Goal: Information Seeking & Learning: Compare options

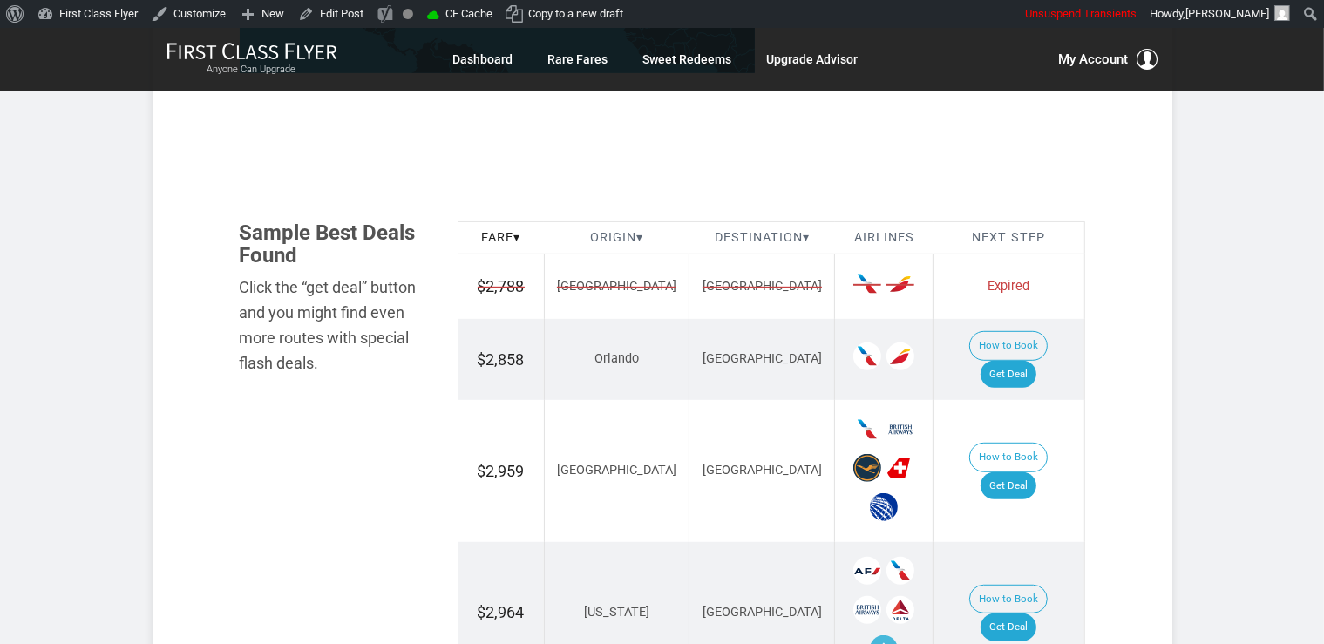
scroll to position [920, 0]
click at [1036, 361] on link "Get Deal" at bounding box center [1008, 375] width 56 height 28
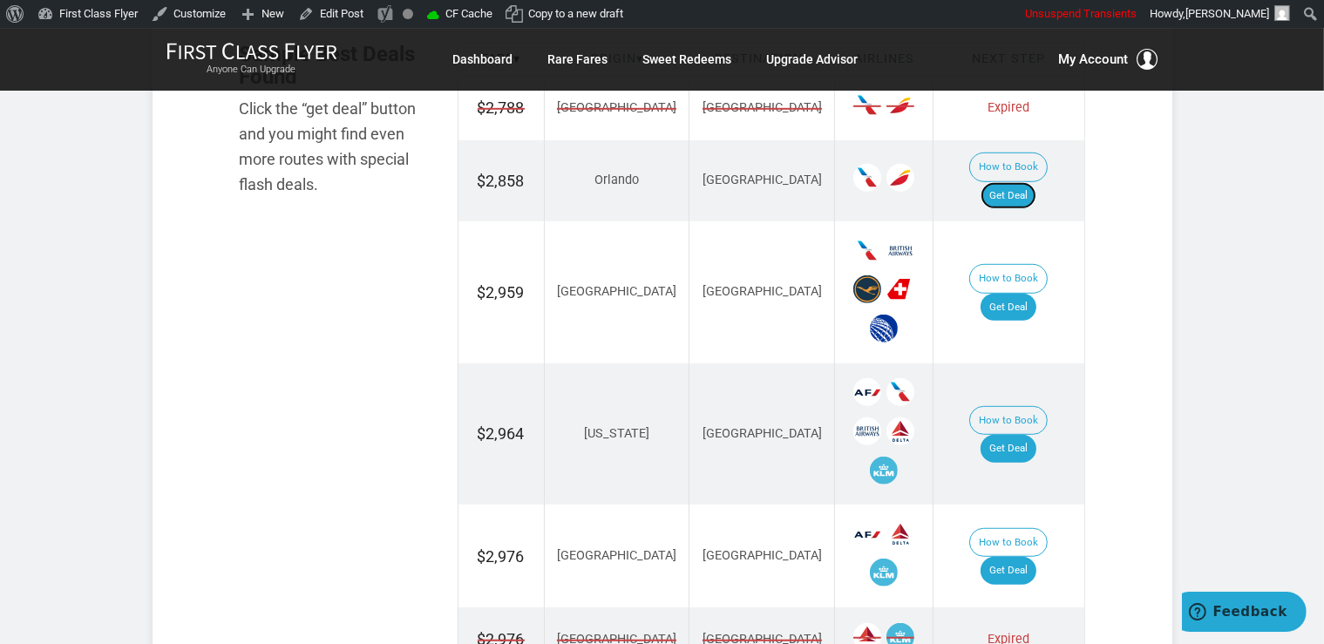
scroll to position [1104, 0]
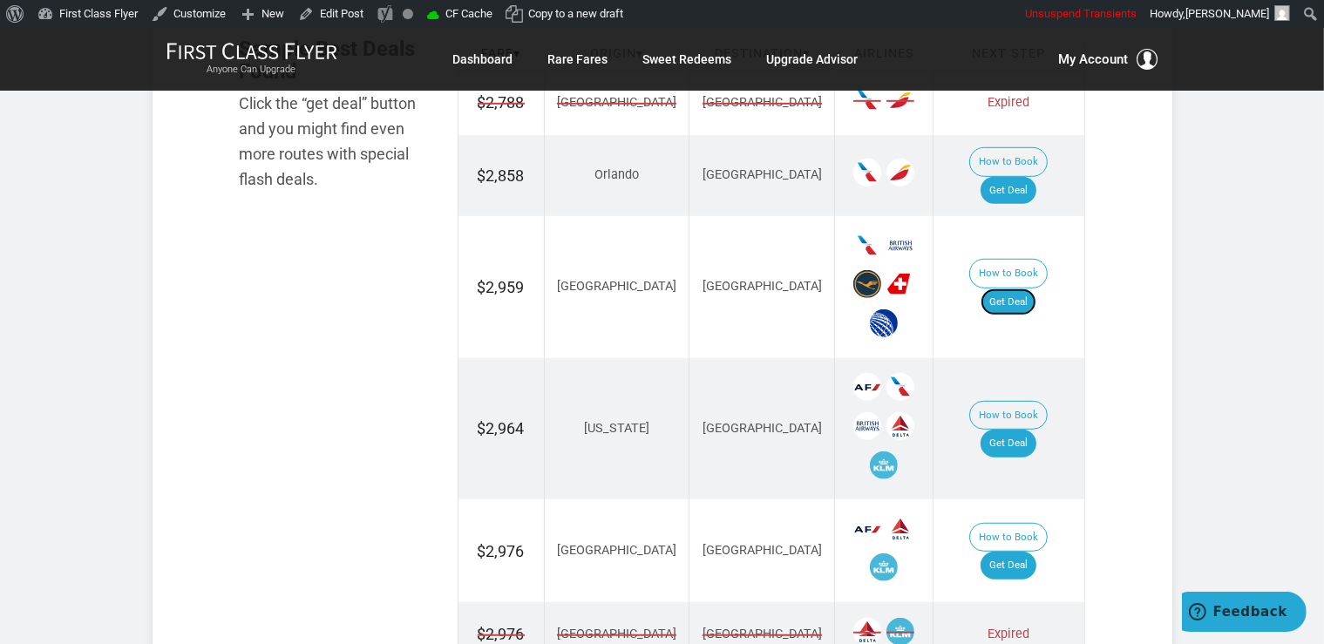
click at [1020, 288] on link "Get Deal" at bounding box center [1008, 302] width 56 height 28
click at [1034, 430] on link "Get Deal" at bounding box center [1008, 444] width 56 height 28
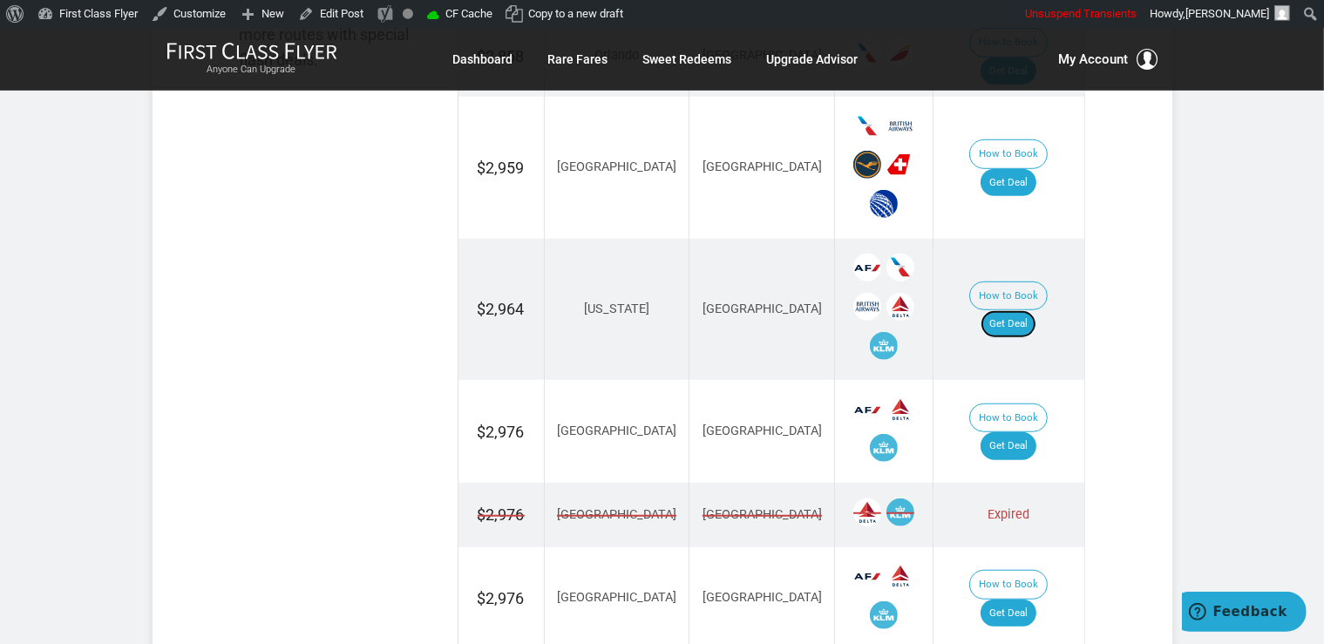
scroll to position [1288, 0]
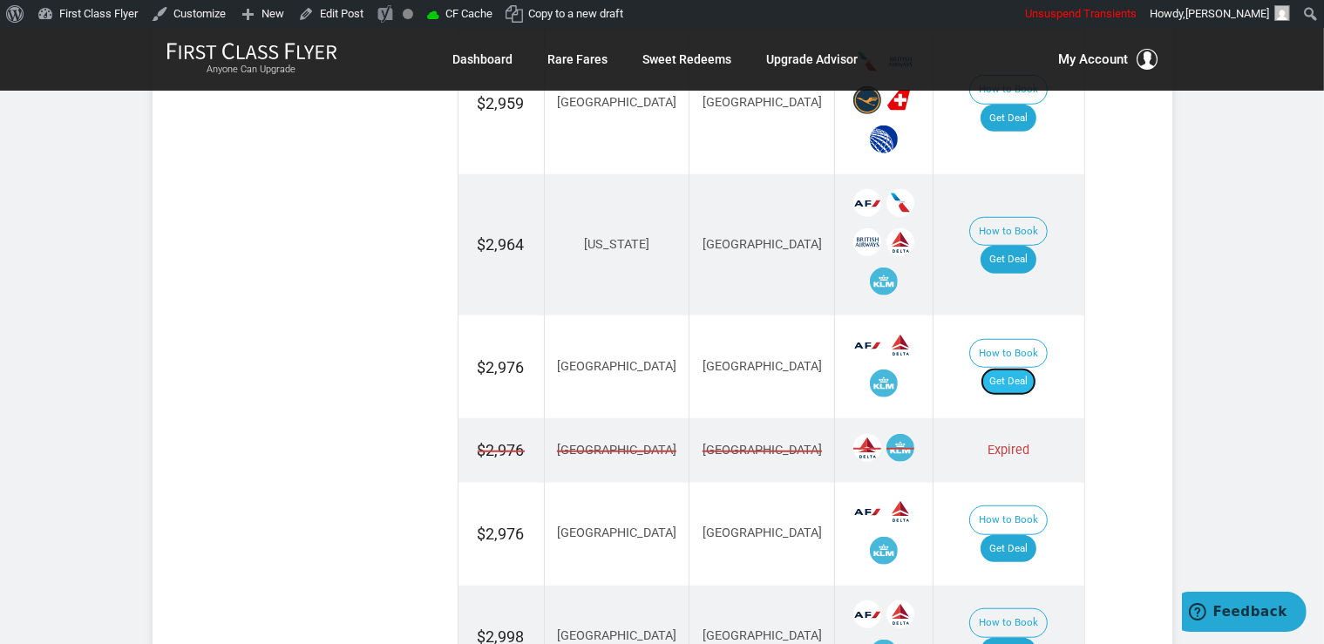
click at [1018, 368] on link "Get Deal" at bounding box center [1008, 382] width 56 height 28
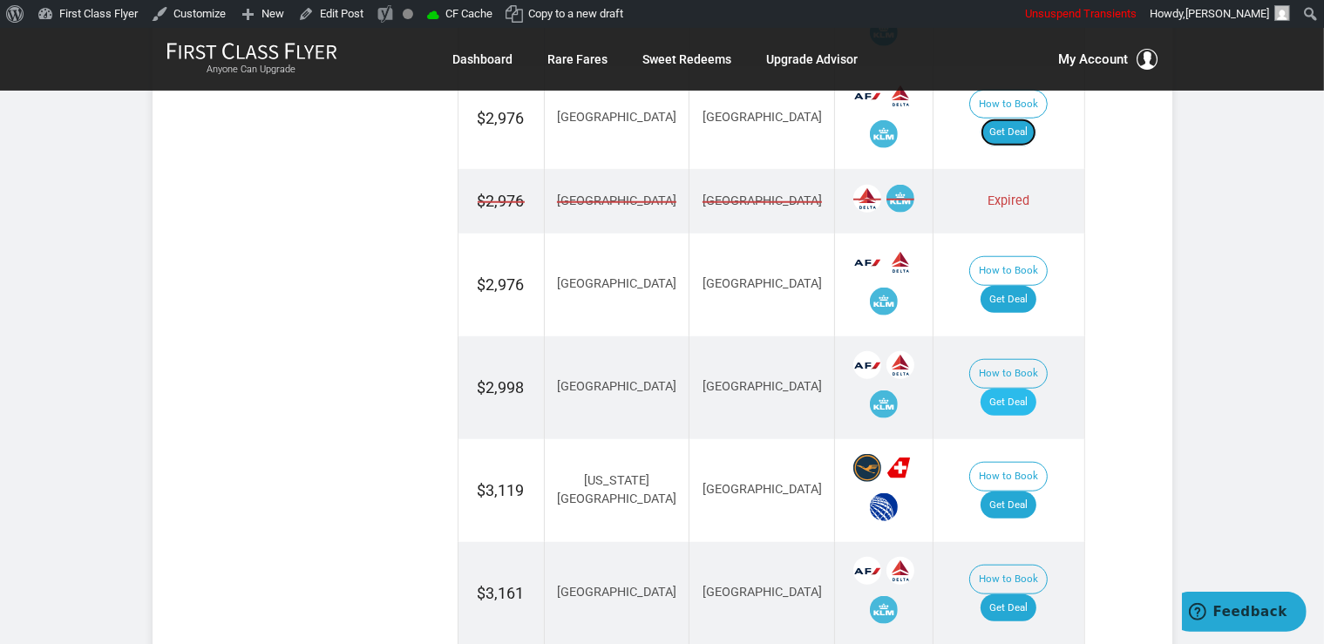
scroll to position [1564, 0]
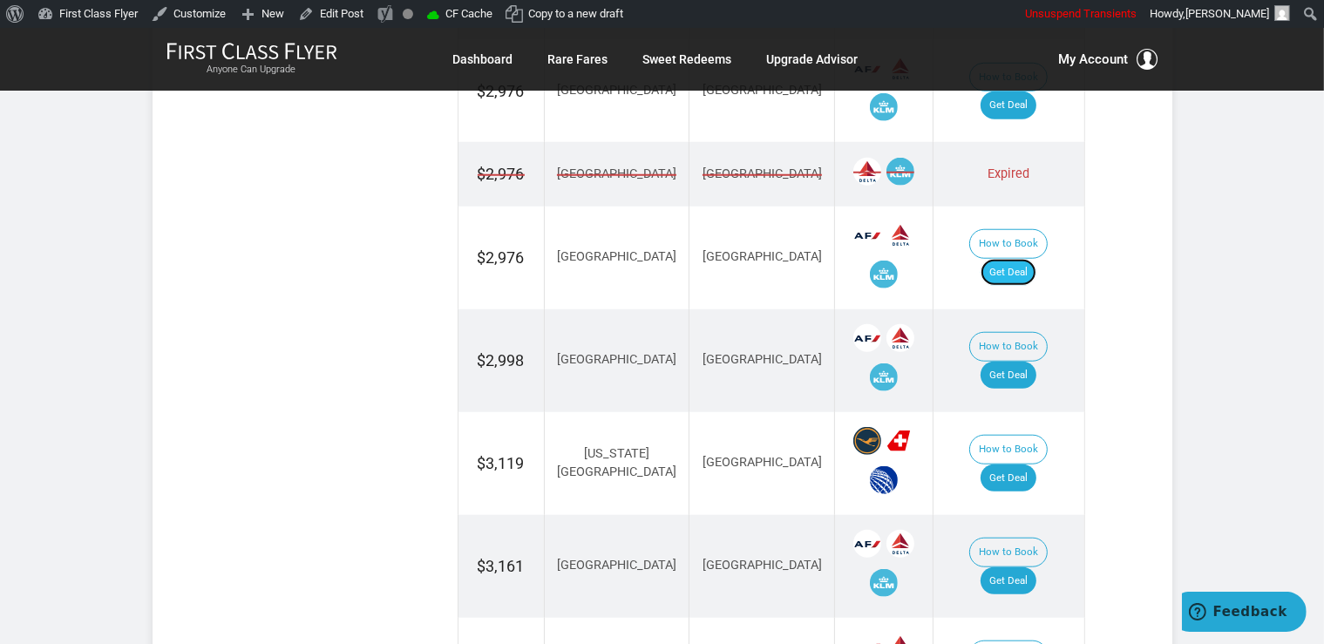
click at [1013, 259] on link "Get Deal" at bounding box center [1008, 273] width 56 height 28
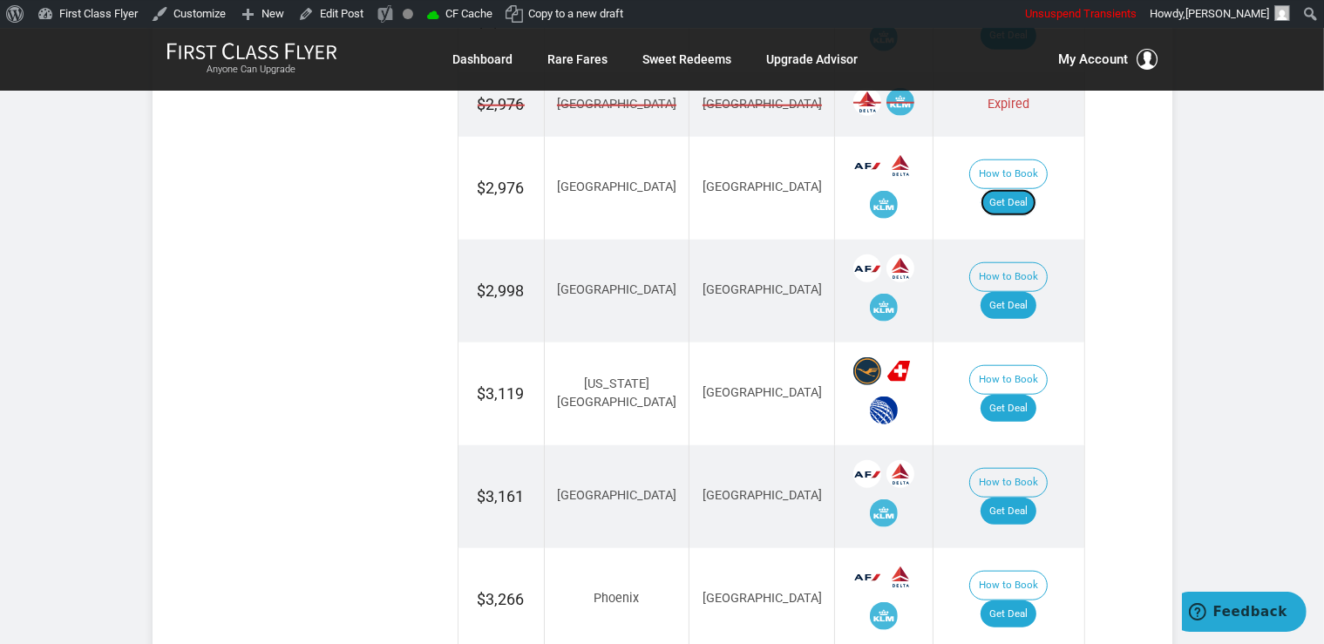
scroll to position [1656, 0]
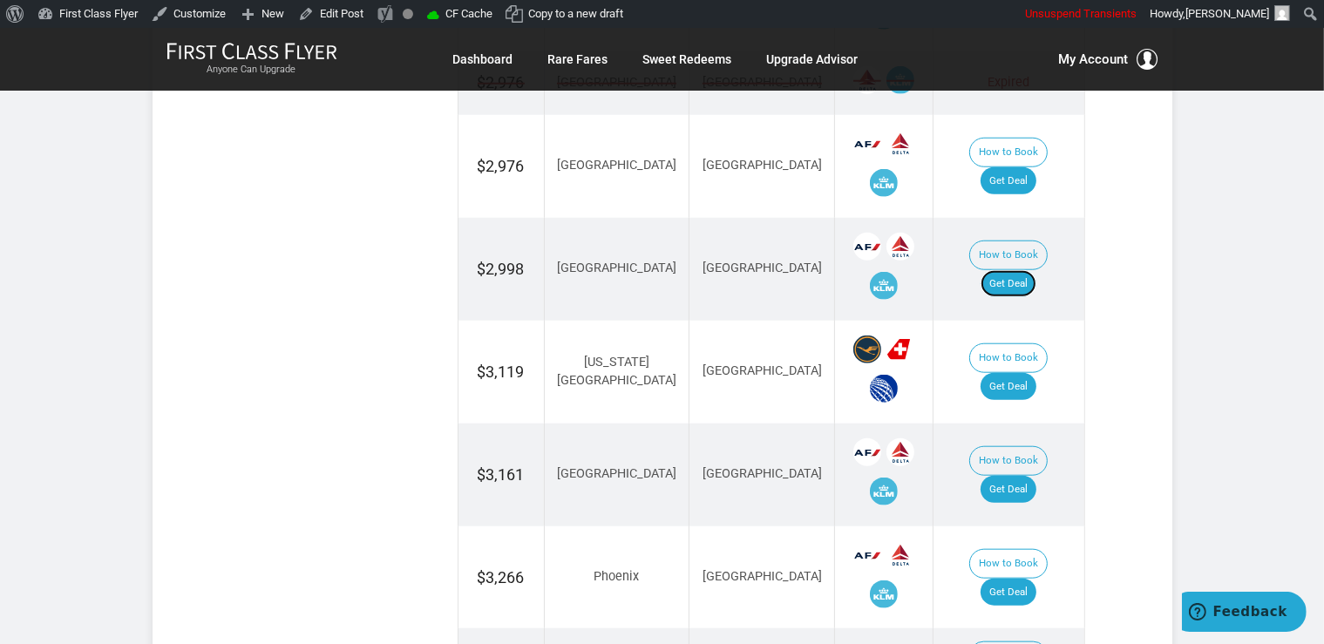
click at [1002, 270] on link "Get Deal" at bounding box center [1008, 284] width 56 height 28
click at [1016, 373] on link "Get Deal" at bounding box center [1008, 387] width 56 height 28
click at [1014, 373] on link "Get Deal" at bounding box center [1008, 387] width 56 height 28
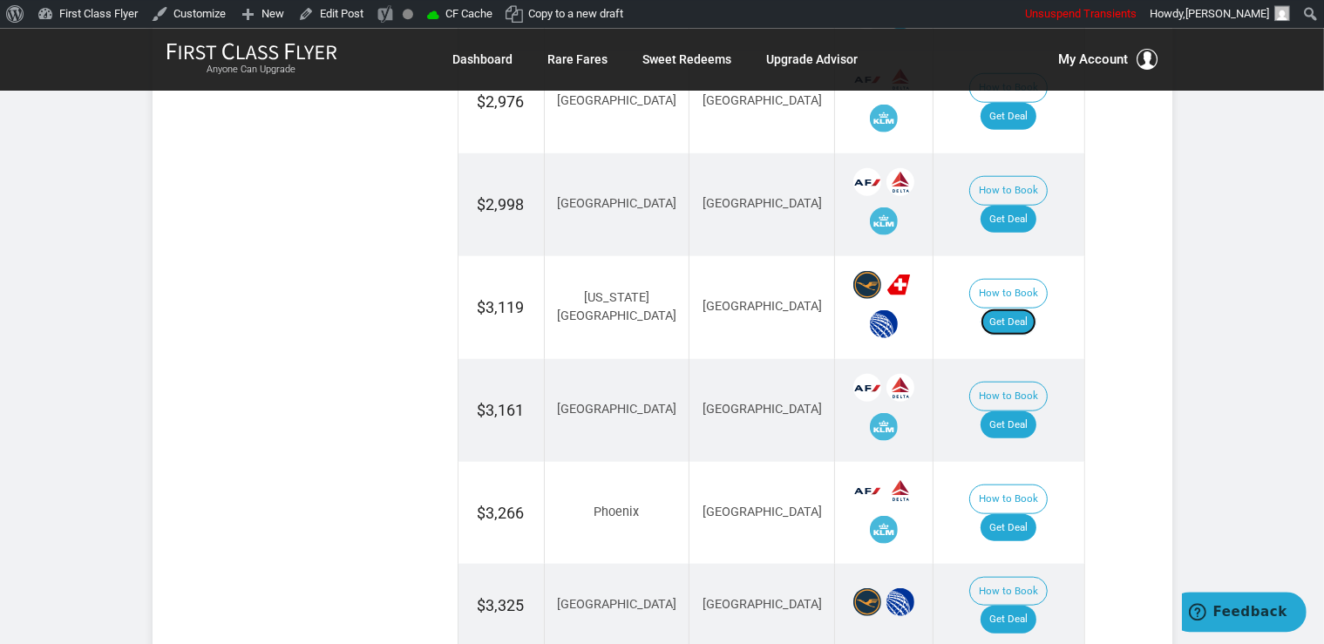
scroll to position [1748, 0]
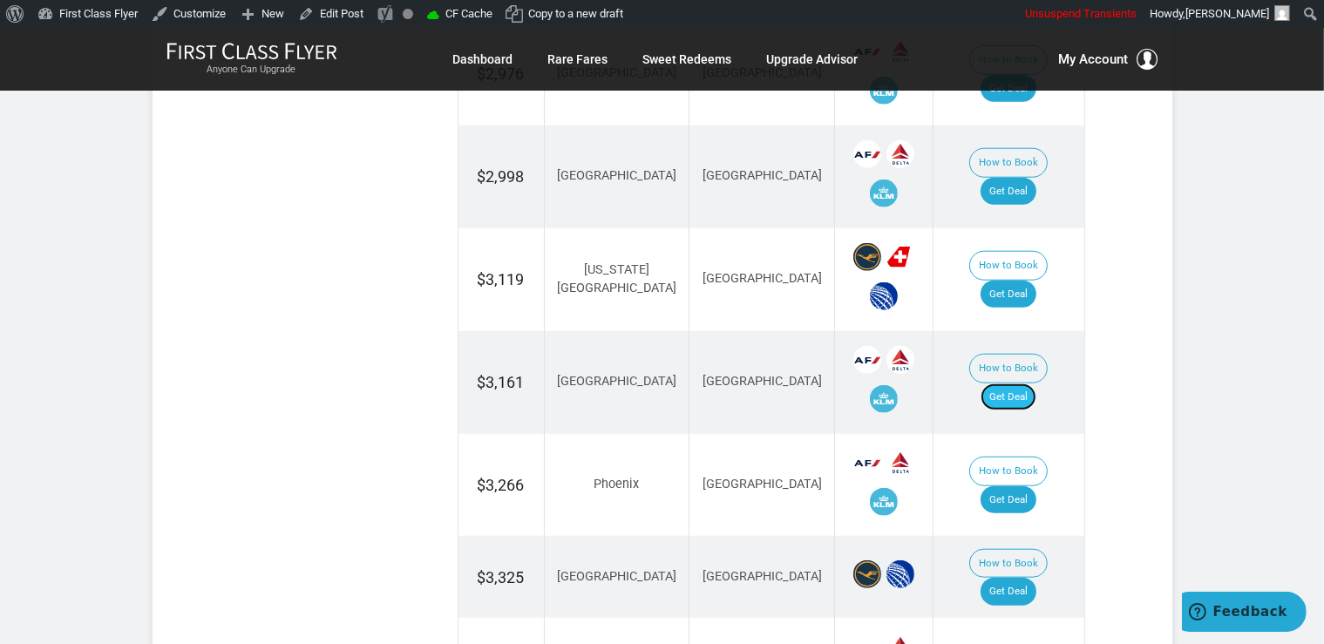
click at [1013, 383] on link "Get Deal" at bounding box center [1008, 397] width 56 height 28
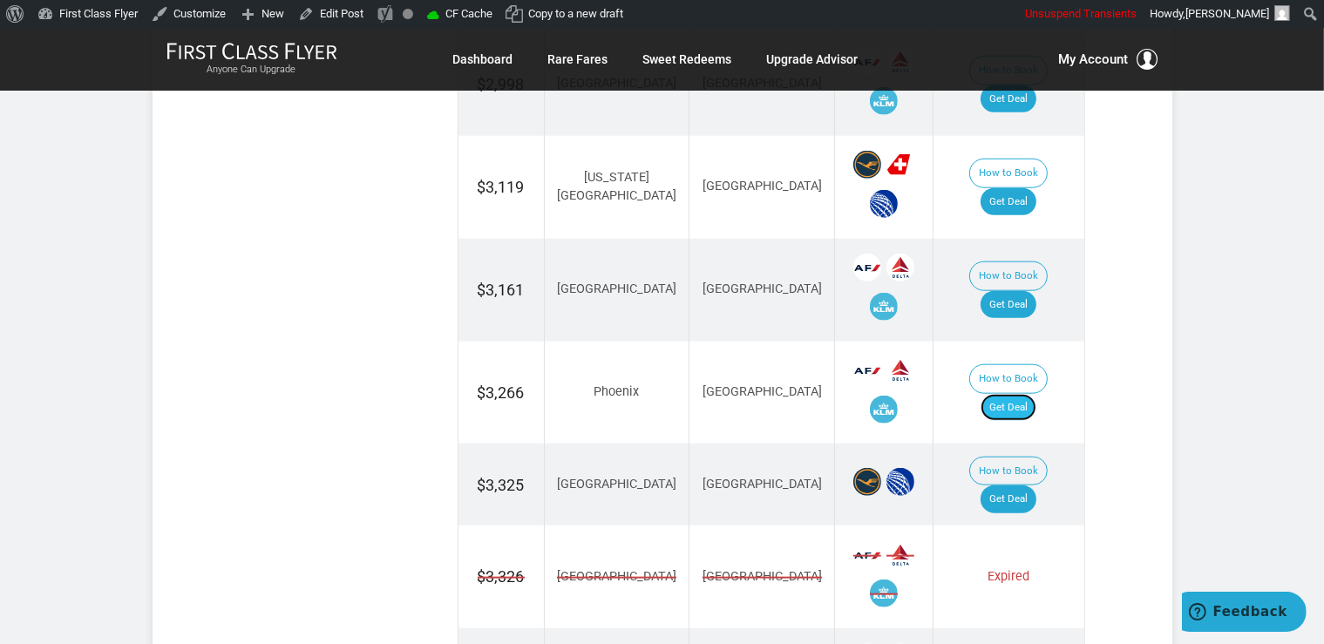
click at [1036, 394] on link "Get Deal" at bounding box center [1008, 408] width 56 height 28
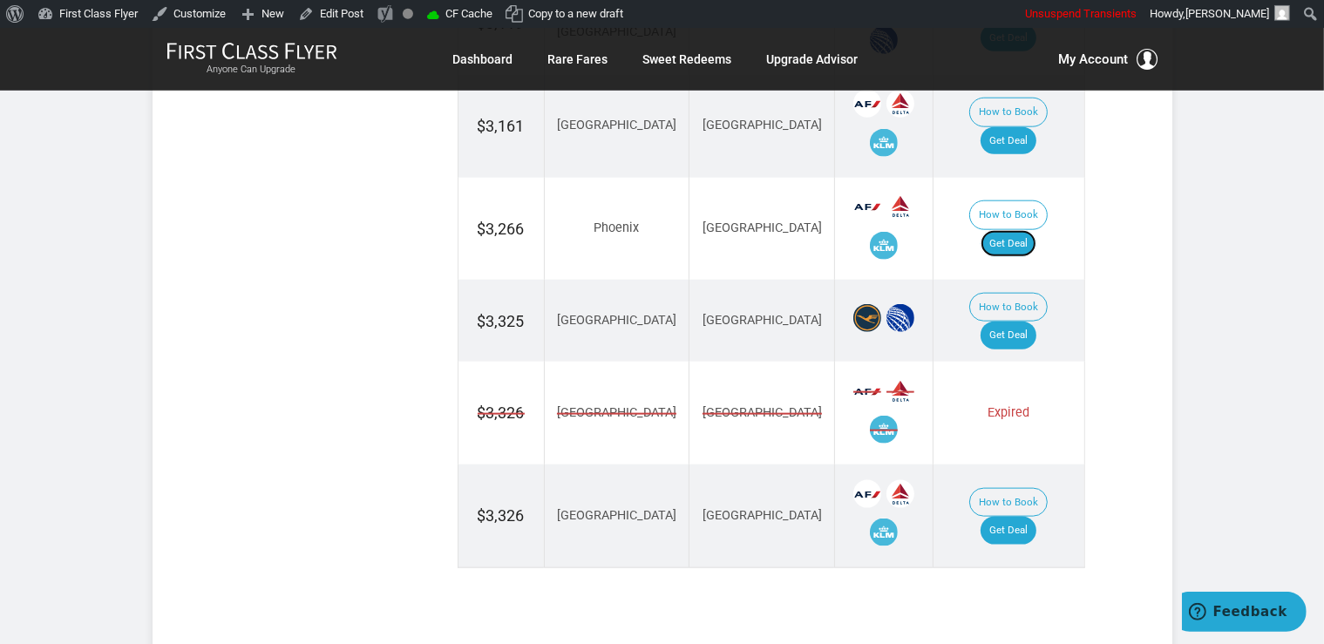
scroll to position [2024, 0]
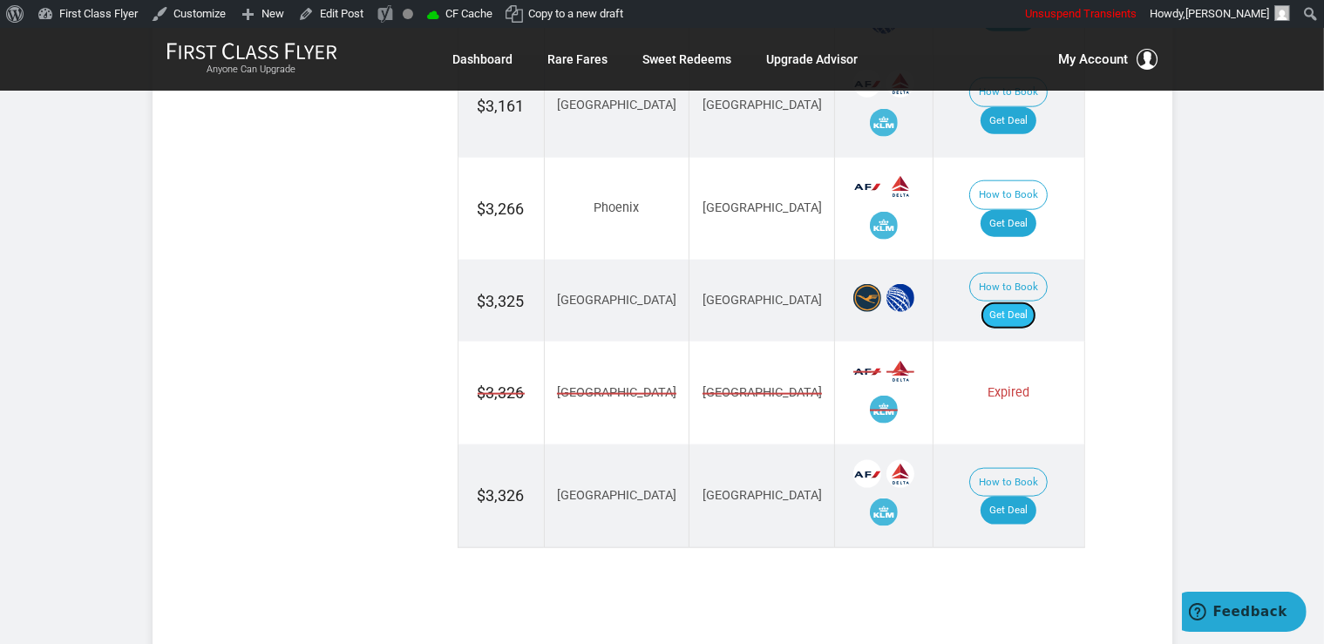
click at [1017, 302] on link "Get Deal" at bounding box center [1008, 316] width 56 height 28
click at [1013, 497] on link "Get Deal" at bounding box center [1008, 511] width 56 height 28
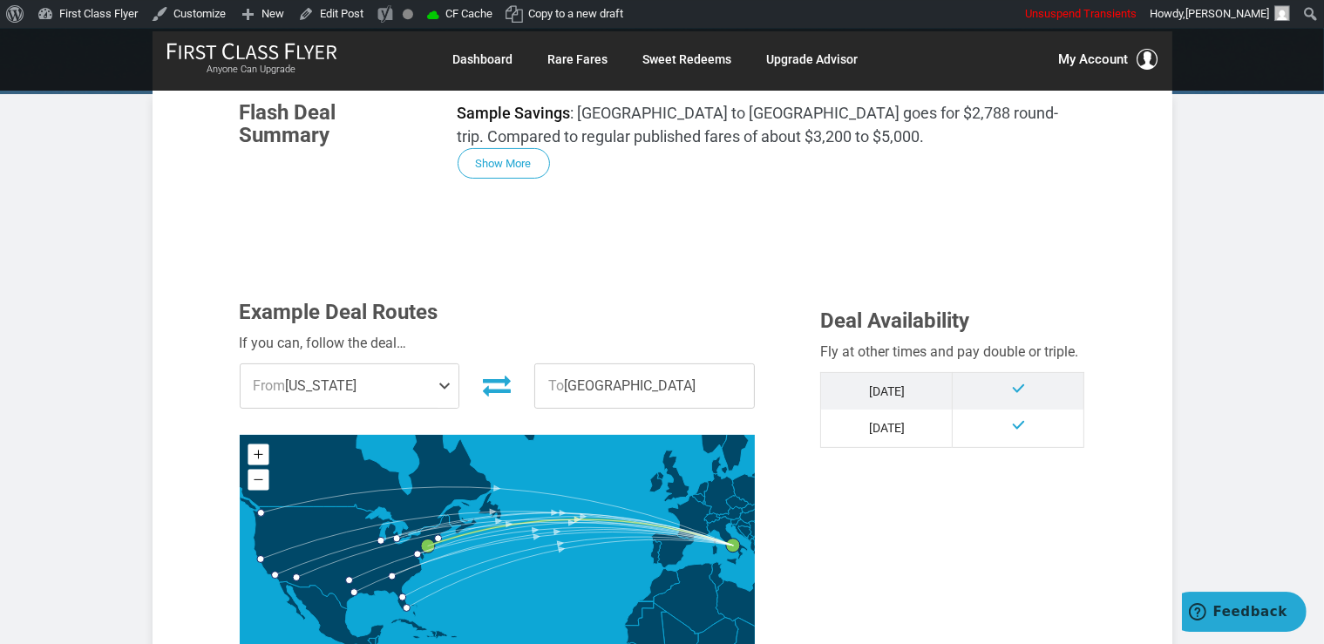
scroll to position [275, 0]
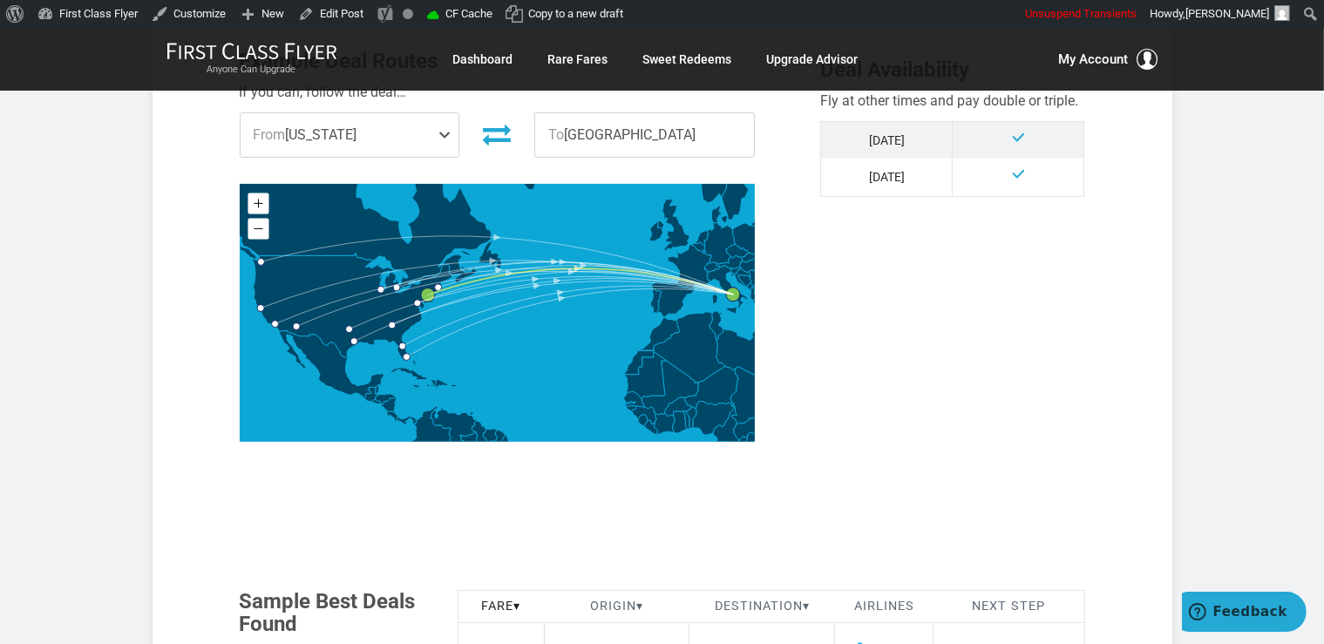
scroll to position [1012, 0]
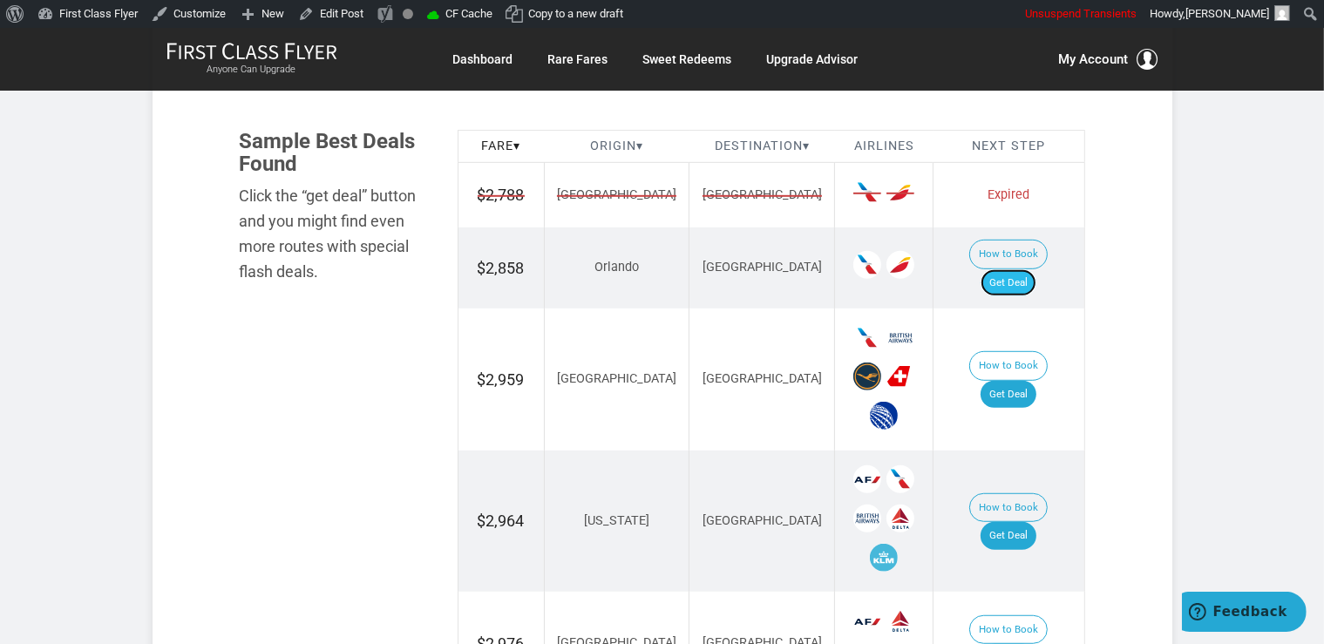
click at [1036, 269] on link "Get Deal" at bounding box center [1008, 283] width 56 height 28
click at [997, 381] on link "Get Deal" at bounding box center [1008, 395] width 56 height 28
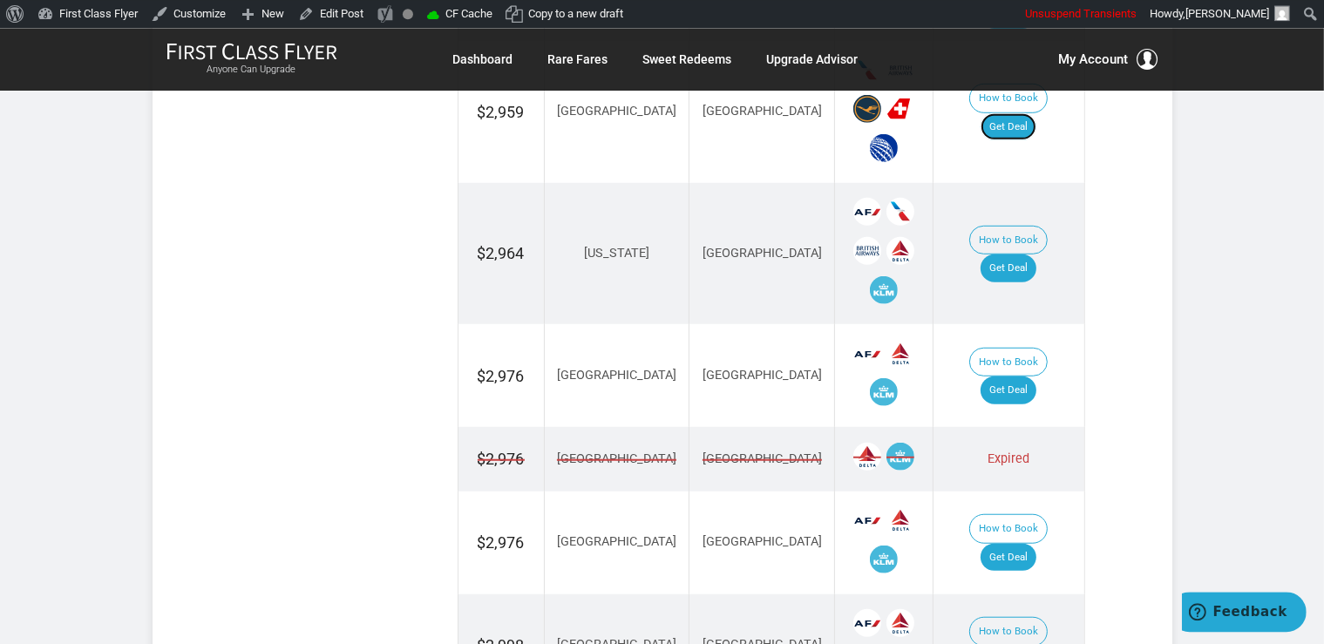
scroll to position [1288, 0]
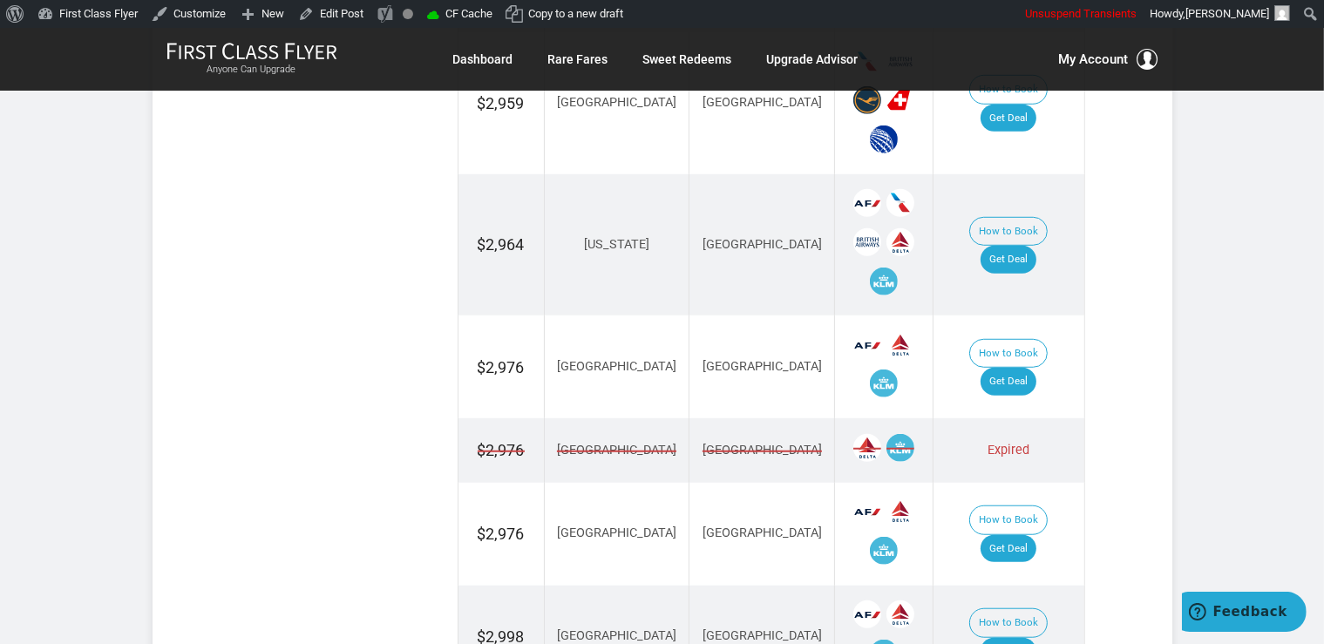
click at [1025, 201] on td "How to Book Get Deal" at bounding box center [1008, 245] width 151 height 142
click at [1025, 246] on link "Get Deal" at bounding box center [1008, 260] width 56 height 28
click at [1036, 368] on link "Get Deal" at bounding box center [1008, 382] width 56 height 28
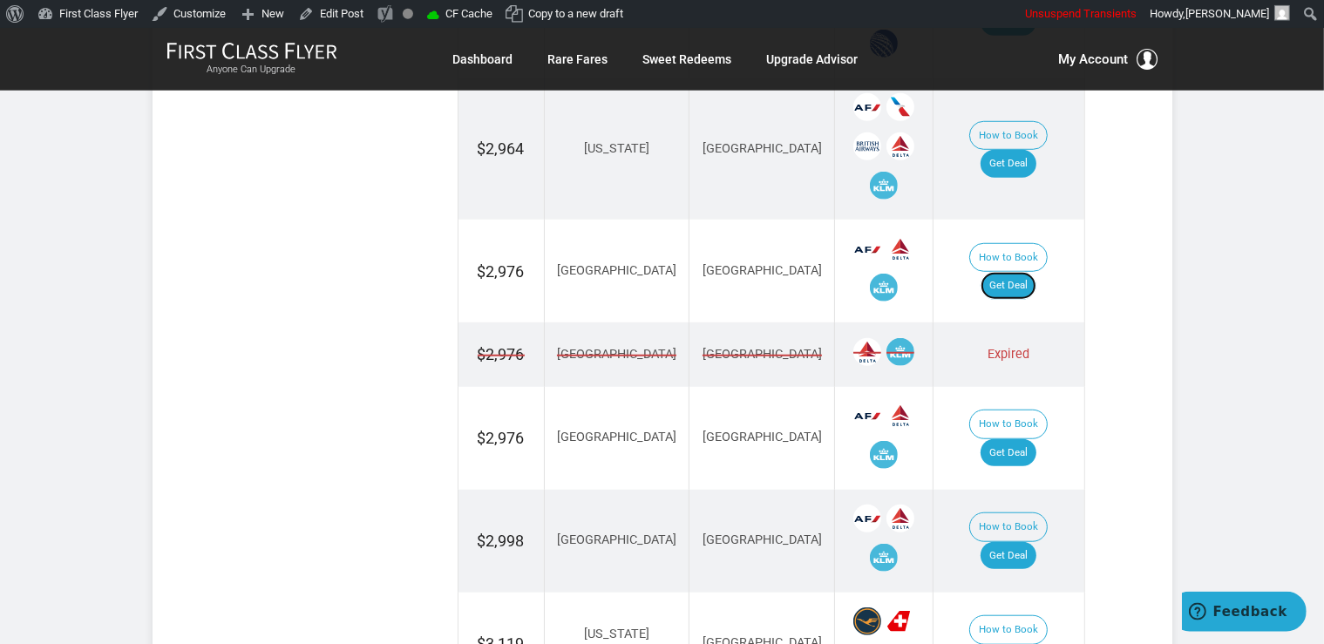
scroll to position [1472, 0]
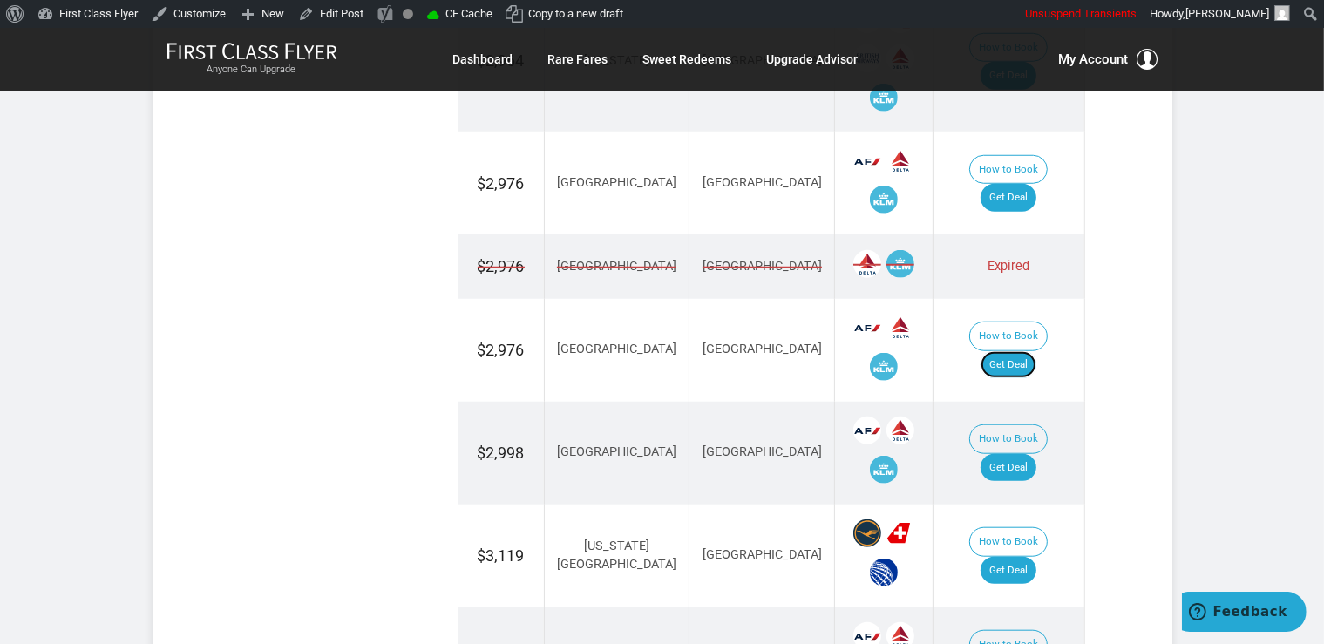
click at [1017, 351] on link "Get Deal" at bounding box center [1008, 365] width 56 height 28
drag, startPoint x: 1030, startPoint y: 413, endPoint x: 1040, endPoint y: 415, distance: 9.7
click at [1030, 454] on link "Get Deal" at bounding box center [1008, 468] width 56 height 28
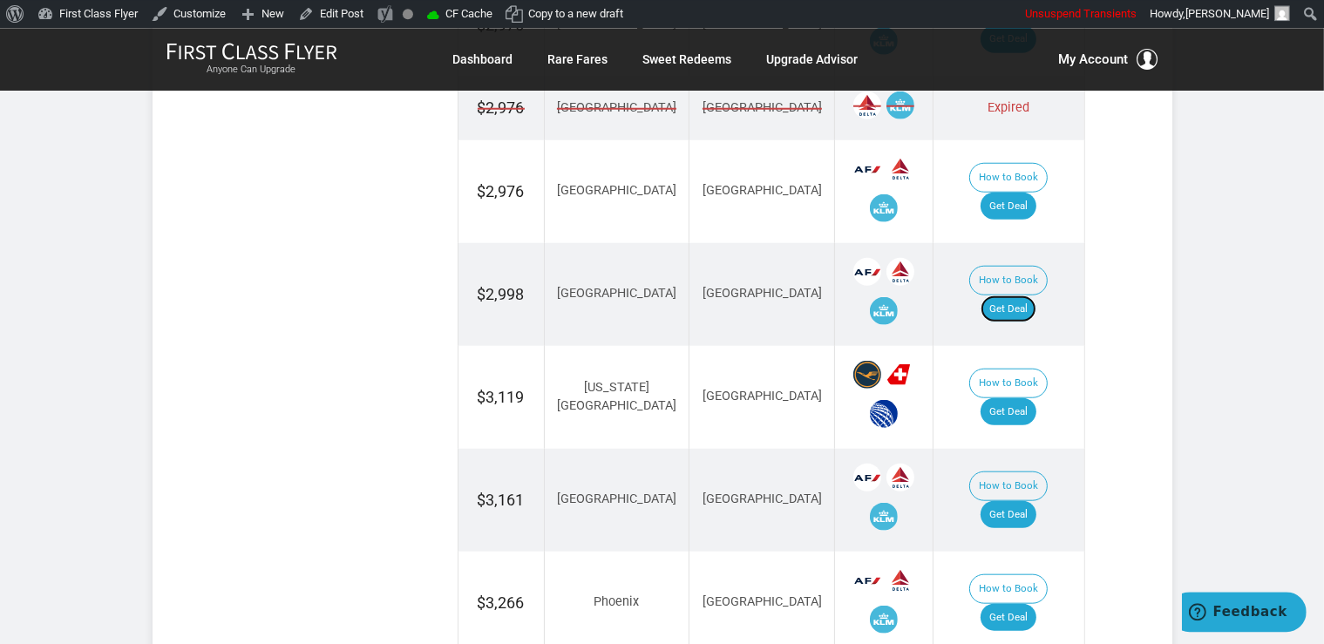
scroll to position [1656, 0]
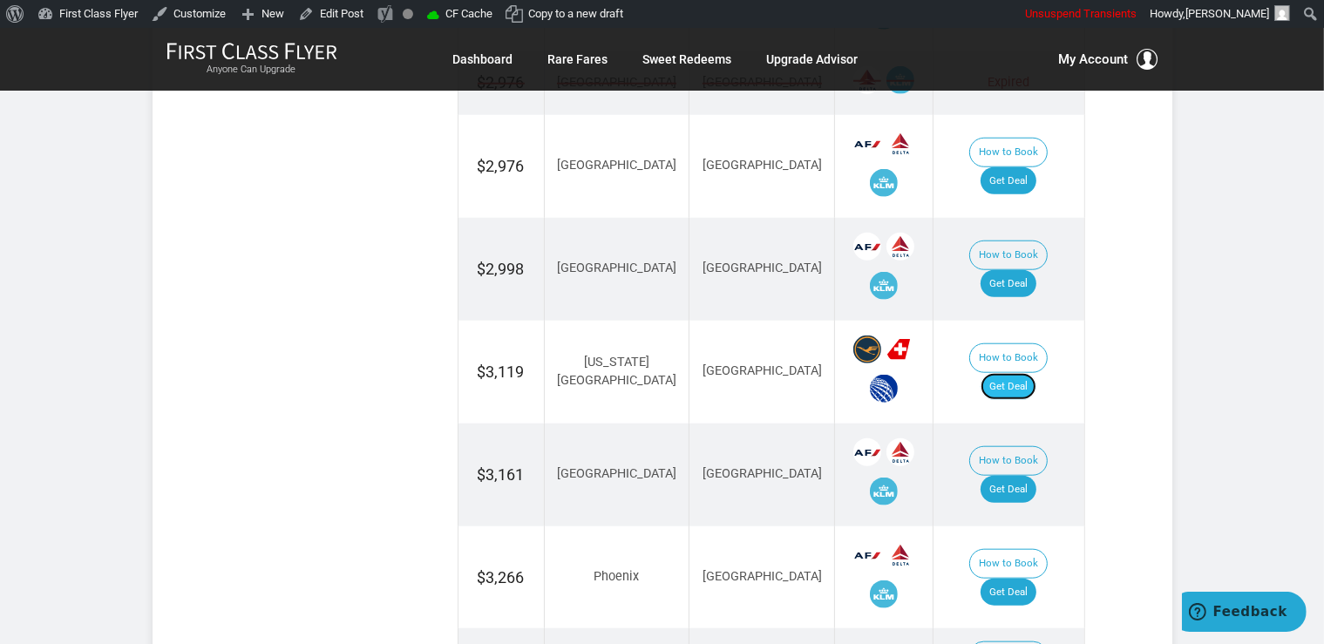
click at [1027, 373] on link "Get Deal" at bounding box center [1008, 387] width 56 height 28
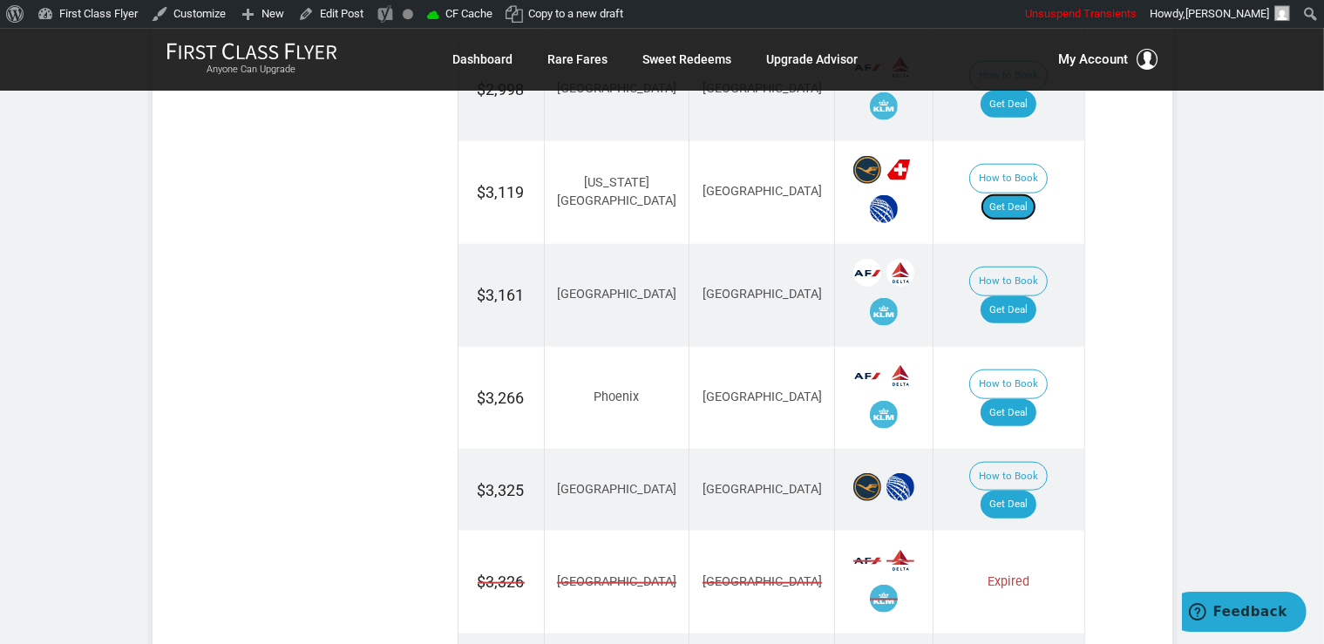
scroll to position [1841, 0]
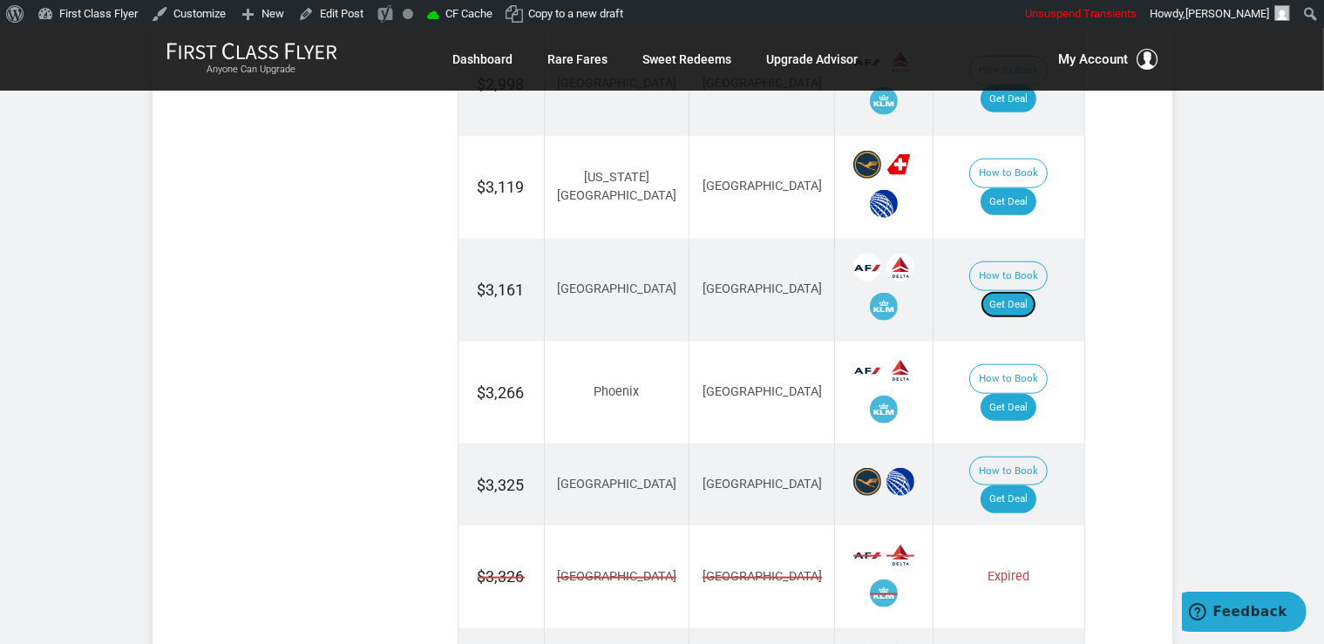
drag, startPoint x: 1016, startPoint y: 260, endPoint x: 1096, endPoint y: 330, distance: 106.8
click at [1015, 291] on link "Get Deal" at bounding box center [1008, 305] width 56 height 28
click at [1013, 394] on link "Get Deal" at bounding box center [1008, 408] width 56 height 28
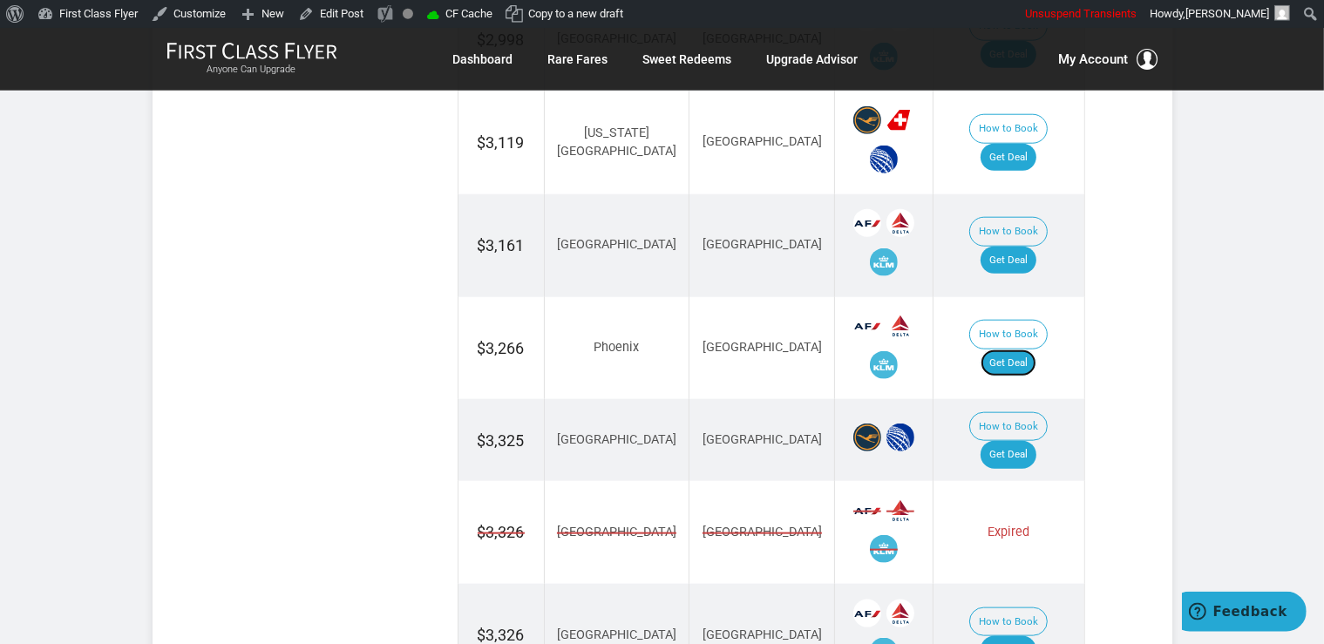
scroll to position [1932, 0]
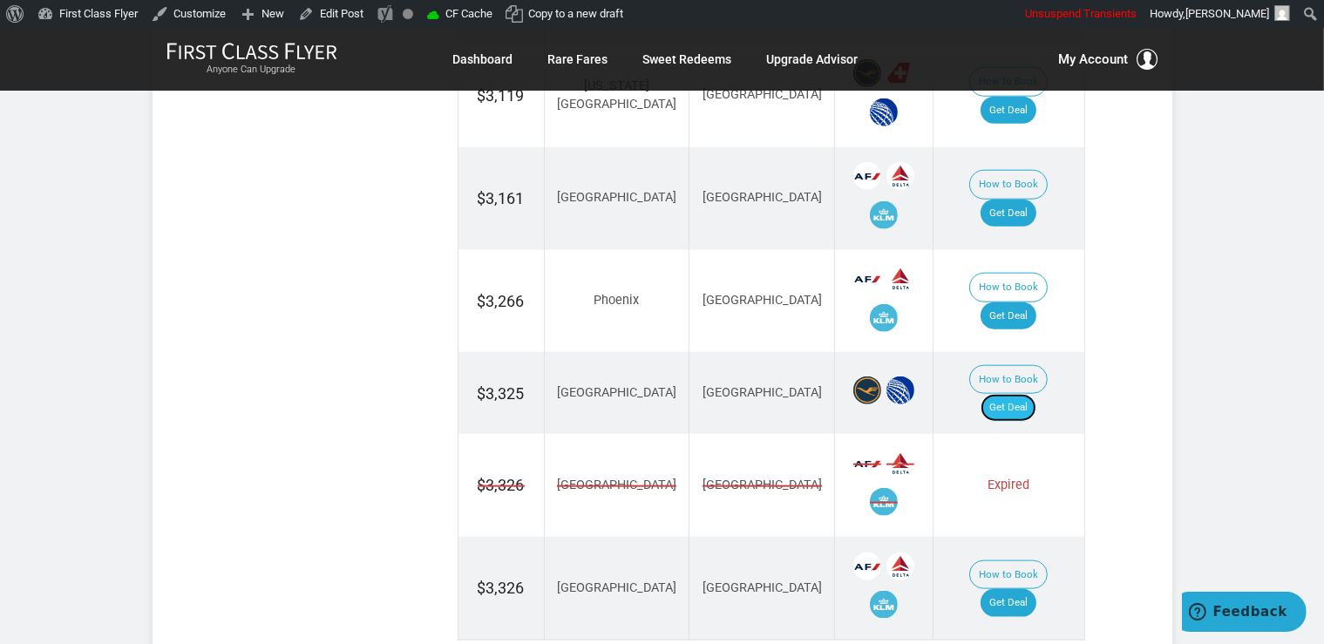
click at [1034, 394] on link "Get Deal" at bounding box center [1008, 408] width 56 height 28
click at [1007, 589] on link "Get Deal" at bounding box center [1008, 603] width 56 height 28
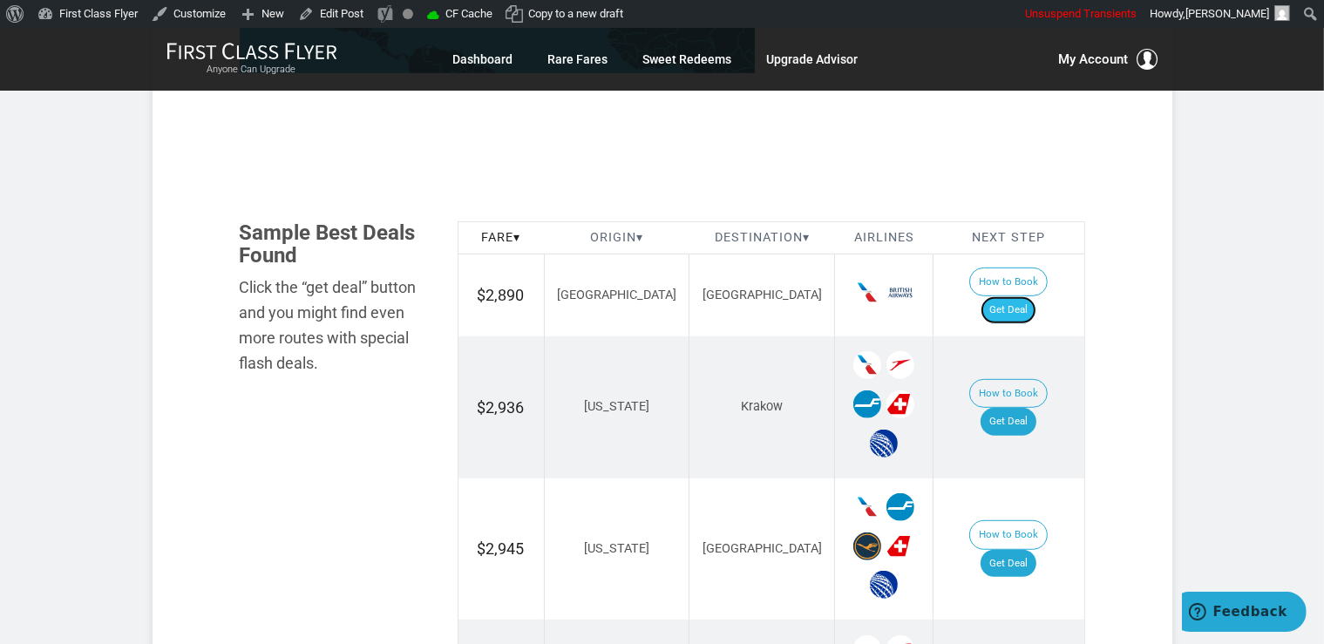
click at [1022, 296] on link "Get Deal" at bounding box center [1008, 310] width 56 height 28
click at [1012, 408] on link "Get Deal" at bounding box center [1008, 422] width 56 height 28
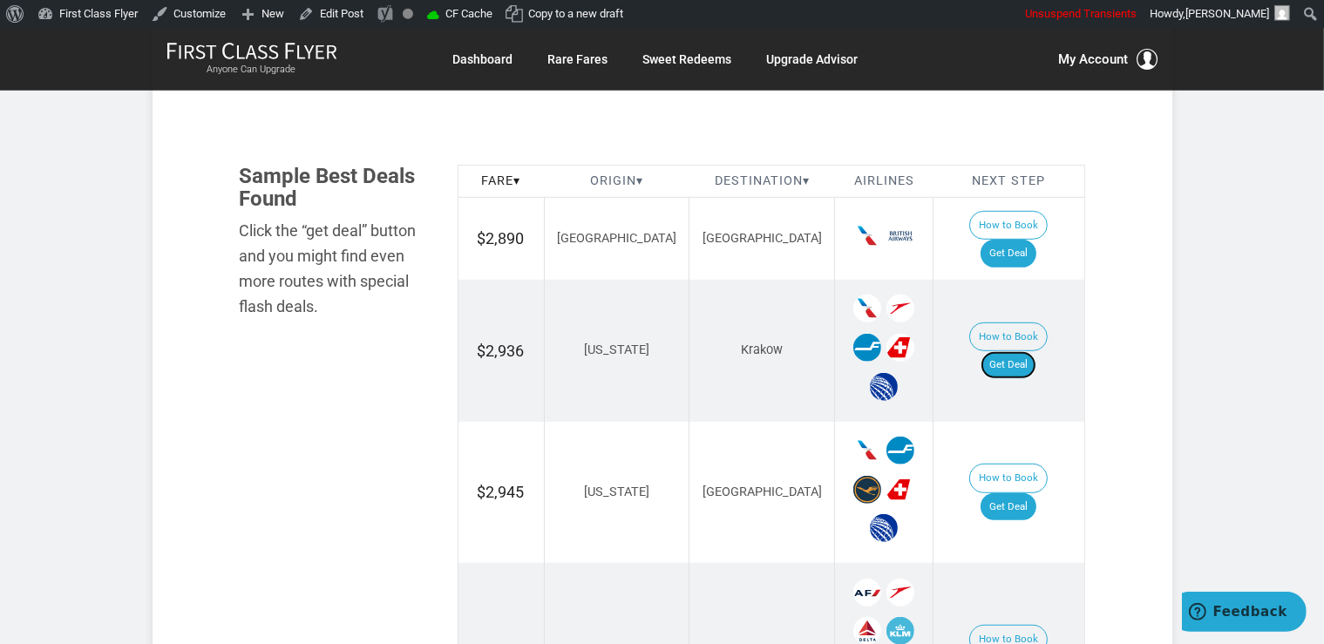
scroll to position [1012, 0]
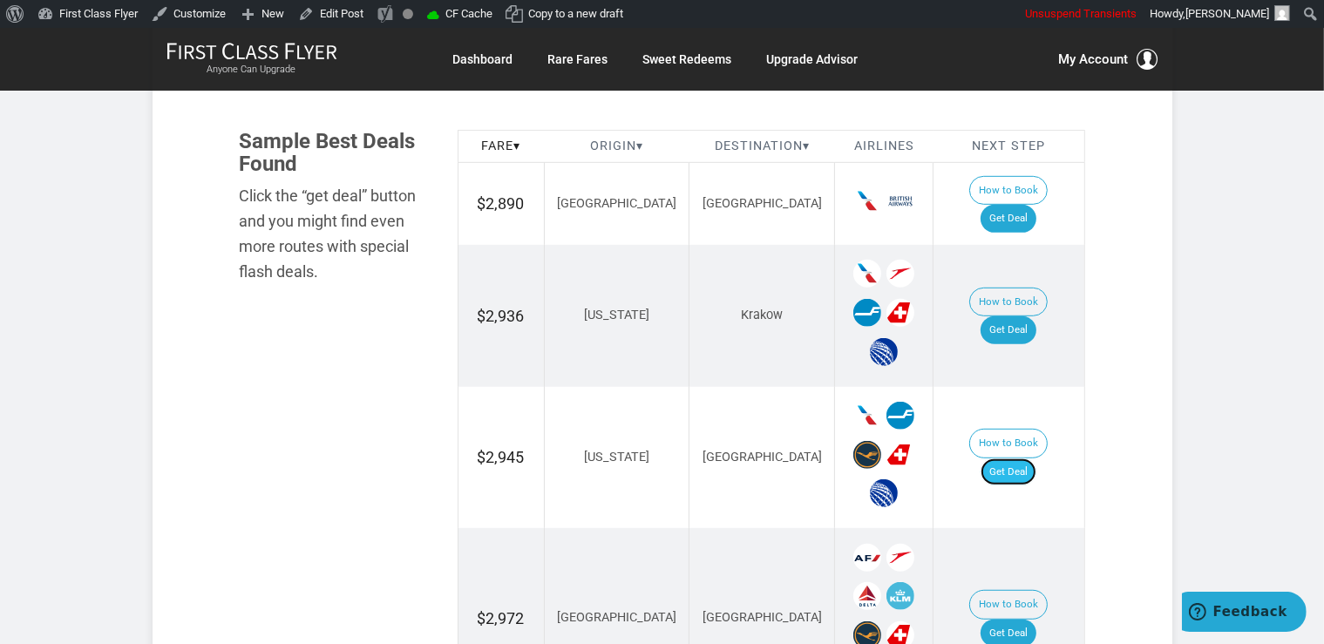
click at [1026, 458] on link "Get Deal" at bounding box center [1008, 472] width 56 height 28
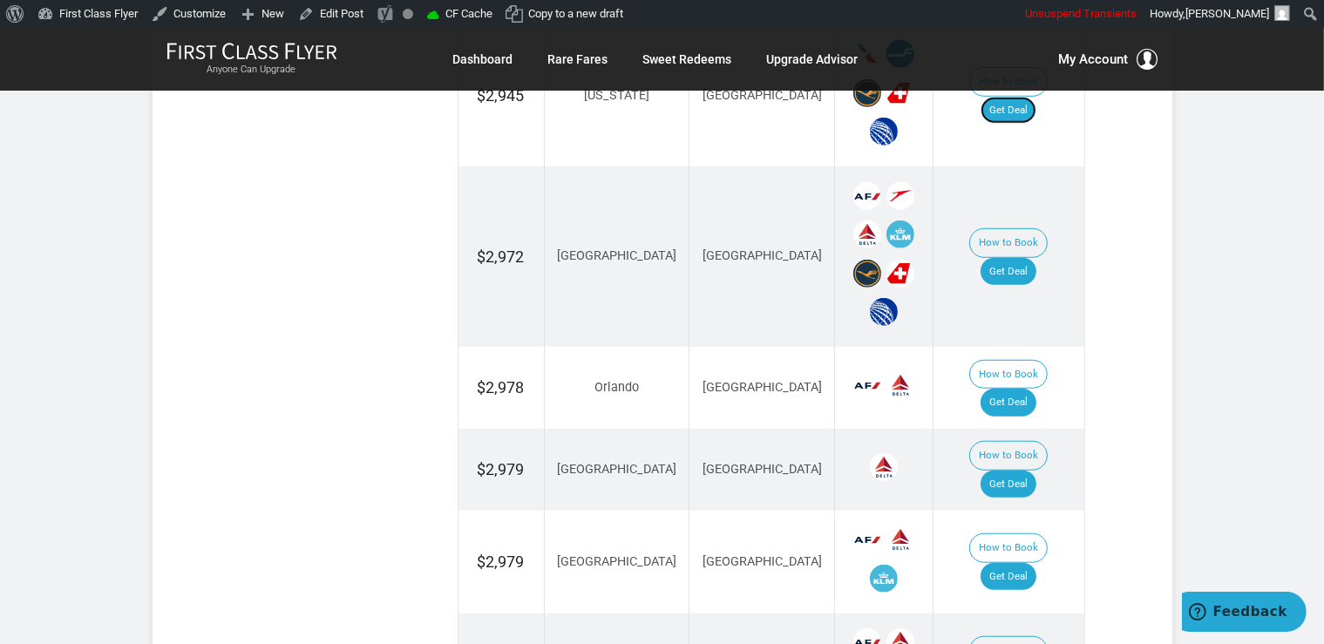
scroll to position [1380, 0]
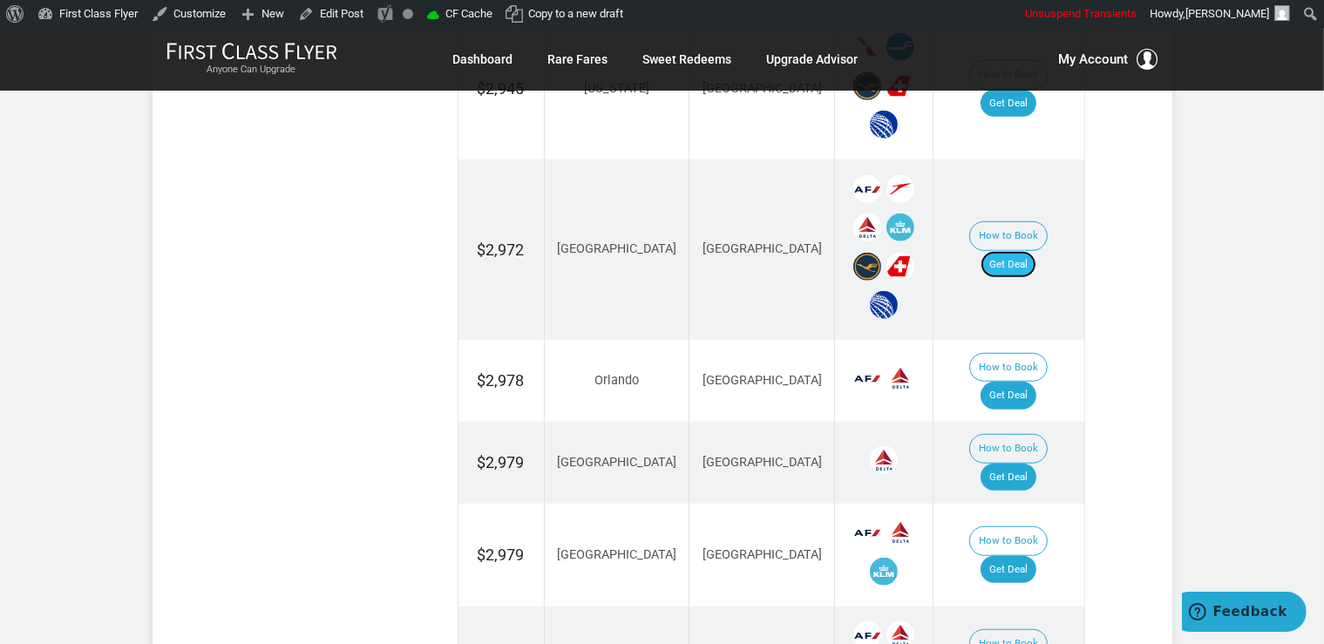
click at [1025, 251] on link "Get Deal" at bounding box center [1008, 265] width 56 height 28
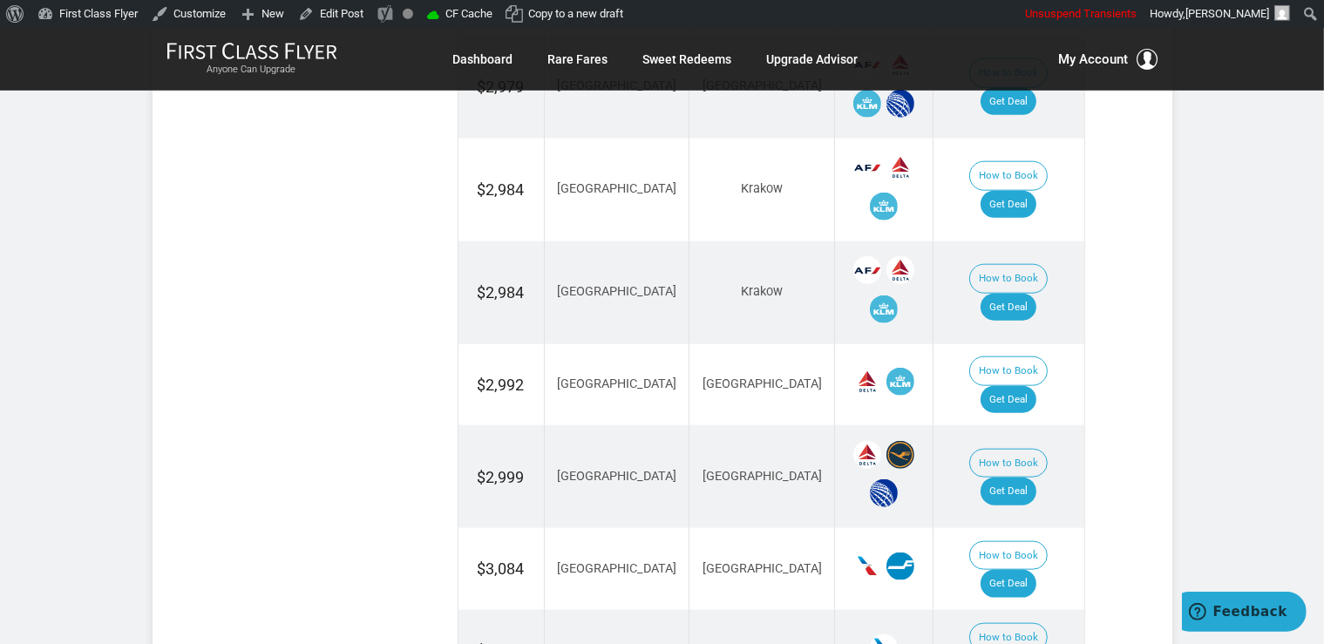
scroll to position [2116, 0]
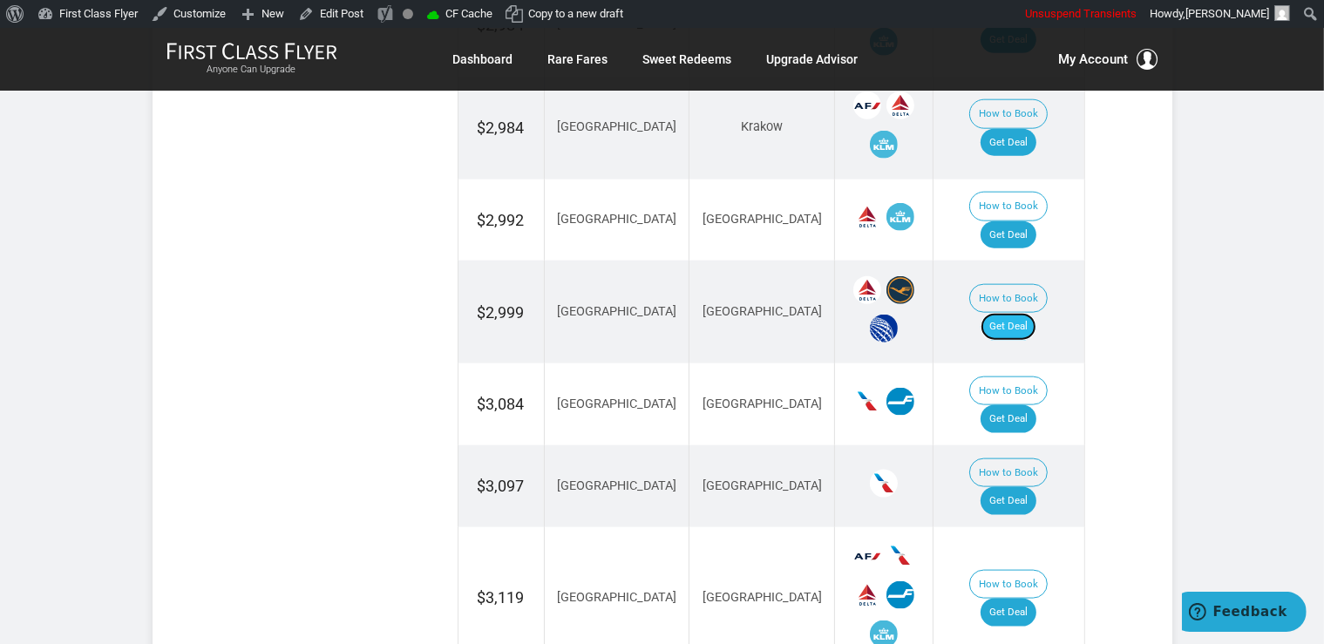
click at [1030, 313] on link "Get Deal" at bounding box center [1008, 327] width 56 height 28
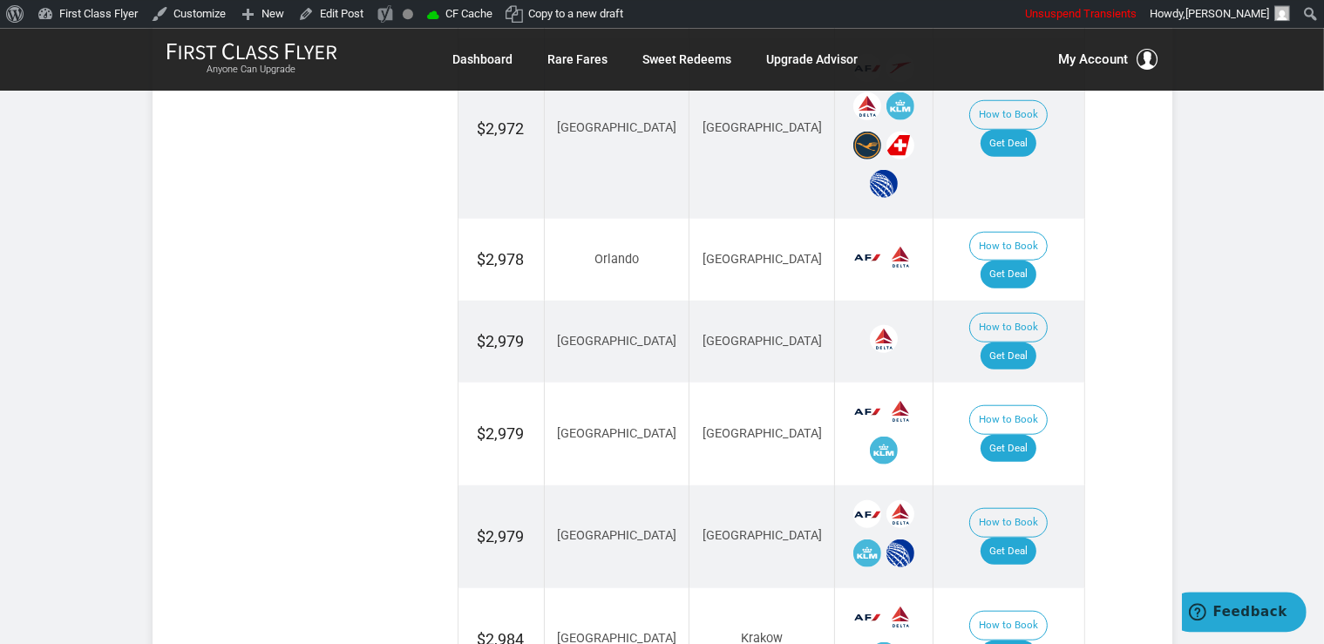
scroll to position [1472, 0]
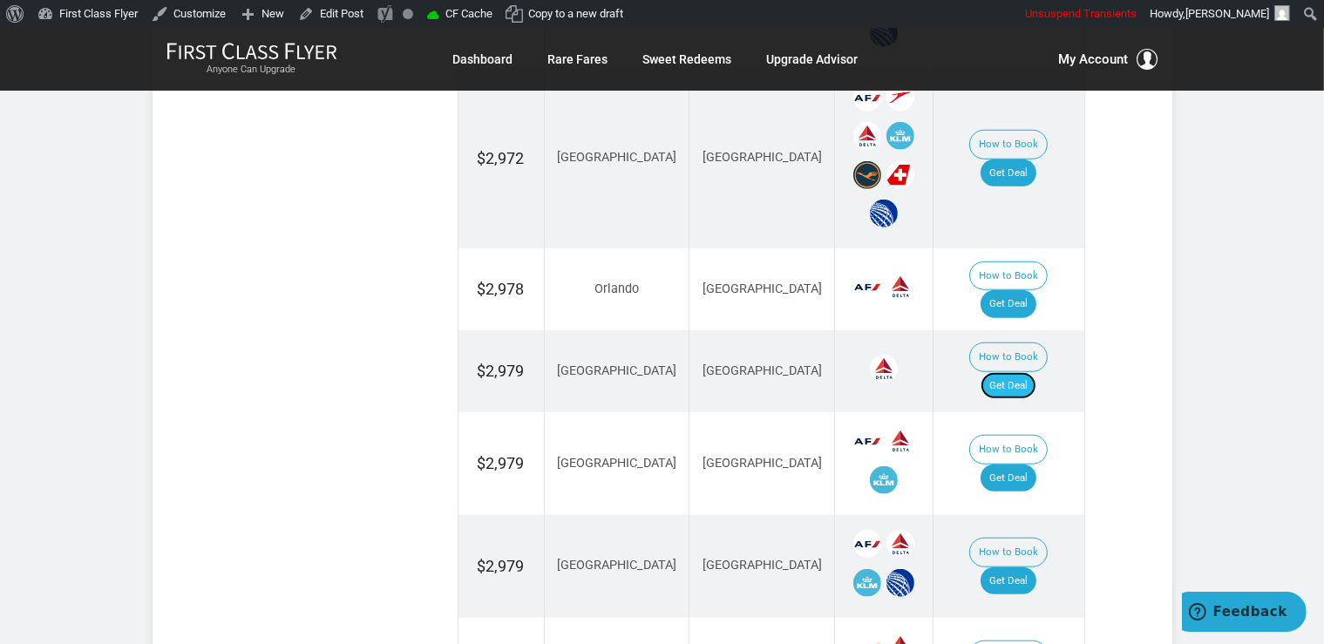
click at [1018, 372] on link "Get Deal" at bounding box center [1008, 386] width 56 height 28
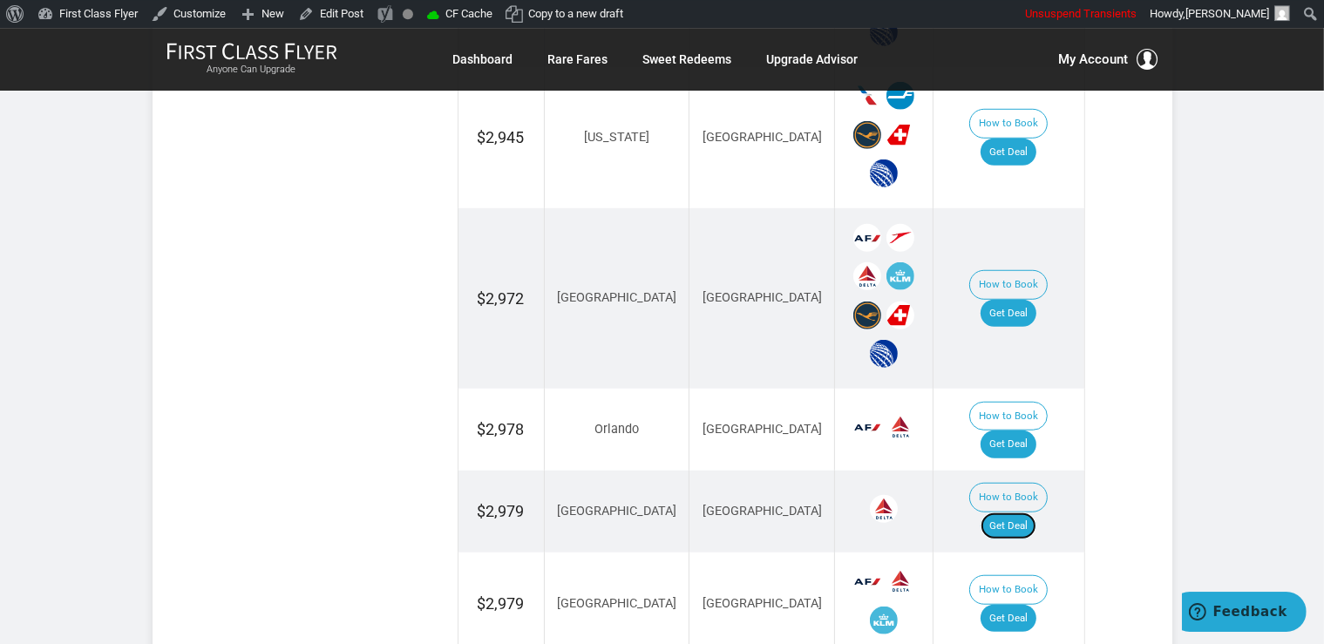
scroll to position [1288, 0]
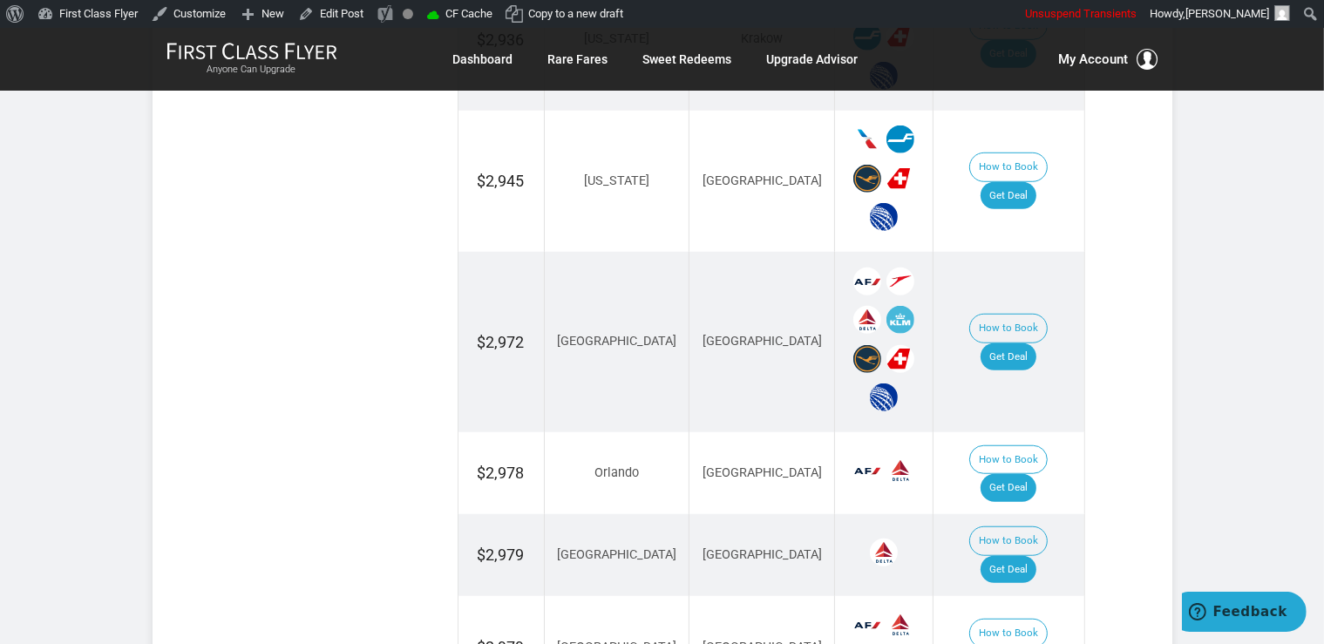
click at [1045, 444] on td "How to Book Get Deal" at bounding box center [1008, 473] width 151 height 82
click at [1036, 474] on link "Get Deal" at bounding box center [1008, 488] width 56 height 28
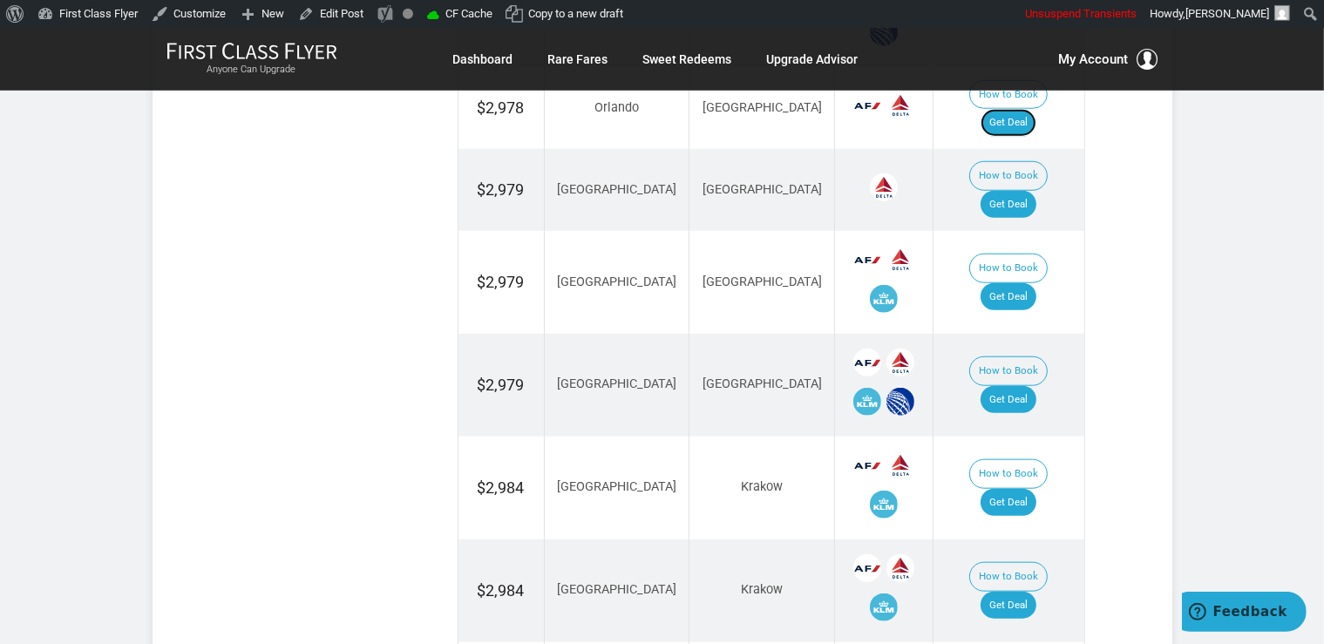
scroll to position [1656, 0]
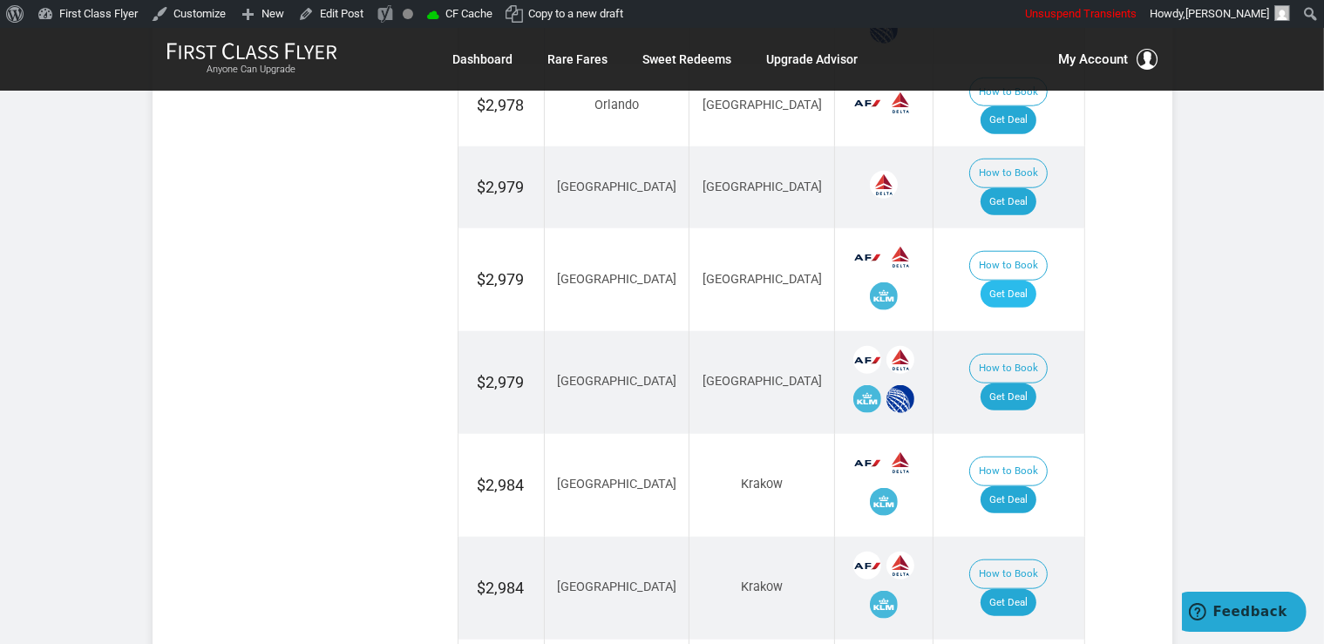
click at [1013, 228] on td "How to Book Get Deal" at bounding box center [1008, 279] width 151 height 103
click at [1016, 281] on link "Get Deal" at bounding box center [1008, 295] width 56 height 28
click at [1028, 383] on link "Get Deal" at bounding box center [1008, 397] width 56 height 28
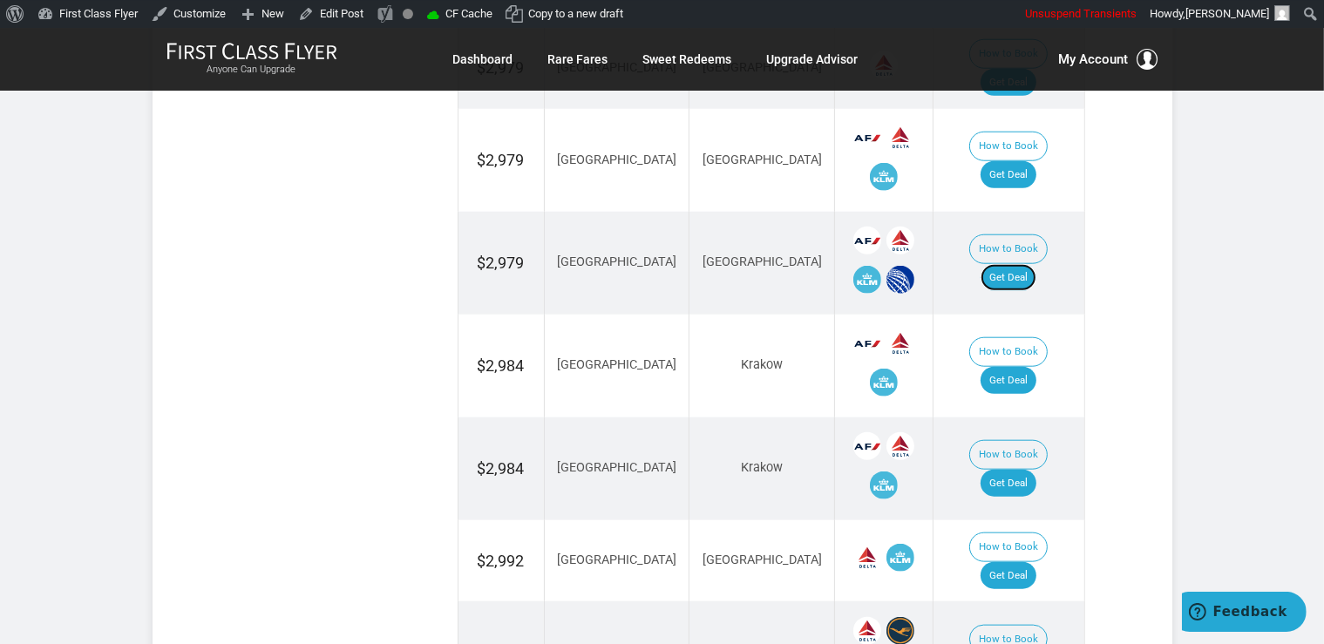
scroll to position [1841, 0]
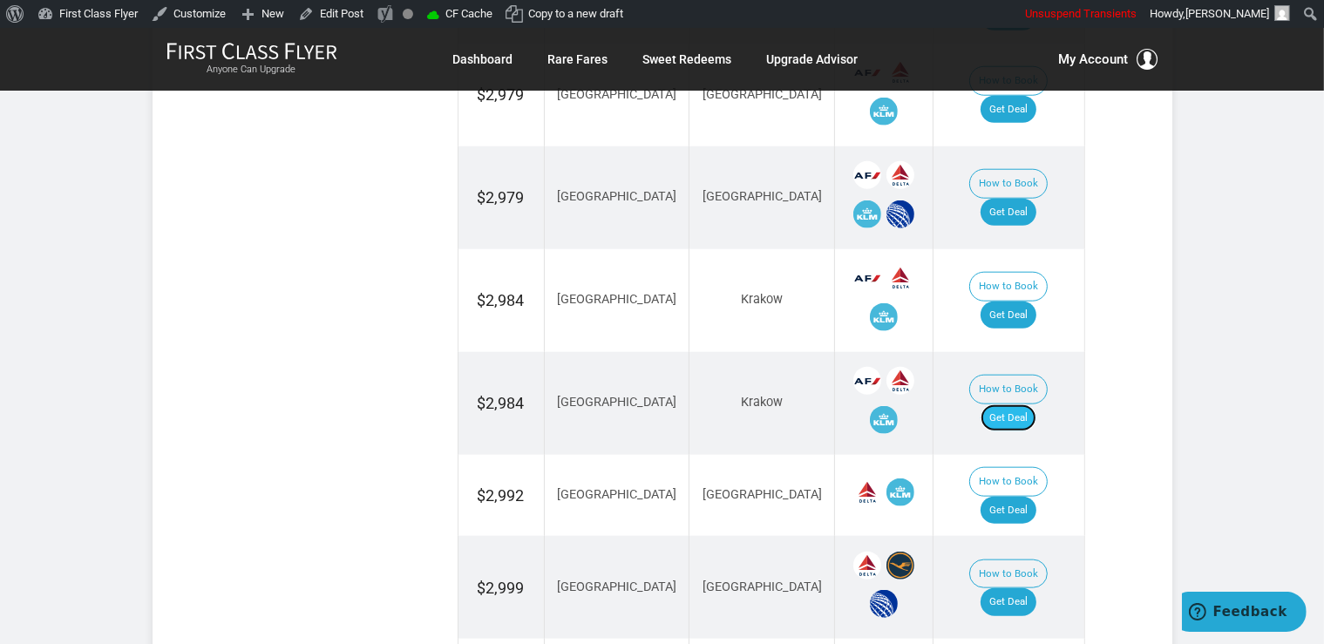
click at [1030, 404] on link "Get Deal" at bounding box center [1008, 418] width 56 height 28
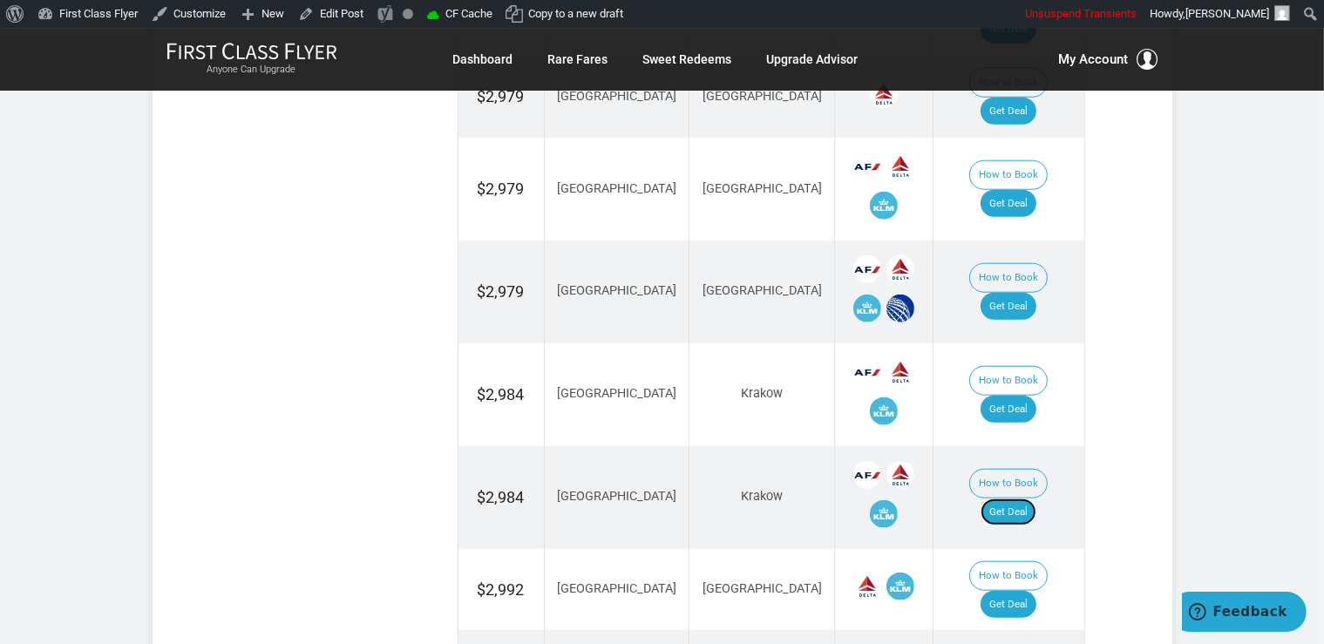
scroll to position [1748, 0]
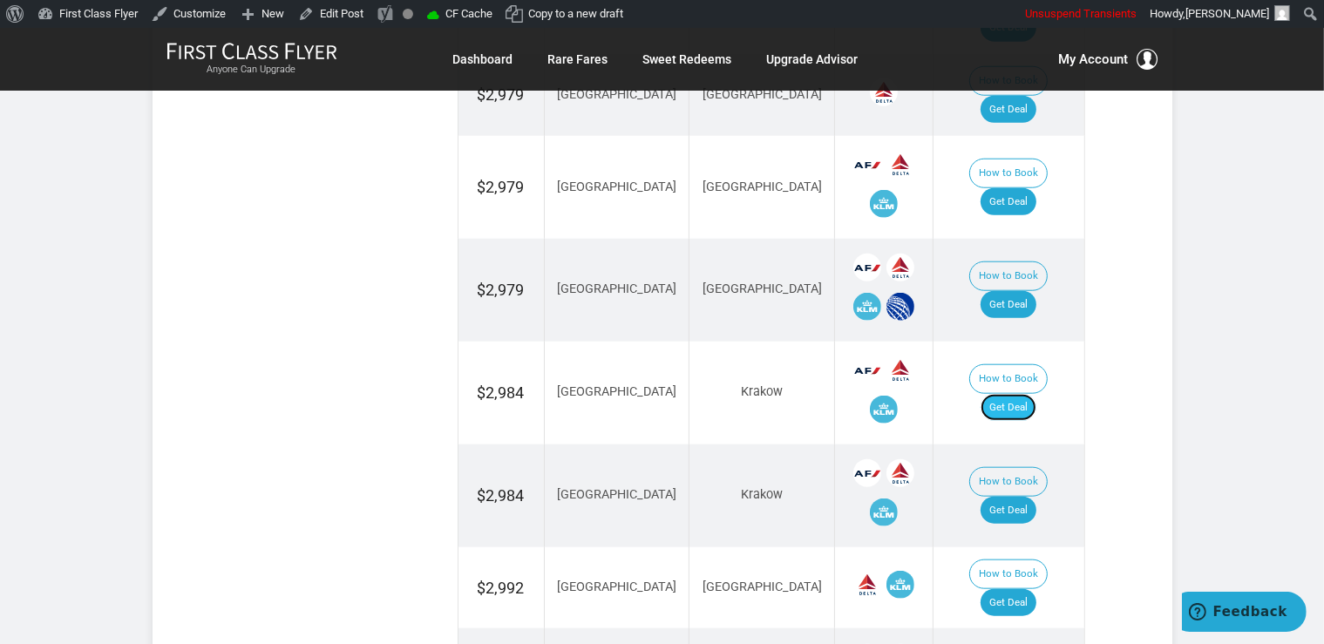
click at [1036, 394] on link "Get Deal" at bounding box center [1008, 408] width 56 height 28
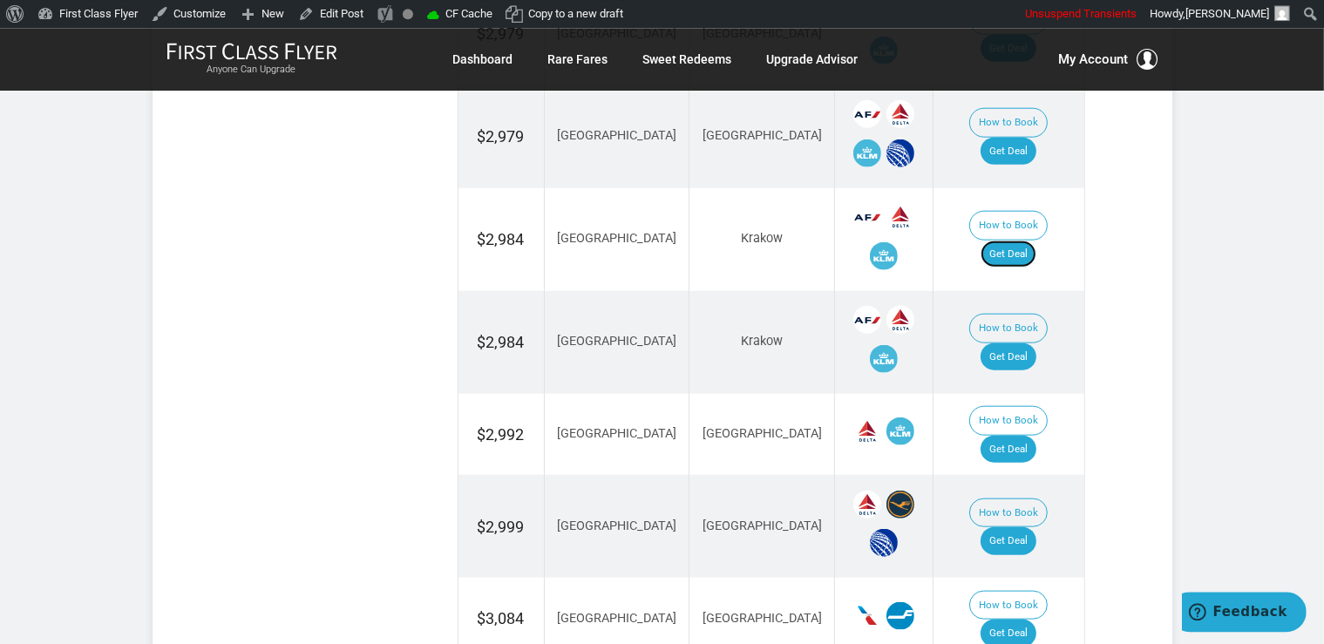
scroll to position [1932, 0]
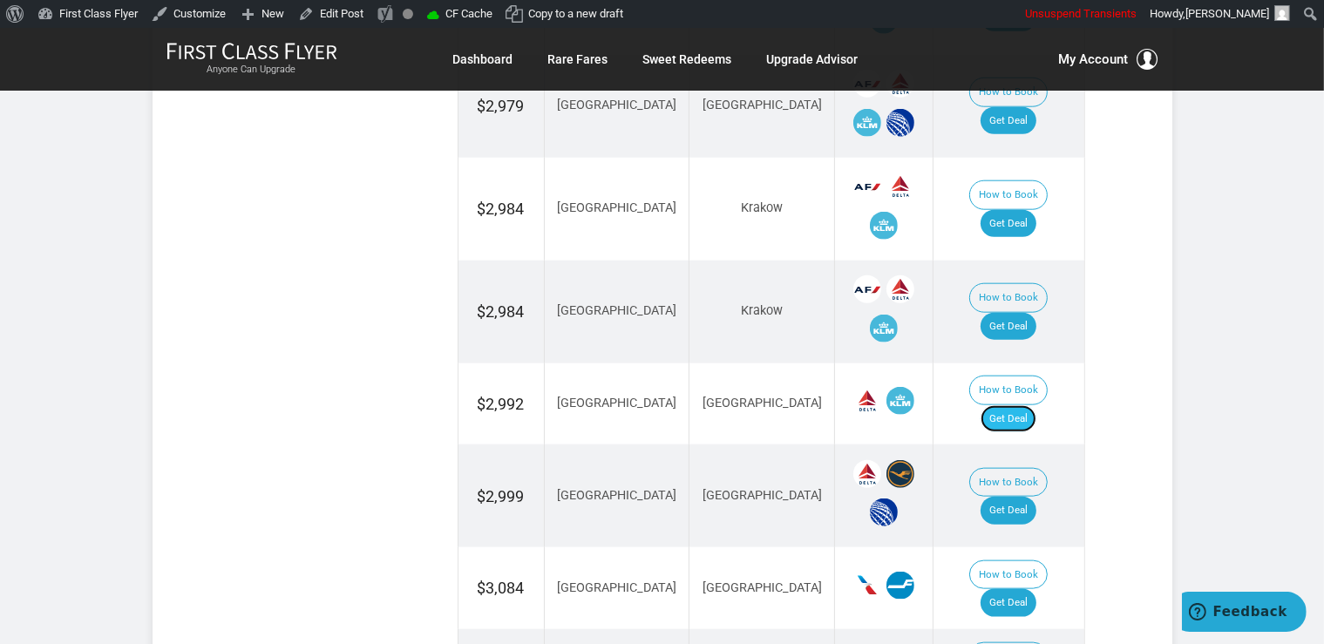
click at [1023, 405] on link "Get Deal" at bounding box center [1008, 419] width 56 height 28
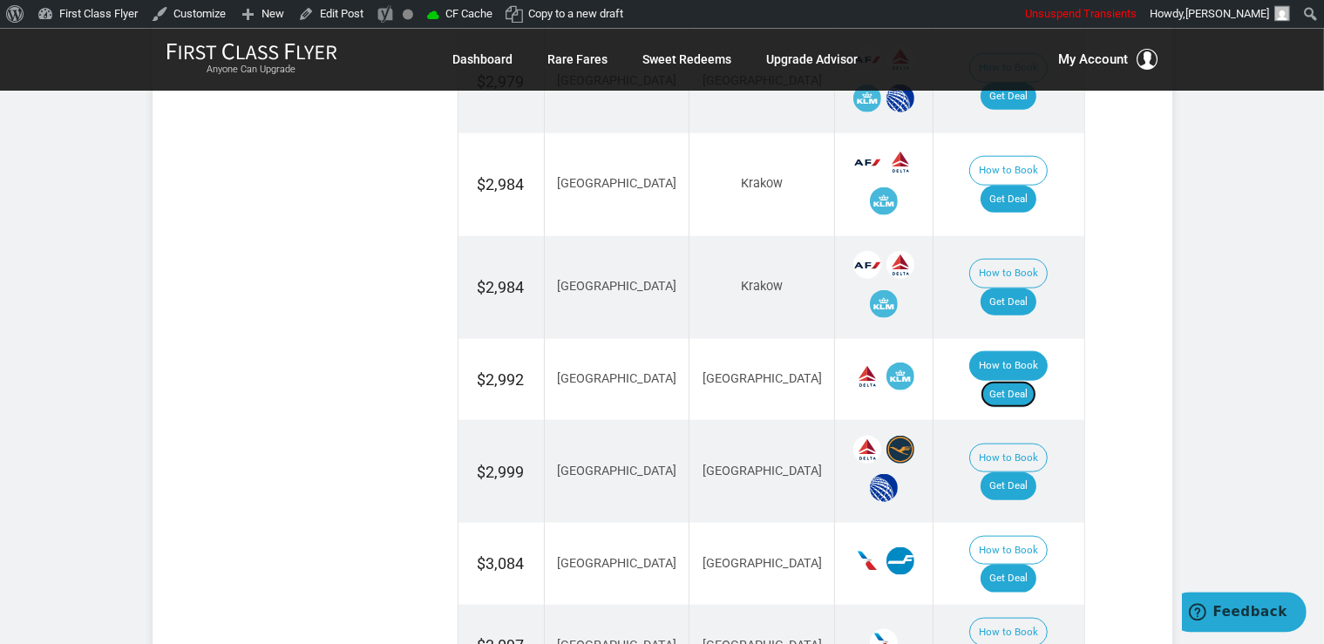
scroll to position [2116, 0]
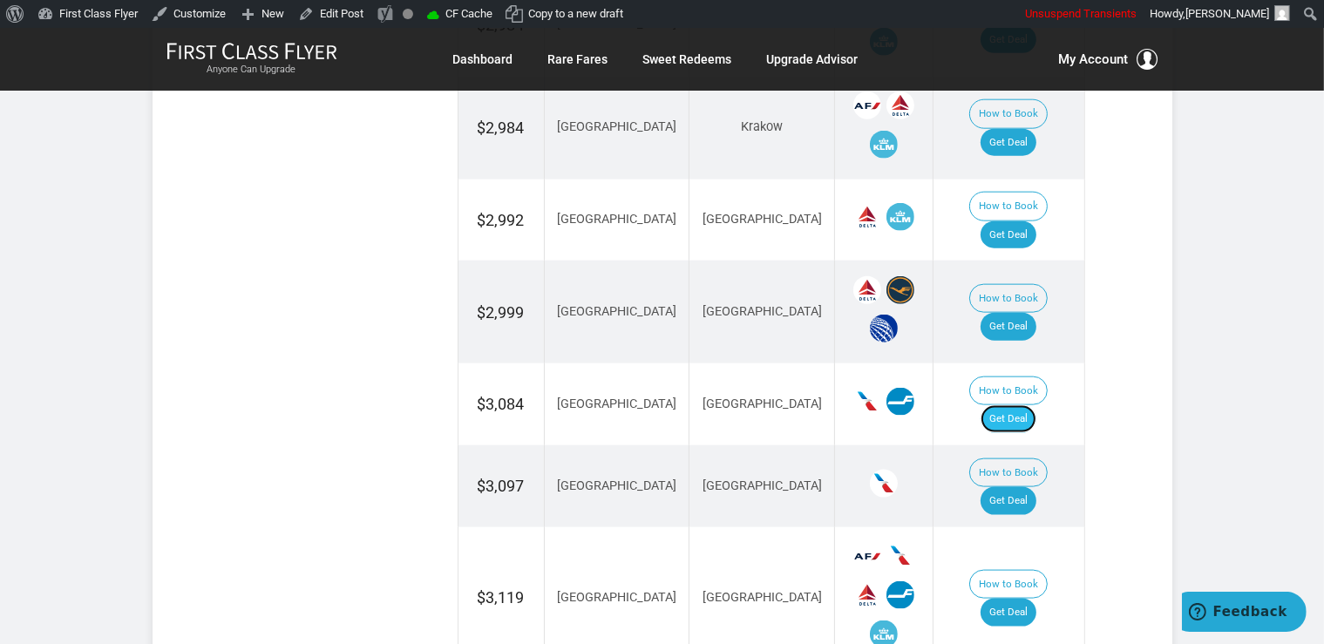
click at [1036, 405] on link "Get Deal" at bounding box center [1008, 419] width 56 height 28
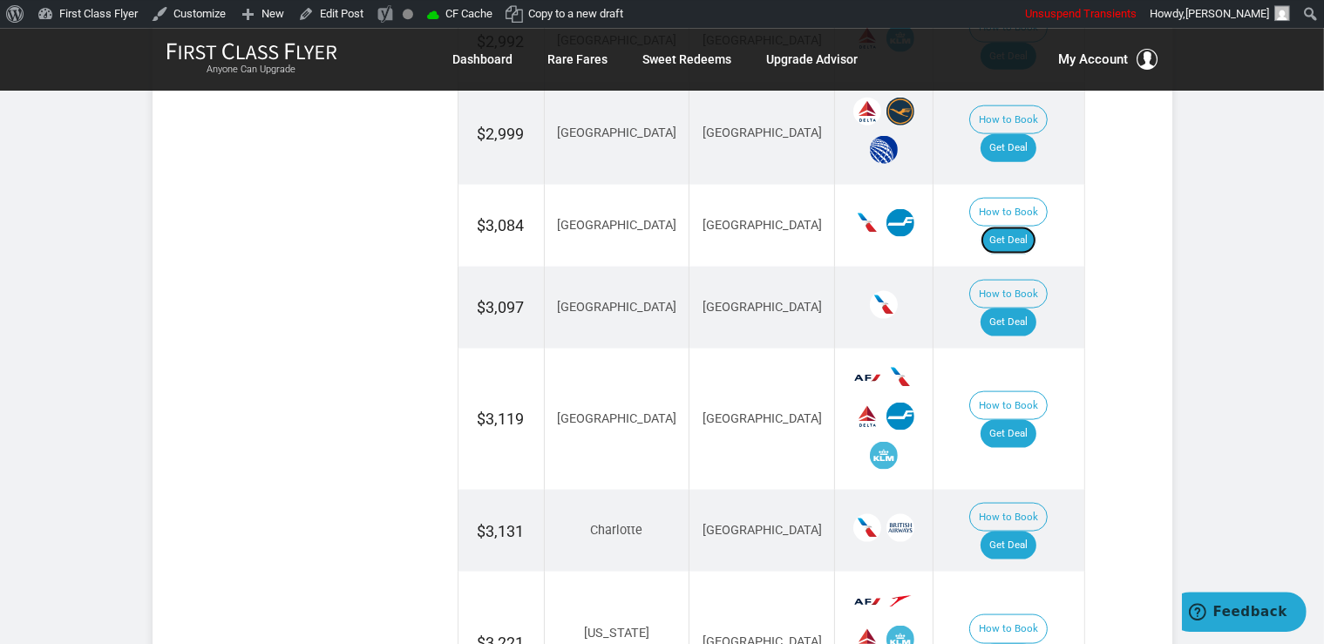
scroll to position [2301, 0]
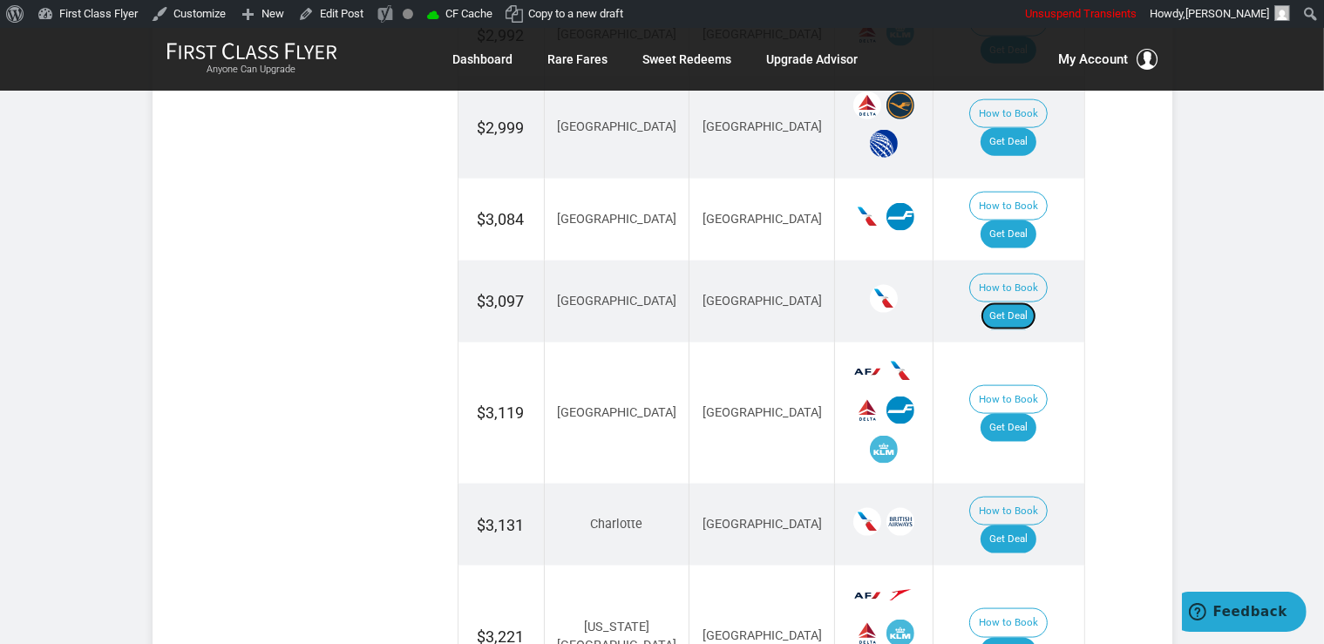
click at [1023, 302] on link "Get Deal" at bounding box center [1008, 316] width 56 height 28
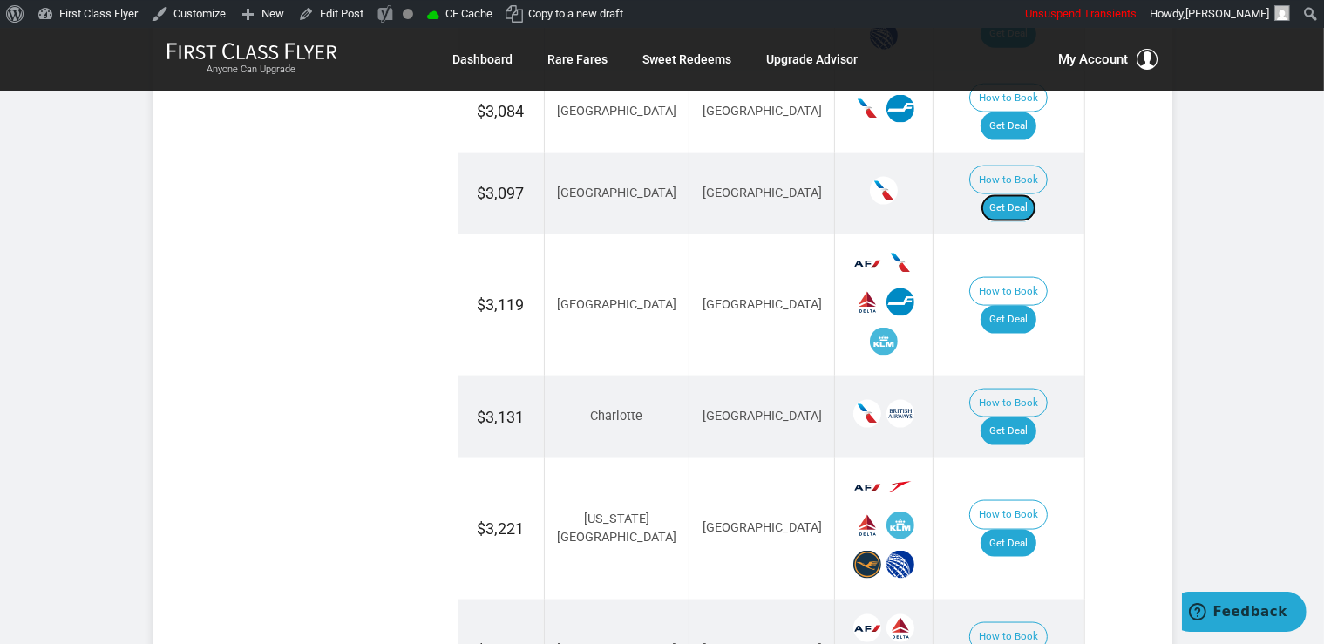
scroll to position [2485, 0]
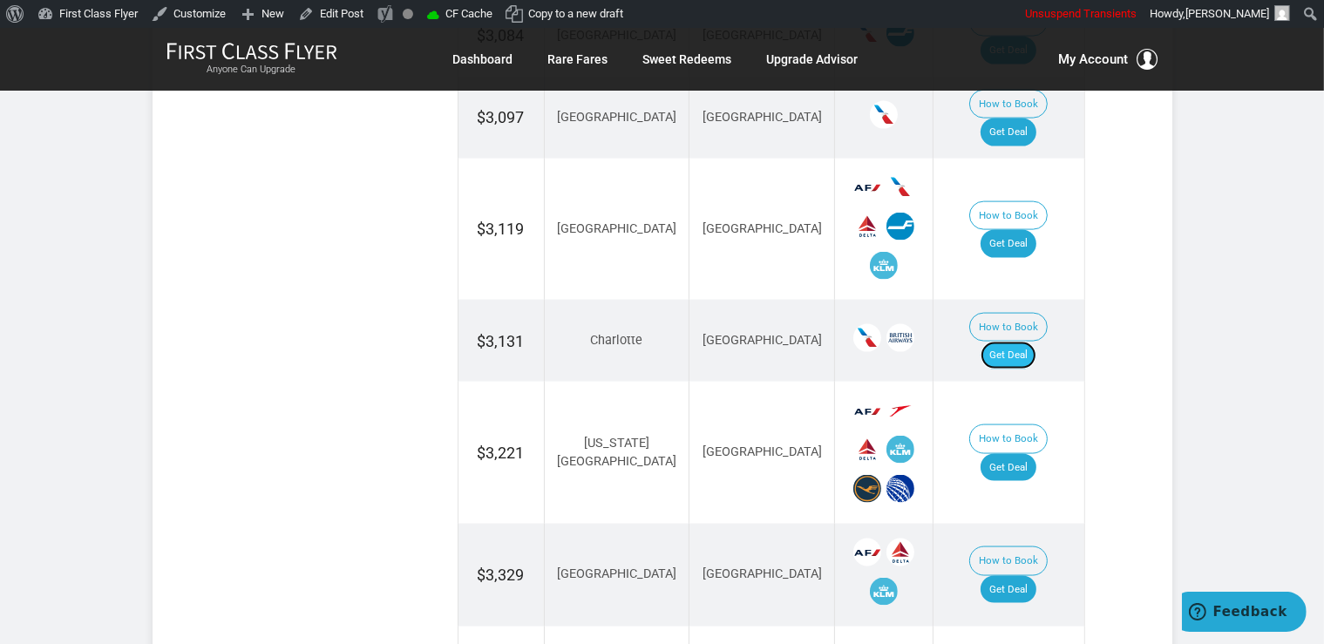
click at [1025, 342] on link "Get Deal" at bounding box center [1008, 356] width 56 height 28
drag, startPoint x: 1012, startPoint y: 193, endPoint x: 1014, endPoint y: 183, distance: 9.9
click at [1012, 342] on link "Get Deal" at bounding box center [1008, 356] width 56 height 28
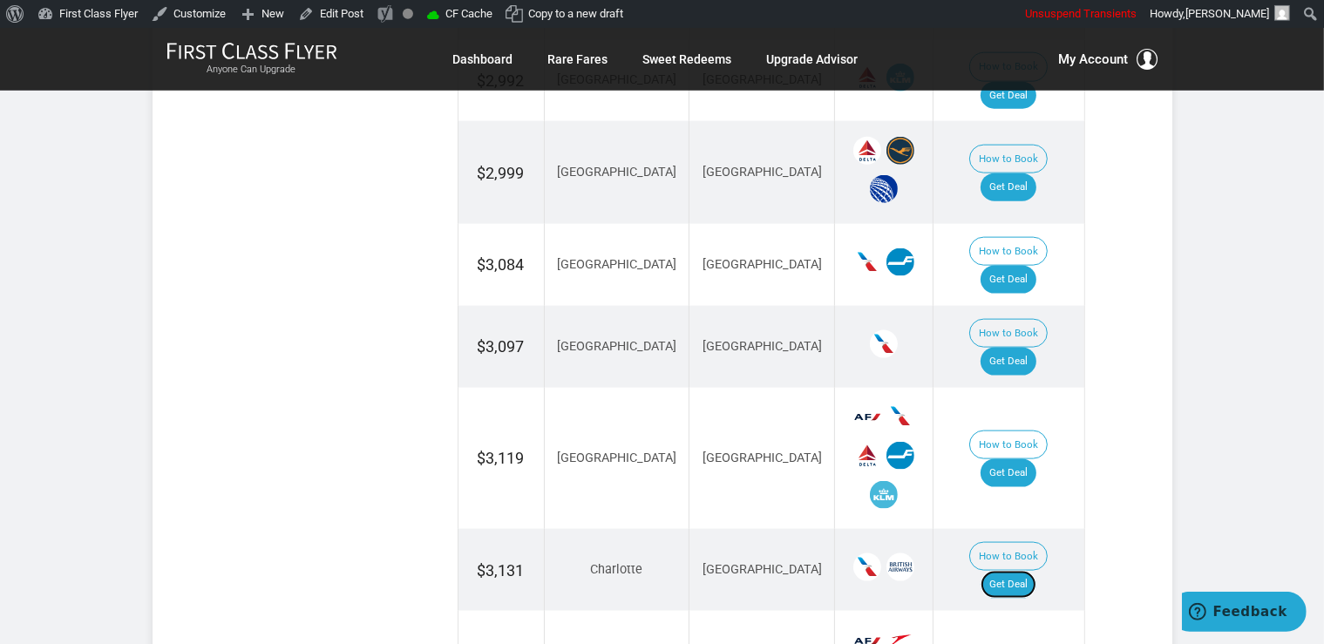
scroll to position [2116, 0]
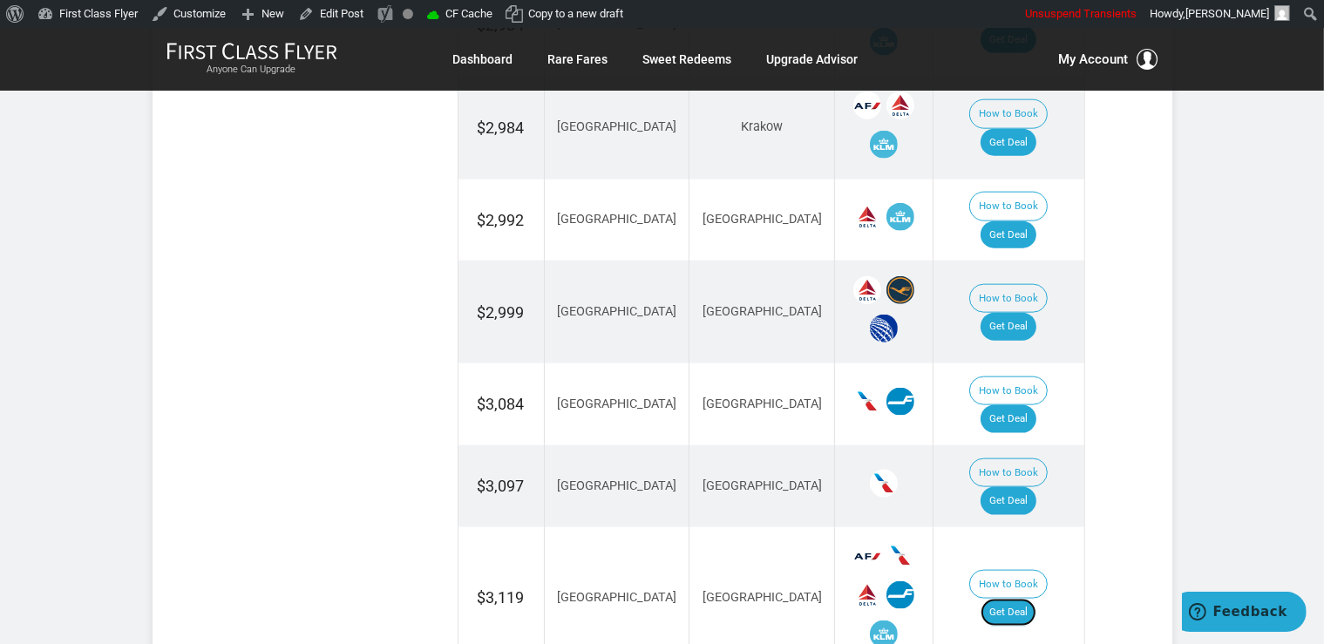
click at [1016, 599] on link "Get Deal" at bounding box center [1008, 613] width 56 height 28
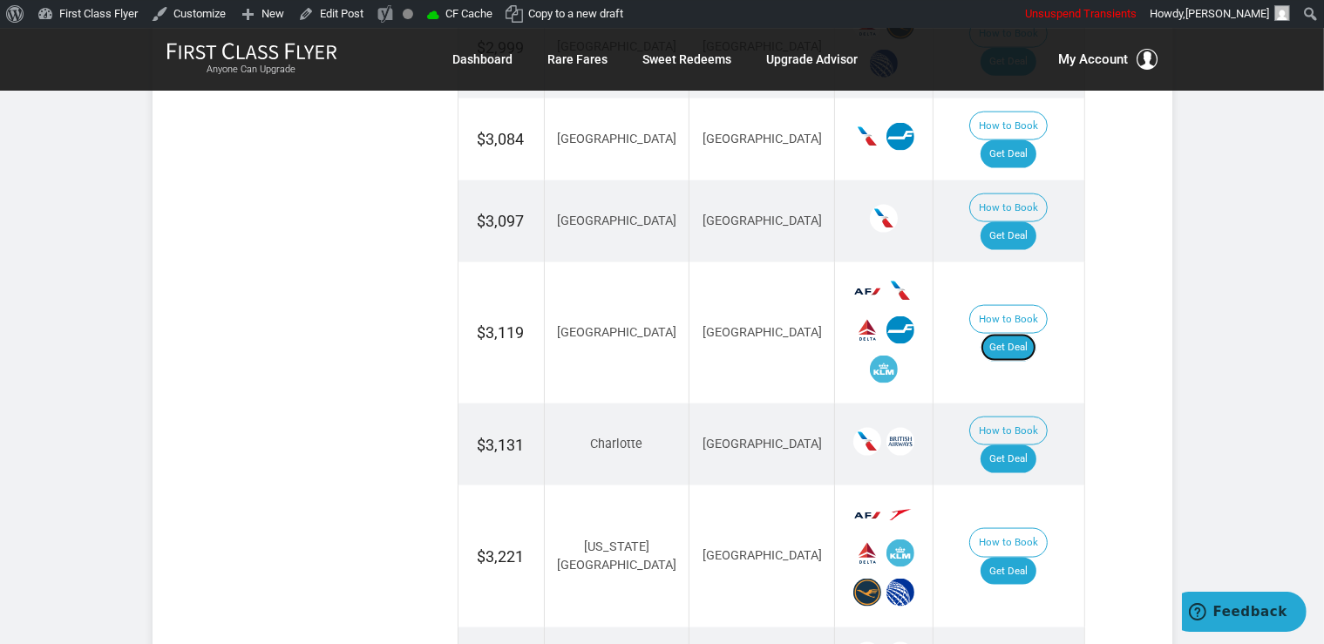
scroll to position [2392, 0]
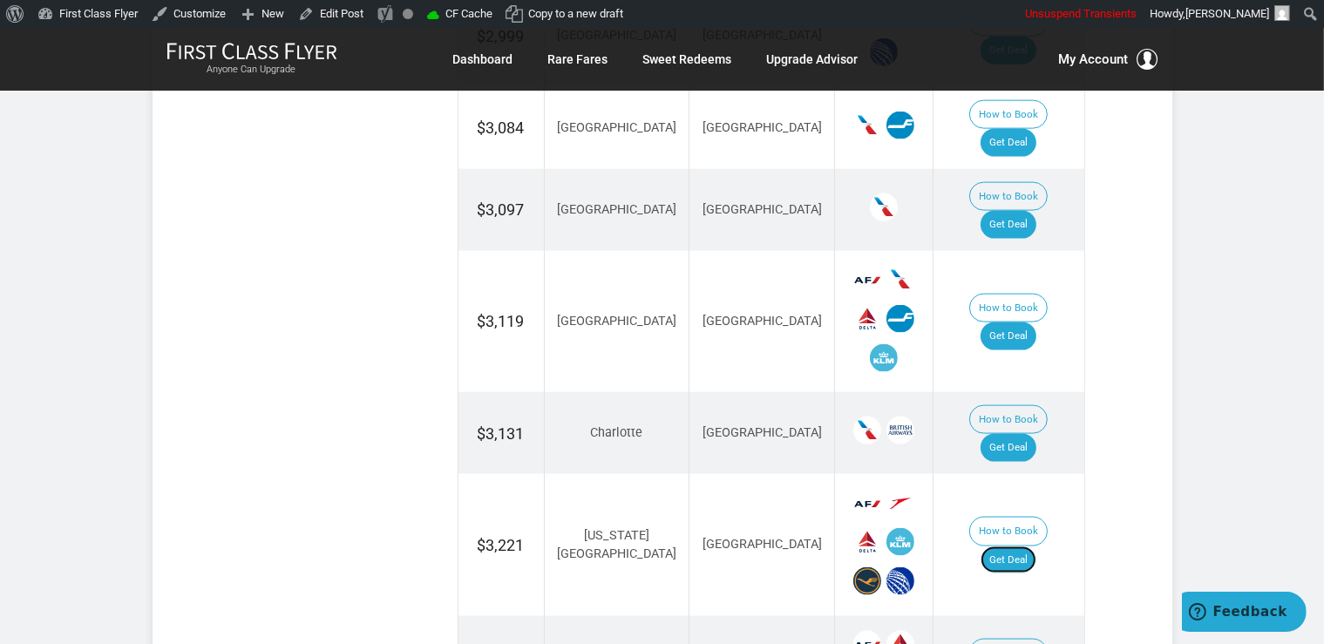
drag, startPoint x: 1022, startPoint y: 392, endPoint x: 1072, endPoint y: 399, distance: 50.2
click at [1023, 546] on link "Get Deal" at bounding box center [1008, 560] width 56 height 28
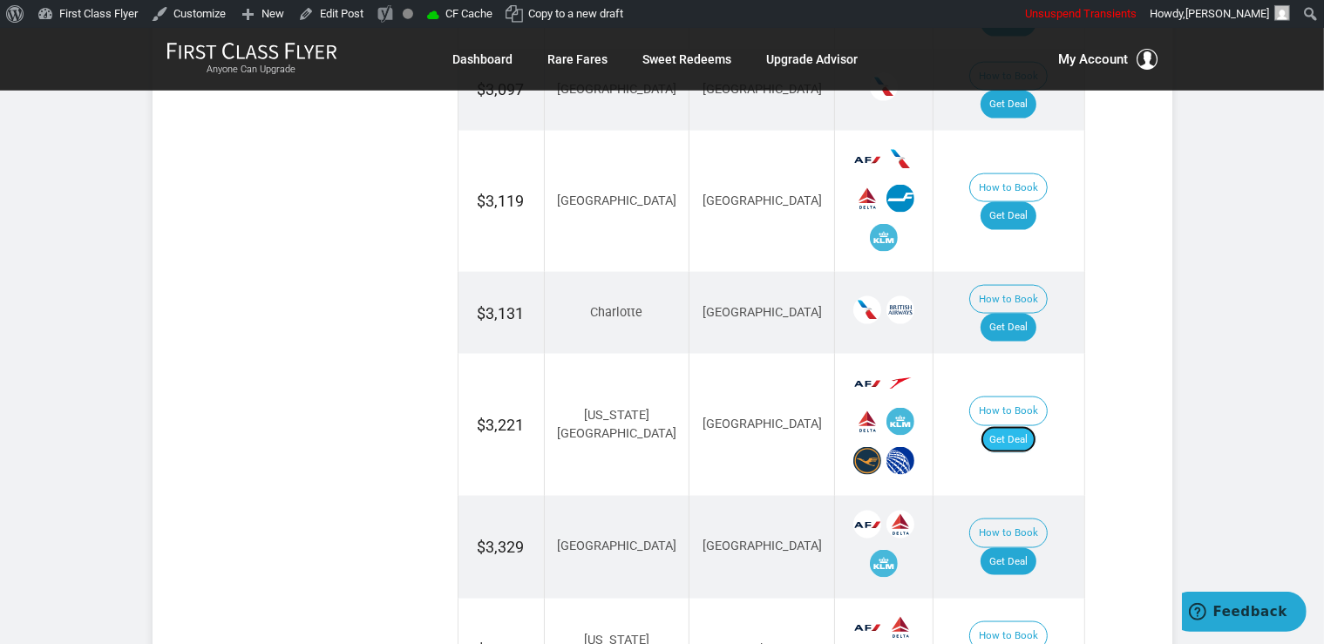
scroll to position [2576, 0]
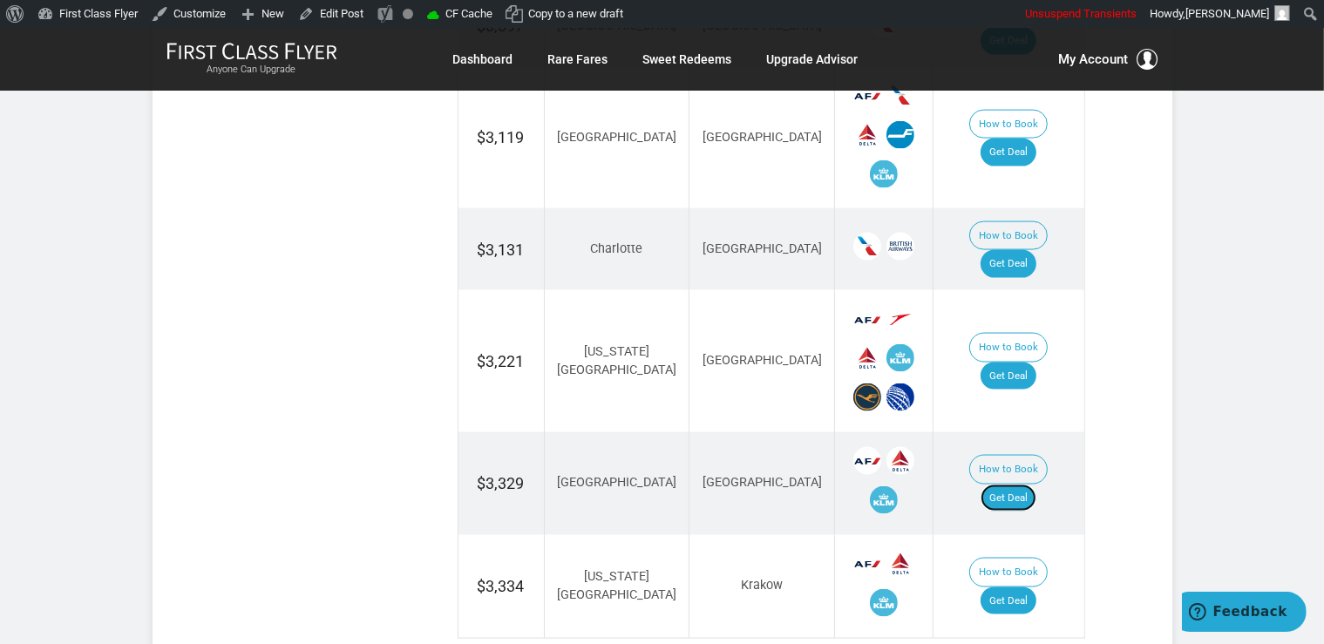
drag, startPoint x: 1007, startPoint y: 328, endPoint x: 1027, endPoint y: 262, distance: 68.4
click at [1007, 485] on link "Get Deal" at bounding box center [1008, 499] width 56 height 28
click at [1024, 587] on link "Get Deal" at bounding box center [1008, 601] width 56 height 28
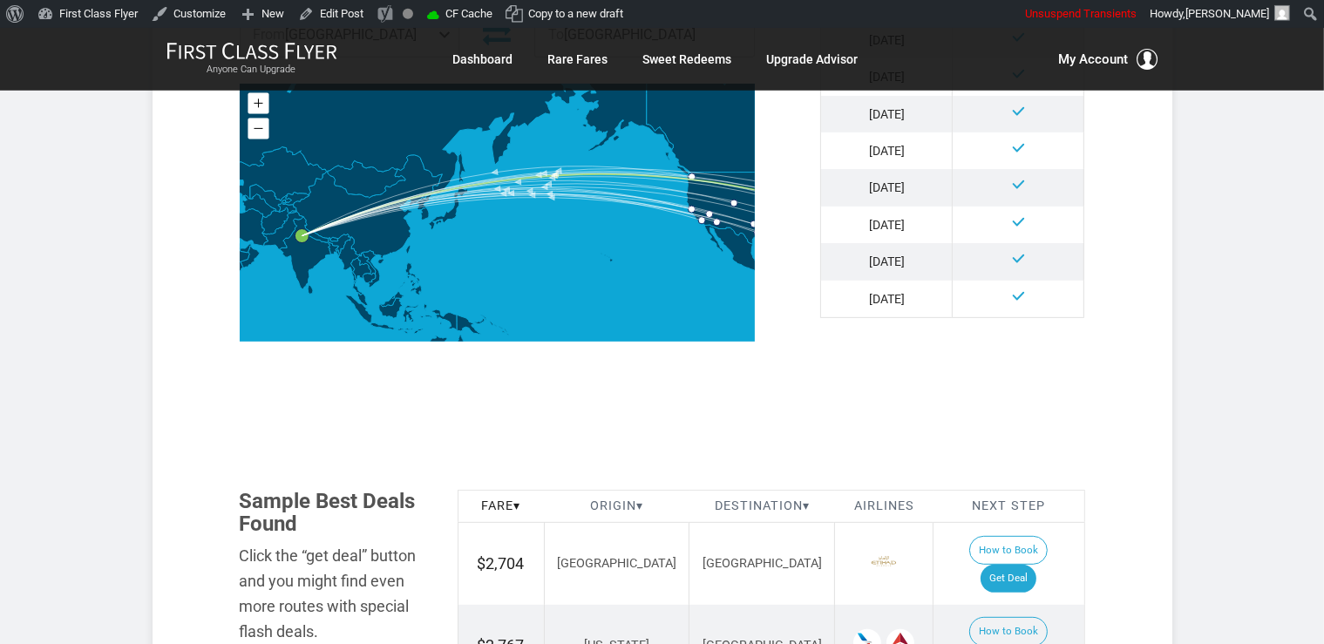
scroll to position [920, 0]
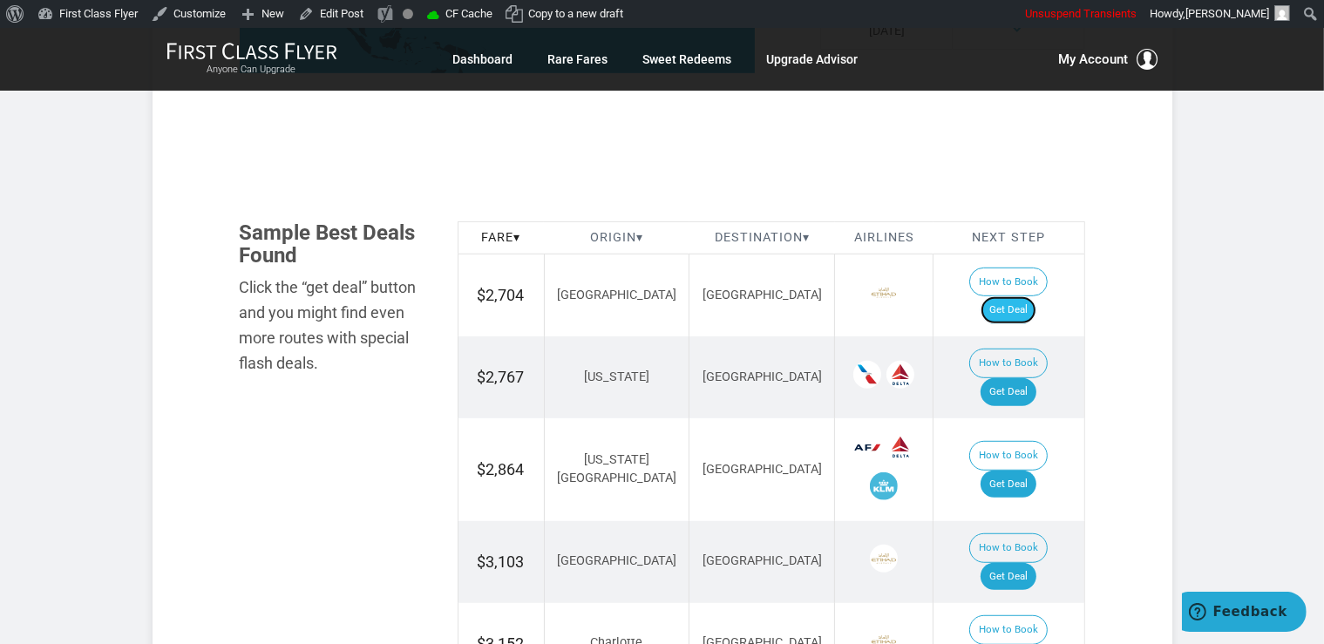
click at [1032, 296] on link "Get Deal" at bounding box center [1008, 310] width 56 height 28
click at [1028, 378] on link "Get Deal" at bounding box center [1008, 392] width 56 height 28
click at [1025, 471] on link "Get Deal" at bounding box center [1008, 485] width 56 height 28
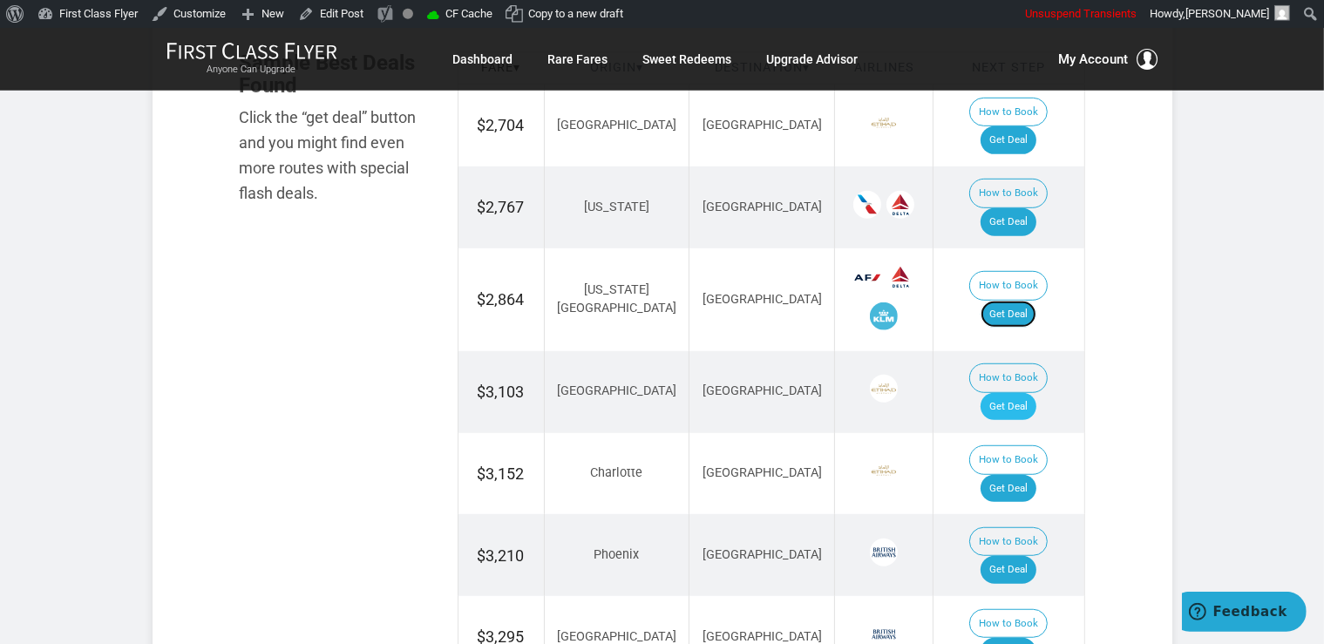
scroll to position [1104, 0]
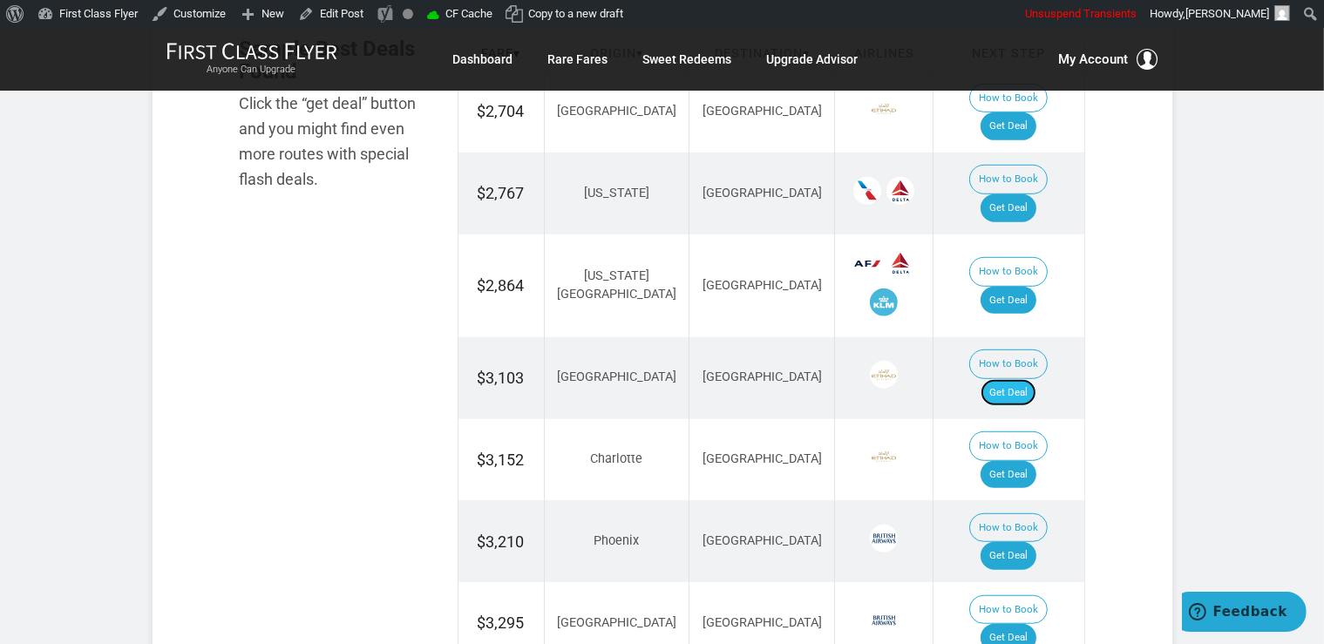
click at [1013, 379] on link "Get Deal" at bounding box center [1008, 393] width 56 height 28
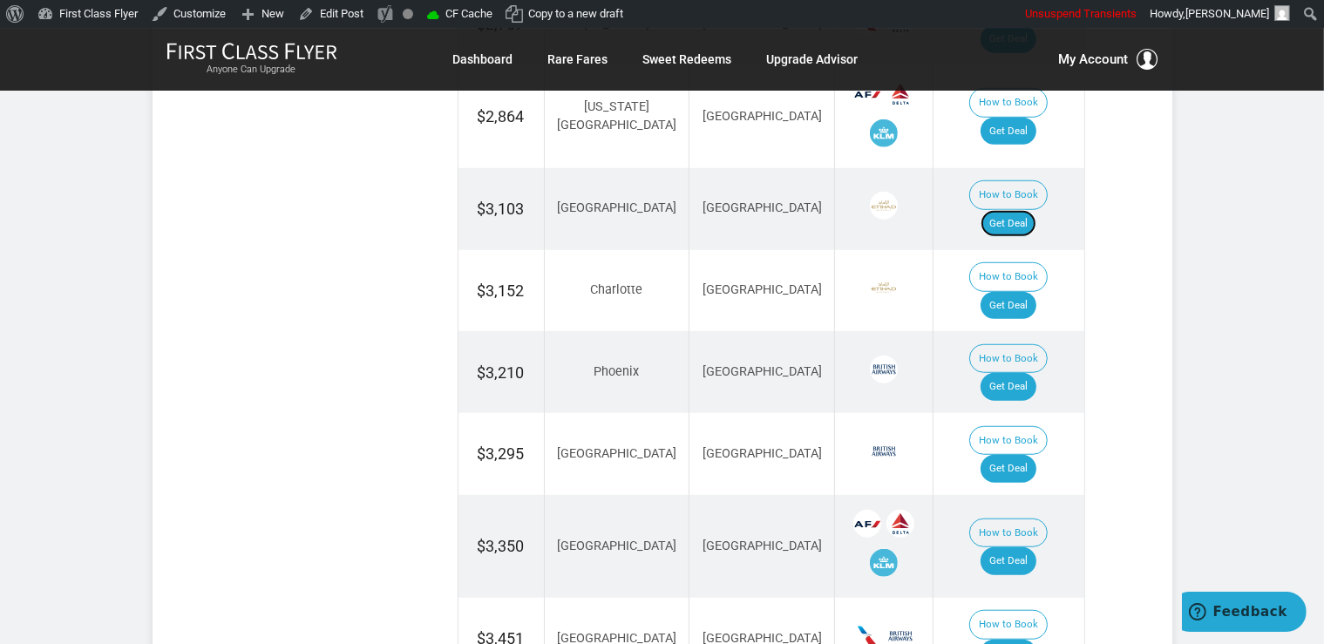
scroll to position [1288, 0]
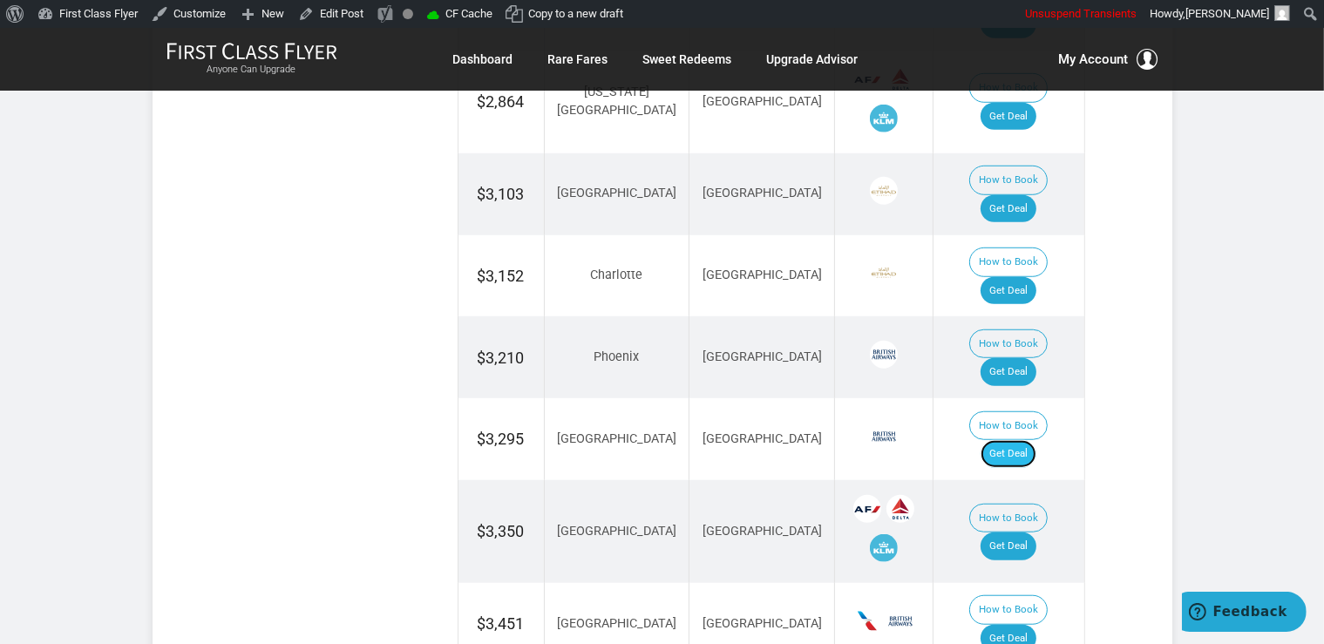
click at [1028, 440] on link "Get Deal" at bounding box center [1008, 454] width 56 height 28
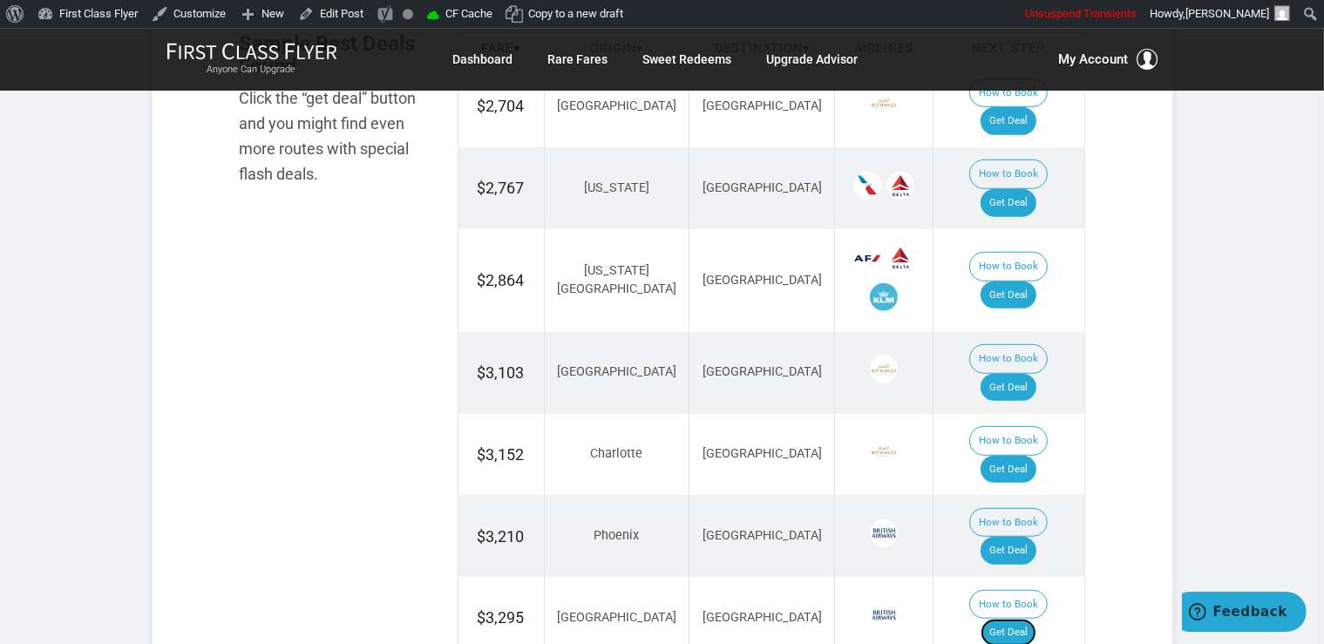
scroll to position [1104, 0]
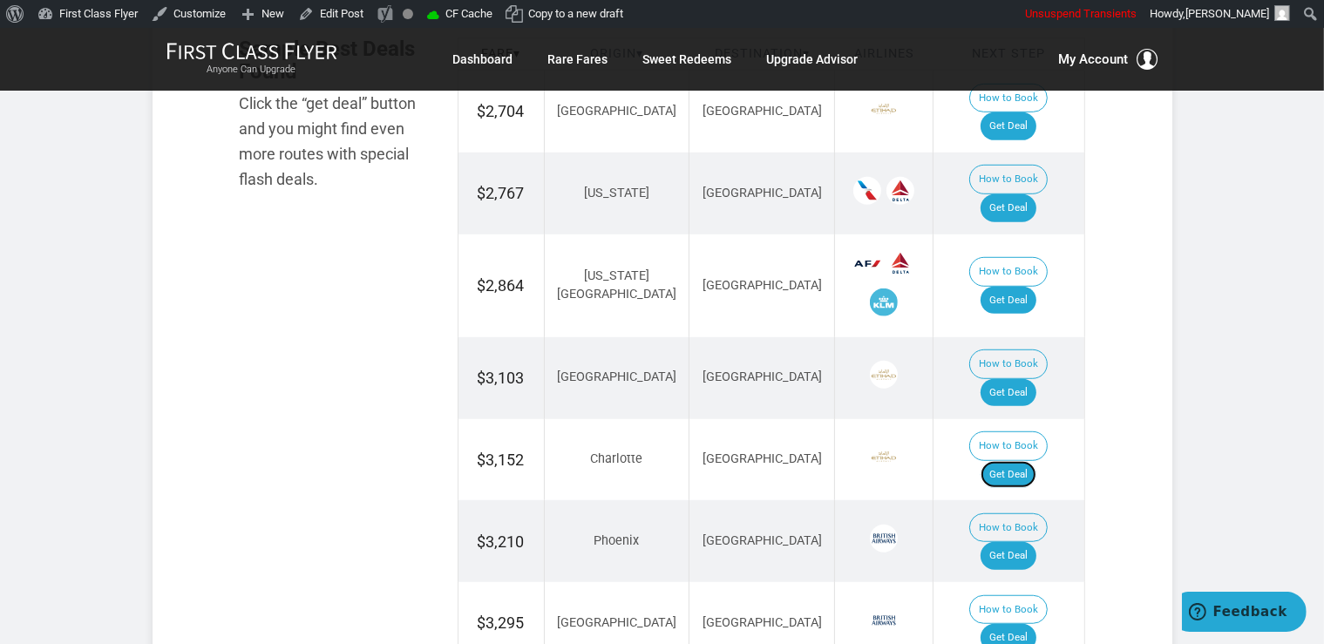
drag, startPoint x: 1013, startPoint y: 397, endPoint x: 1021, endPoint y: 406, distance: 12.4
click at [1013, 461] on link "Get Deal" at bounding box center [1008, 475] width 56 height 28
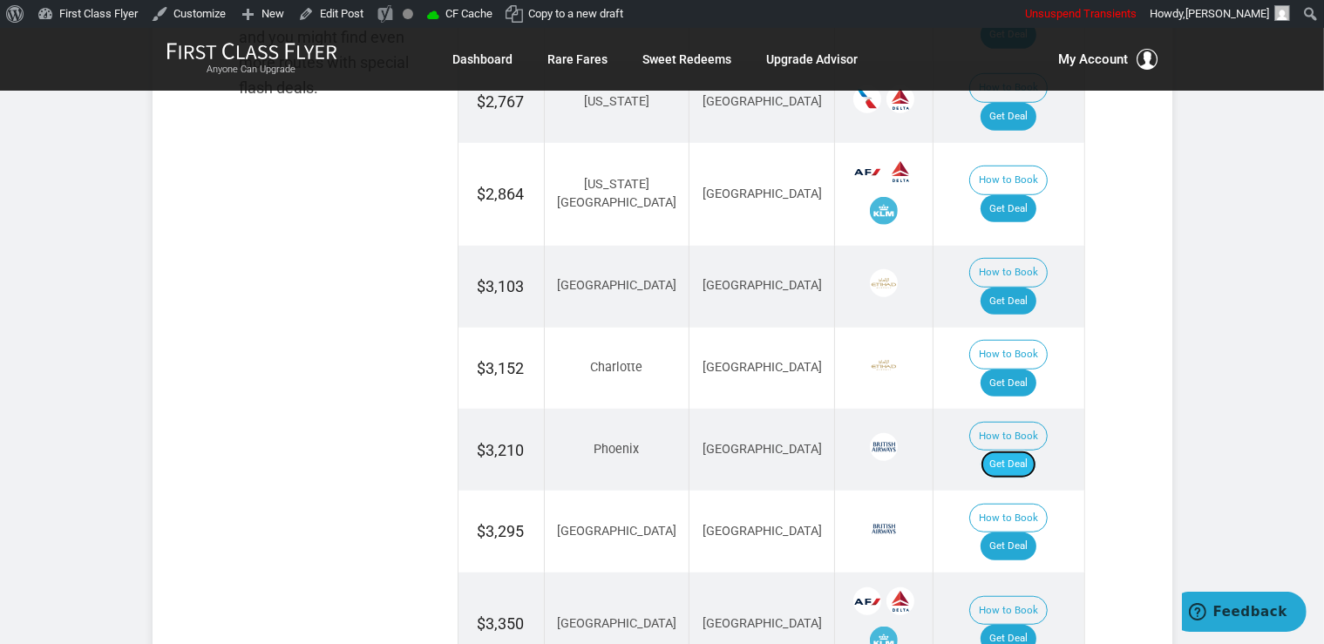
click at [1022, 451] on link "Get Deal" at bounding box center [1008, 465] width 56 height 28
click at [1024, 451] on link "Get Deal" at bounding box center [1008, 465] width 56 height 28
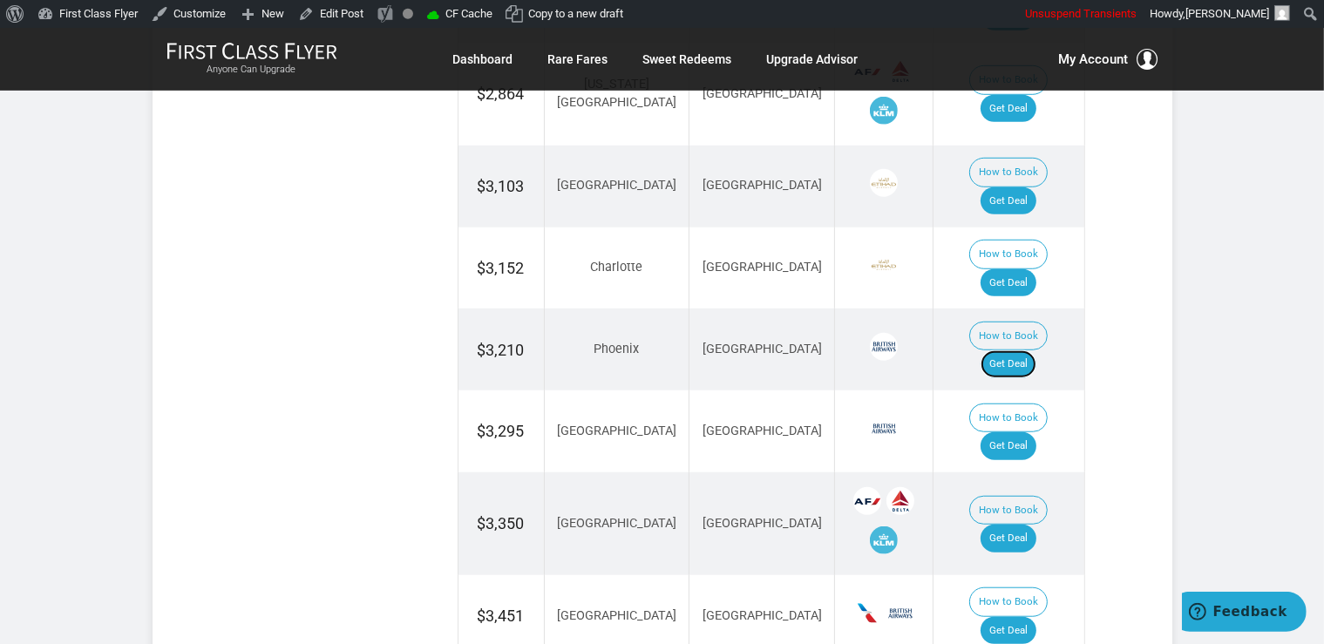
scroll to position [1472, 0]
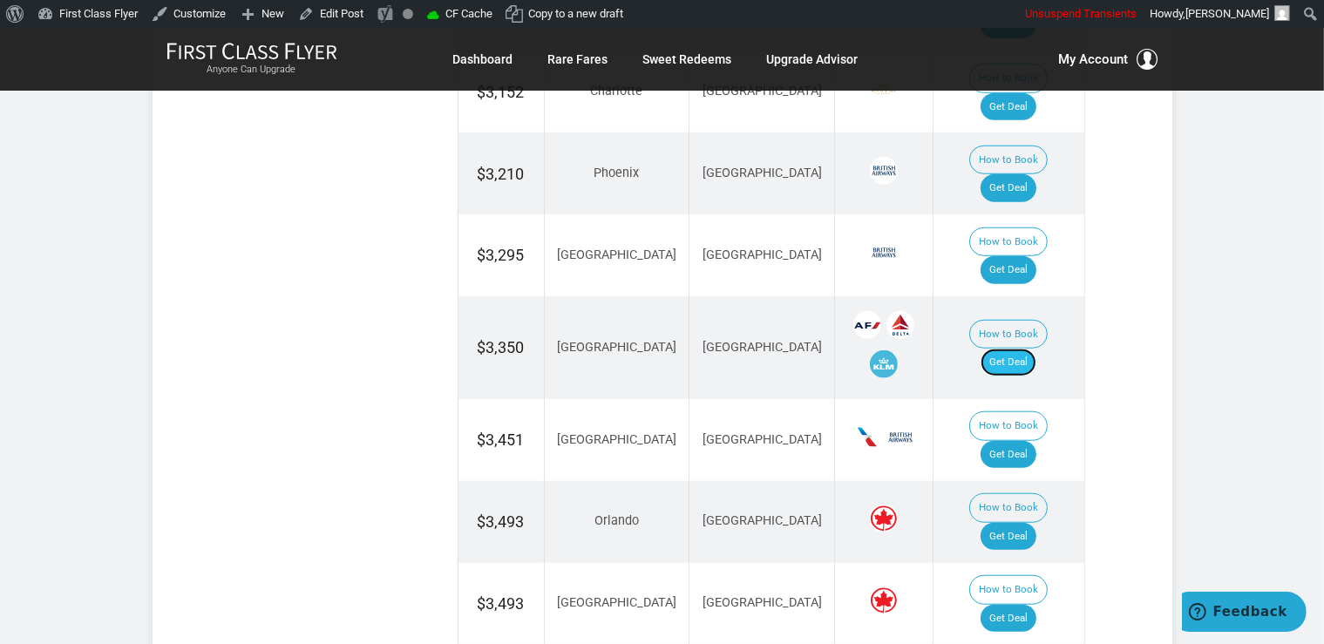
click at [1015, 349] on link "Get Deal" at bounding box center [1008, 363] width 56 height 28
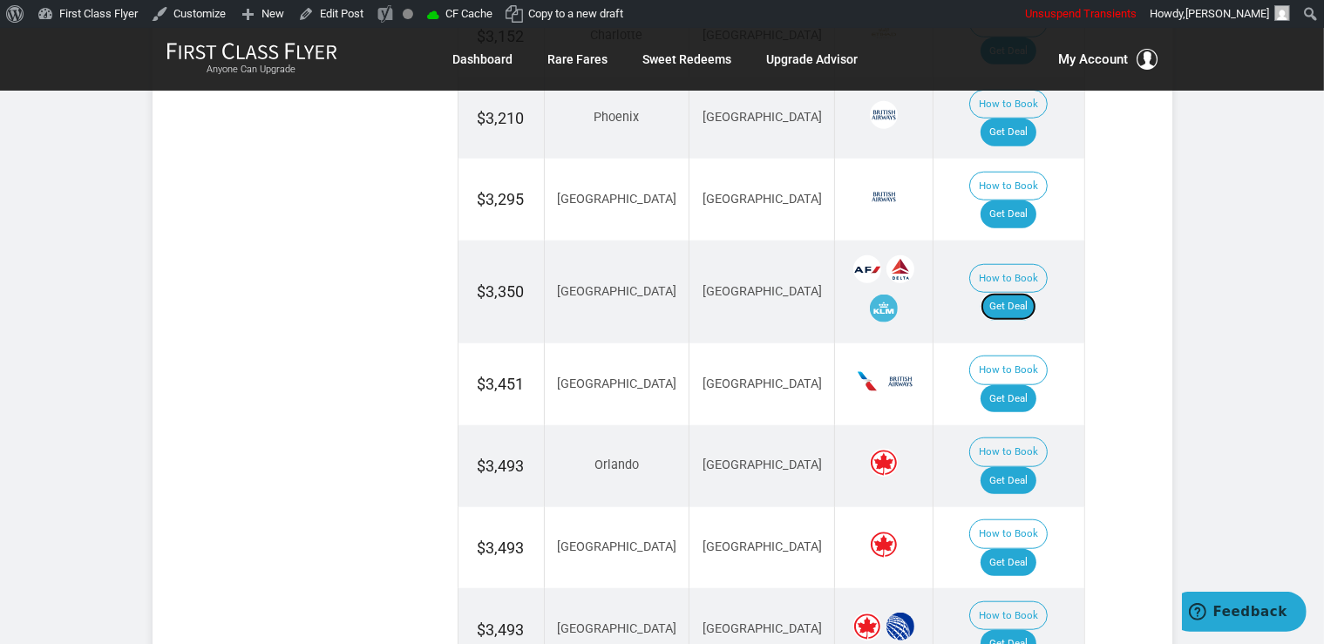
scroll to position [1564, 0]
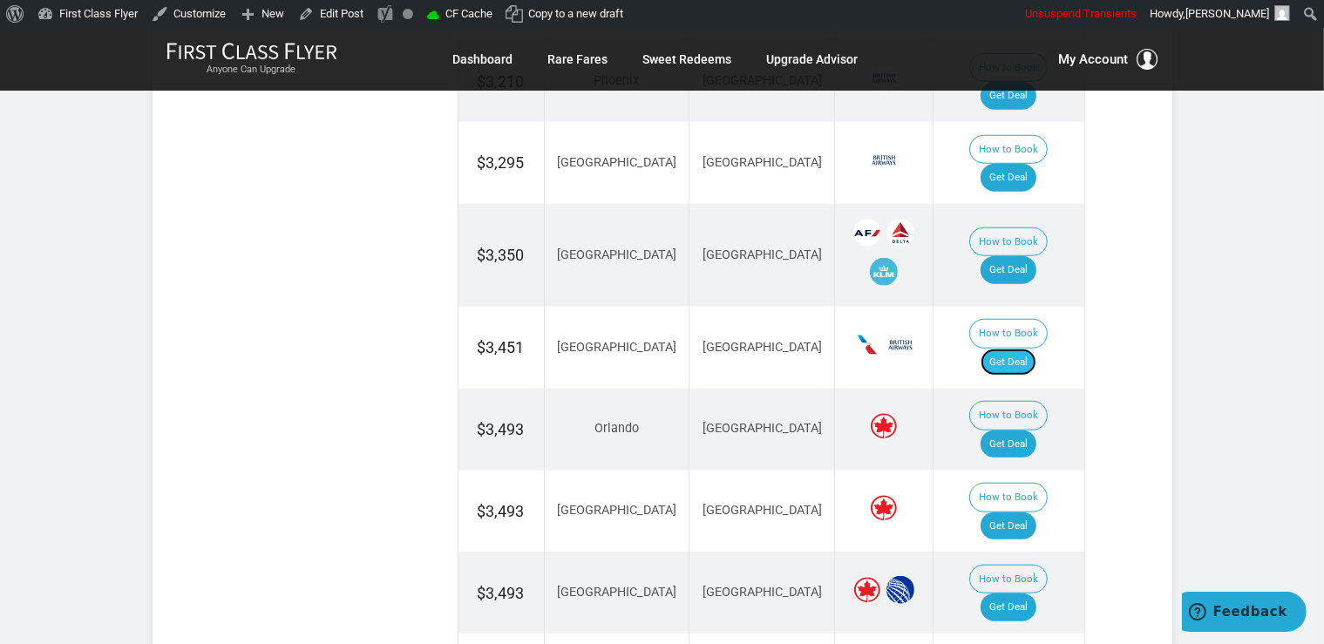
click at [1004, 349] on link "Get Deal" at bounding box center [1008, 363] width 56 height 28
click at [1036, 512] on link "Get Deal" at bounding box center [1008, 526] width 56 height 28
click at [1032, 593] on link "Get Deal" at bounding box center [1008, 607] width 56 height 28
click at [1019, 593] on link "Get Deal" at bounding box center [1008, 607] width 56 height 28
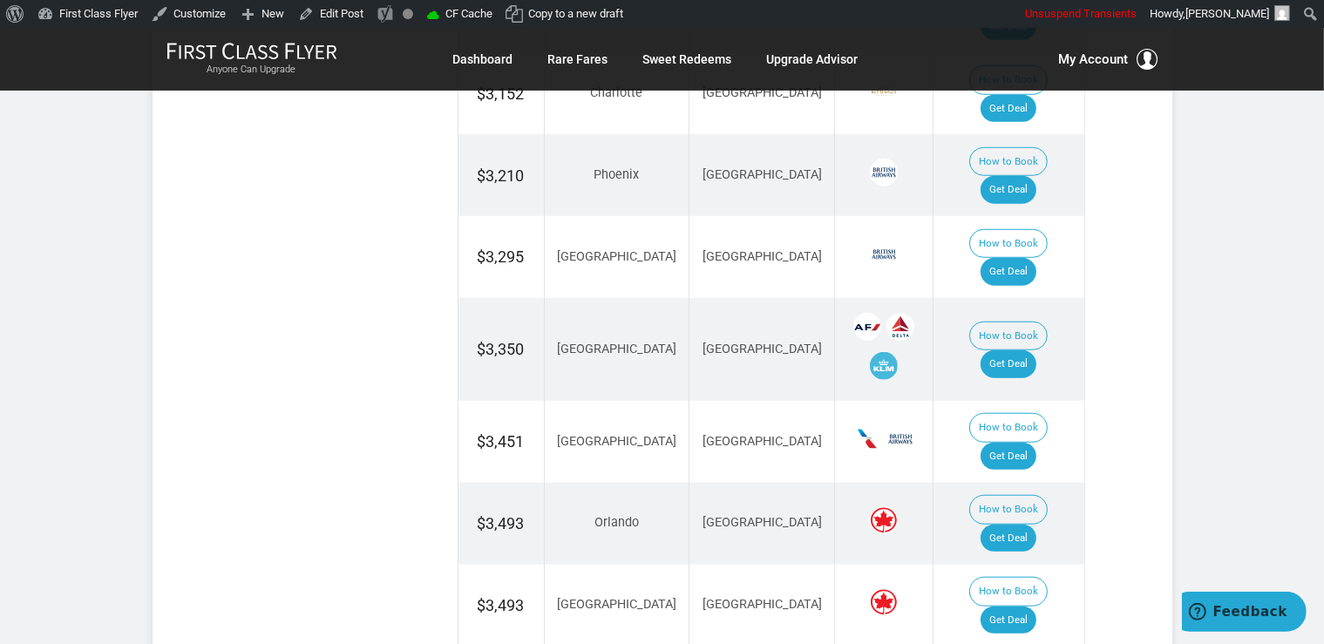
scroll to position [1472, 0]
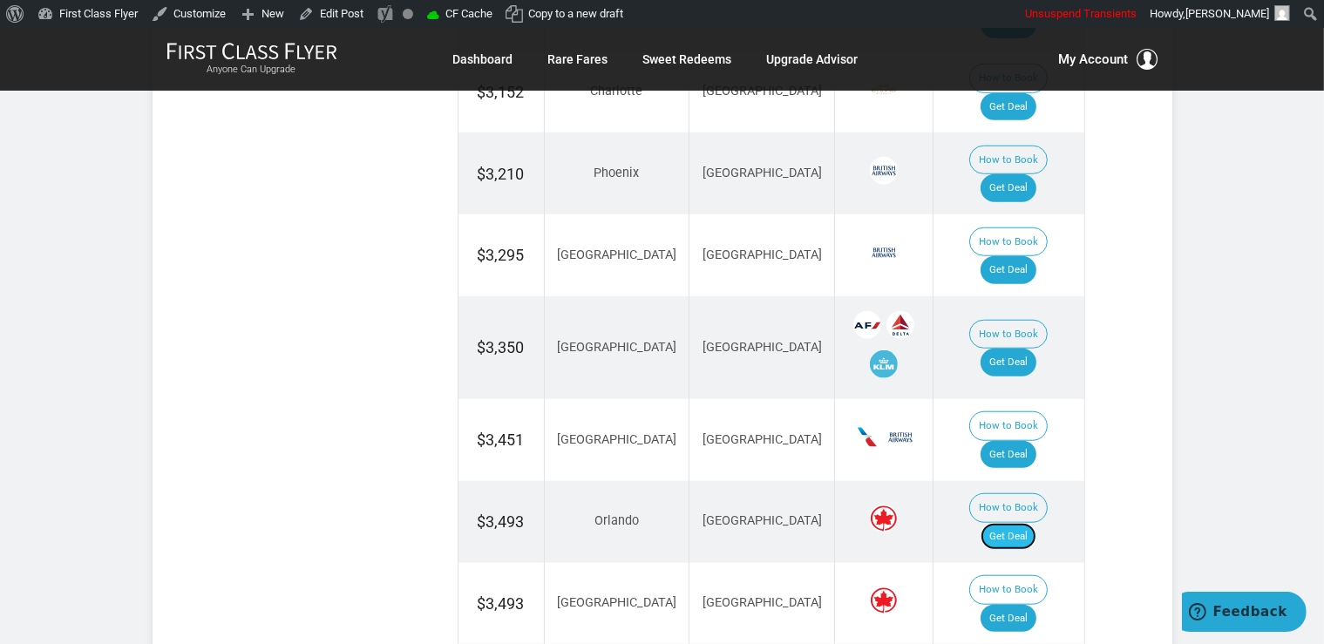
click at [1011, 523] on link "Get Deal" at bounding box center [1008, 537] width 56 height 28
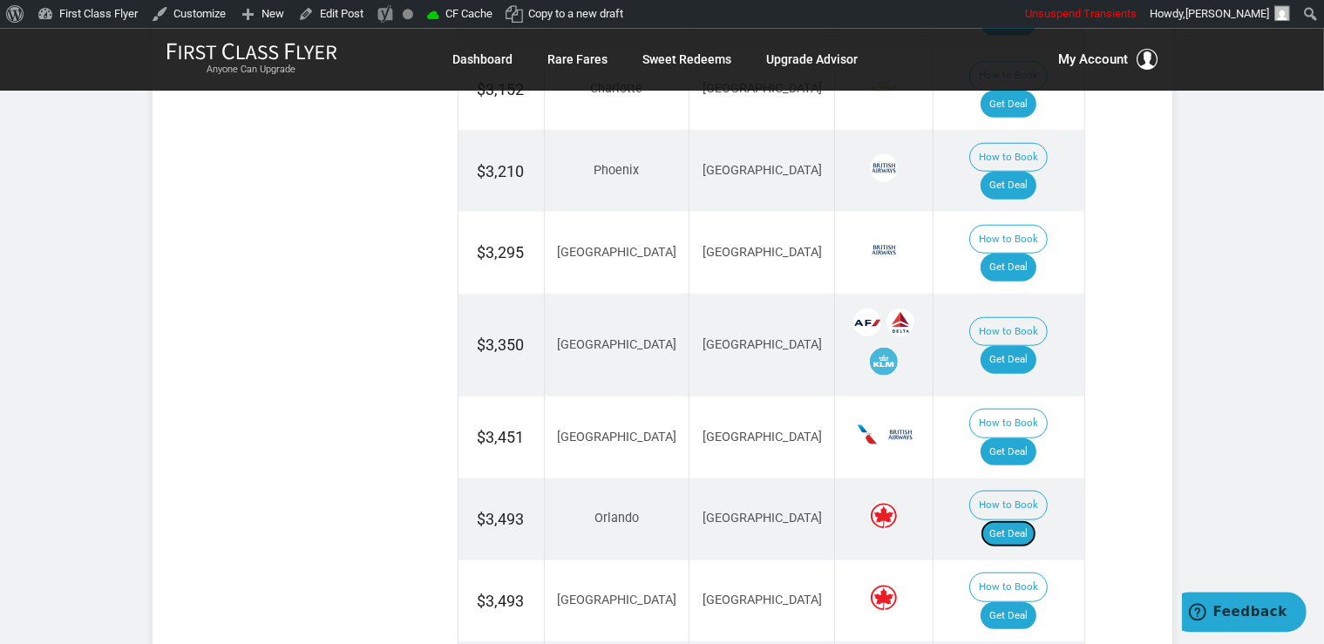
scroll to position [1748, 0]
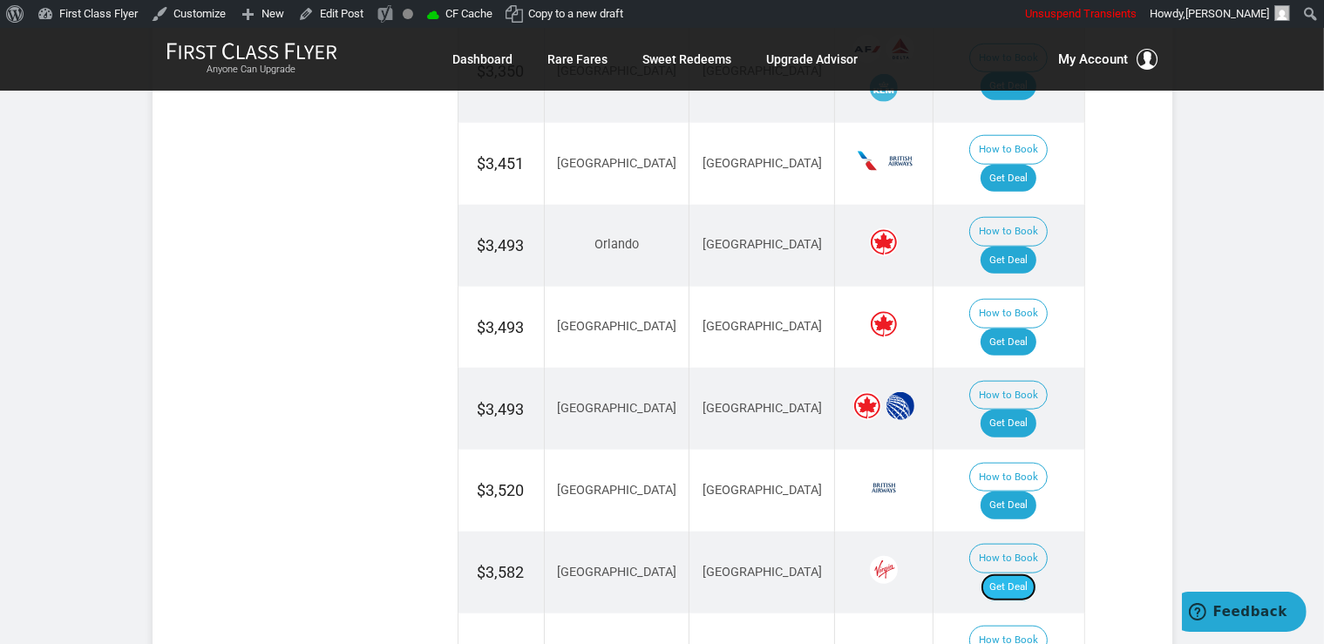
click at [1026, 573] on link "Get Deal" at bounding box center [1008, 587] width 56 height 28
click at [1038, 450] on td "How to Book Get Deal" at bounding box center [1008, 491] width 151 height 82
click at [1036, 491] on link "Get Deal" at bounding box center [1008, 505] width 56 height 28
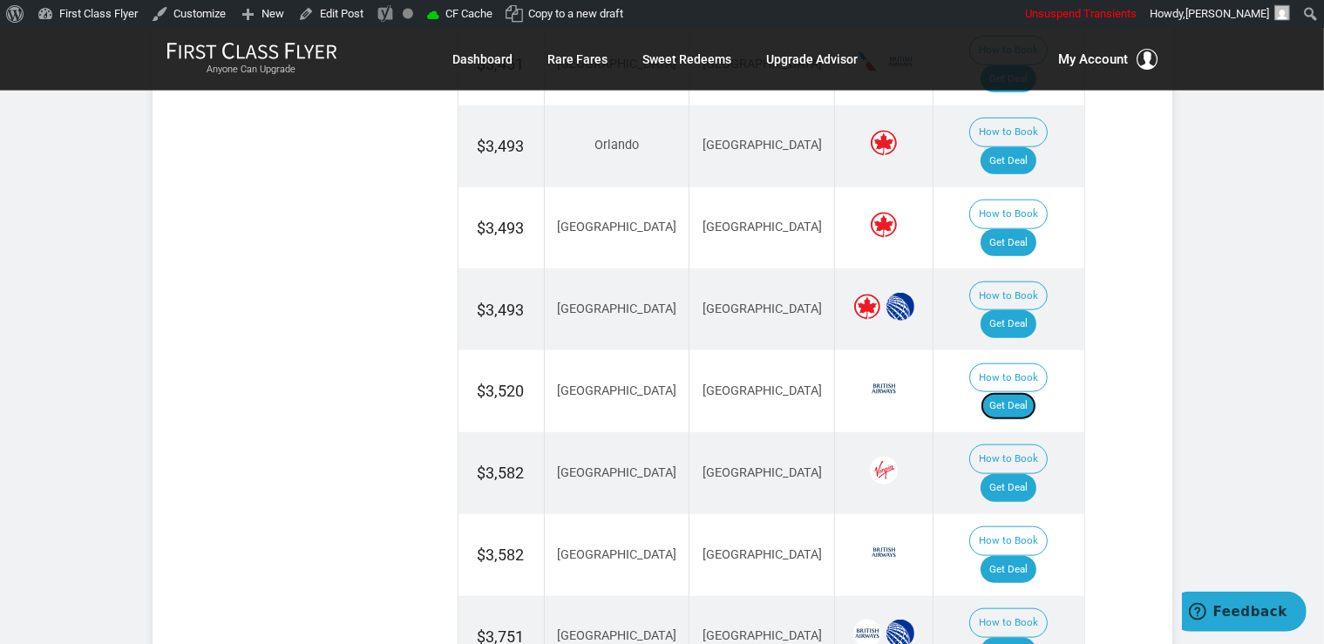
scroll to position [1932, 0]
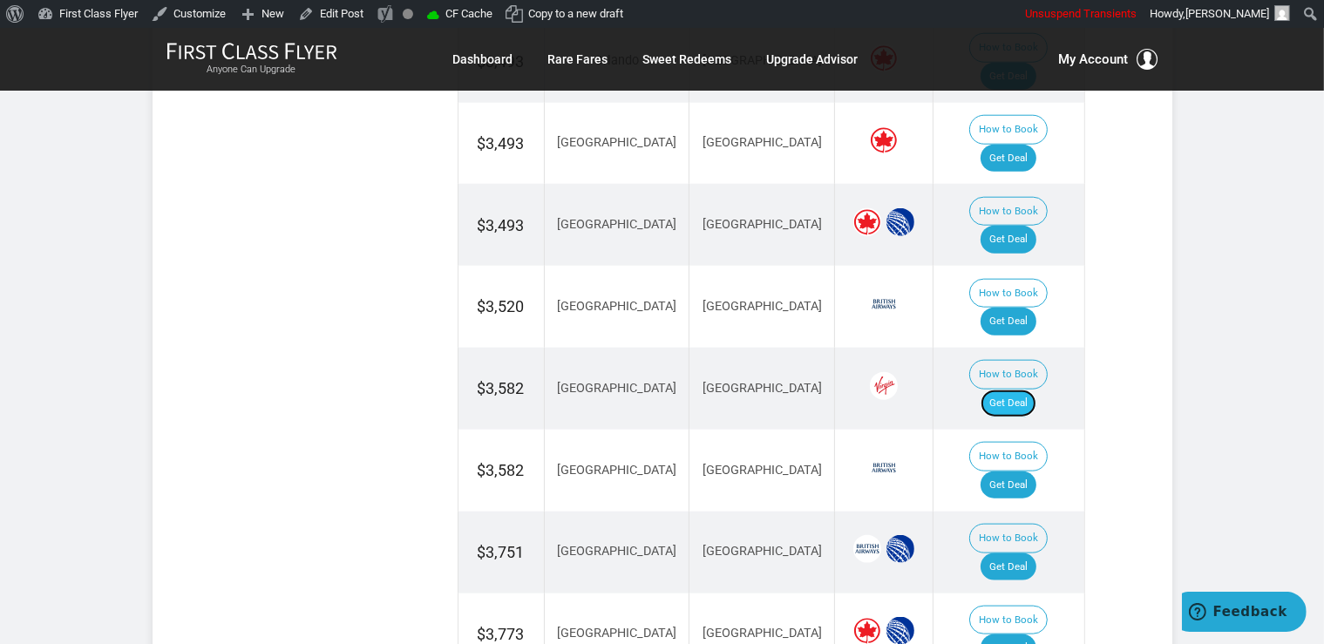
click at [1031, 390] on link "Get Deal" at bounding box center [1008, 404] width 56 height 28
click at [1021, 471] on link "Get Deal" at bounding box center [1008, 485] width 56 height 28
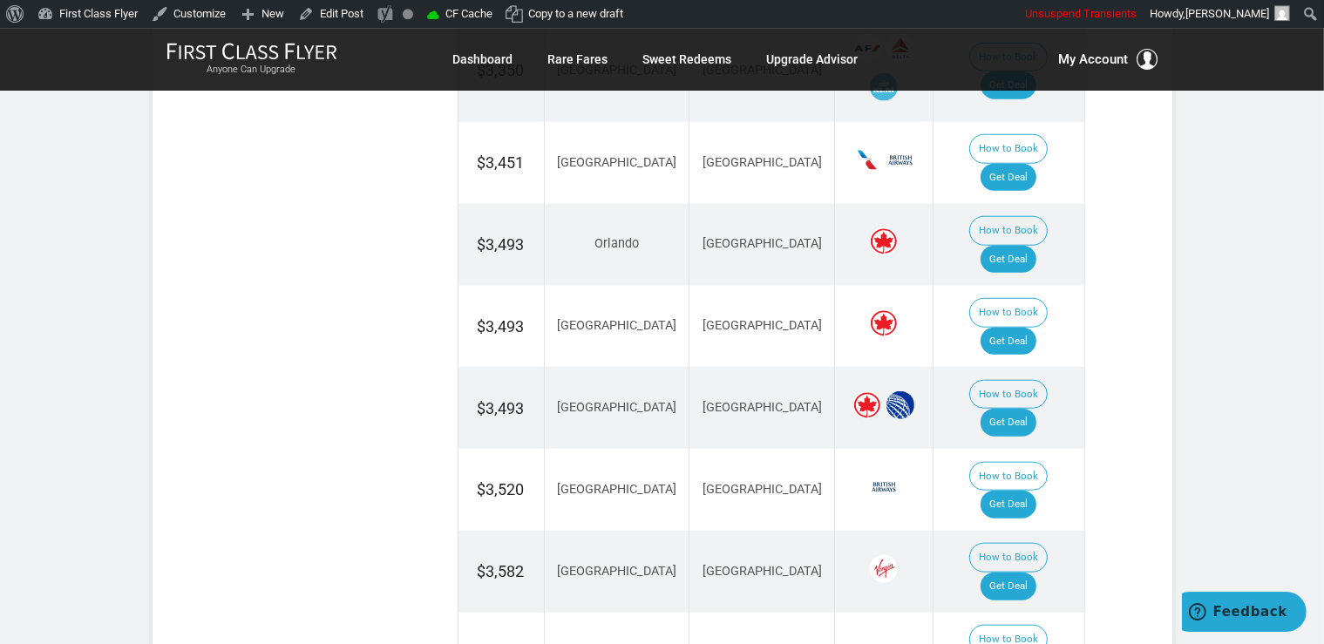
scroll to position [1748, 0]
click at [1023, 491] on link "Get Deal" at bounding box center [1008, 505] width 56 height 28
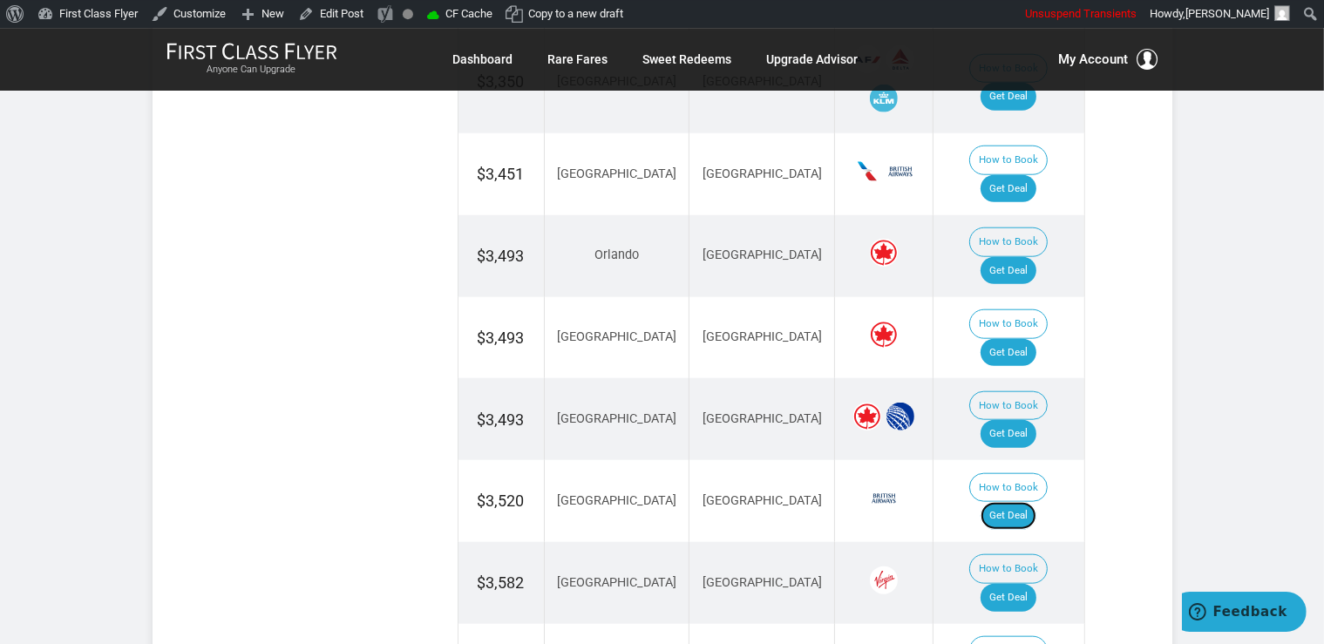
scroll to position [1841, 0]
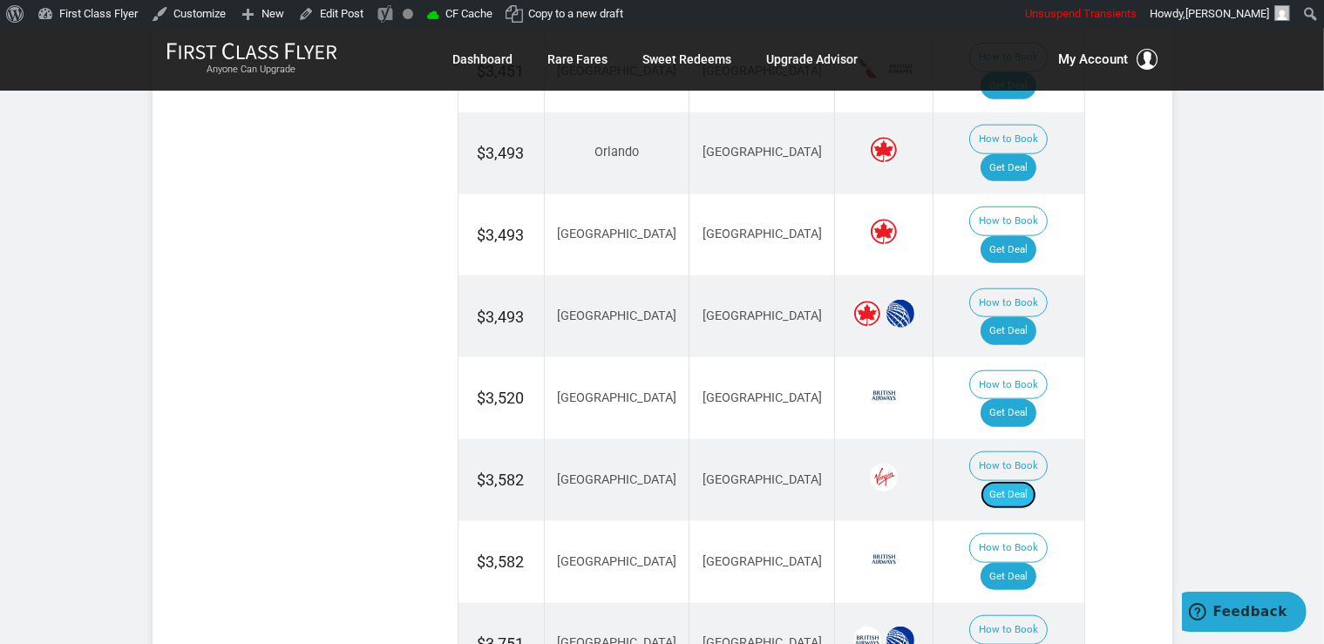
click at [1022, 481] on link "Get Deal" at bounding box center [1008, 495] width 56 height 28
click at [1027, 563] on link "Get Deal" at bounding box center [1008, 577] width 56 height 28
drag, startPoint x: 1014, startPoint y: 381, endPoint x: 1003, endPoint y: 358, distance: 25.3
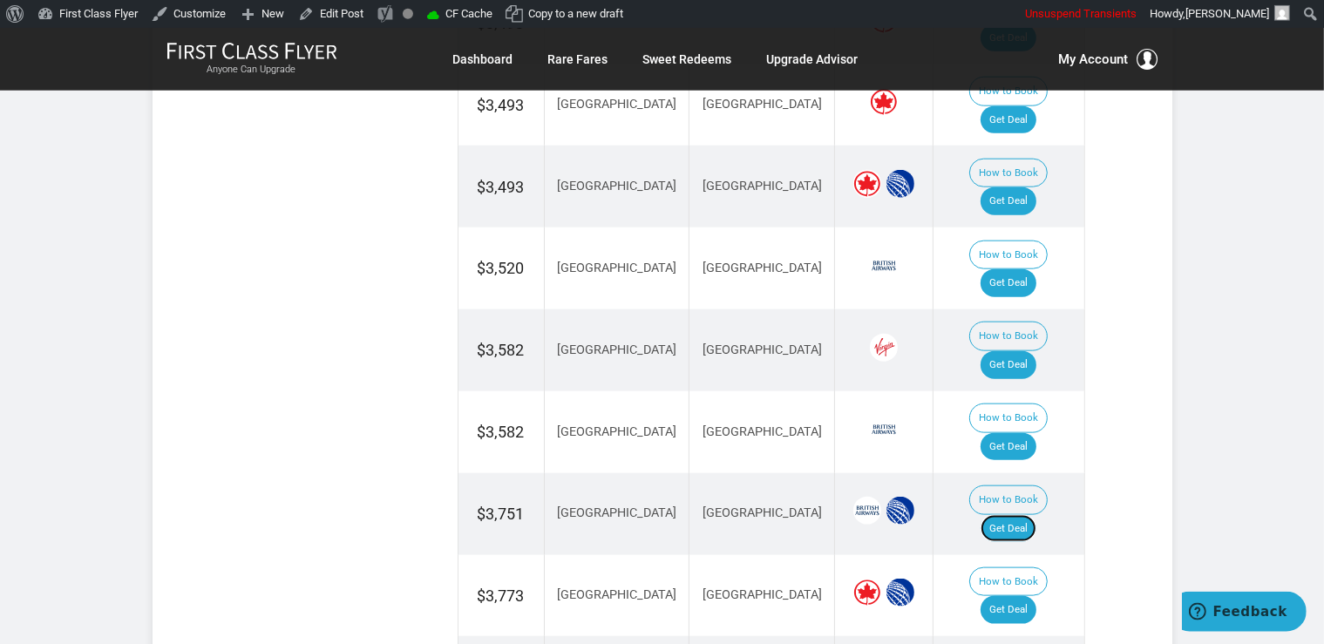
scroll to position [2024, 0]
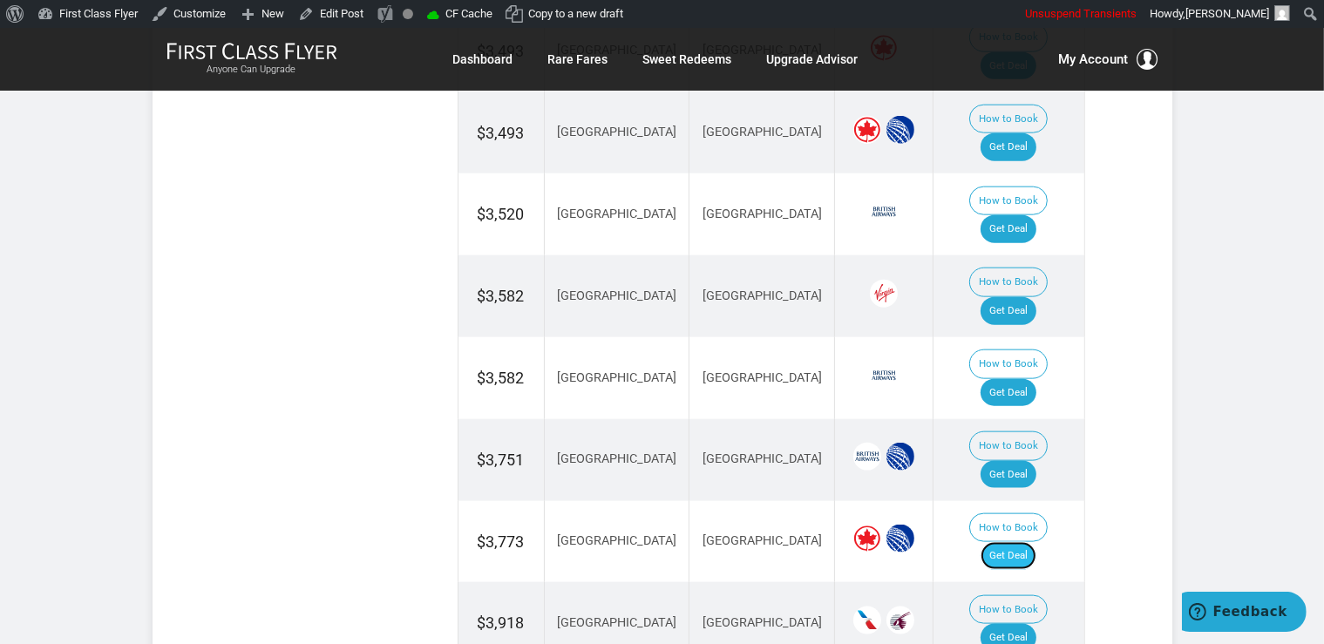
click at [1016, 542] on link "Get Deal" at bounding box center [1008, 556] width 56 height 28
click at [1034, 624] on link "Get Deal" at bounding box center [1008, 638] width 56 height 28
click at [1027, 582] on td "How to Book Get Deal" at bounding box center [1008, 623] width 151 height 82
click at [1023, 624] on link "Get Deal" at bounding box center [1008, 638] width 56 height 28
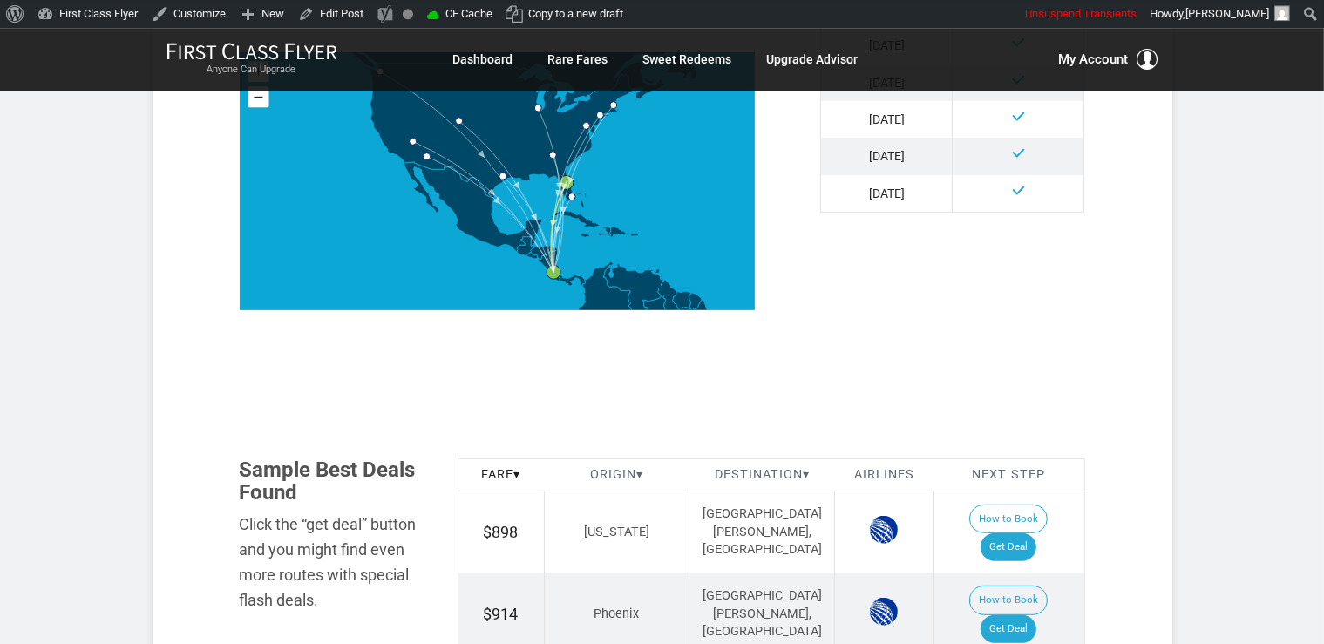
scroll to position [828, 0]
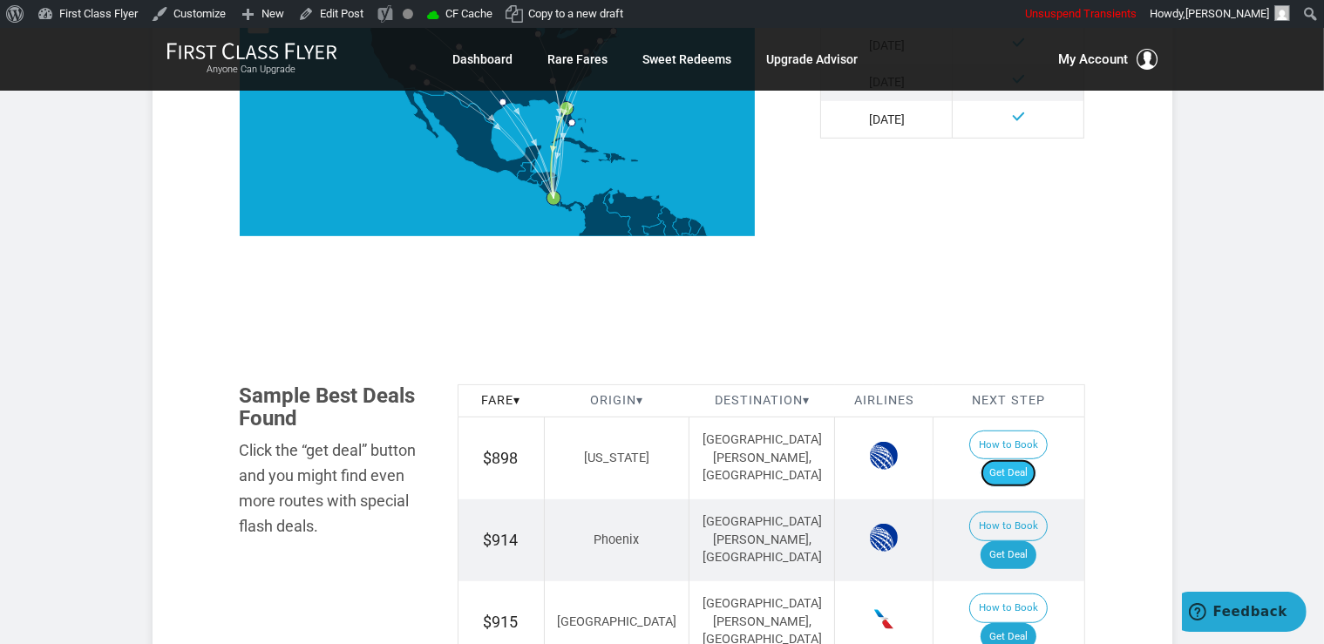
click at [1036, 459] on link "Get Deal" at bounding box center [1008, 473] width 56 height 28
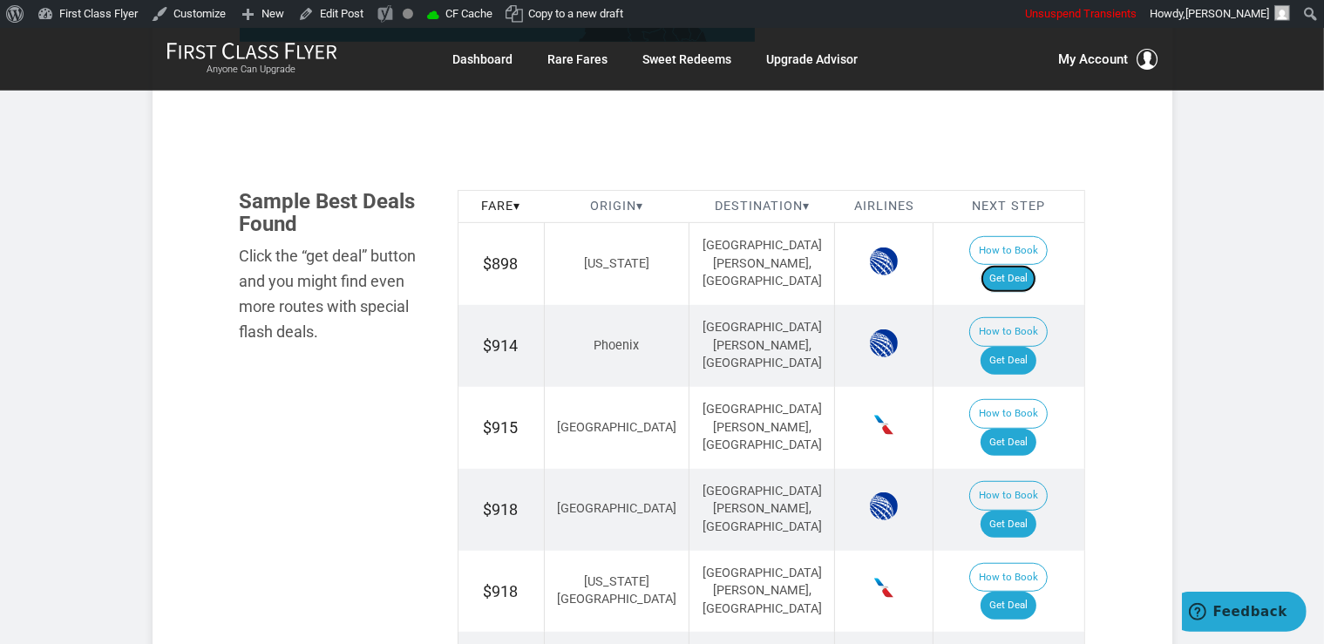
scroll to position [1012, 0]
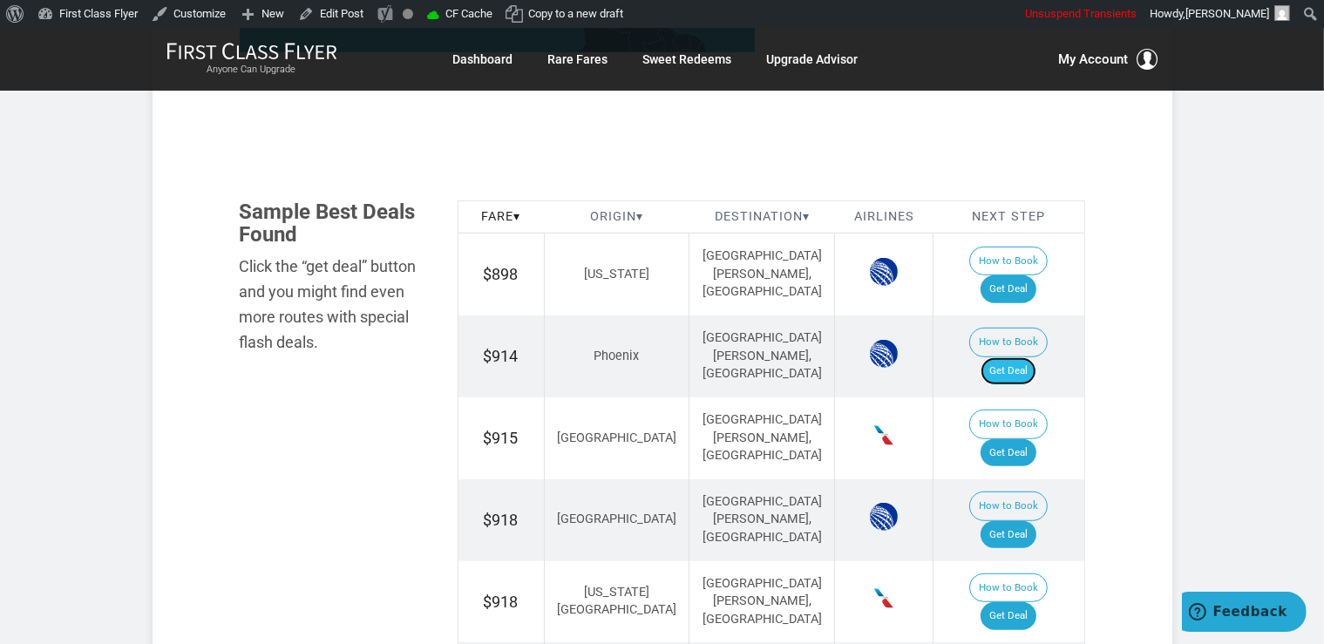
click at [1016, 357] on link "Get Deal" at bounding box center [1008, 371] width 56 height 28
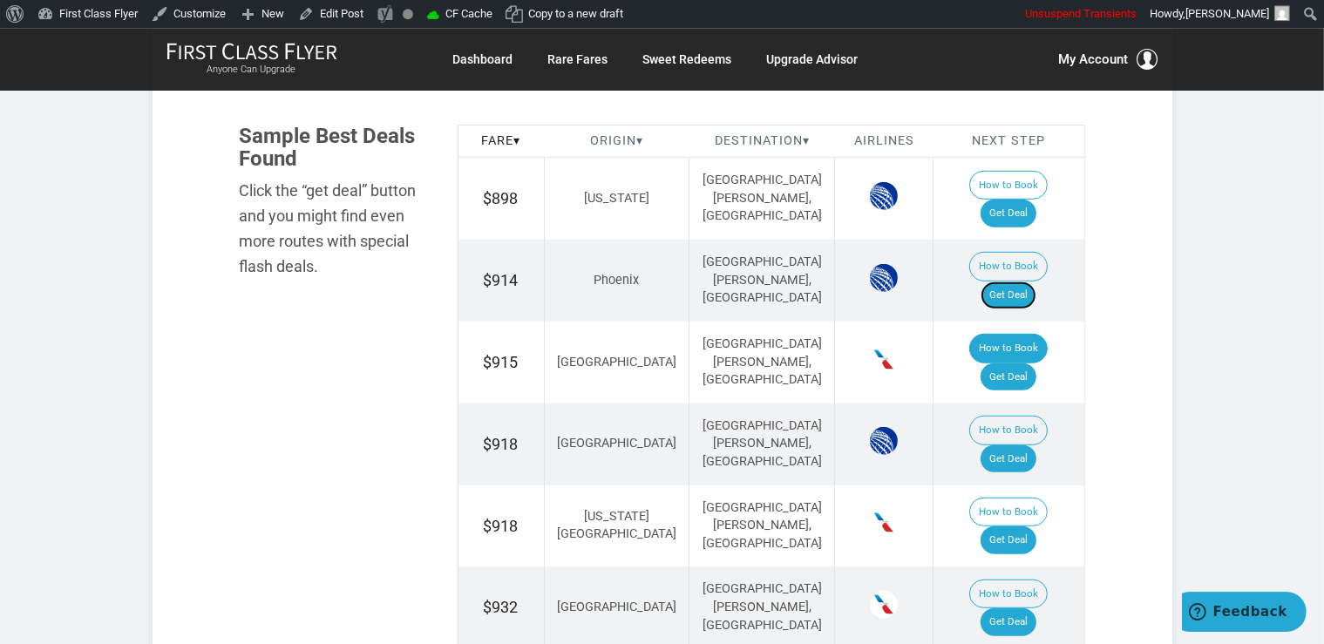
scroll to position [1104, 0]
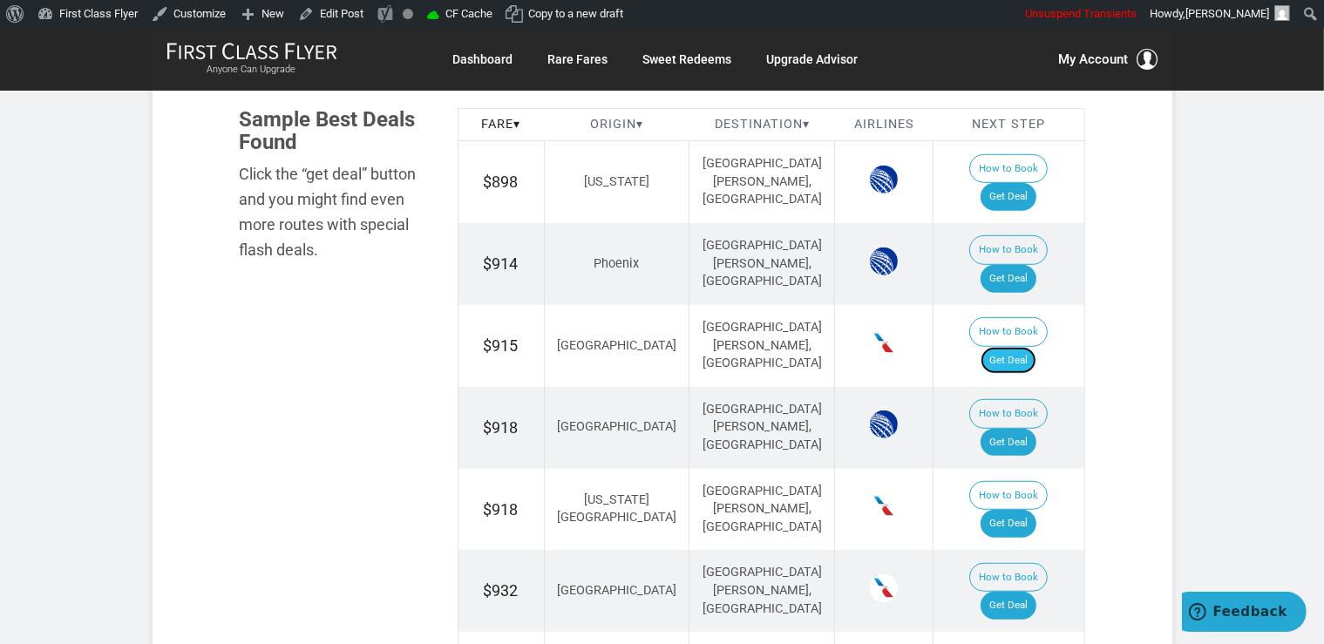
click at [1036, 347] on link "Get Deal" at bounding box center [1008, 361] width 56 height 28
click at [1009, 429] on link "Get Deal" at bounding box center [1008, 443] width 56 height 28
click at [1030, 510] on link "Get Deal" at bounding box center [1008, 524] width 56 height 28
click at [1013, 510] on link "Get Deal" at bounding box center [1008, 524] width 56 height 28
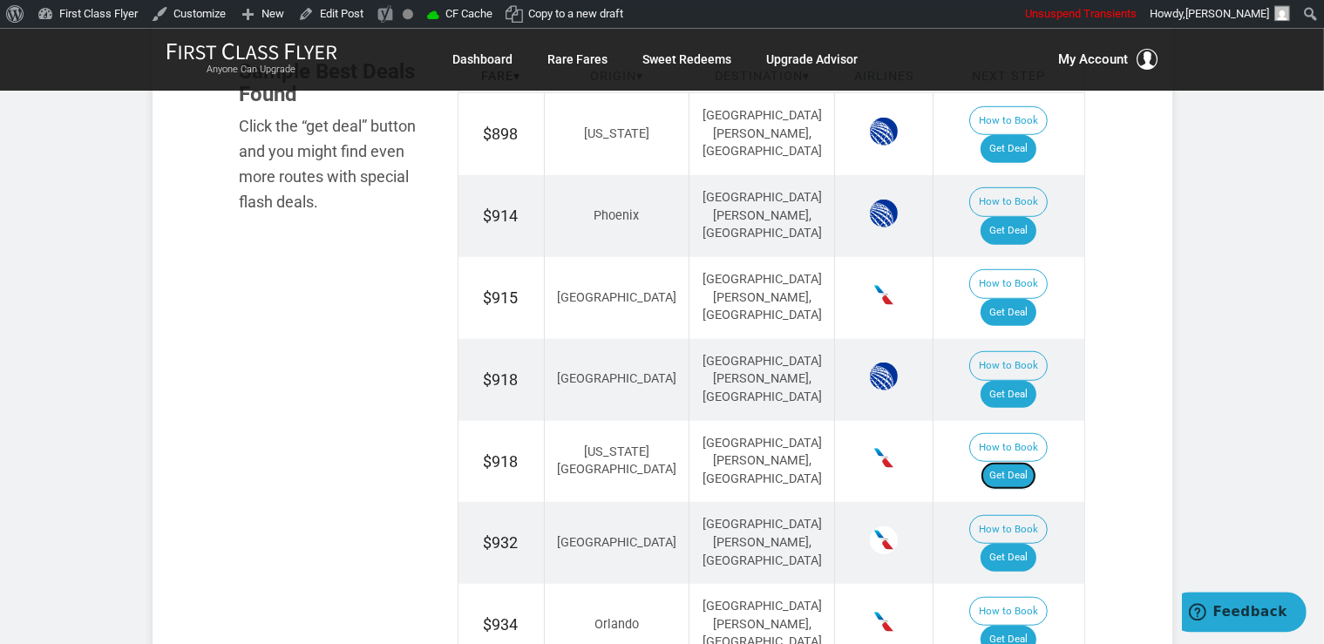
scroll to position [1196, 0]
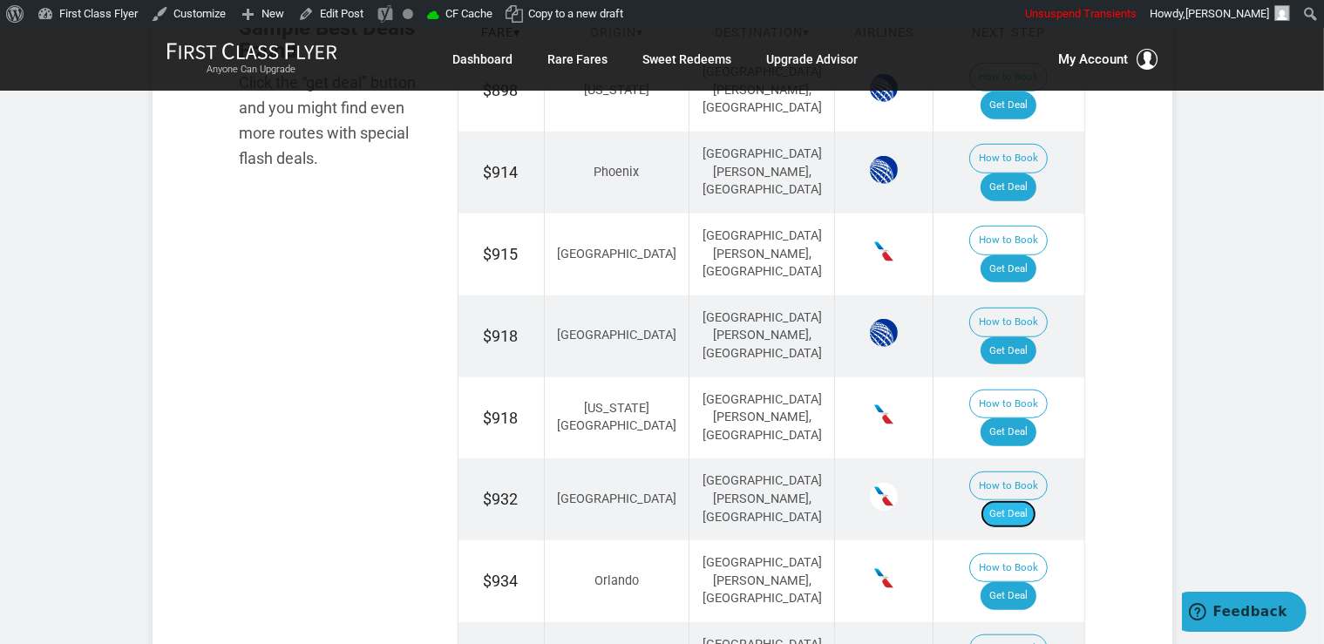
click at [1026, 500] on link "Get Deal" at bounding box center [1008, 514] width 56 height 28
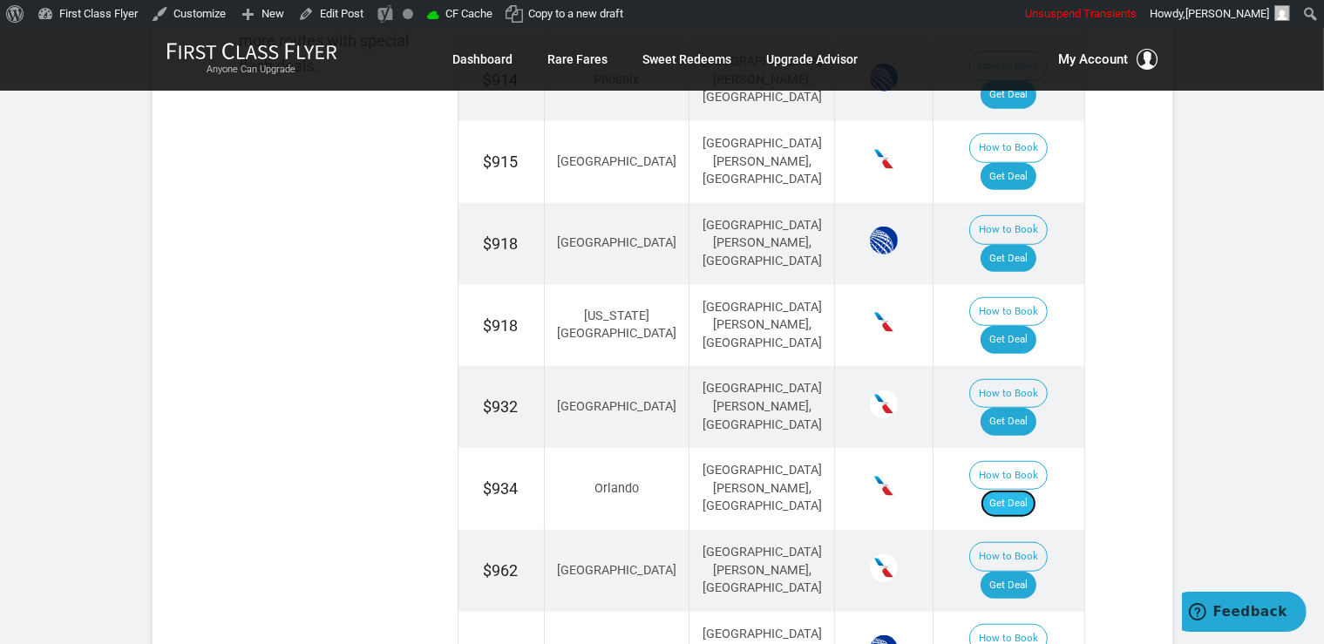
click at [1036, 490] on link "Get Deal" at bounding box center [1008, 504] width 56 height 28
click at [1033, 572] on link "Get Deal" at bounding box center [1008, 586] width 56 height 28
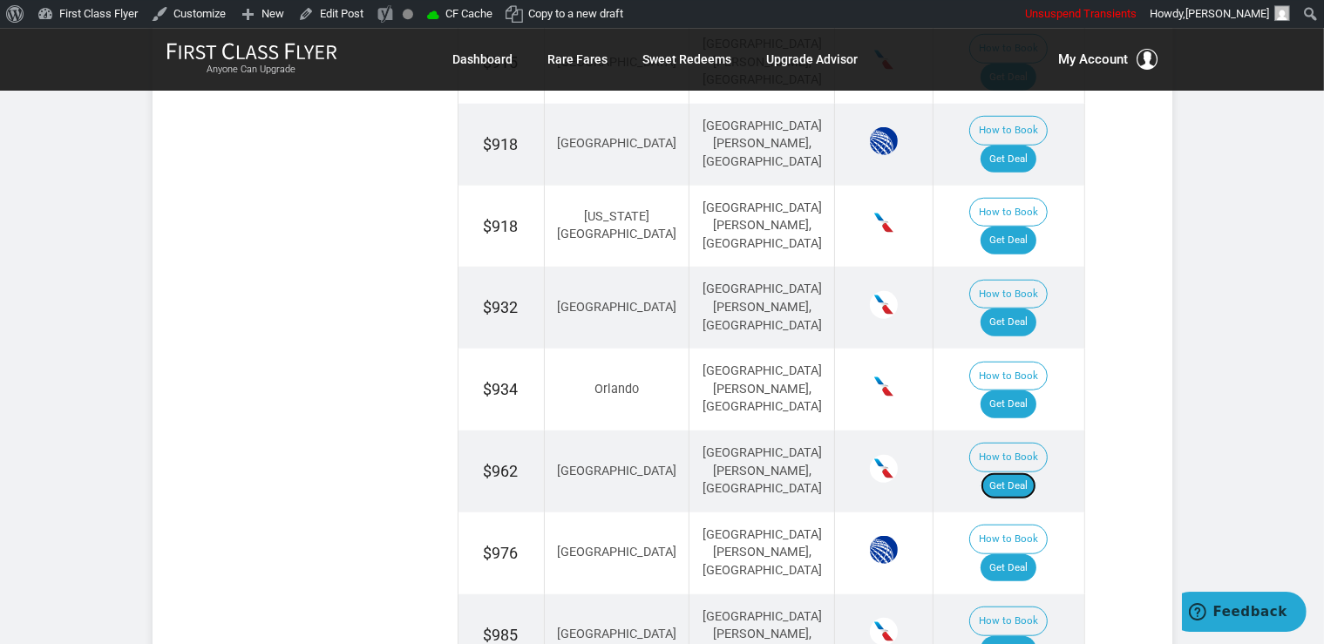
scroll to position [1472, 0]
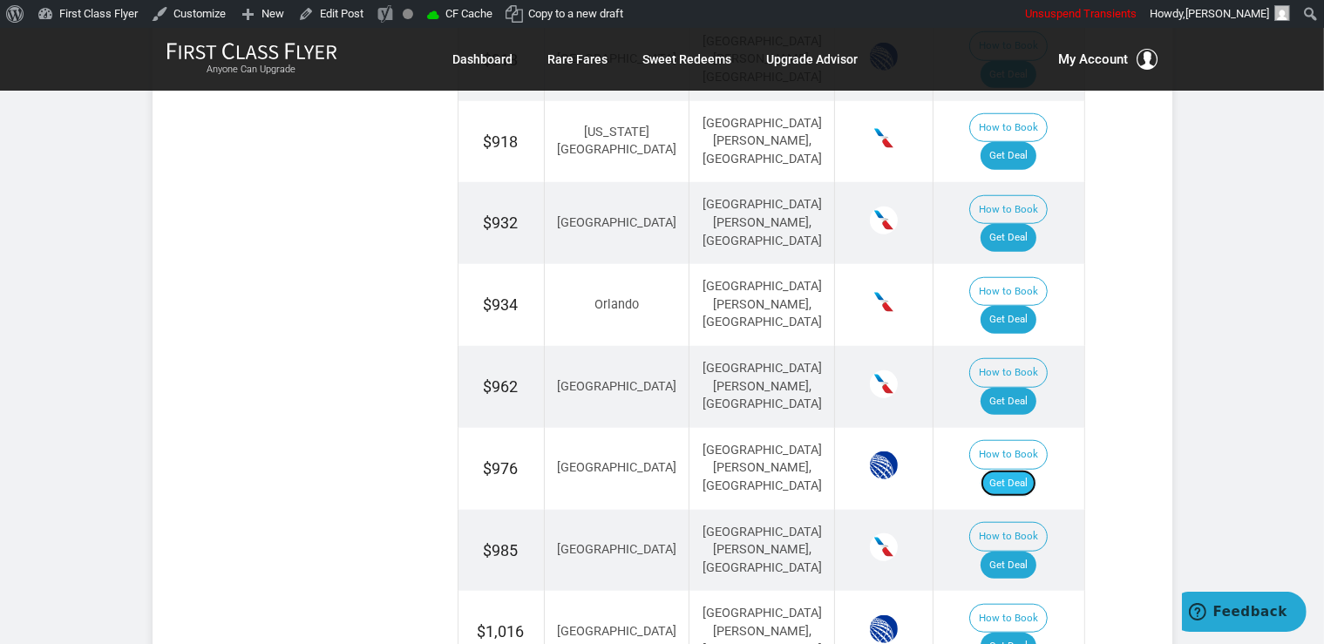
click at [1012, 470] on link "Get Deal" at bounding box center [1008, 484] width 56 height 28
click at [1022, 552] on link "Get Deal" at bounding box center [1008, 566] width 56 height 28
click at [995, 591] on td "How to Book Get Deal" at bounding box center [1008, 632] width 151 height 82
click at [1003, 633] on link "Get Deal" at bounding box center [1008, 647] width 56 height 28
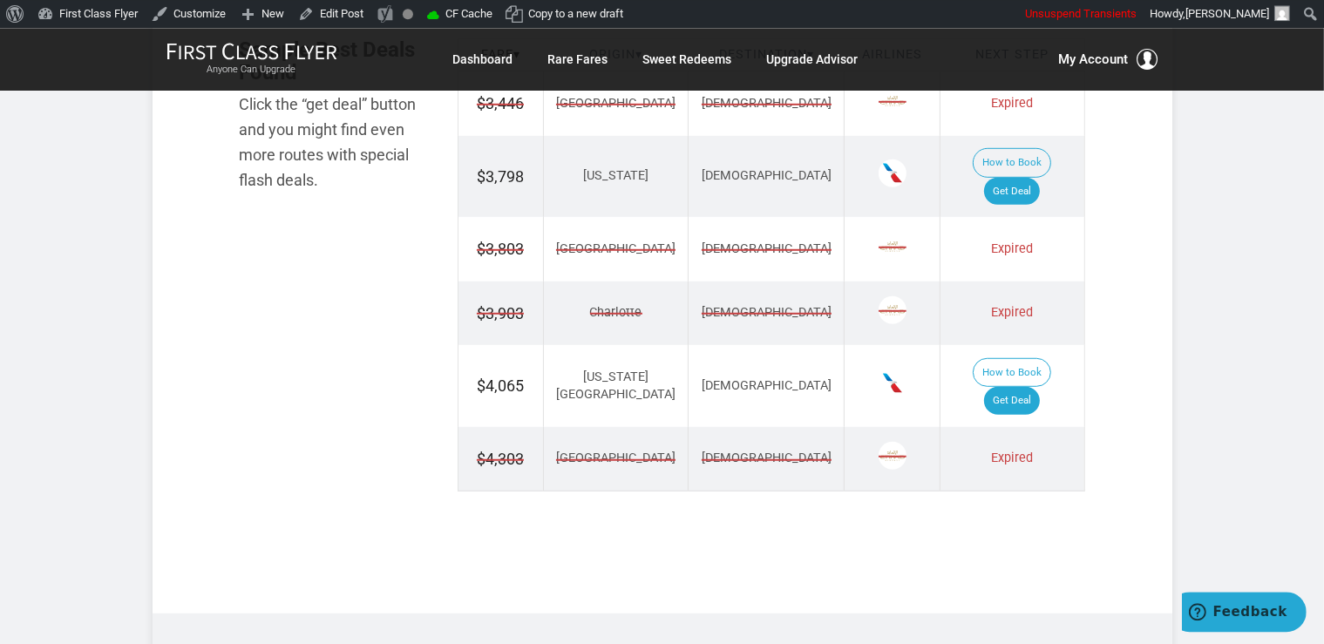
scroll to position [1104, 0]
click at [1034, 386] on link "Get Deal" at bounding box center [1012, 400] width 56 height 28
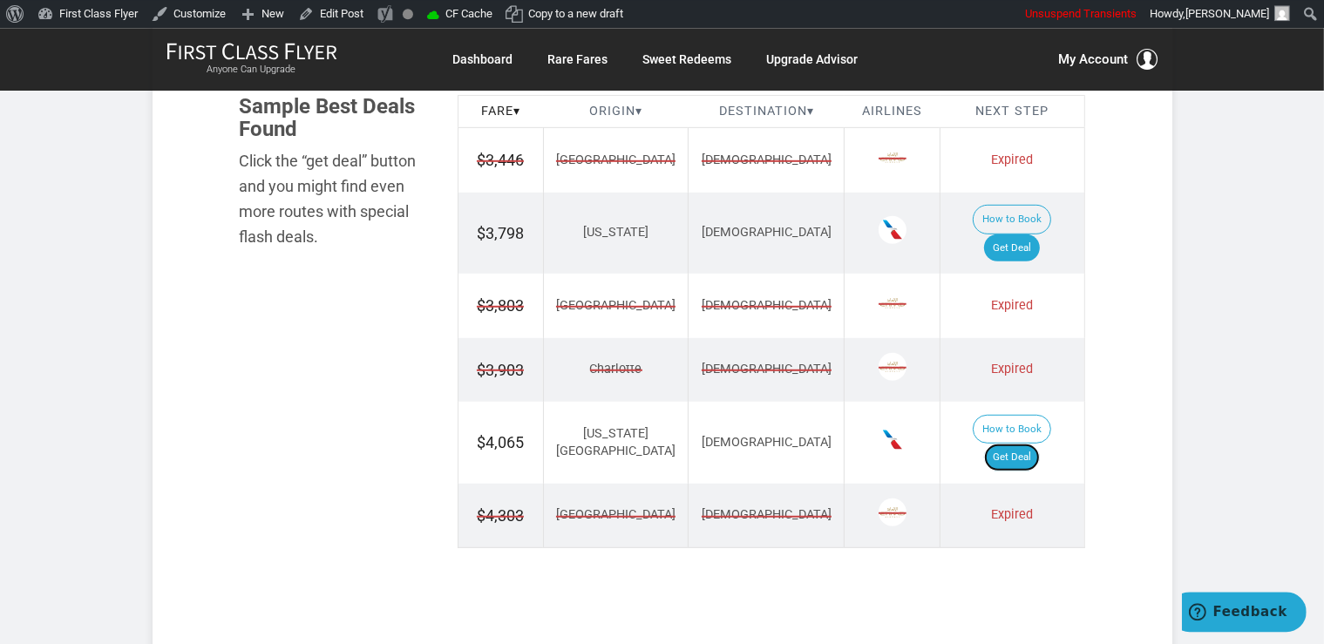
scroll to position [1012, 0]
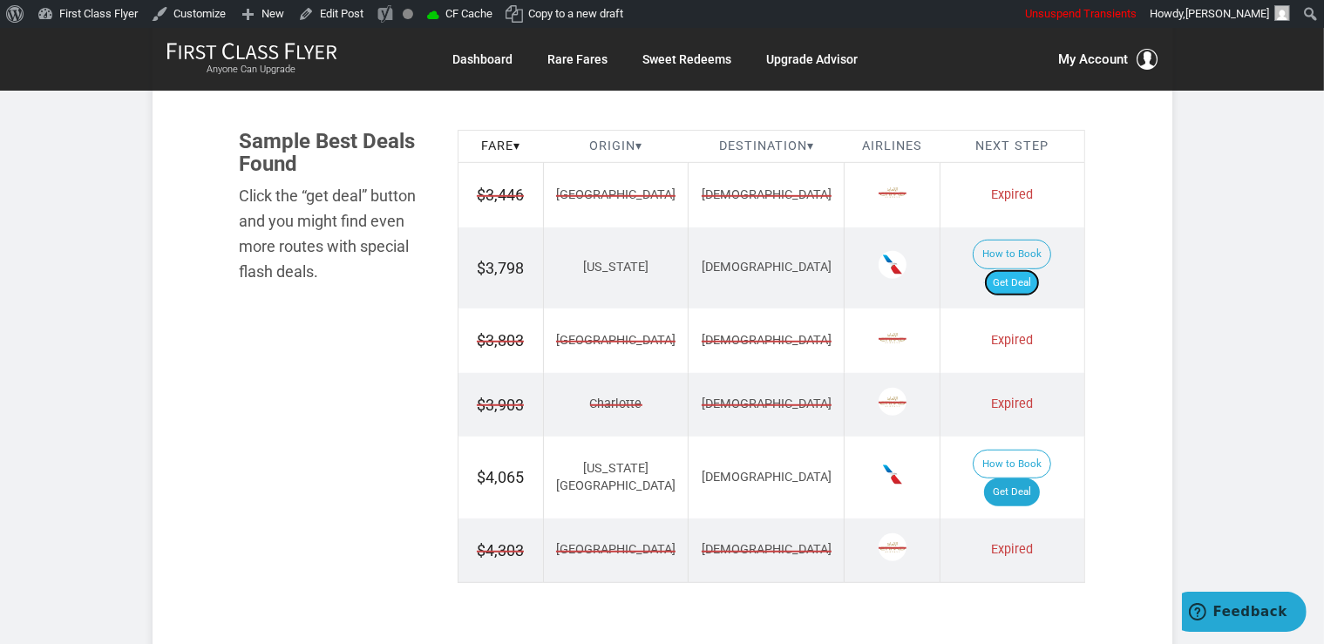
click at [1029, 269] on link "Get Deal" at bounding box center [1012, 283] width 56 height 28
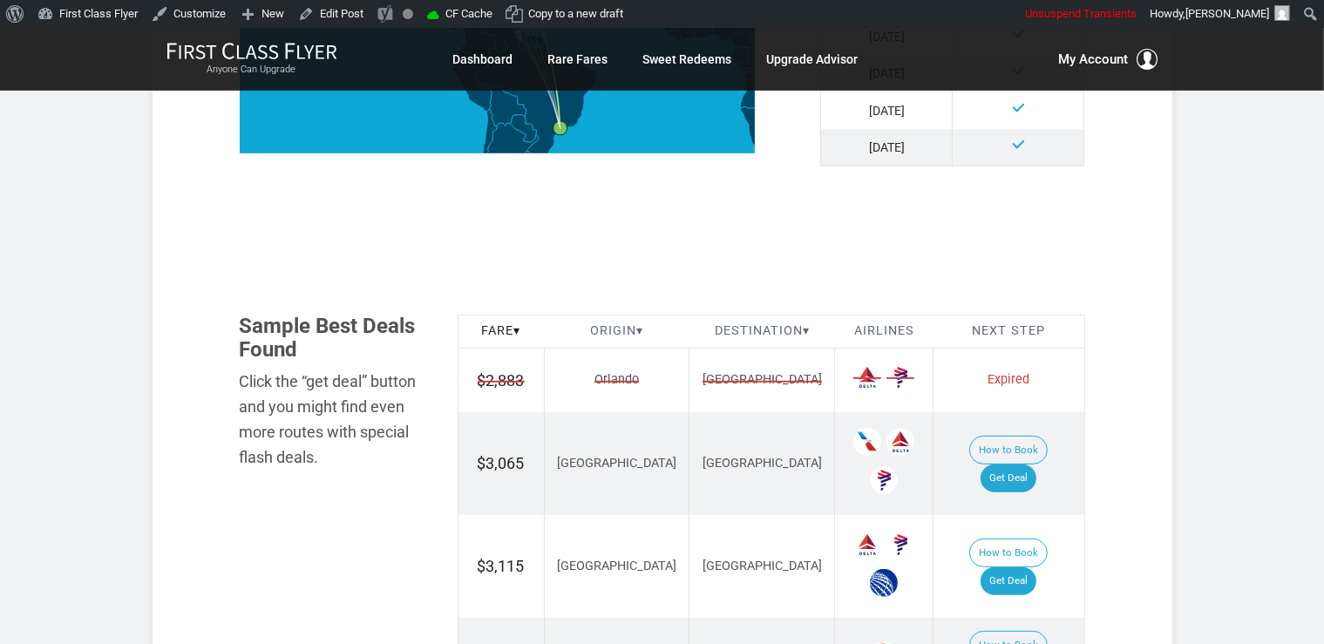
scroll to position [920, 0]
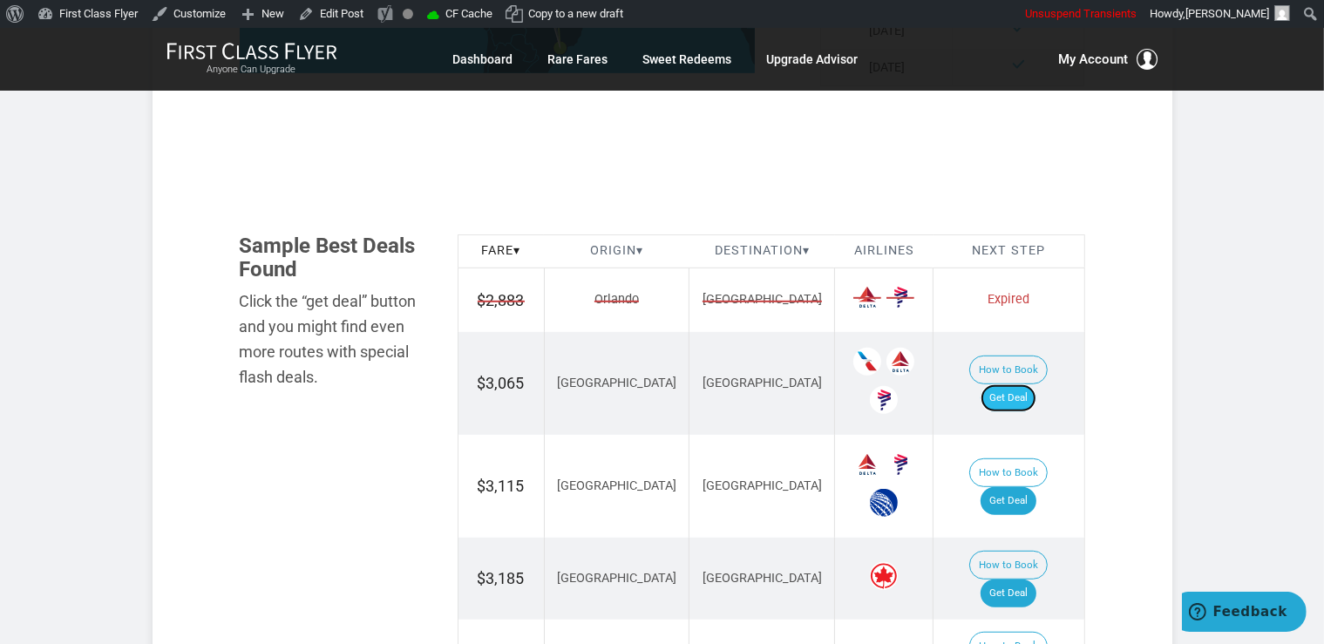
click at [1029, 392] on link "Get Deal" at bounding box center [1008, 398] width 56 height 28
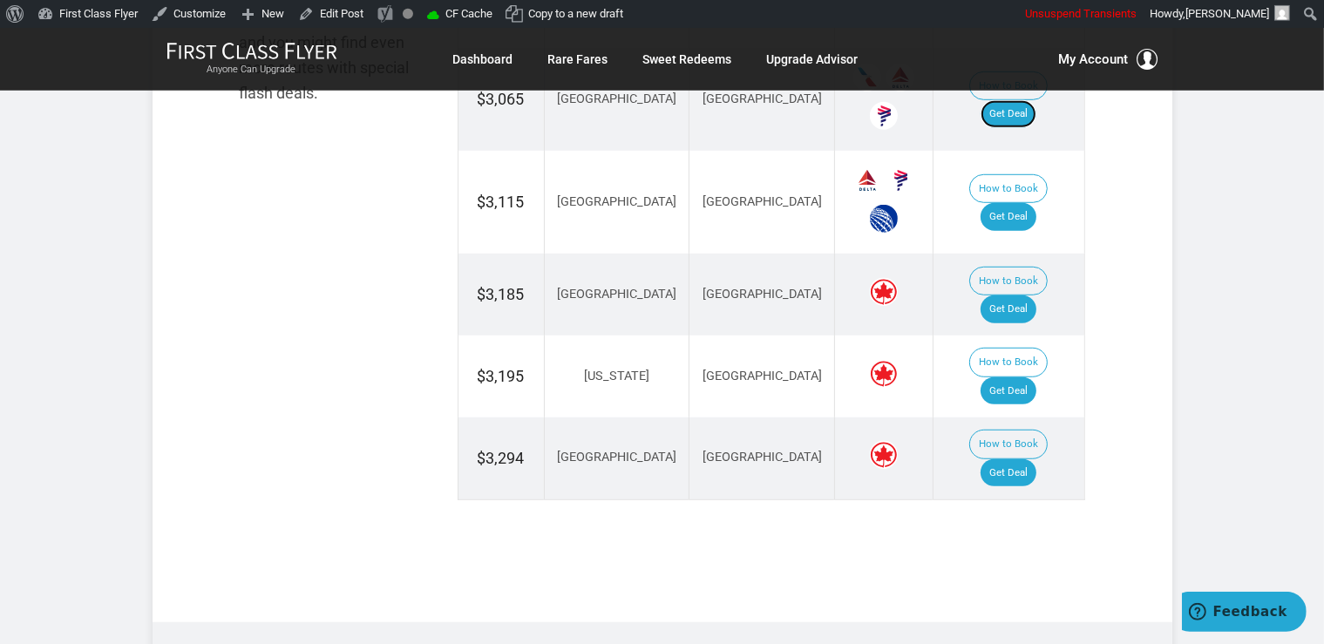
scroll to position [1288, 0]
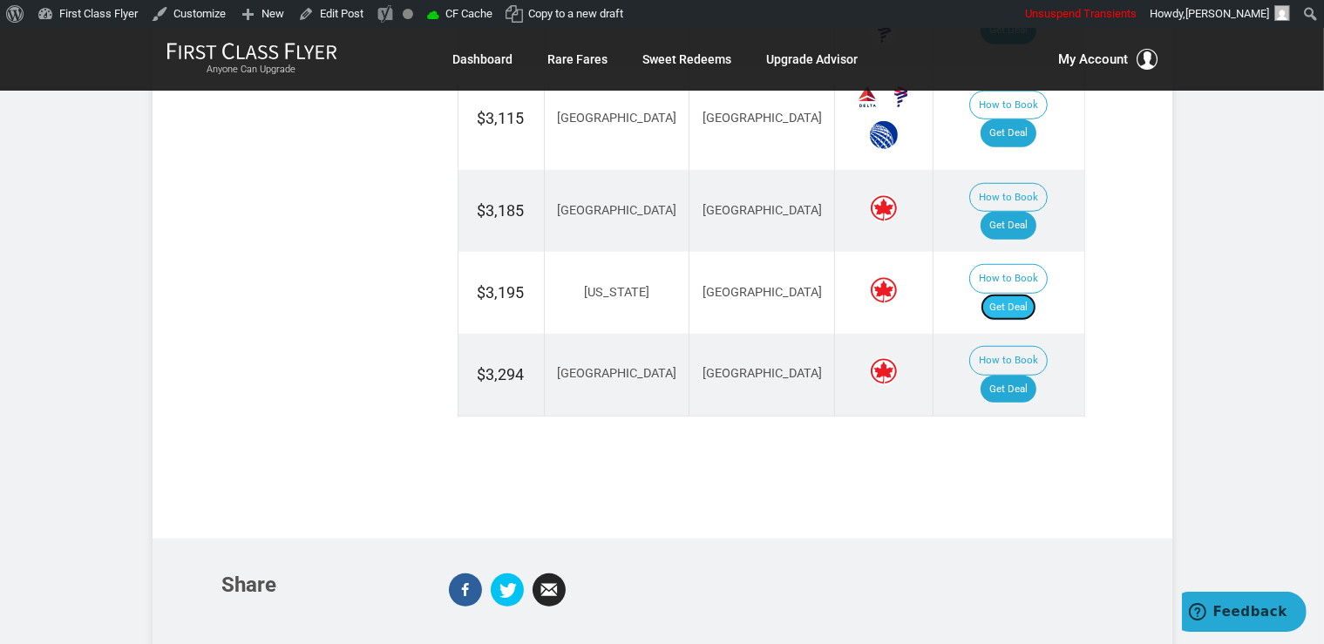
click at [1008, 294] on link "Get Deal" at bounding box center [1008, 308] width 56 height 28
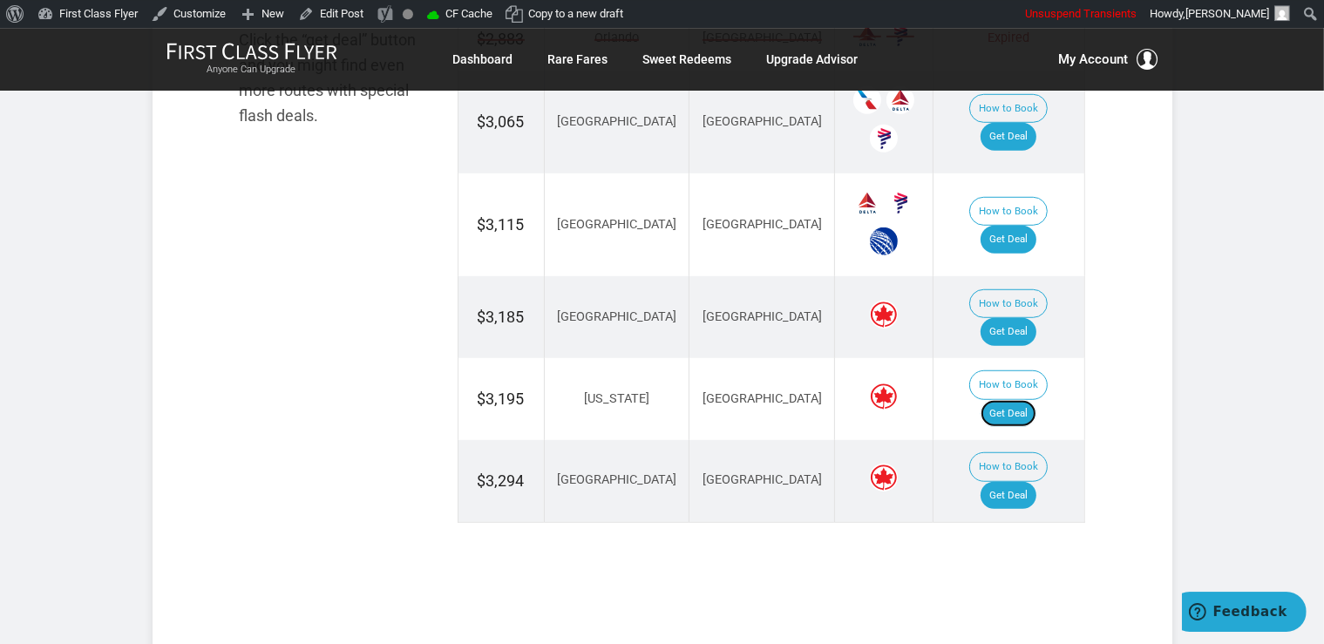
scroll to position [1104, 0]
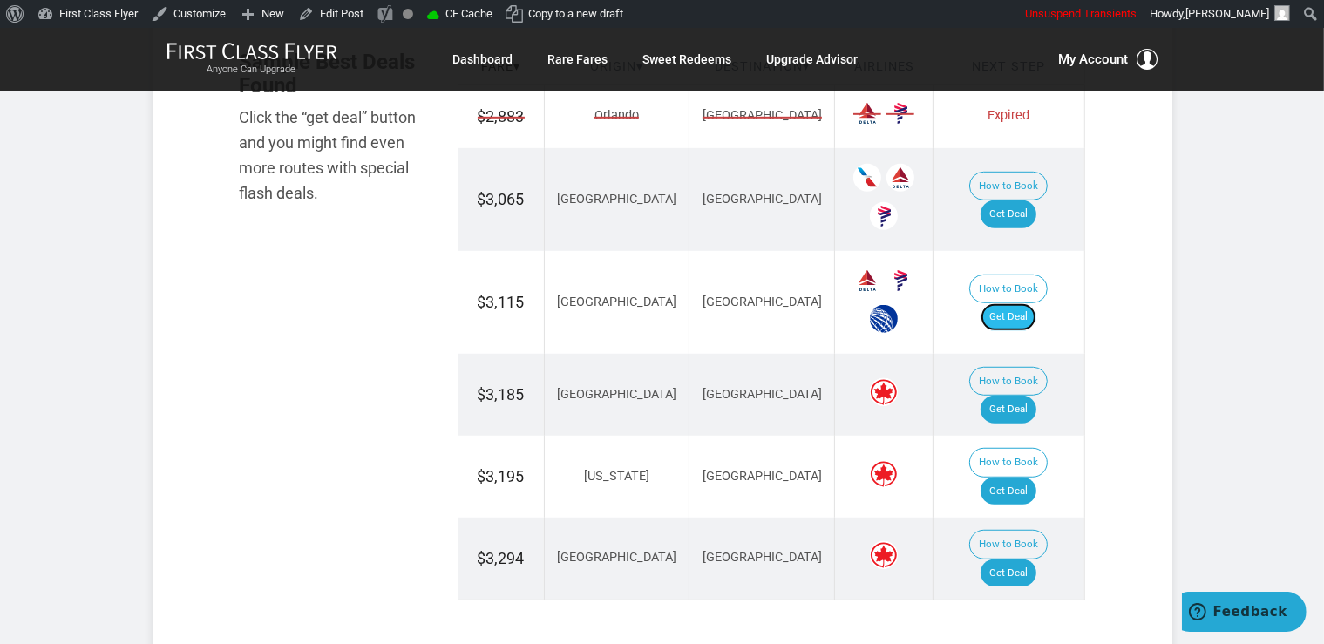
click at [1035, 303] on link "Get Deal" at bounding box center [1008, 317] width 56 height 28
click at [1006, 396] on link "Get Deal" at bounding box center [1008, 410] width 56 height 28
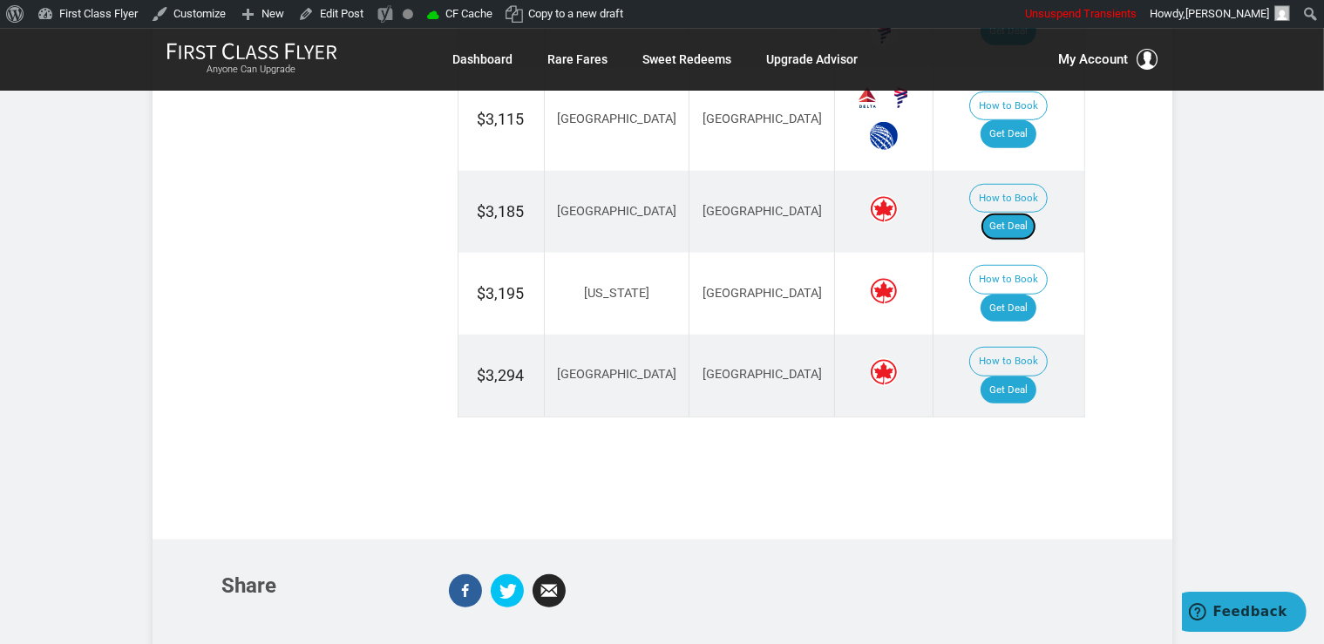
scroll to position [1288, 0]
click at [1005, 376] on link "Get Deal" at bounding box center [1008, 390] width 56 height 28
click at [1022, 376] on link "Get Deal" at bounding box center [1008, 390] width 56 height 28
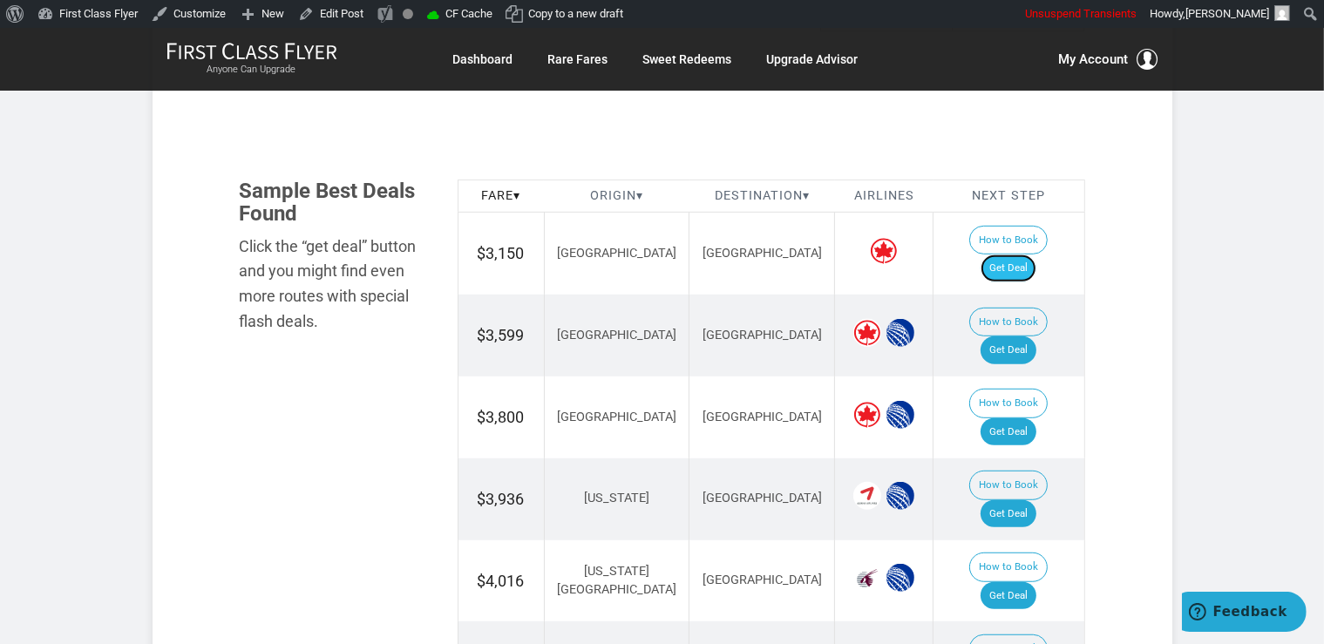
click at [1033, 254] on link "Get Deal" at bounding box center [1008, 268] width 56 height 28
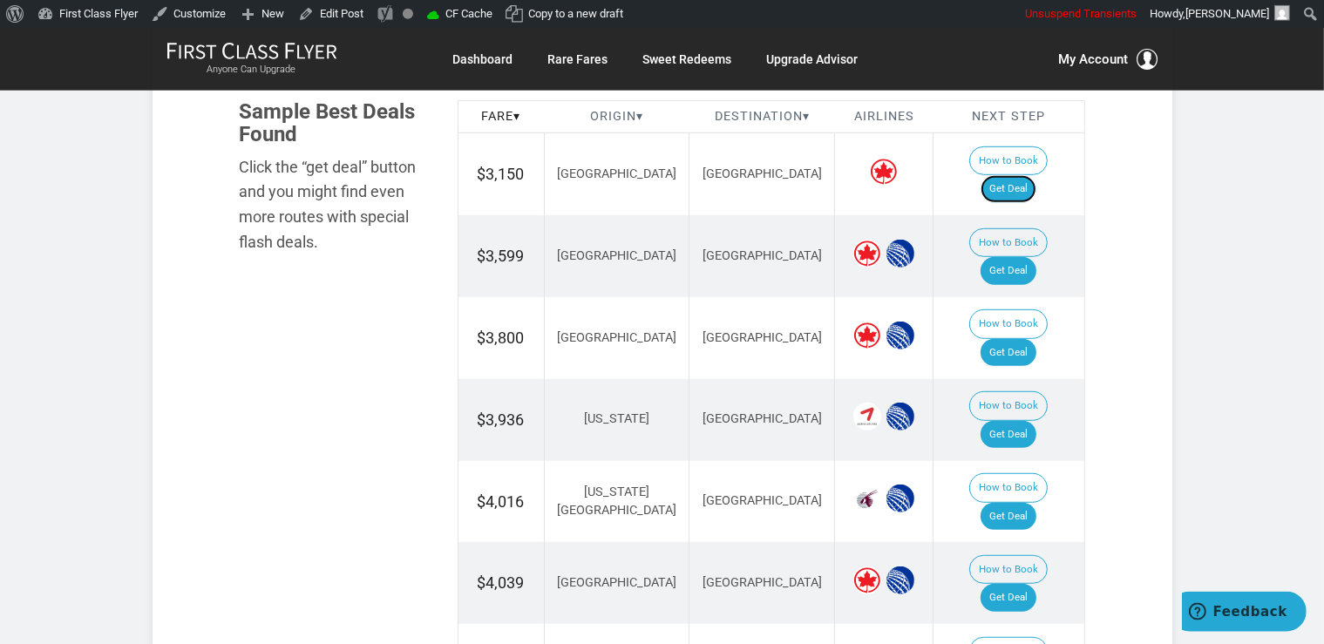
scroll to position [1012, 0]
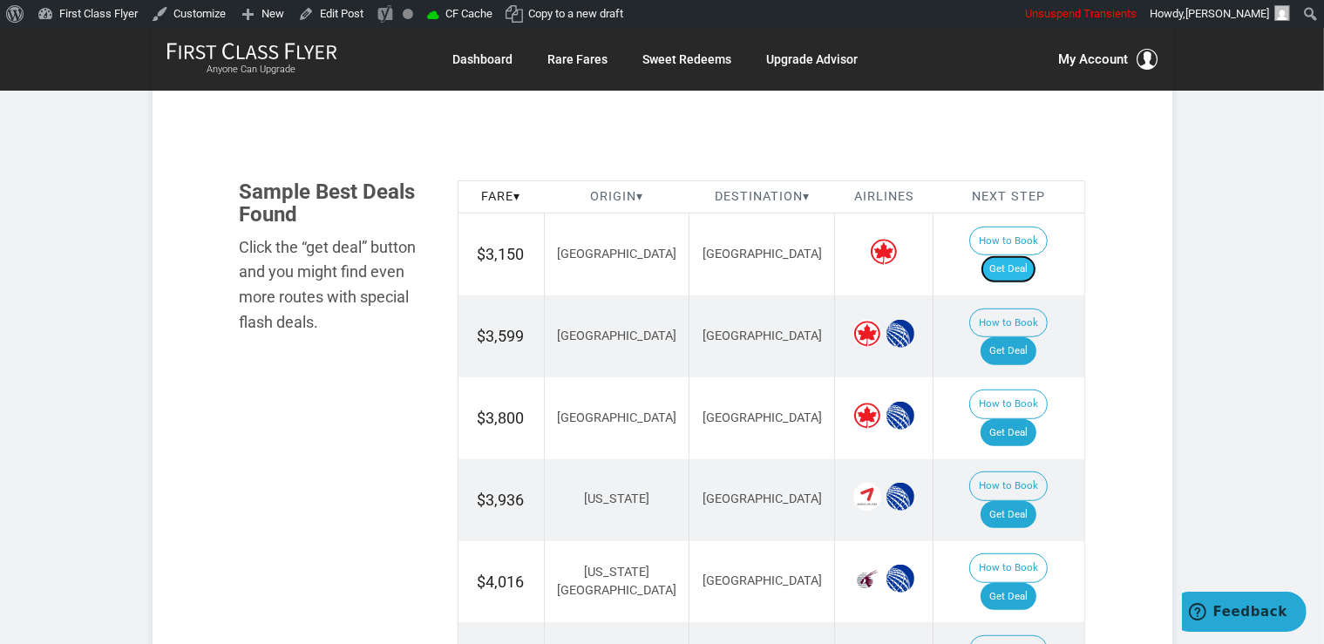
click at [1027, 255] on link "Get Deal" at bounding box center [1008, 269] width 56 height 28
click at [1020, 337] on link "Get Deal" at bounding box center [1008, 351] width 56 height 28
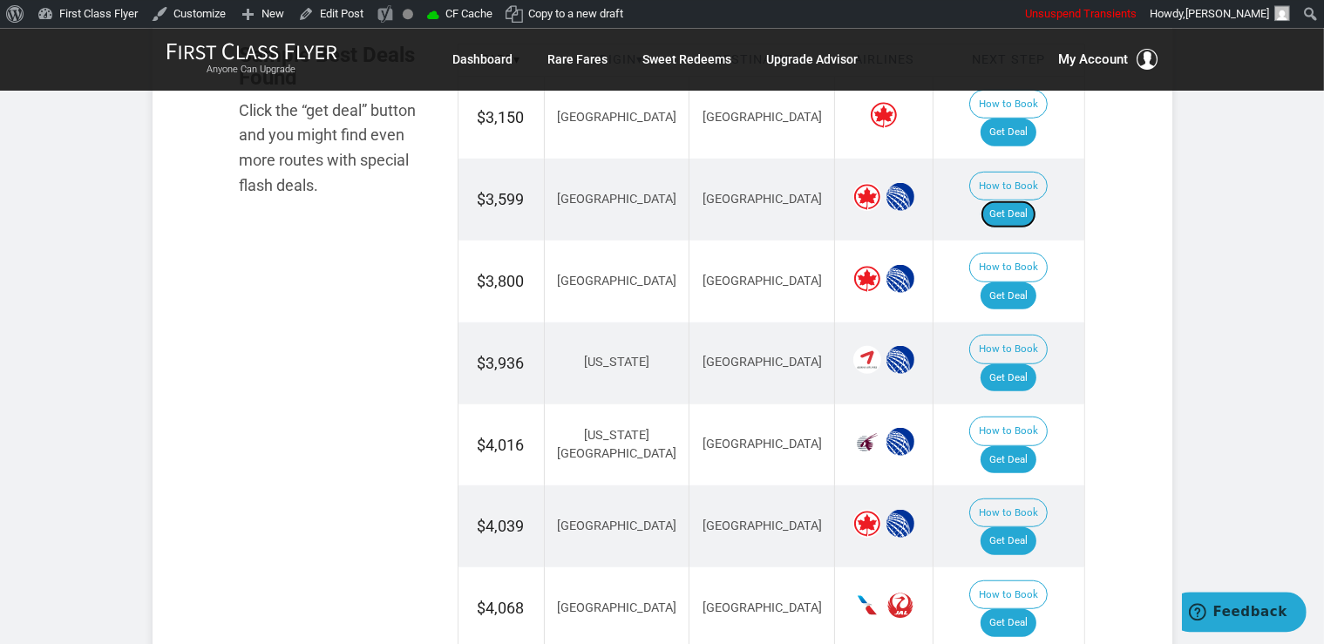
scroll to position [1288, 0]
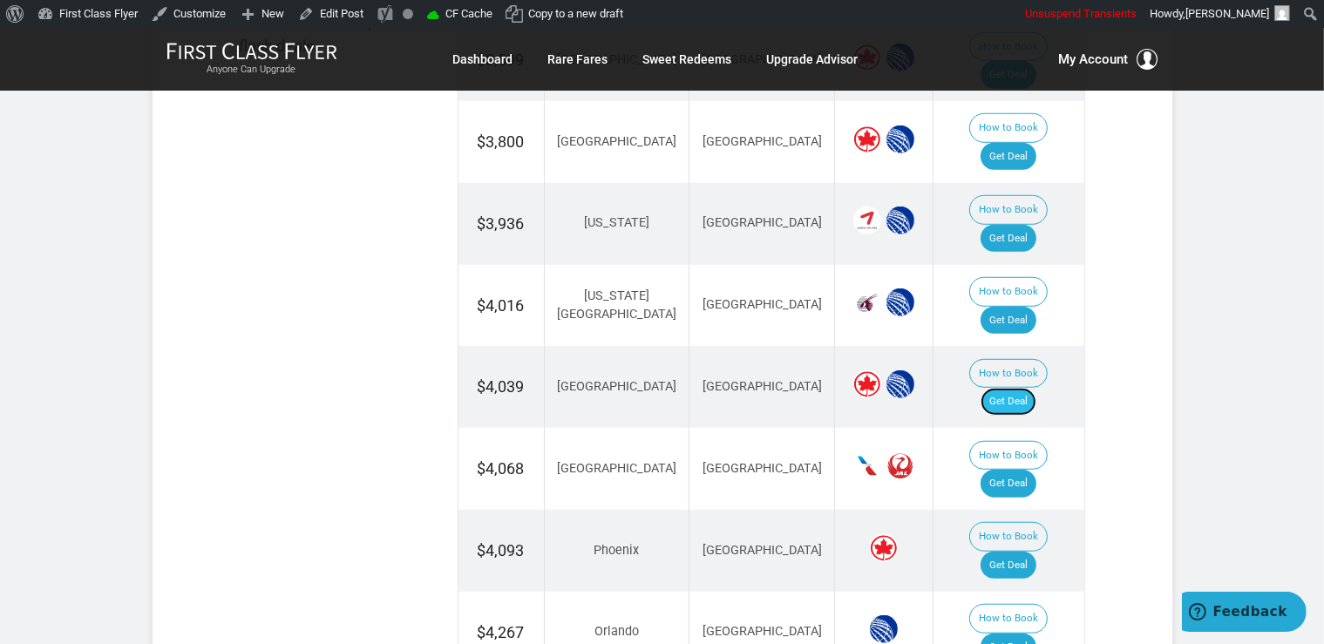
click at [1036, 388] on link "Get Deal" at bounding box center [1008, 402] width 56 height 28
click at [1004, 388] on link "Get Deal" at bounding box center [1008, 402] width 56 height 28
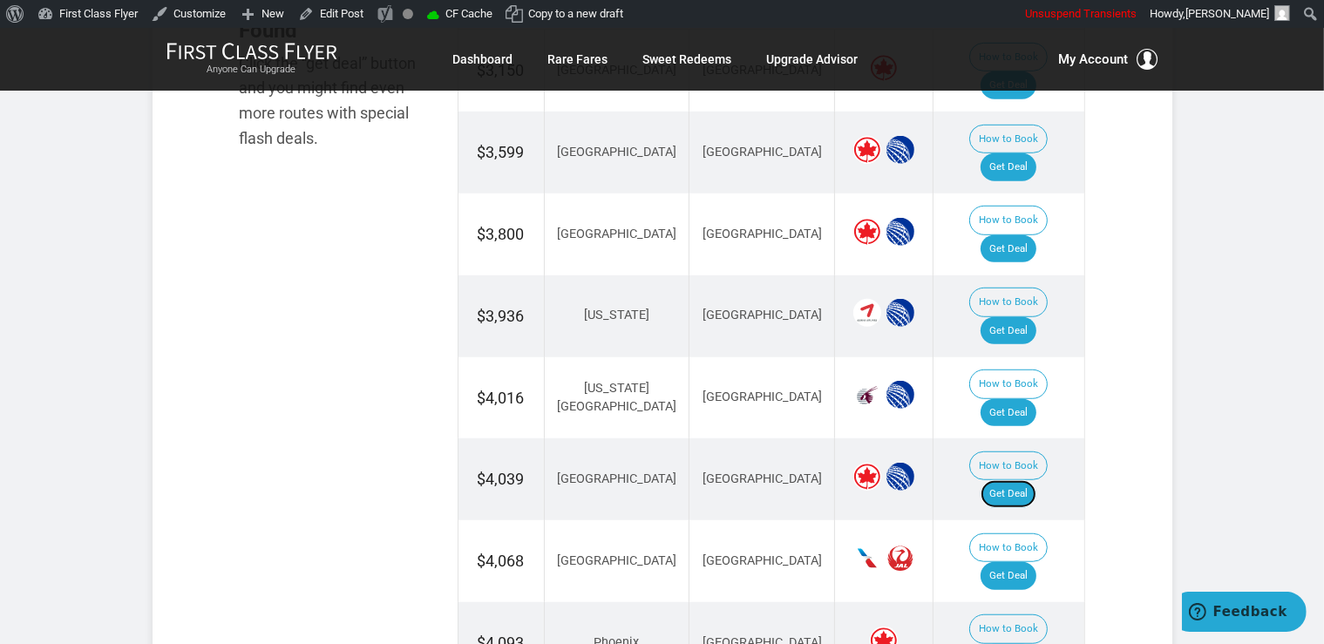
scroll to position [1104, 0]
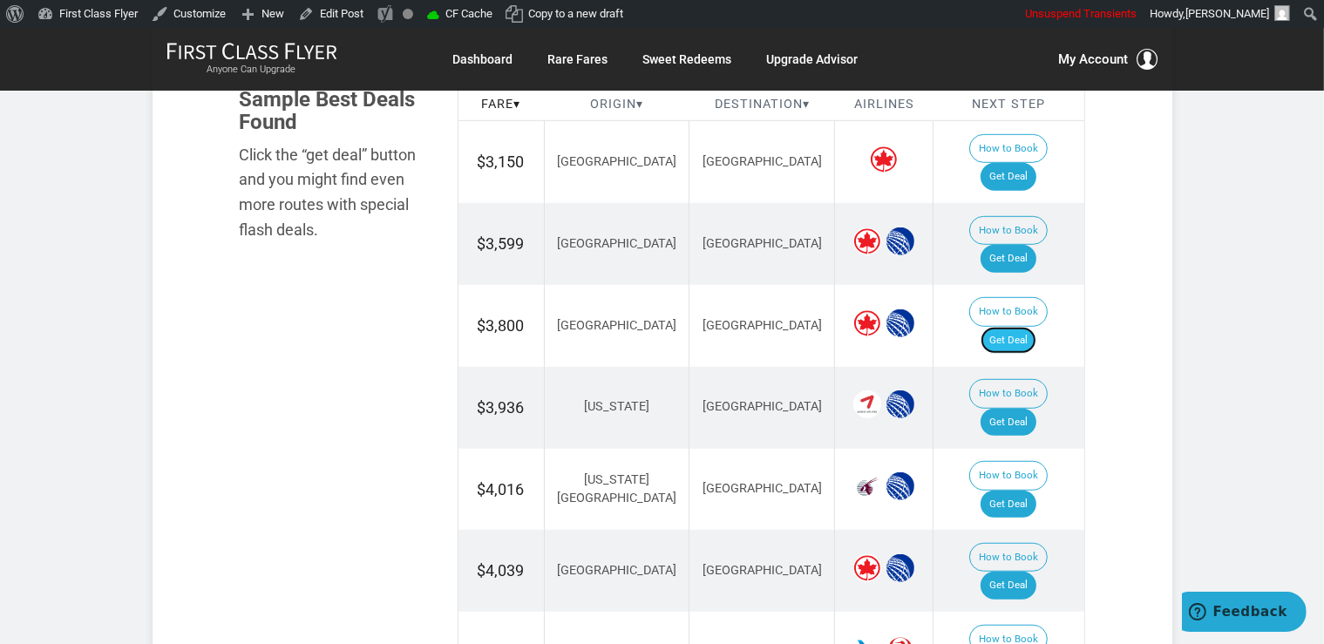
click at [1033, 327] on link "Get Deal" at bounding box center [1008, 341] width 56 height 28
click at [1034, 409] on link "Get Deal" at bounding box center [1008, 423] width 56 height 28
drag, startPoint x: 1024, startPoint y: 420, endPoint x: 1023, endPoint y: 410, distance: 9.6
click at [1024, 491] on link "Get Deal" at bounding box center [1008, 505] width 56 height 28
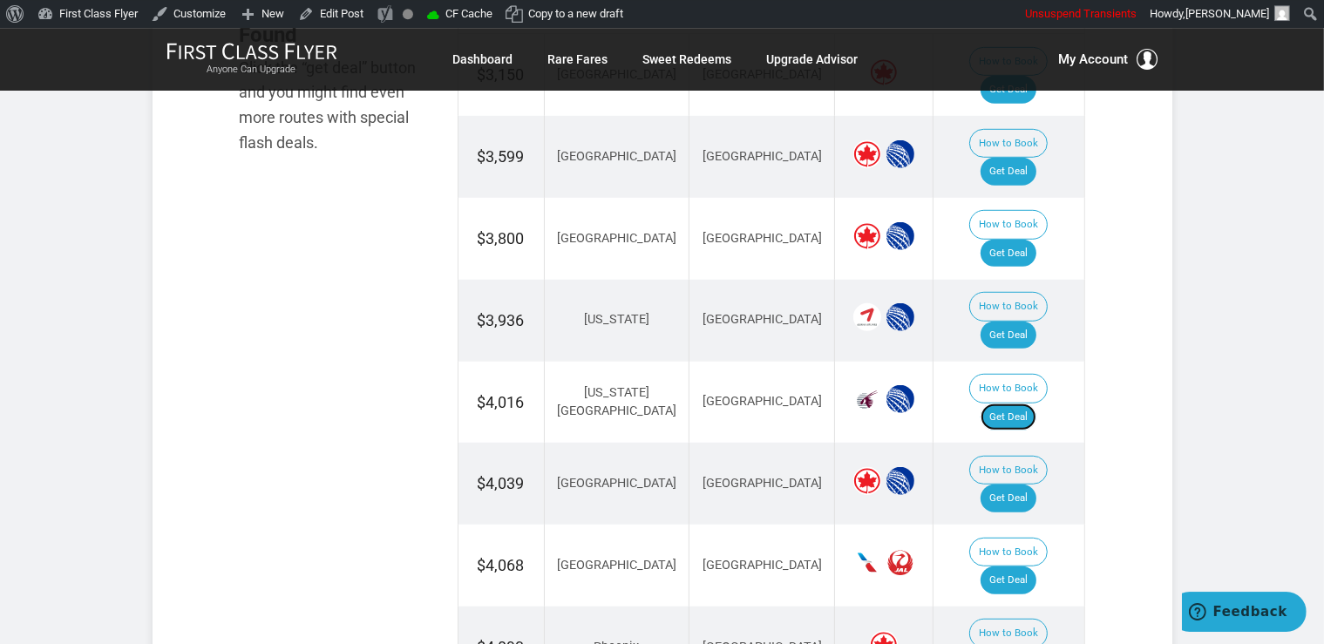
scroll to position [1288, 0]
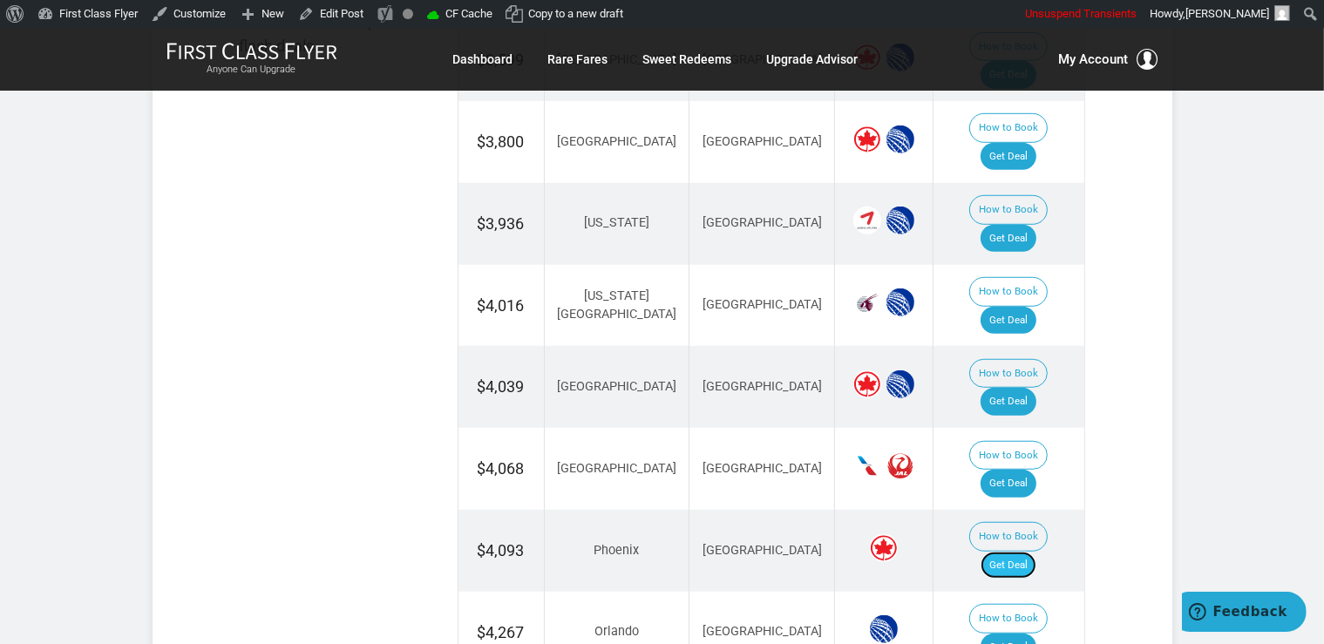
click at [1030, 552] on link "Get Deal" at bounding box center [1008, 566] width 56 height 28
click at [1030, 470] on link "Get Deal" at bounding box center [1008, 484] width 56 height 28
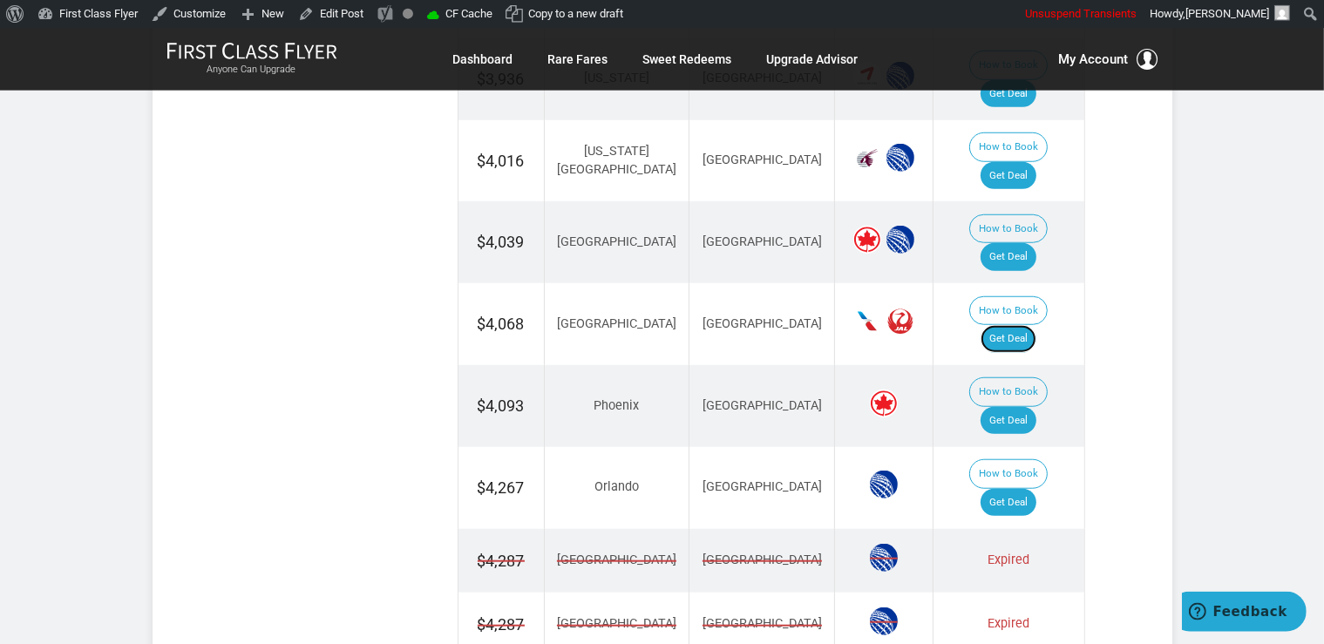
scroll to position [1472, 0]
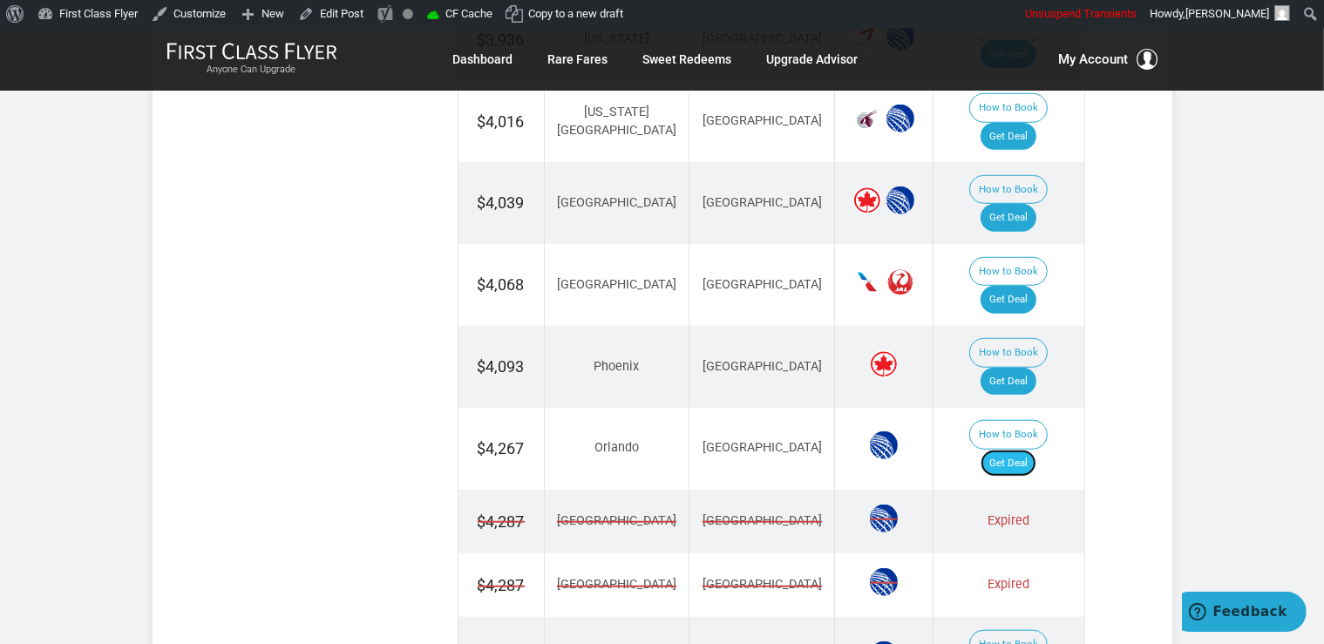
click at [1024, 450] on link "Get Deal" at bounding box center [1008, 464] width 56 height 28
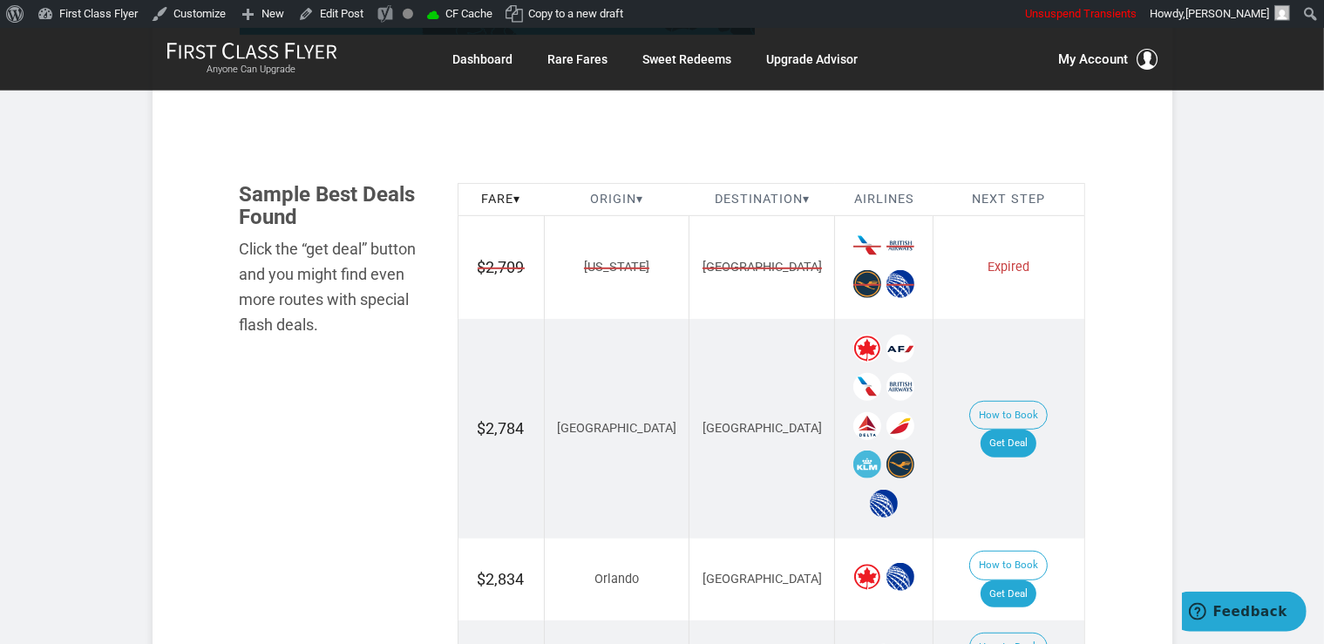
scroll to position [1012, 0]
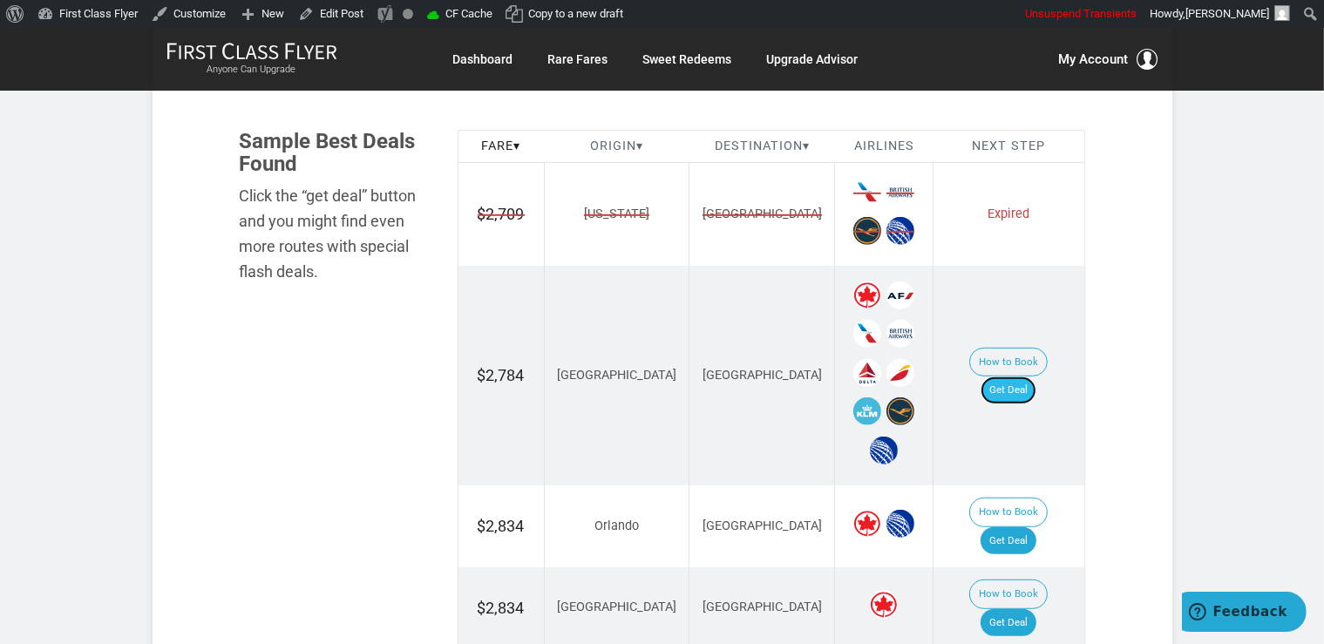
click at [1030, 376] on link "Get Deal" at bounding box center [1008, 390] width 56 height 28
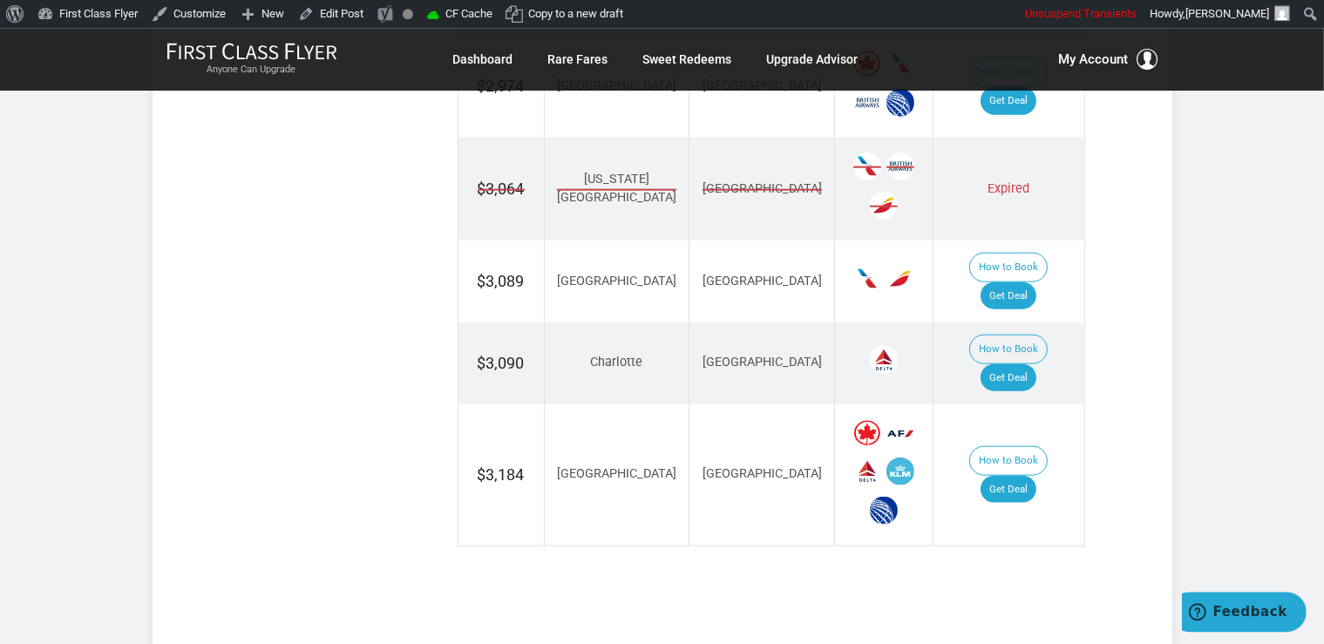
scroll to position [2024, 0]
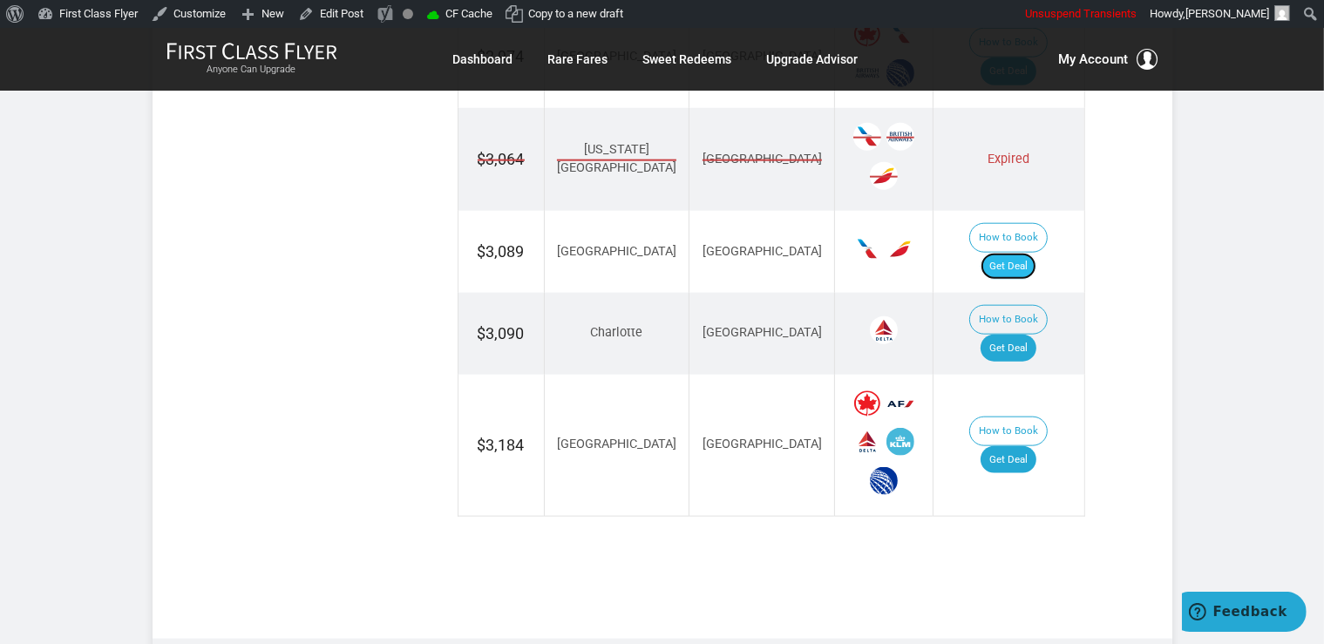
click at [1032, 253] on link "Get Deal" at bounding box center [1008, 267] width 56 height 28
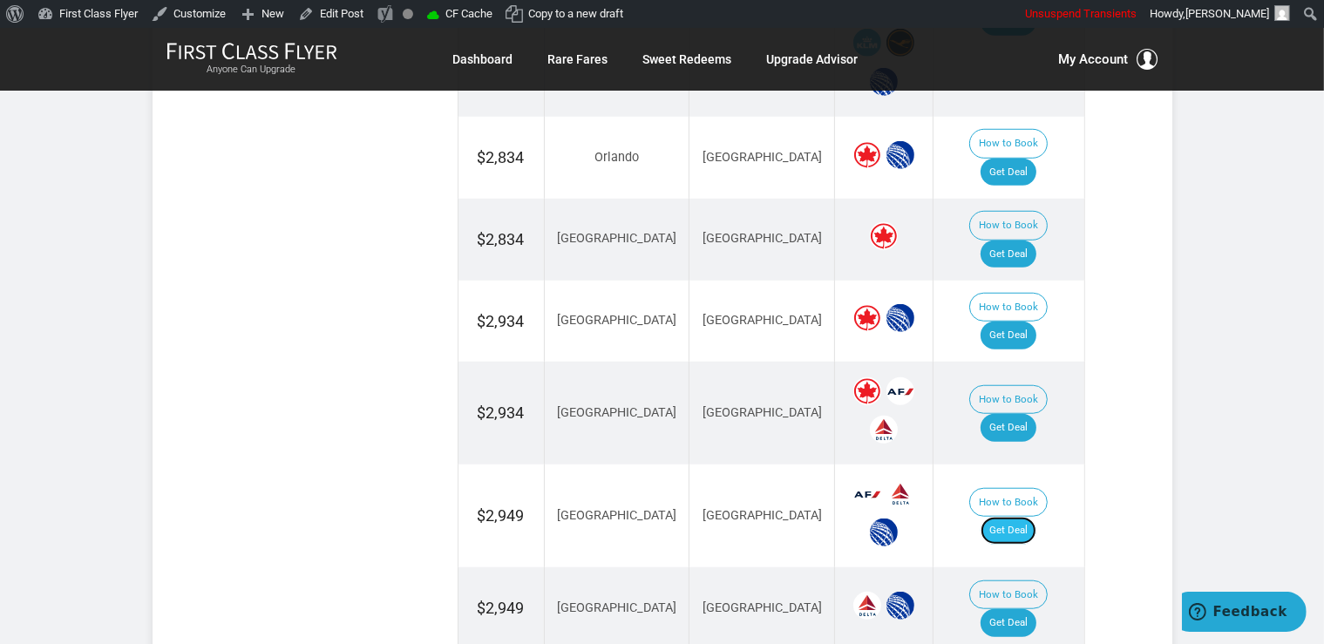
click at [1020, 517] on link "Get Deal" at bounding box center [1008, 531] width 56 height 28
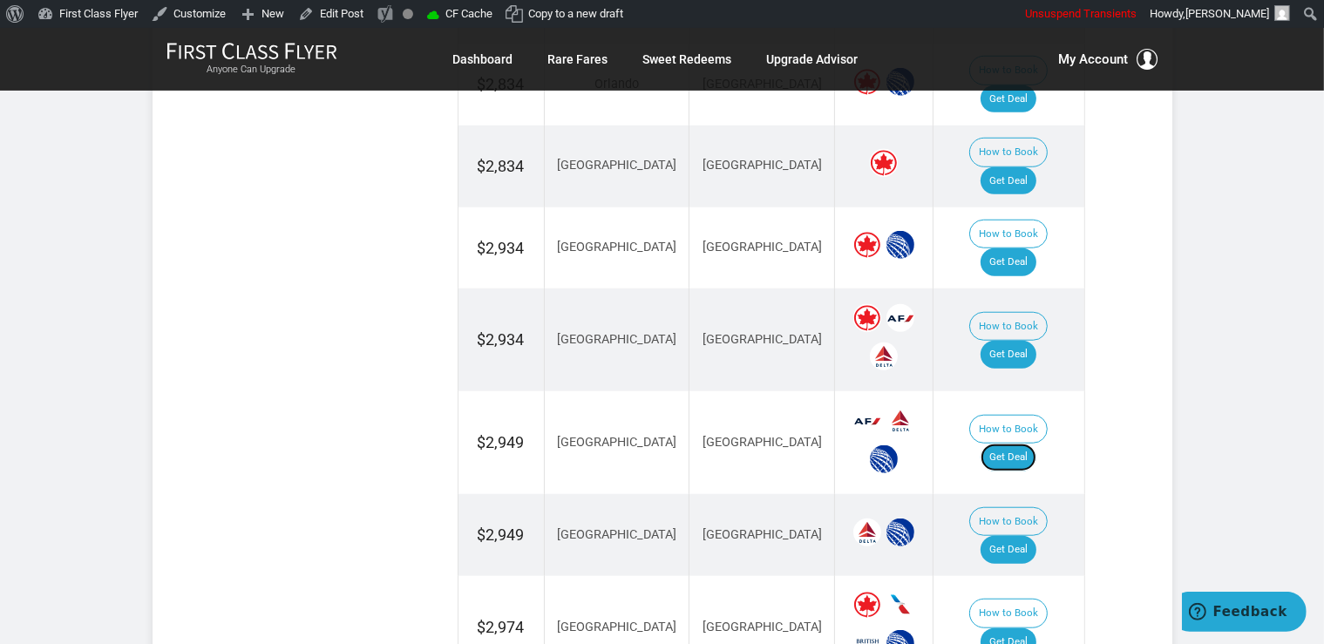
scroll to position [1454, 0]
click at [1016, 247] on link "Get Deal" at bounding box center [1008, 261] width 56 height 28
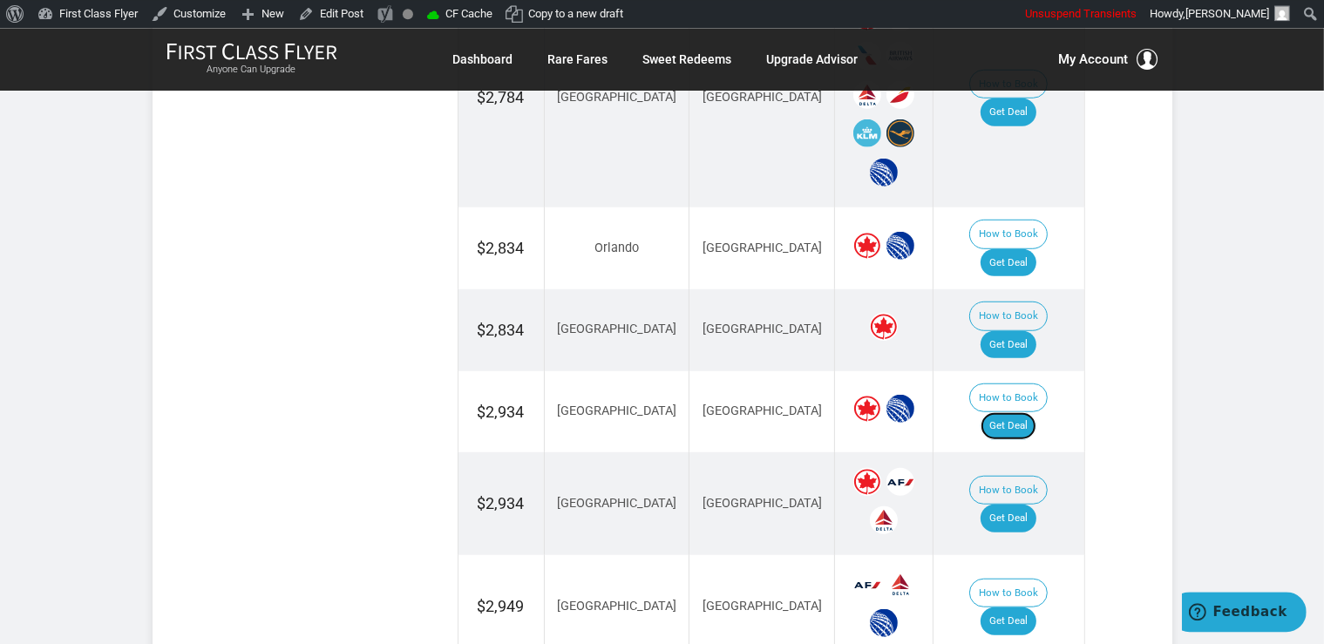
scroll to position [1178, 0]
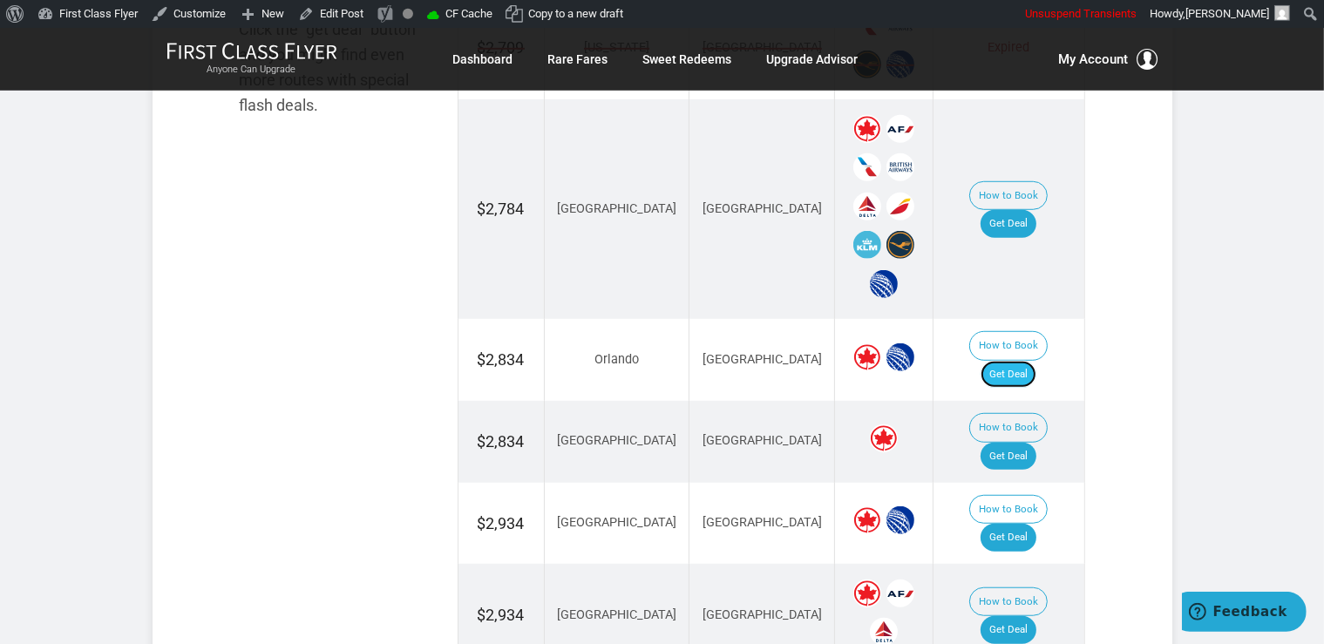
drag, startPoint x: 1025, startPoint y: 351, endPoint x: 1037, endPoint y: 354, distance: 12.5
click at [1025, 361] on link "Get Deal" at bounding box center [1008, 375] width 56 height 28
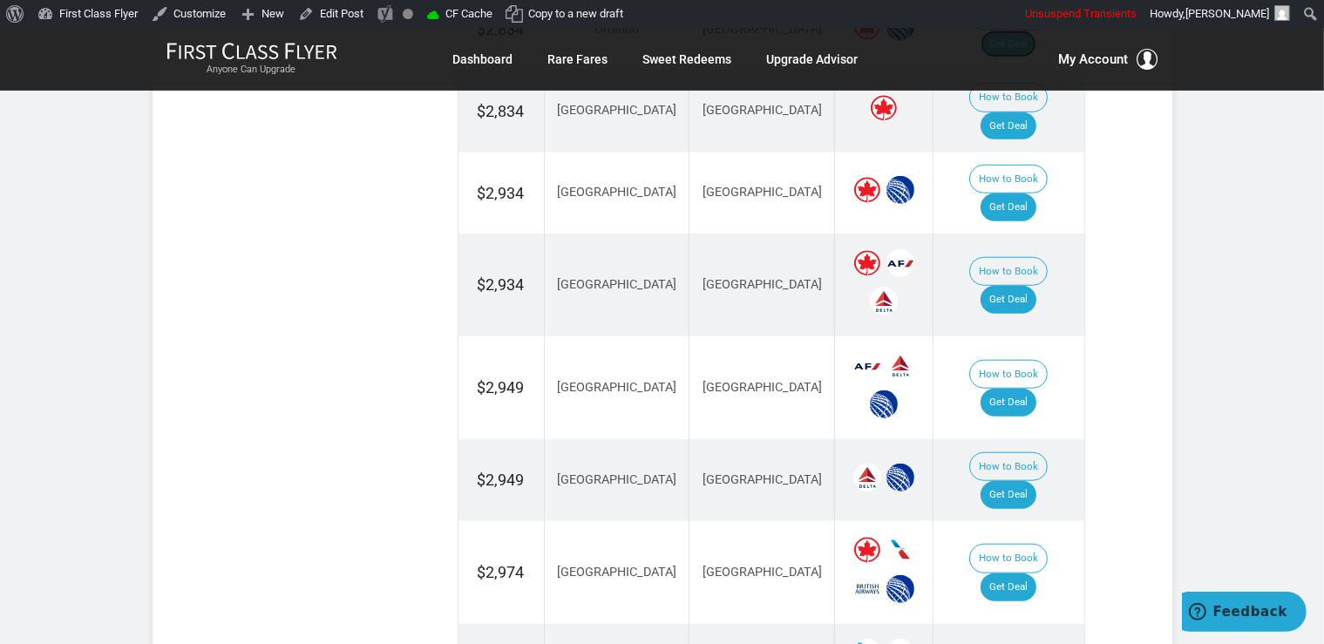
scroll to position [1547, 0]
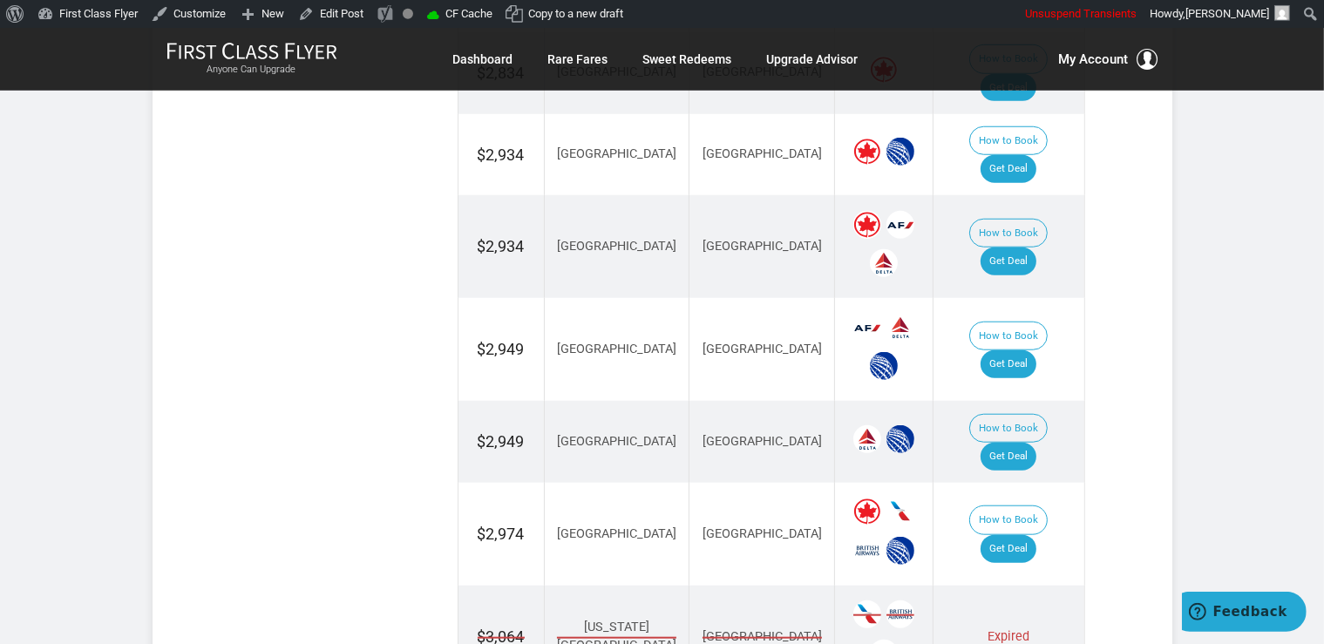
click at [1021, 401] on td "How to Book Get Deal" at bounding box center [1008, 442] width 151 height 82
drag, startPoint x: 1017, startPoint y: 367, endPoint x: 1008, endPoint y: 264, distance: 103.2
click at [1017, 443] on link "Get Deal" at bounding box center [1008, 457] width 56 height 28
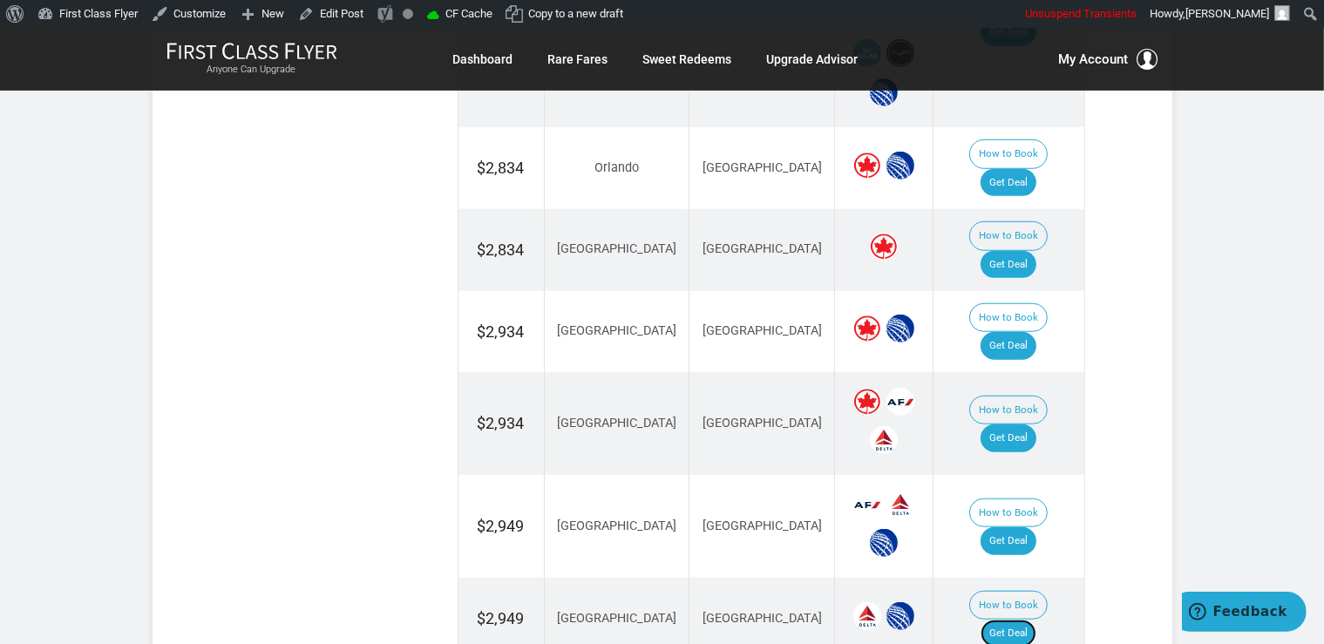
scroll to position [1363, 0]
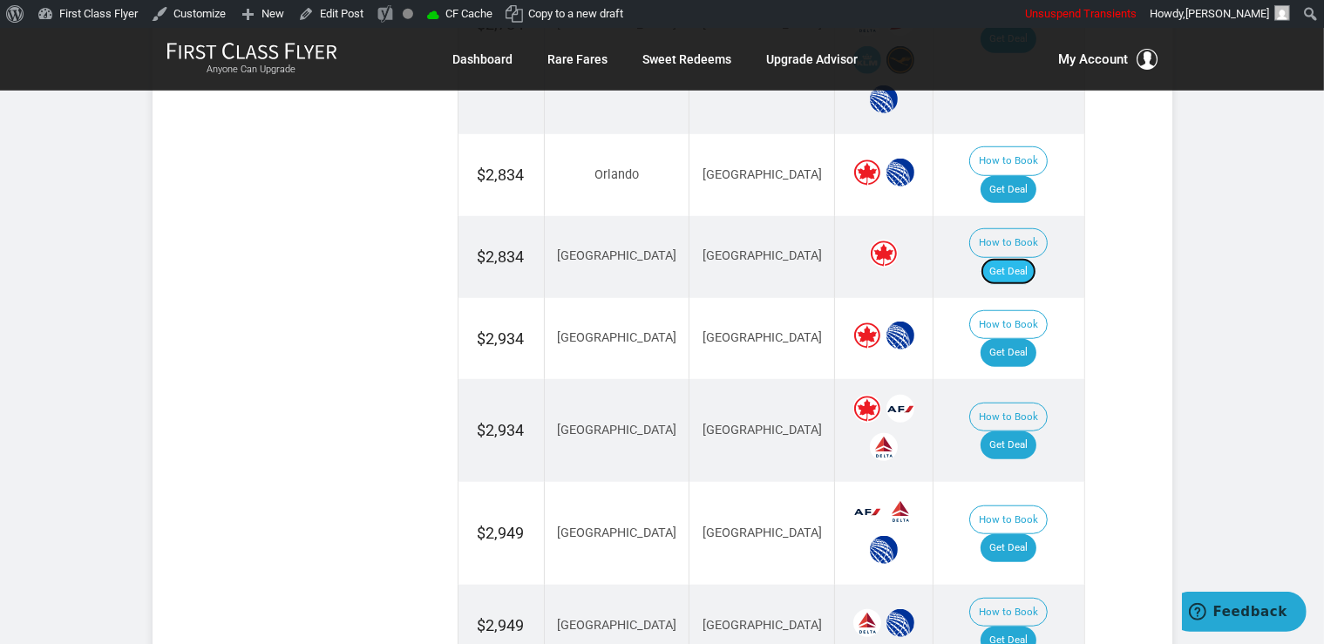
click at [1030, 258] on link "Get Deal" at bounding box center [1008, 272] width 56 height 28
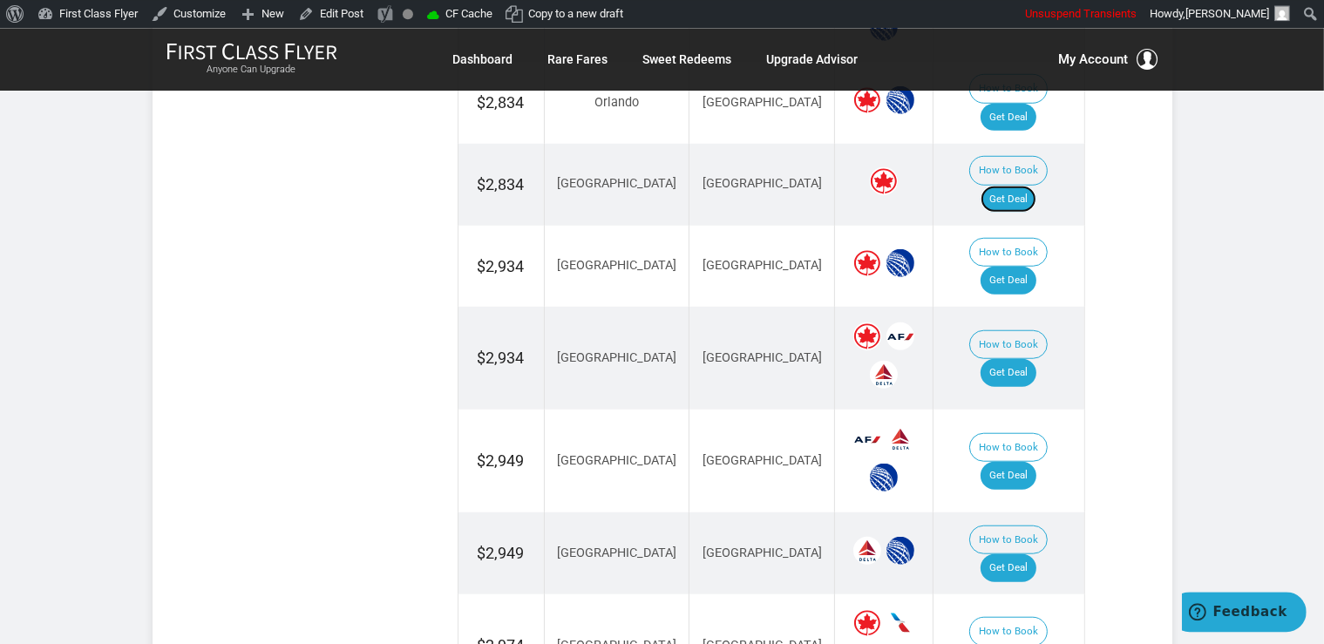
scroll to position [1454, 0]
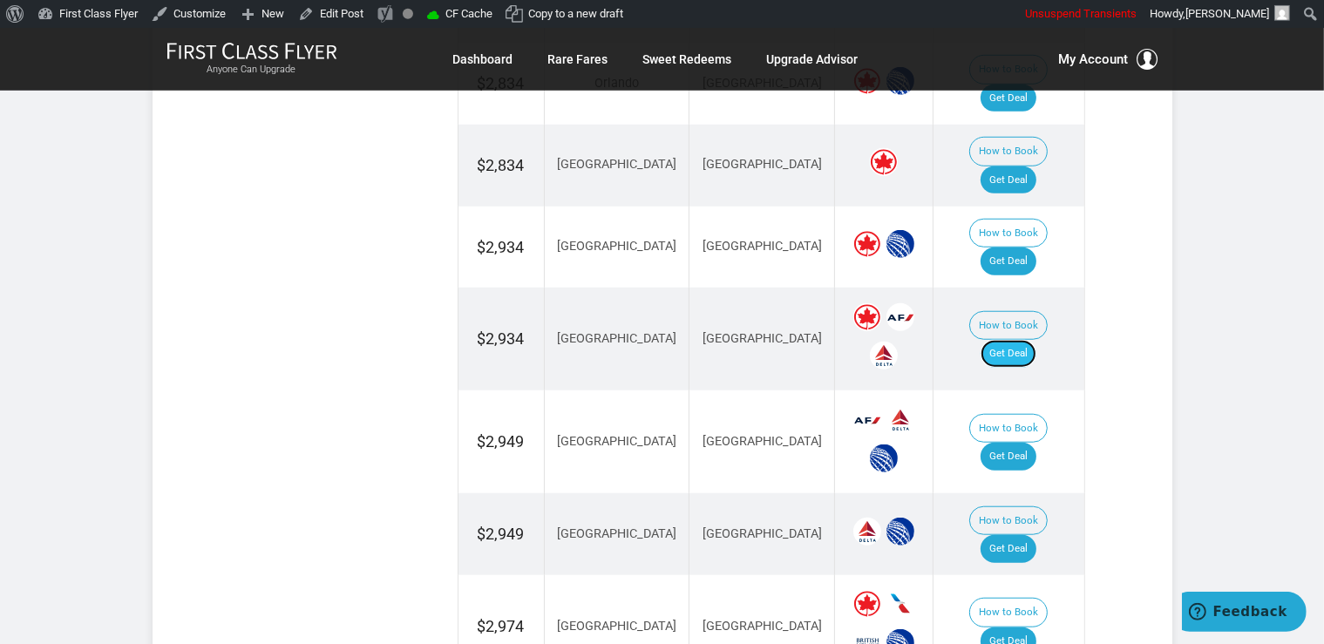
click at [1036, 340] on link "Get Deal" at bounding box center [1008, 354] width 56 height 28
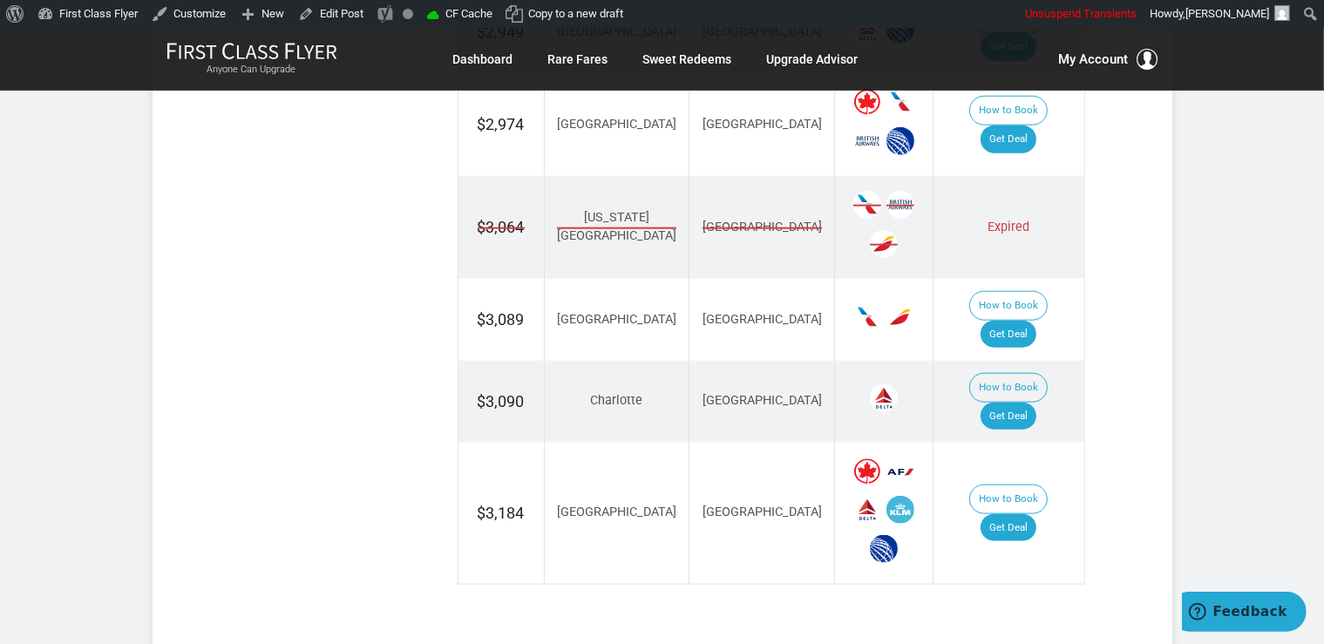
scroll to position [2007, 0]
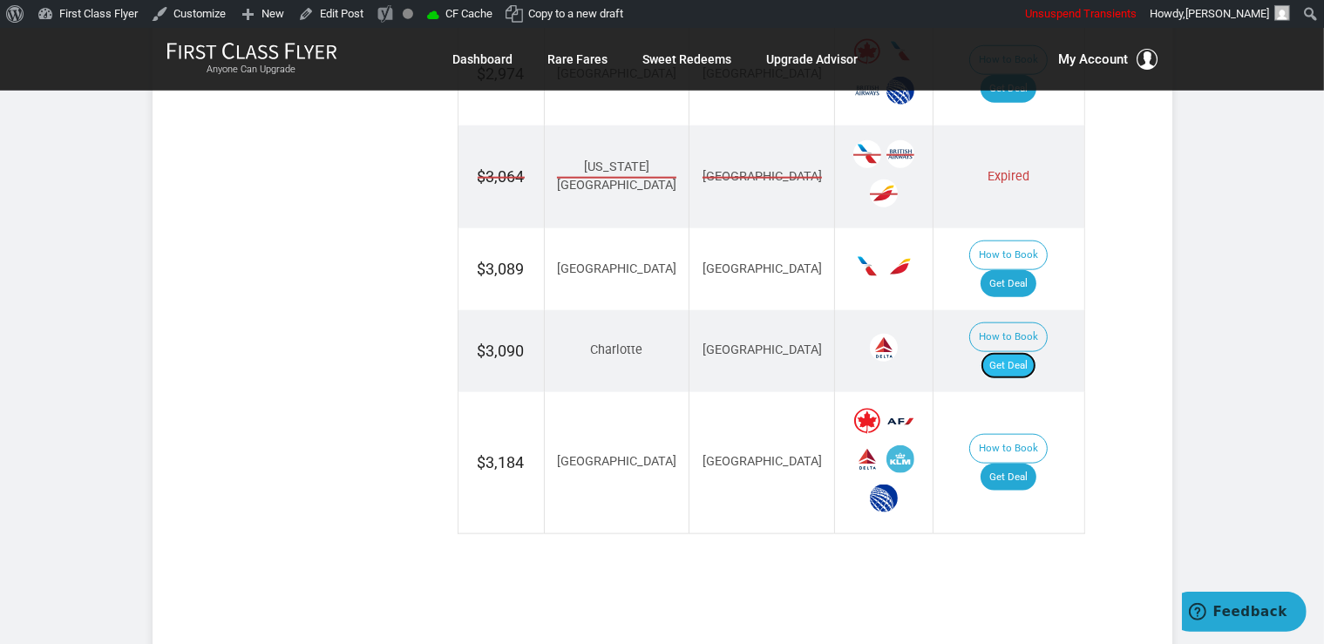
click at [1027, 352] on link "Get Deal" at bounding box center [1008, 366] width 56 height 28
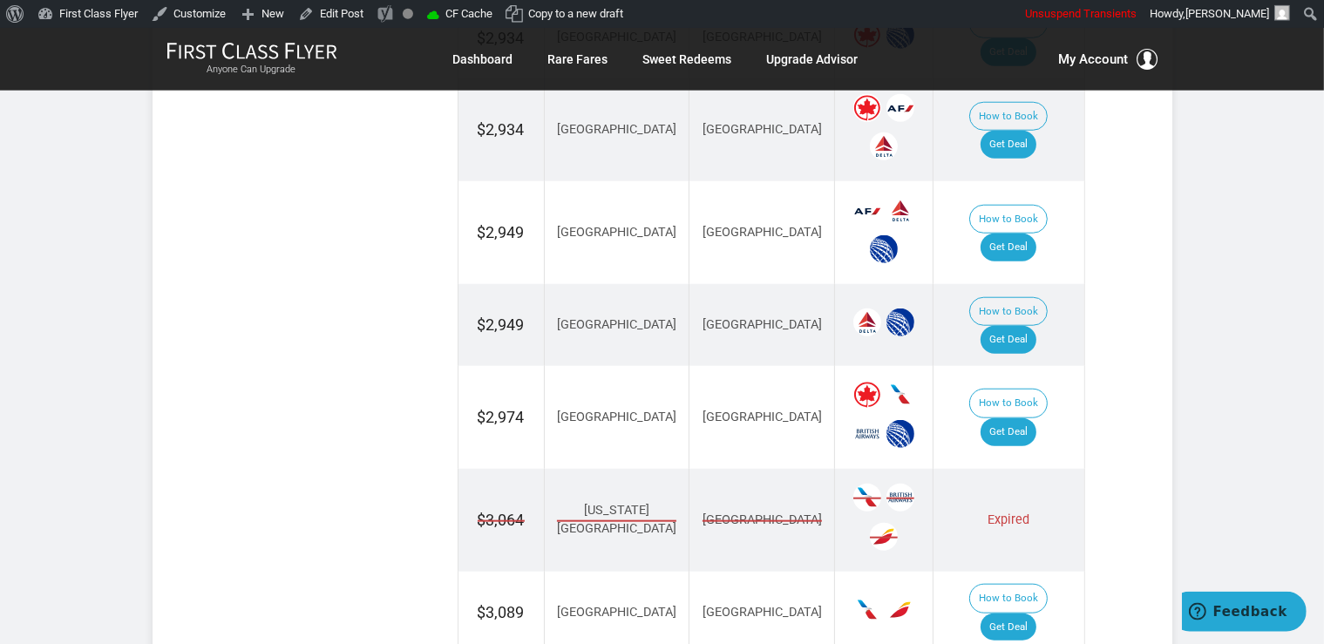
scroll to position [1638, 0]
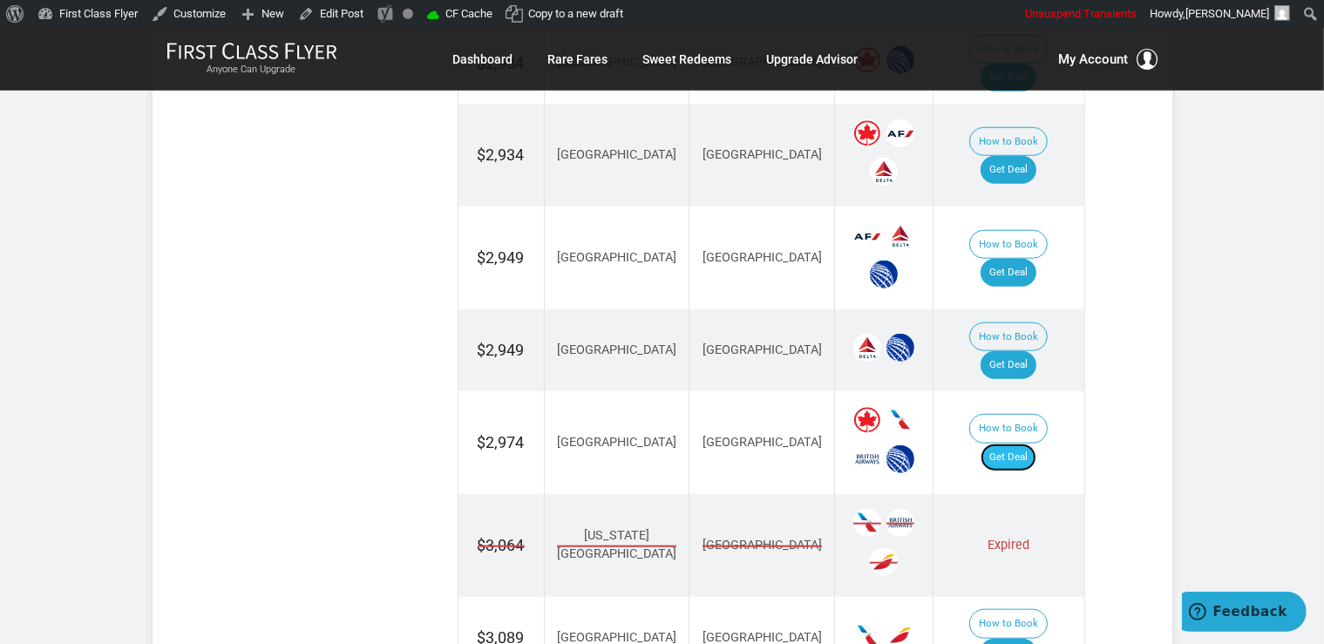
click at [1033, 444] on link "Get Deal" at bounding box center [1008, 458] width 56 height 28
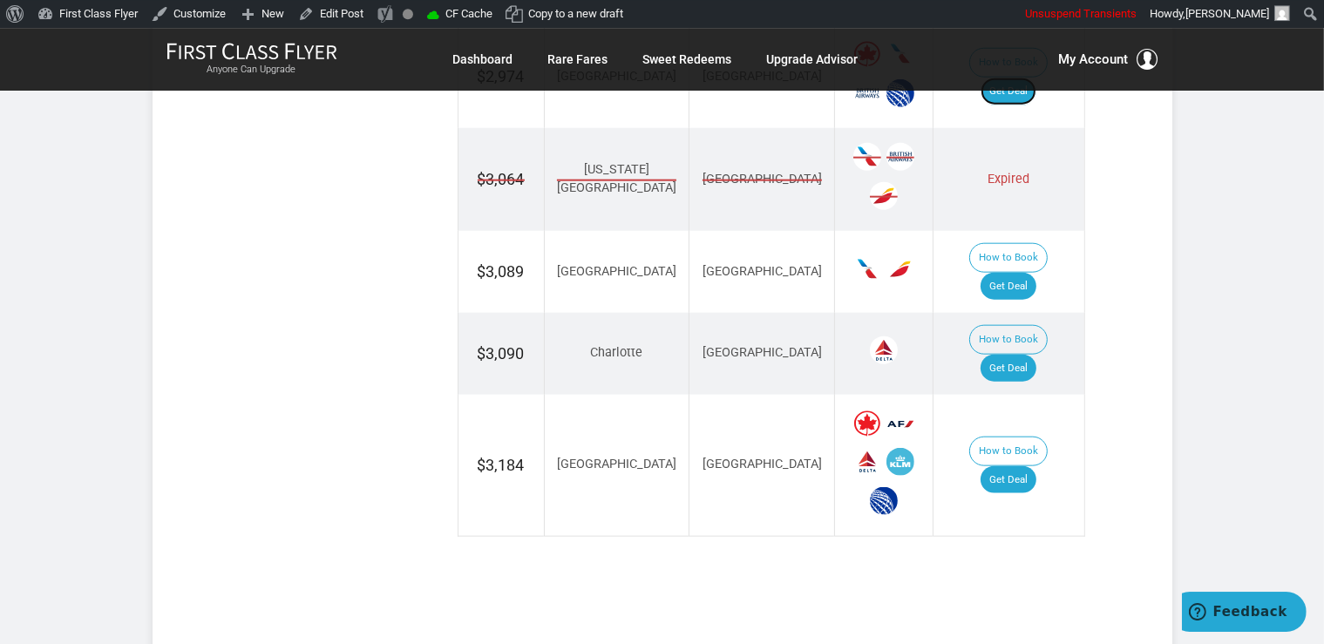
scroll to position [2007, 0]
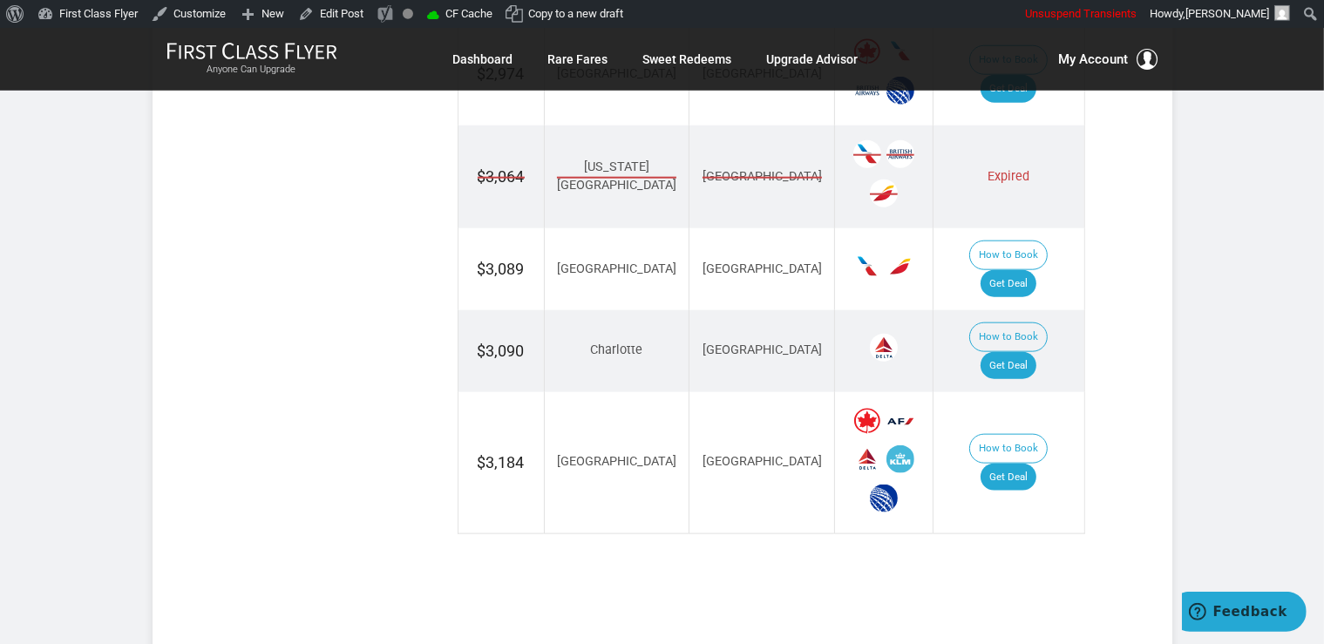
click at [1027, 392] on td "How to Book Get Deal" at bounding box center [1008, 463] width 151 height 142
click at [1025, 464] on link "Get Deal" at bounding box center [1008, 478] width 56 height 28
click at [1030, 464] on link "Get Deal" at bounding box center [1008, 478] width 56 height 28
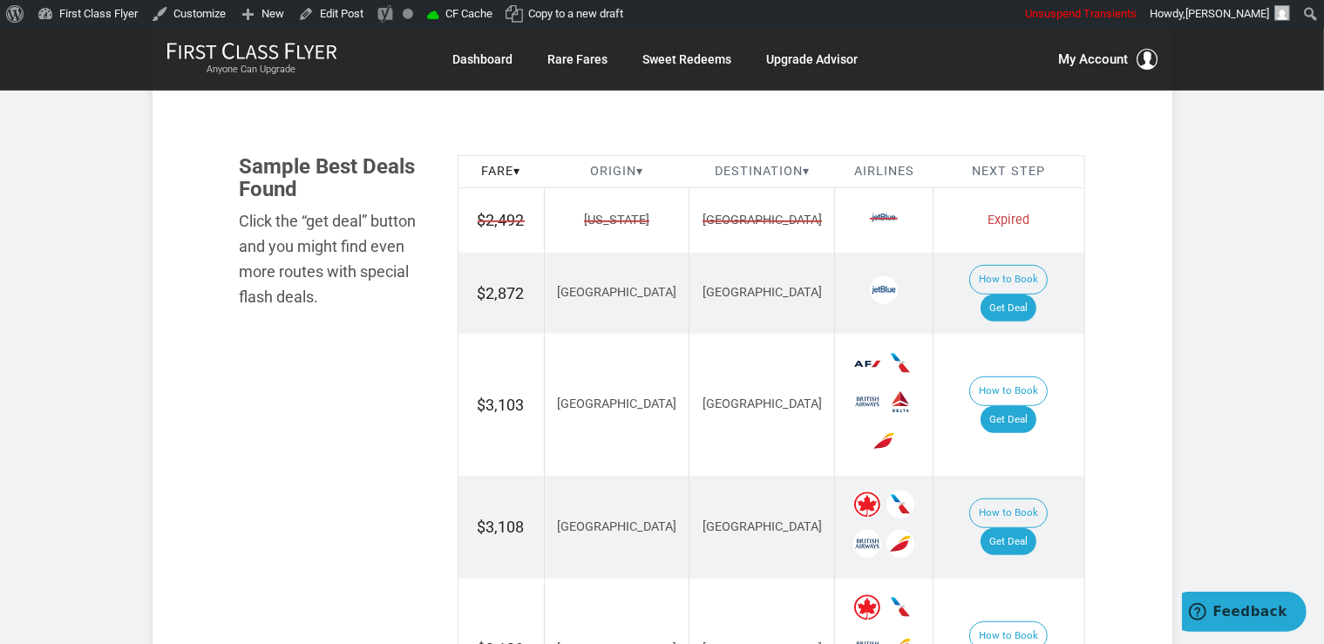
scroll to position [1012, 0]
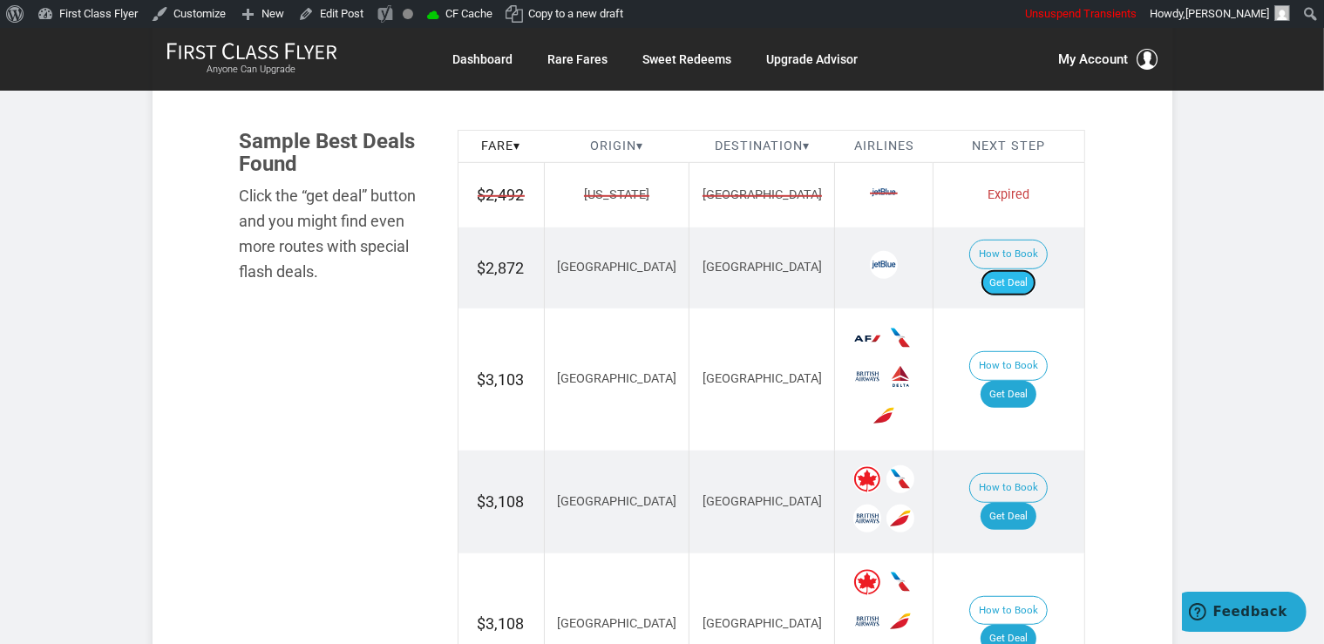
click at [1009, 269] on link "Get Deal" at bounding box center [1008, 283] width 56 height 28
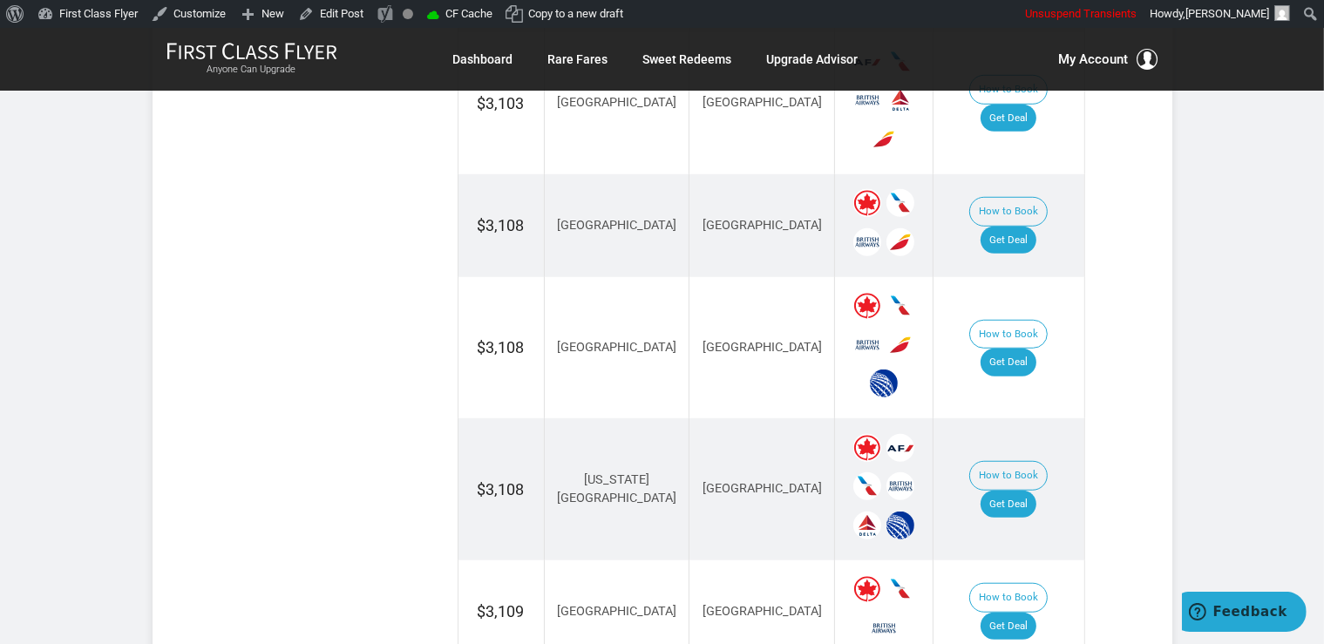
scroll to position [1472, 0]
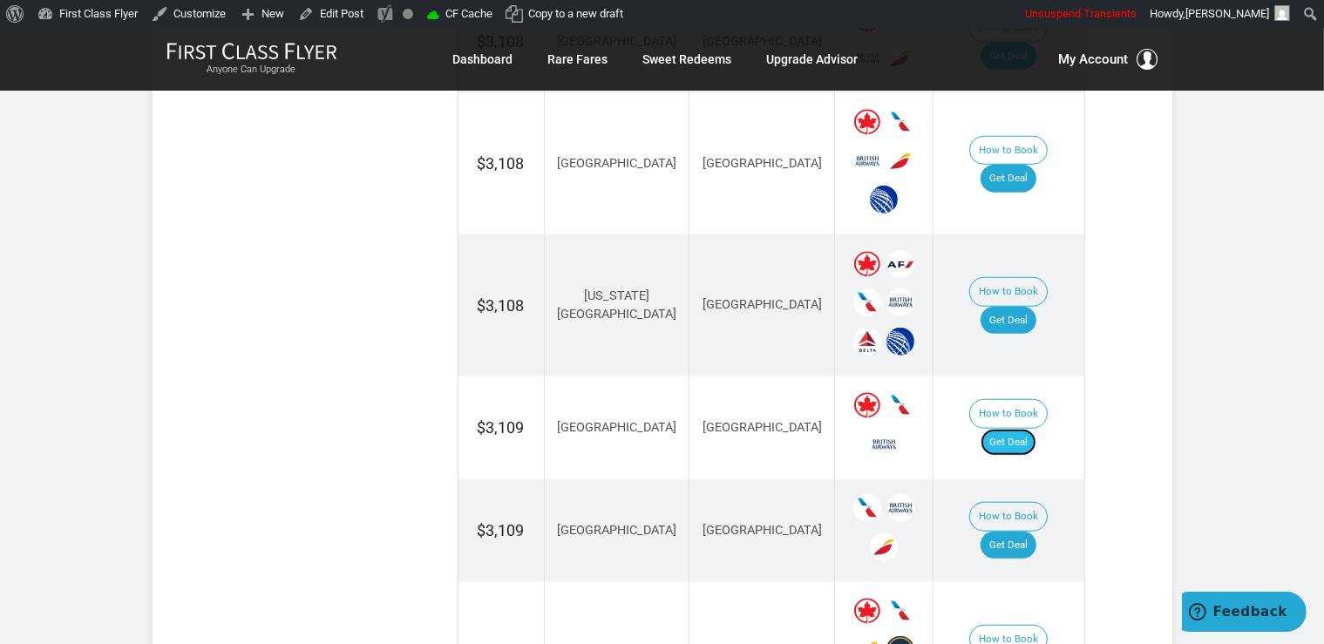
click at [1004, 429] on link "Get Deal" at bounding box center [1008, 443] width 56 height 28
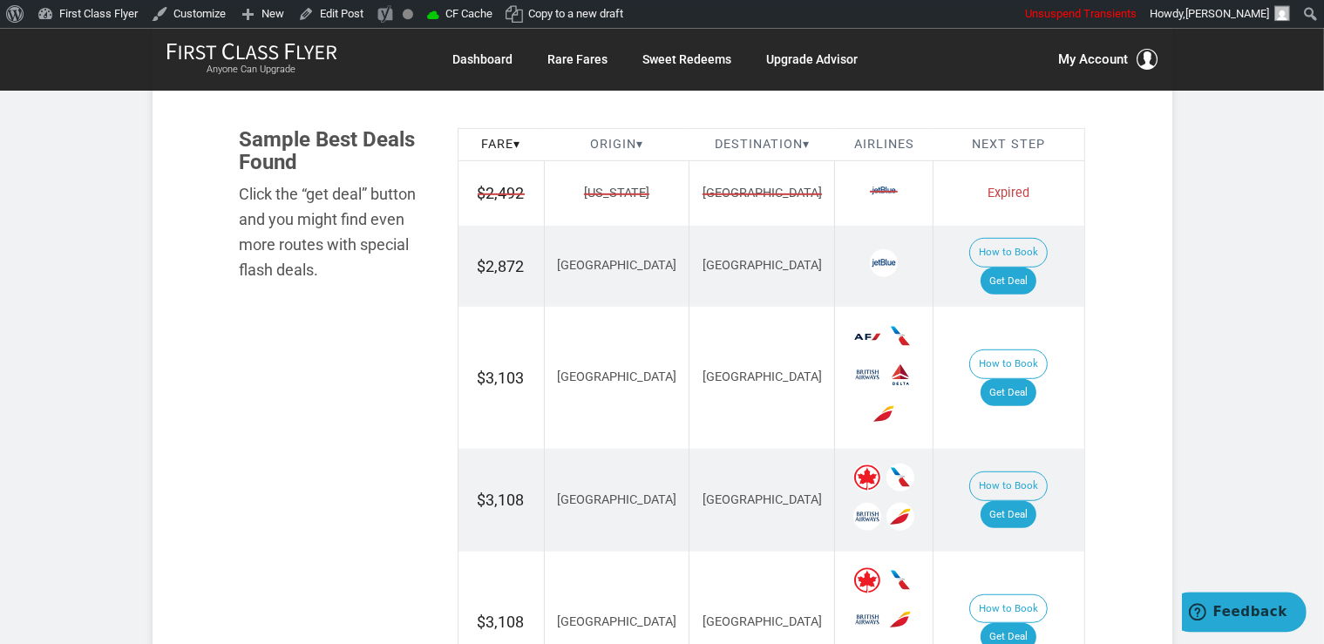
scroll to position [1012, 0]
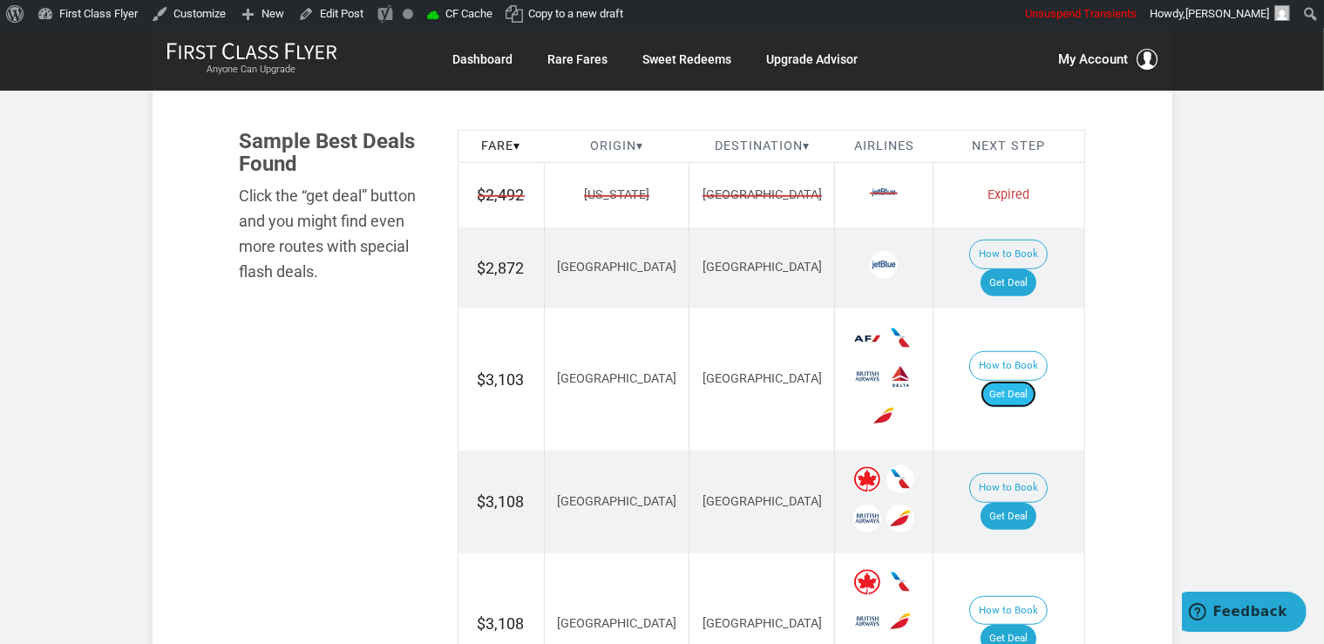
click at [1023, 381] on link "Get Deal" at bounding box center [1008, 395] width 56 height 28
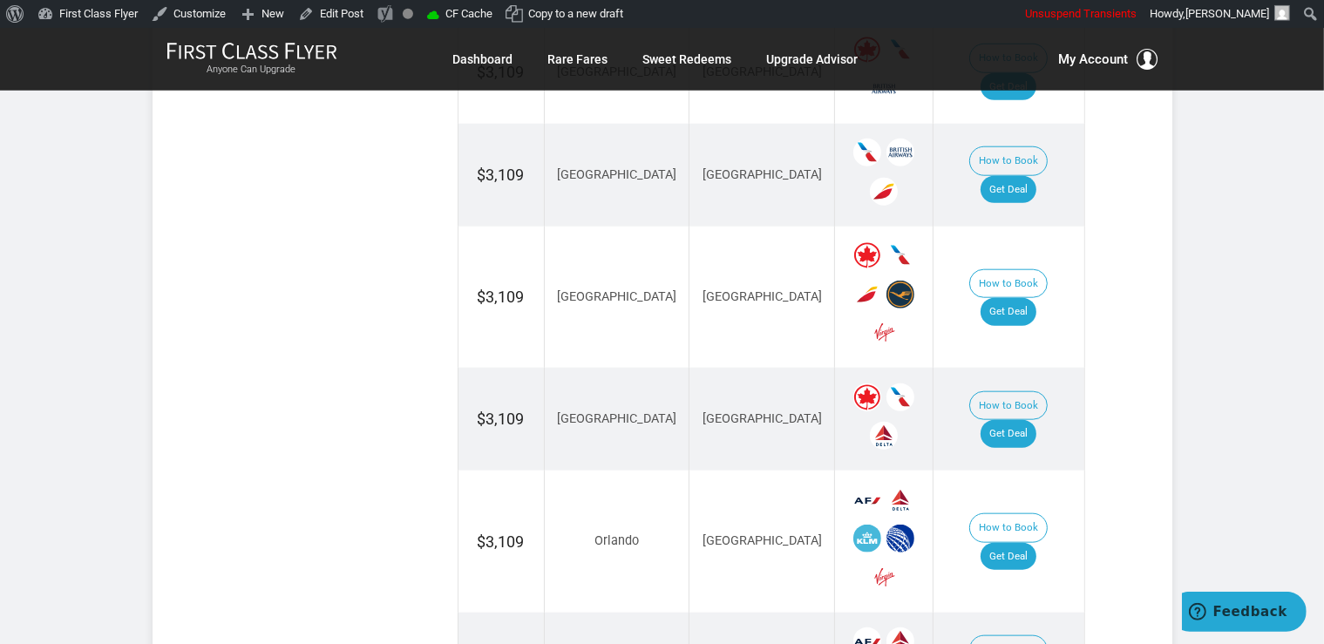
scroll to position [1841, 0]
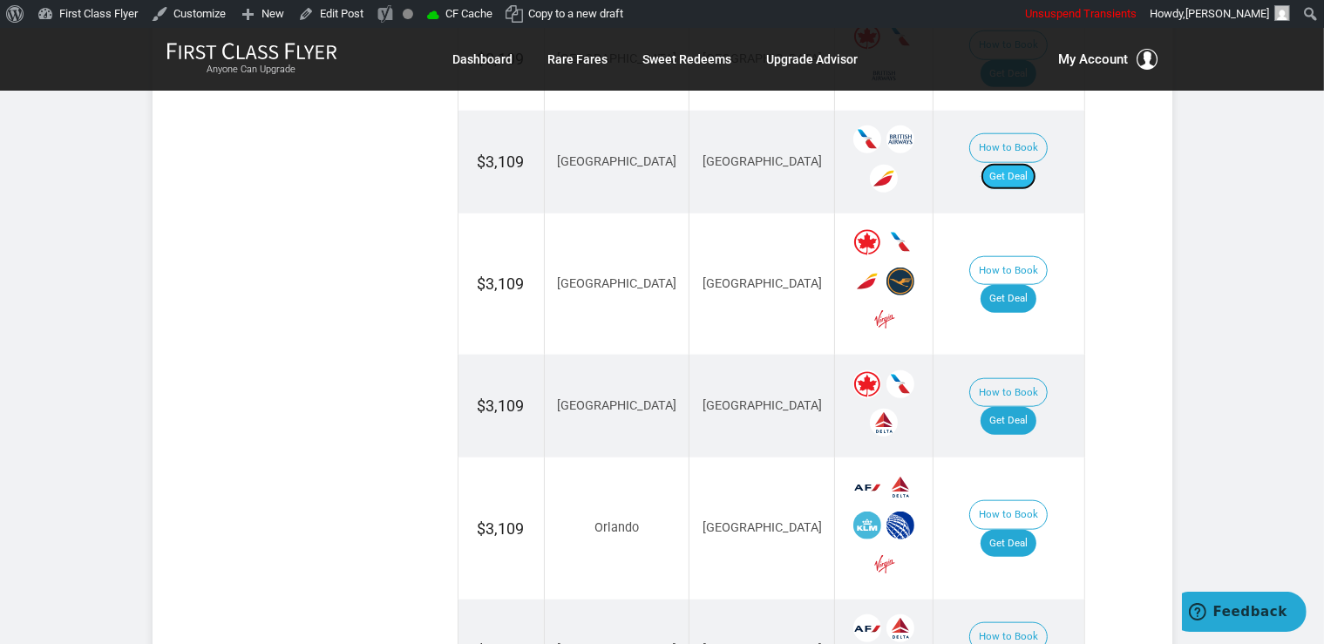
click at [1024, 163] on link "Get Deal" at bounding box center [1008, 177] width 56 height 28
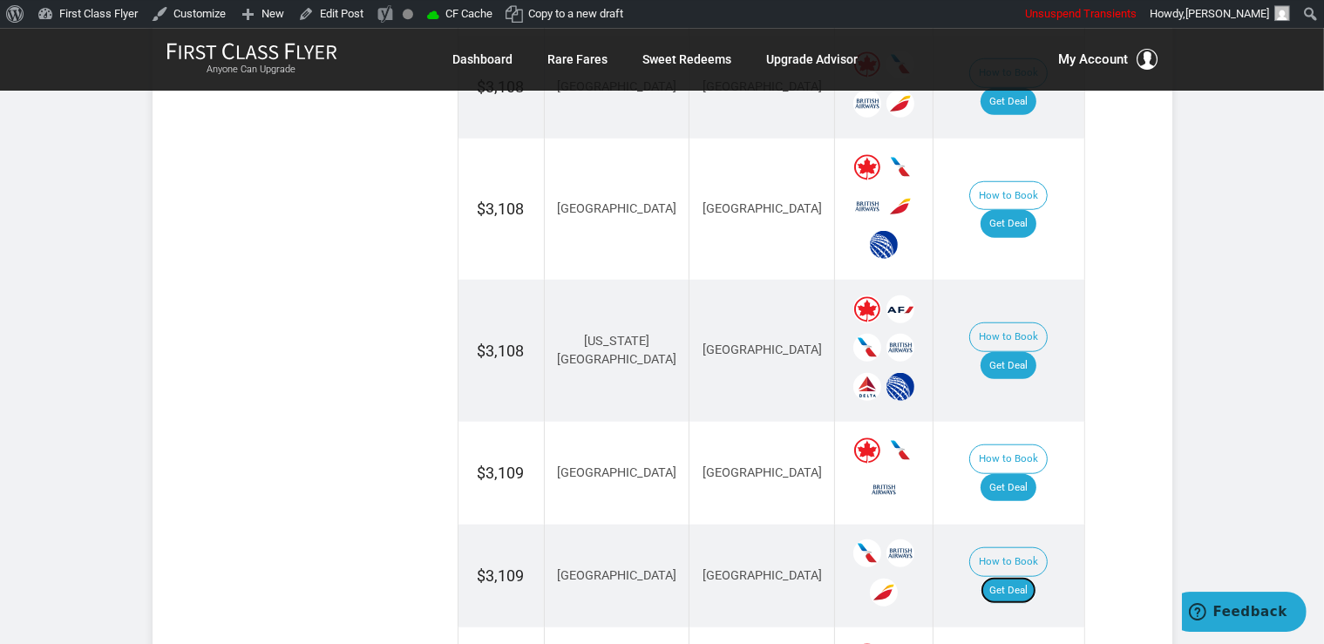
scroll to position [1380, 0]
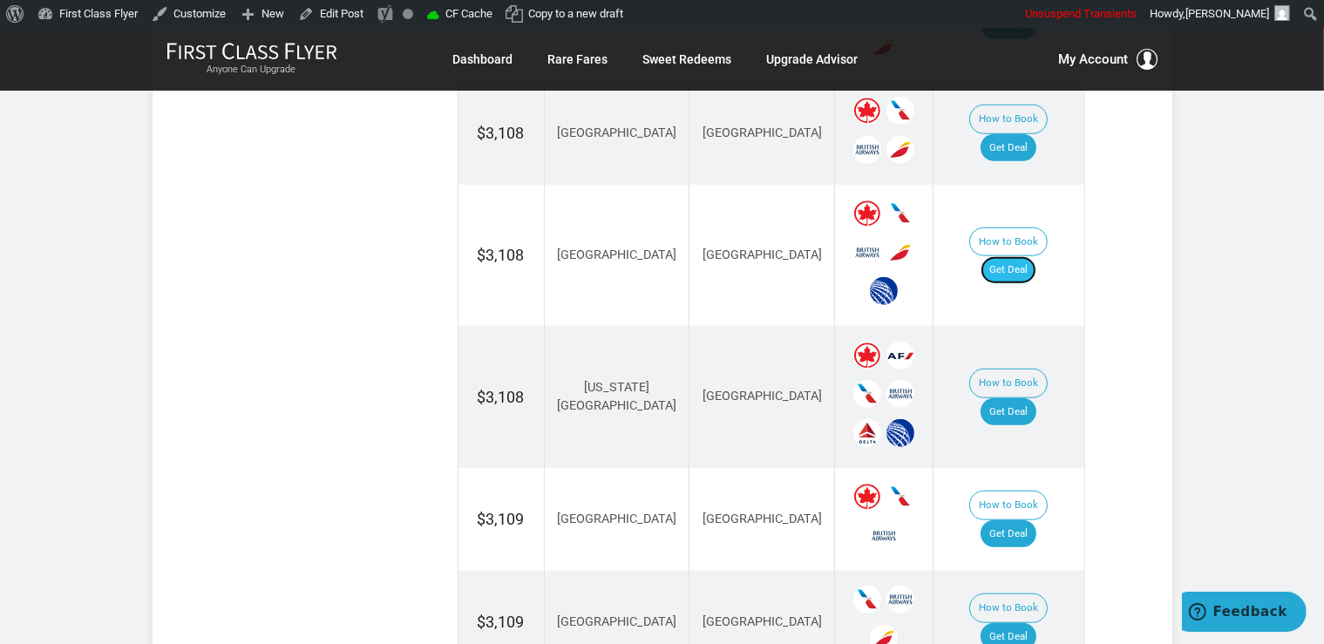
click at [1036, 256] on link "Get Deal" at bounding box center [1008, 270] width 56 height 28
click at [1030, 398] on link "Get Deal" at bounding box center [1008, 412] width 56 height 28
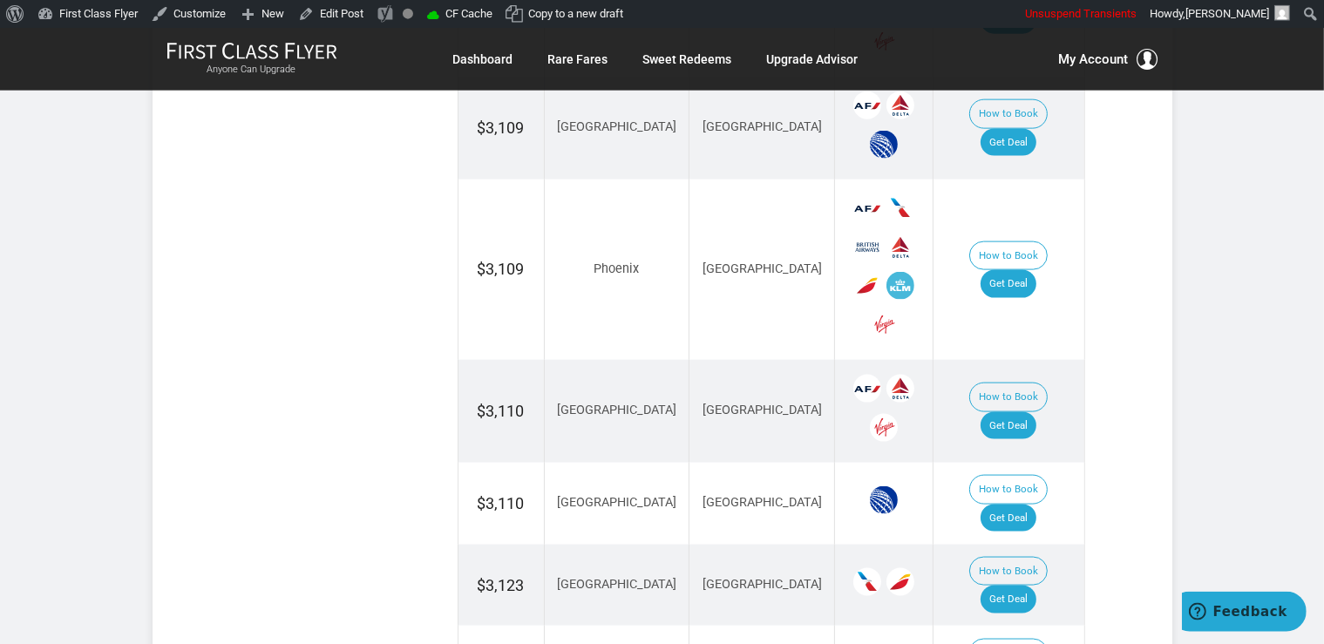
scroll to position [2392, 0]
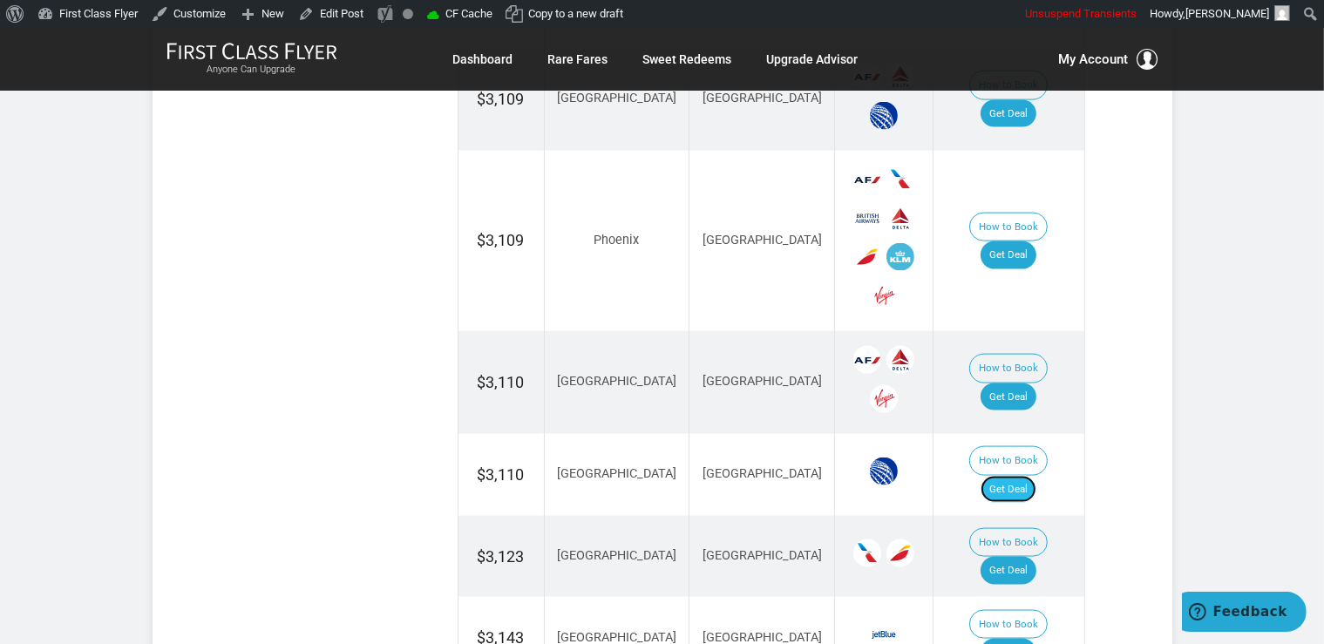
click at [1034, 476] on link "Get Deal" at bounding box center [1008, 490] width 56 height 28
click at [1000, 383] on link "Get Deal" at bounding box center [1008, 397] width 56 height 28
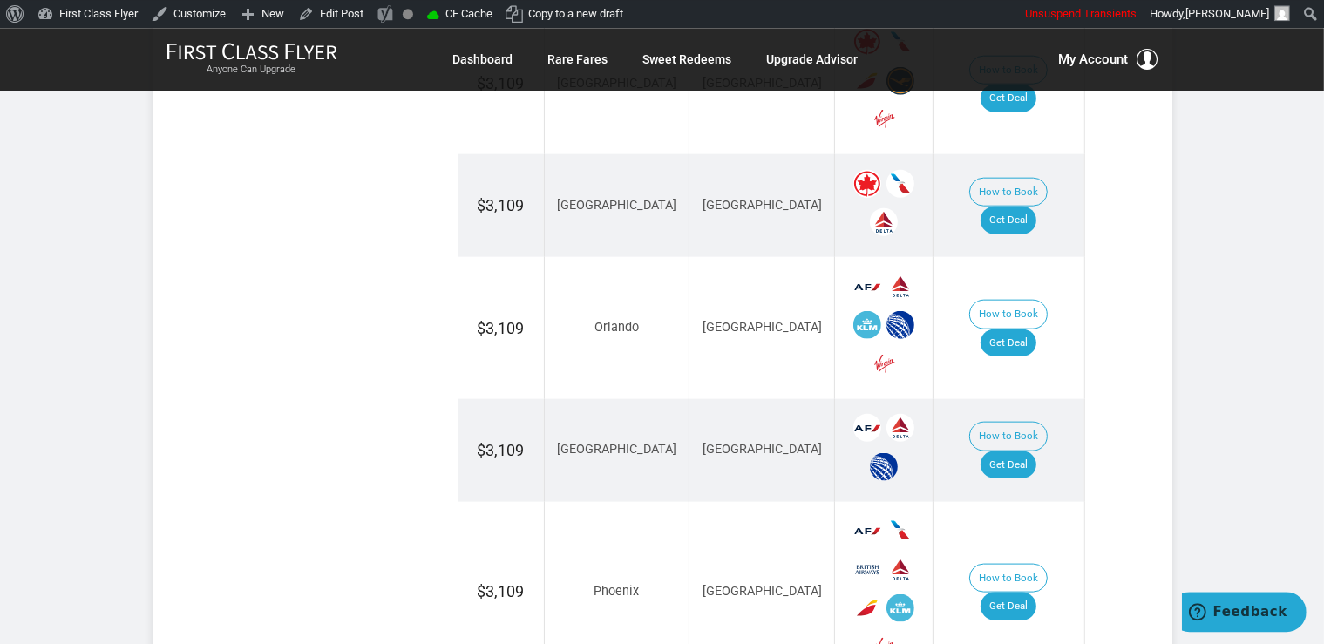
scroll to position [2024, 0]
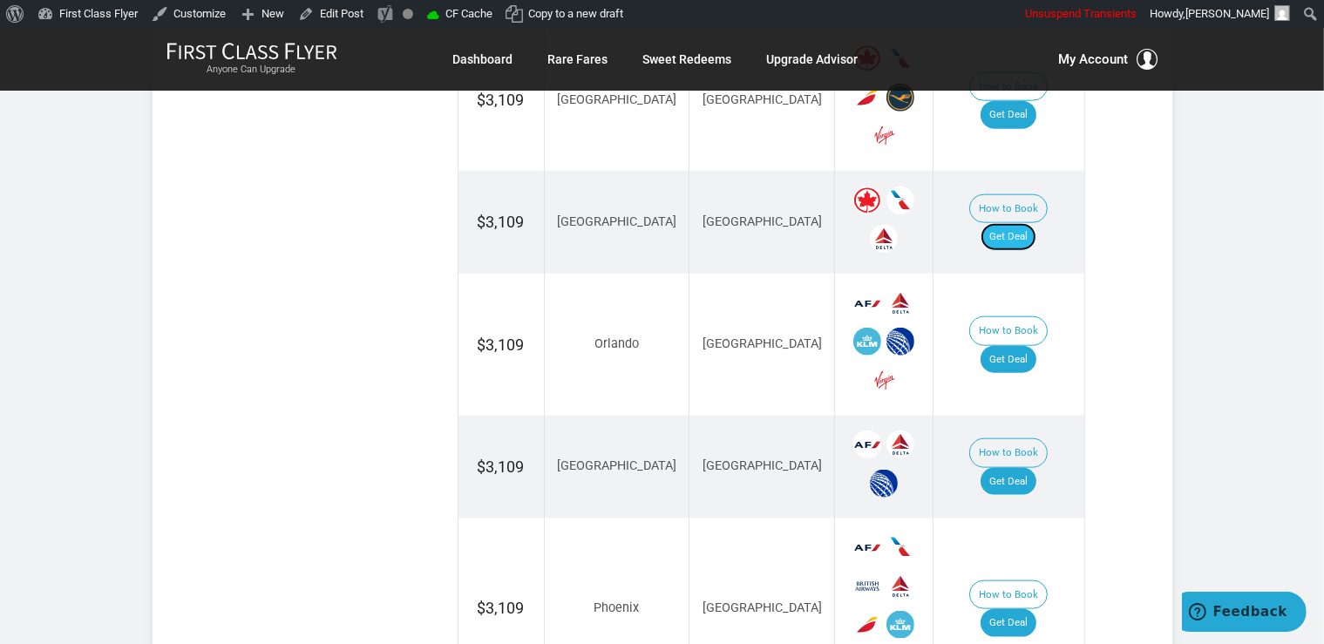
click at [1002, 223] on link "Get Deal" at bounding box center [1008, 237] width 56 height 28
click at [1008, 346] on link "Get Deal" at bounding box center [1008, 360] width 56 height 28
click at [1032, 468] on link "Get Deal" at bounding box center [1008, 482] width 56 height 28
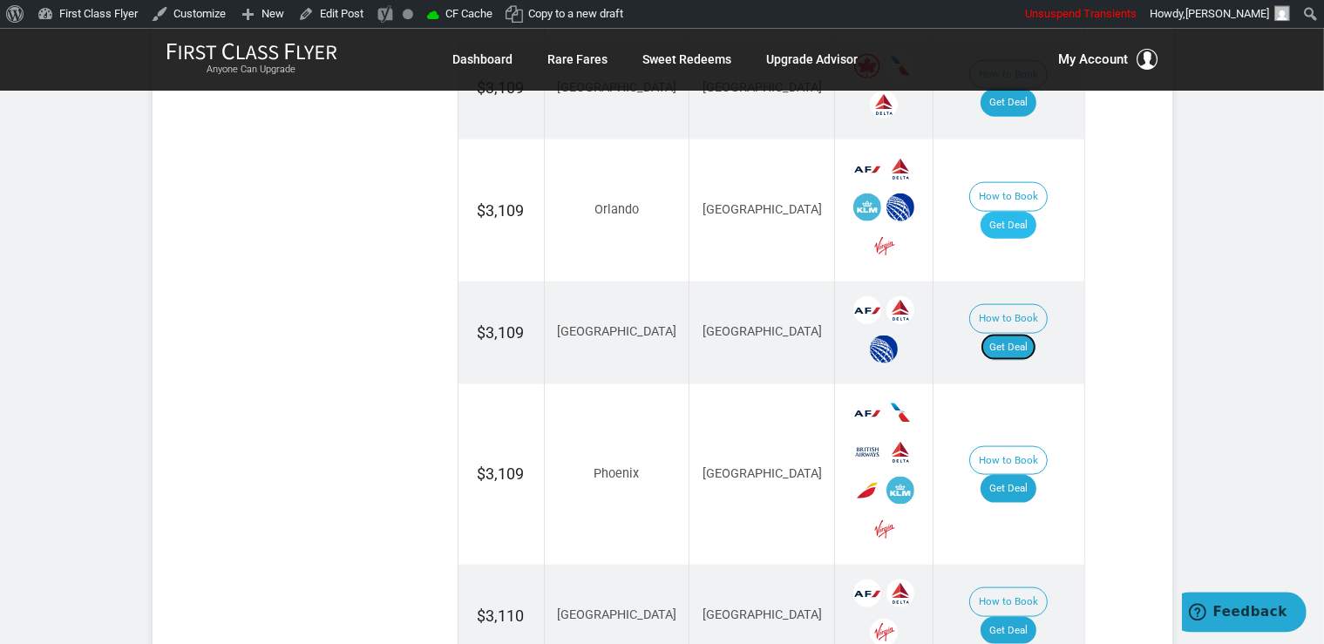
scroll to position [2301, 0]
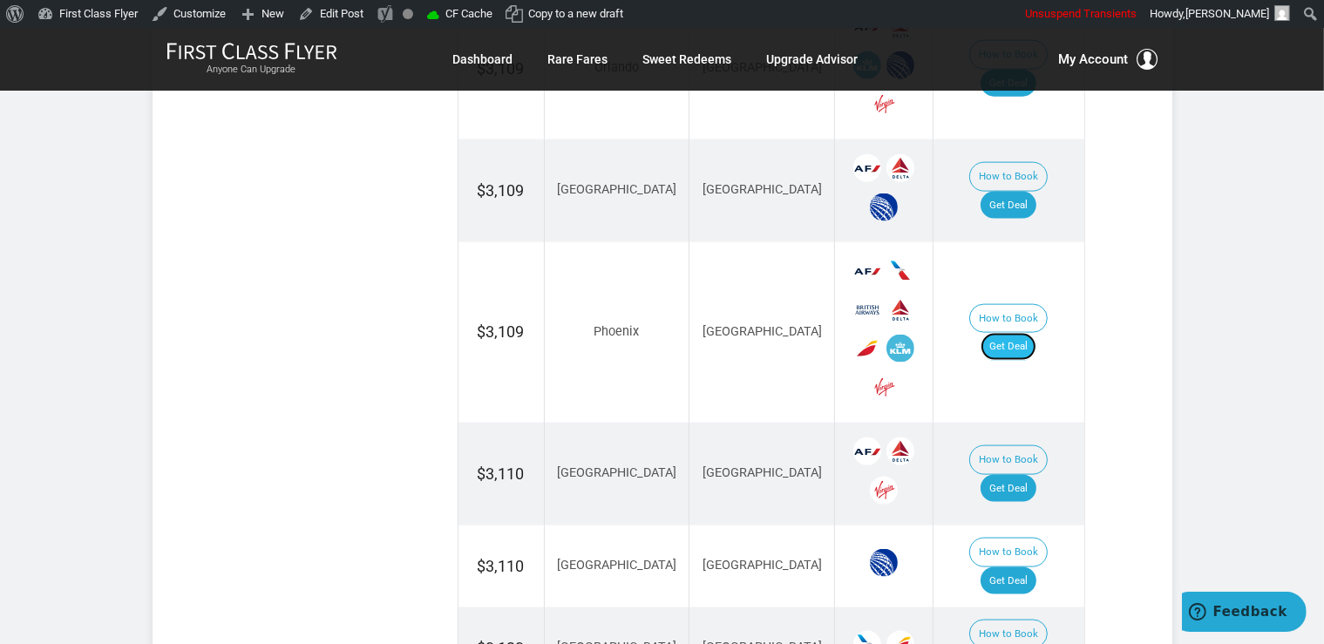
click at [1017, 333] on link "Get Deal" at bounding box center [1008, 347] width 56 height 28
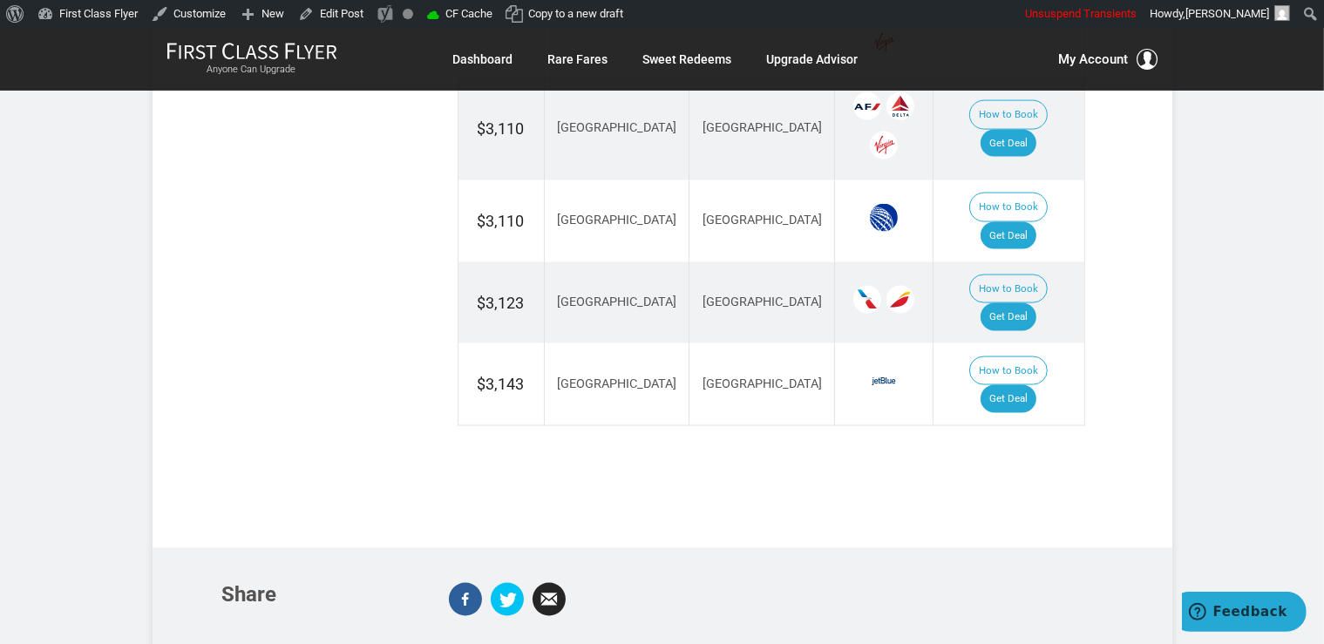
scroll to position [2668, 0]
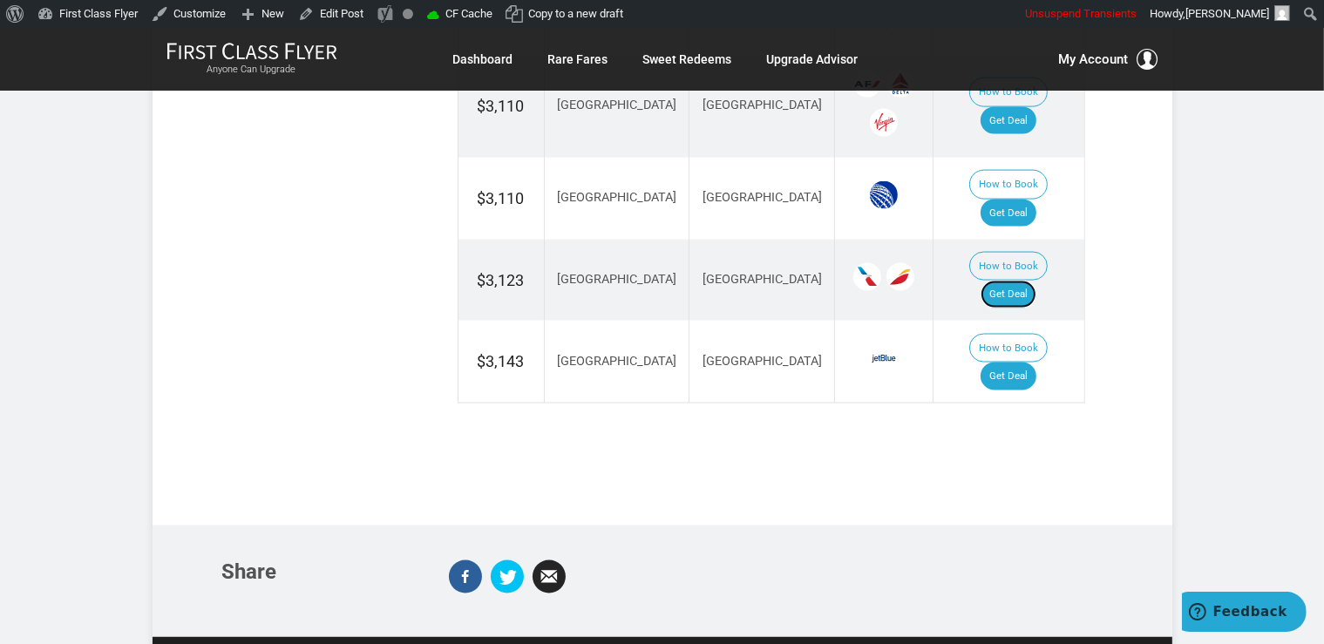
click at [1036, 281] on link "Get Deal" at bounding box center [1008, 295] width 56 height 28
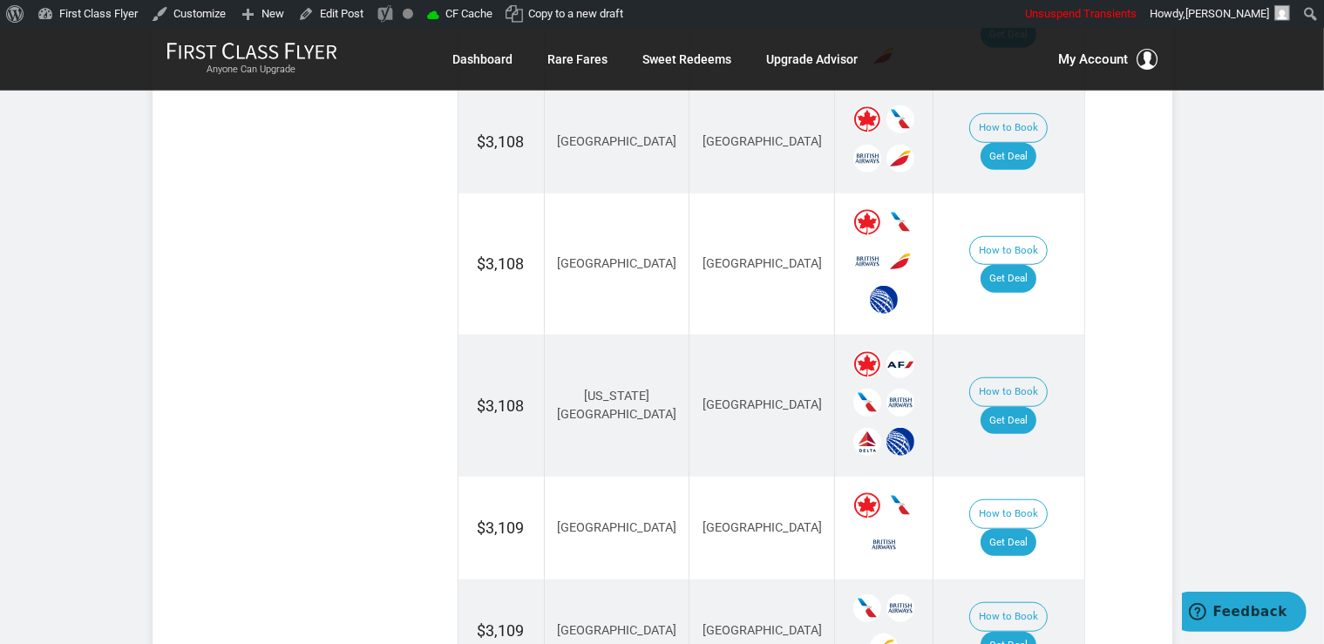
scroll to position [1196, 0]
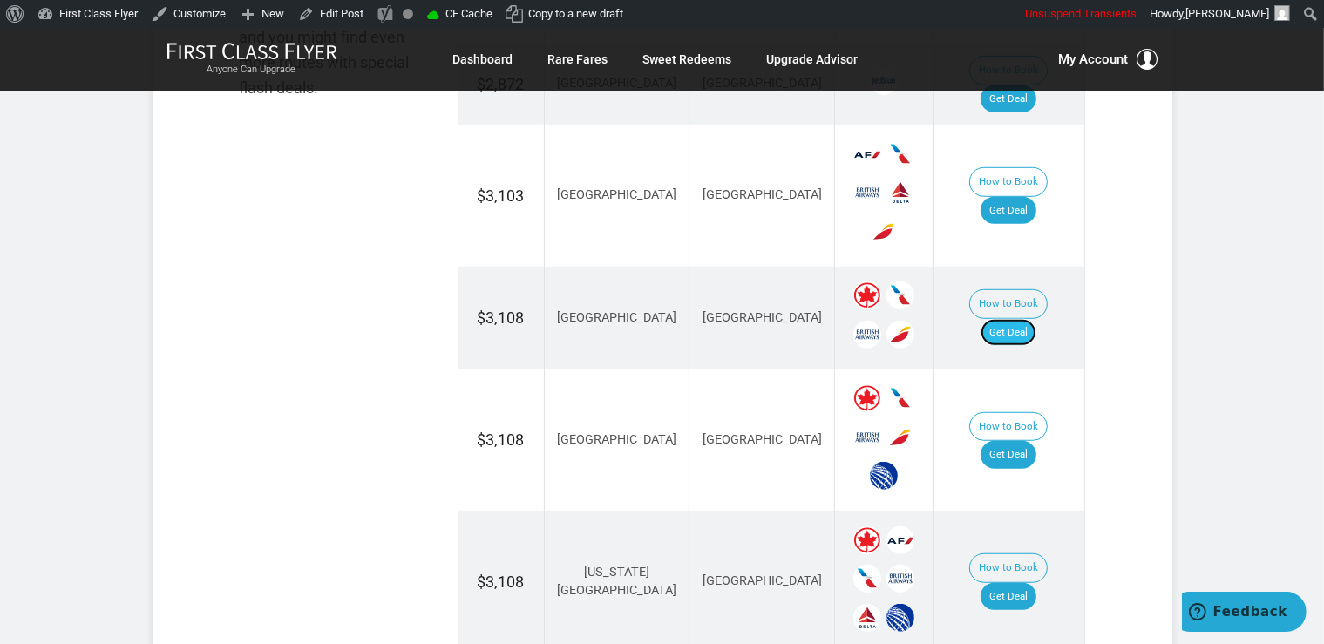
click at [1027, 319] on link "Get Deal" at bounding box center [1008, 333] width 56 height 28
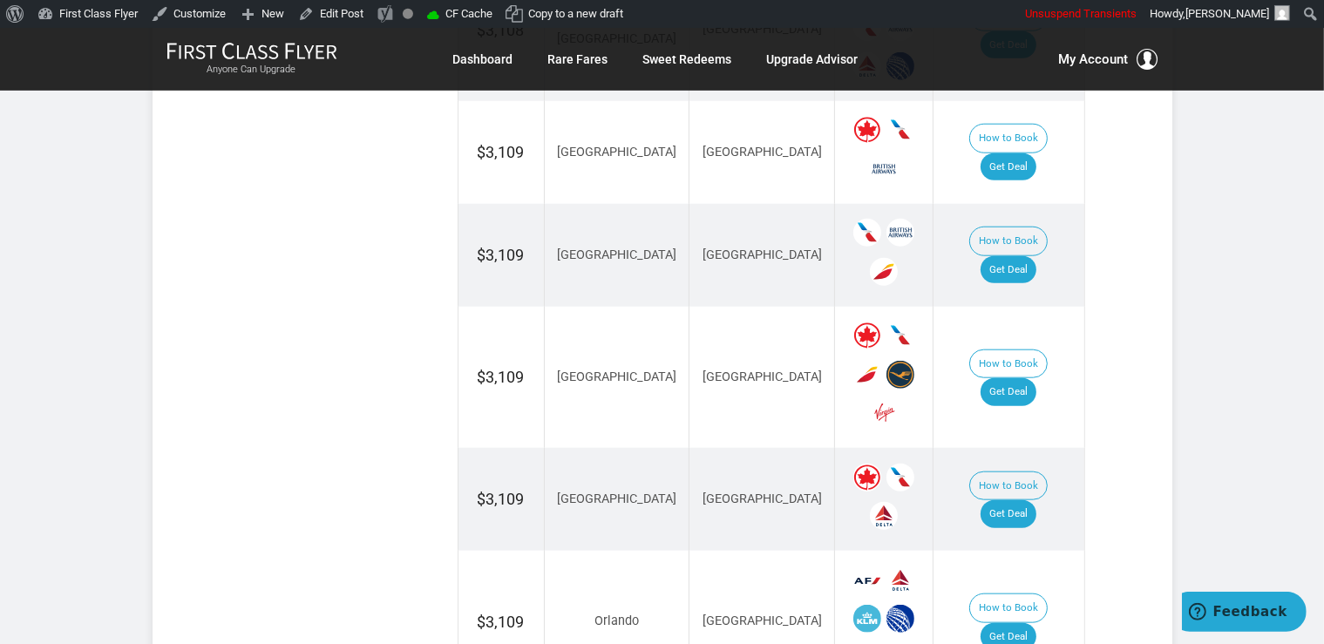
scroll to position [1748, 0]
click at [1019, 377] on link "Get Deal" at bounding box center [1008, 391] width 56 height 28
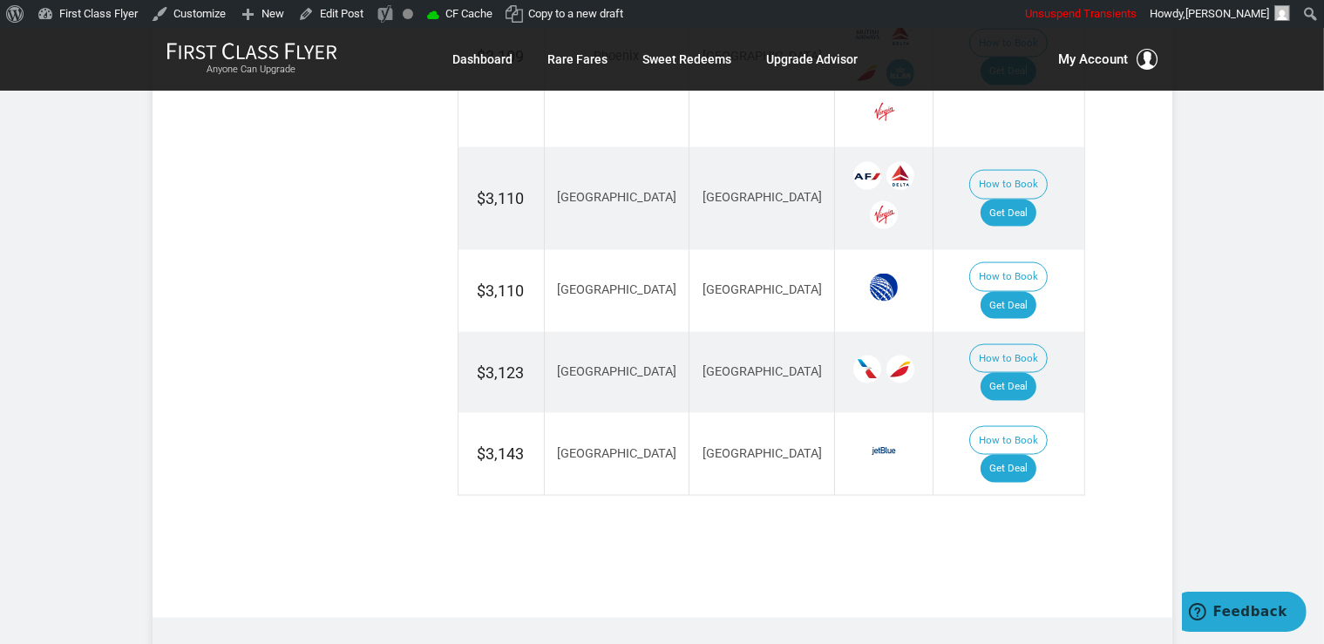
scroll to position [2668, 0]
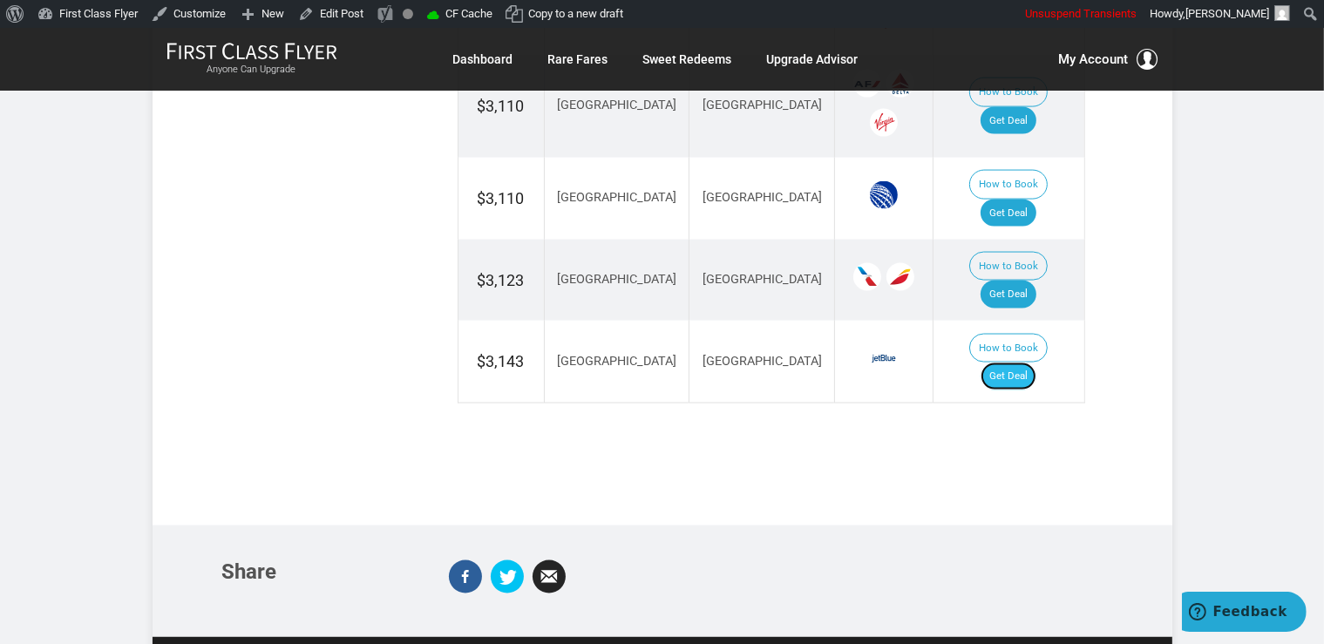
click at [1023, 363] on link "Get Deal" at bounding box center [1008, 377] width 56 height 28
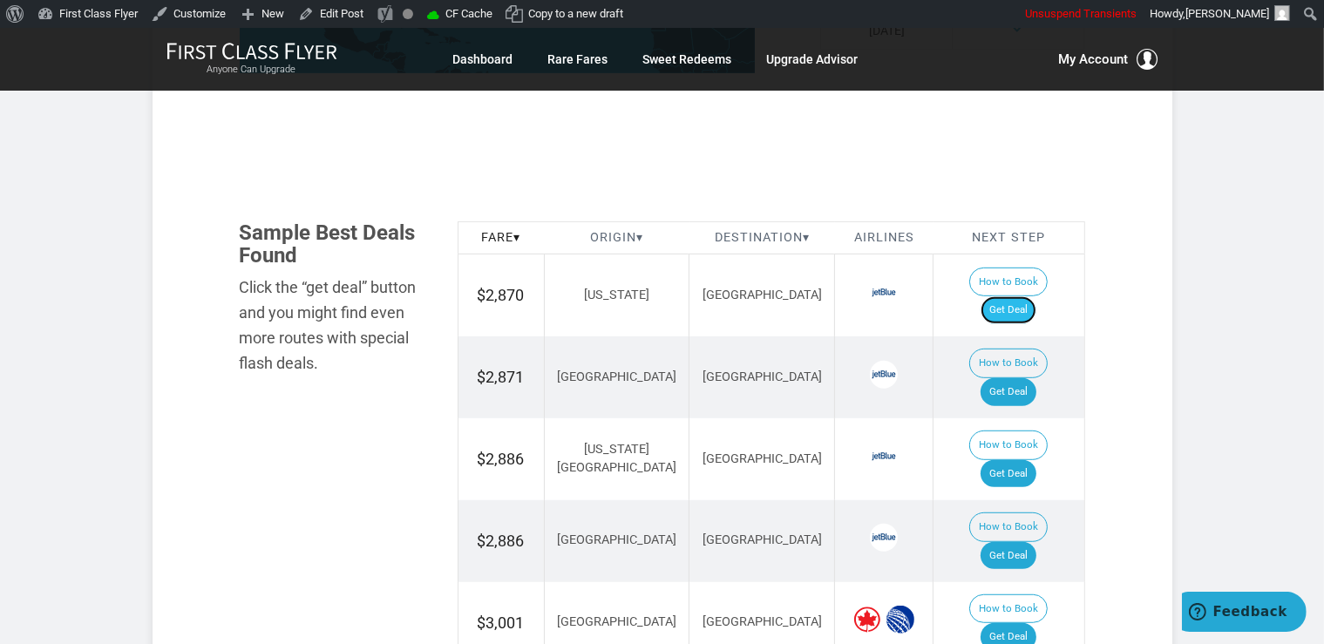
click at [1006, 296] on link "Get Deal" at bounding box center [1008, 310] width 56 height 28
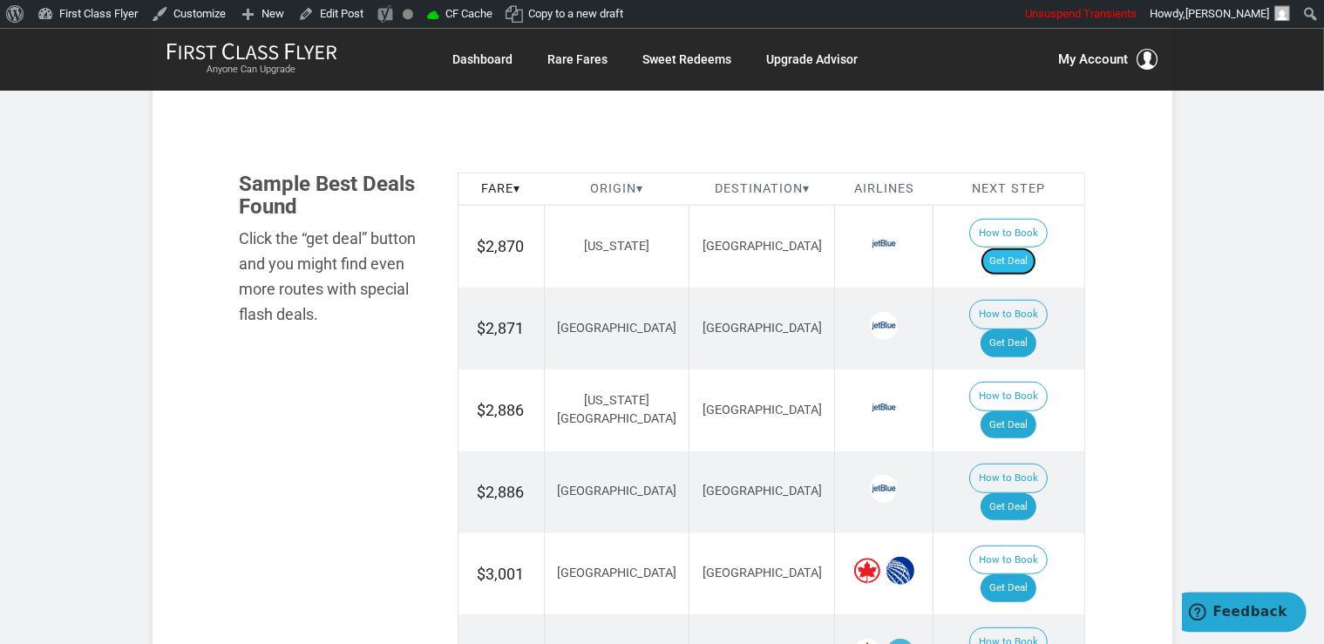
scroll to position [1012, 0]
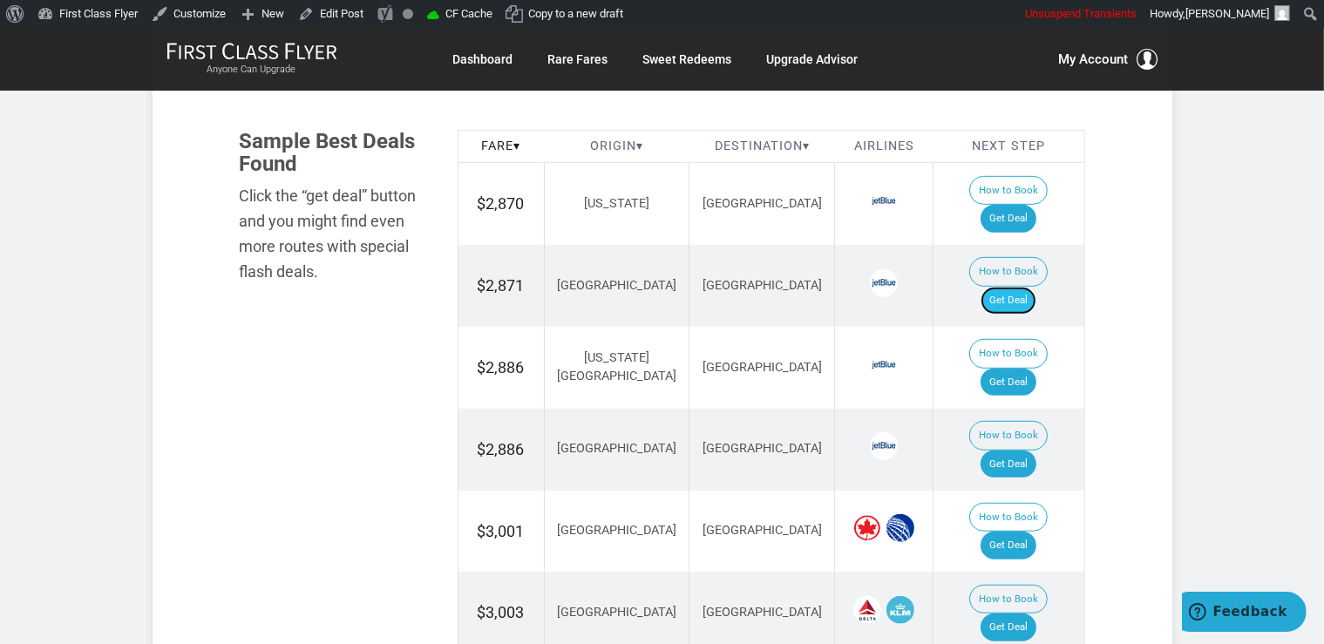
click at [1026, 287] on link "Get Deal" at bounding box center [1008, 301] width 56 height 28
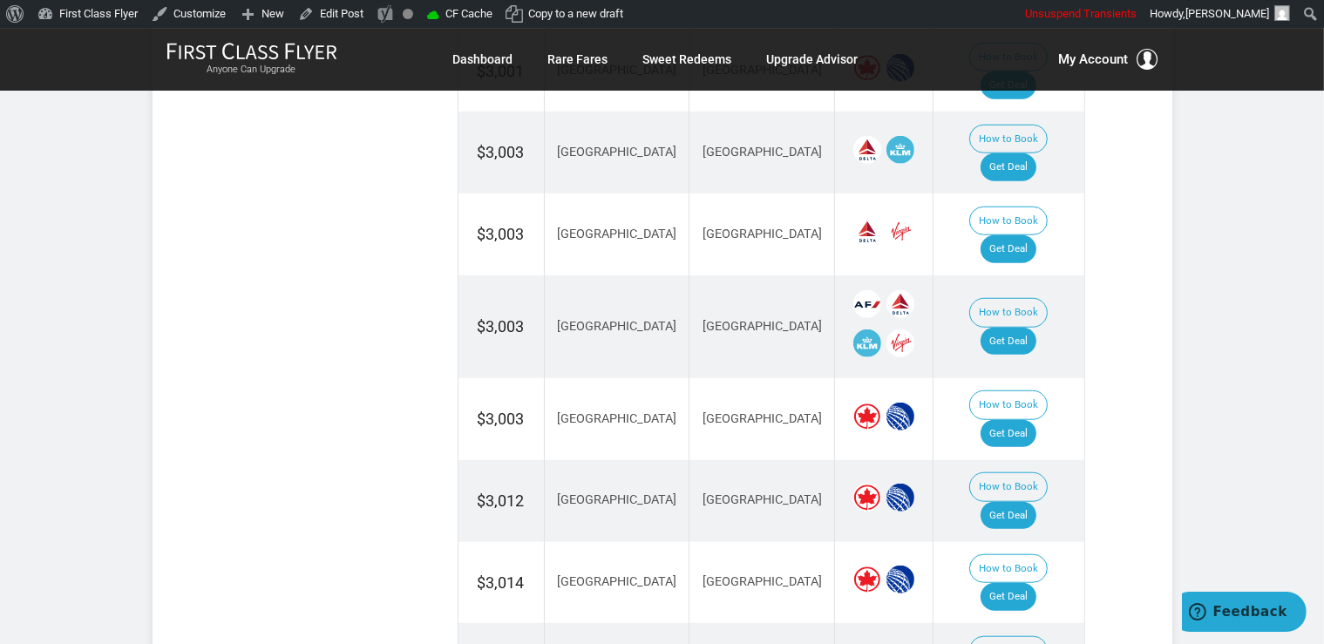
scroll to position [1564, 0]
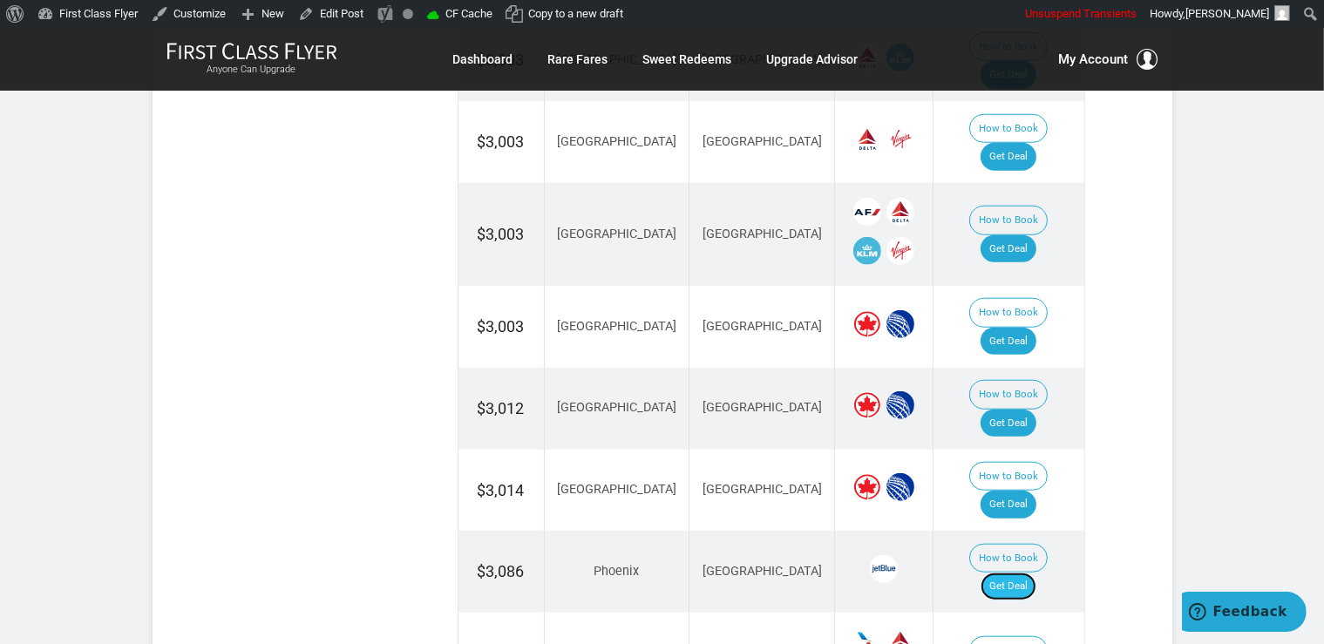
click at [1036, 573] on link "Get Deal" at bounding box center [1008, 587] width 56 height 28
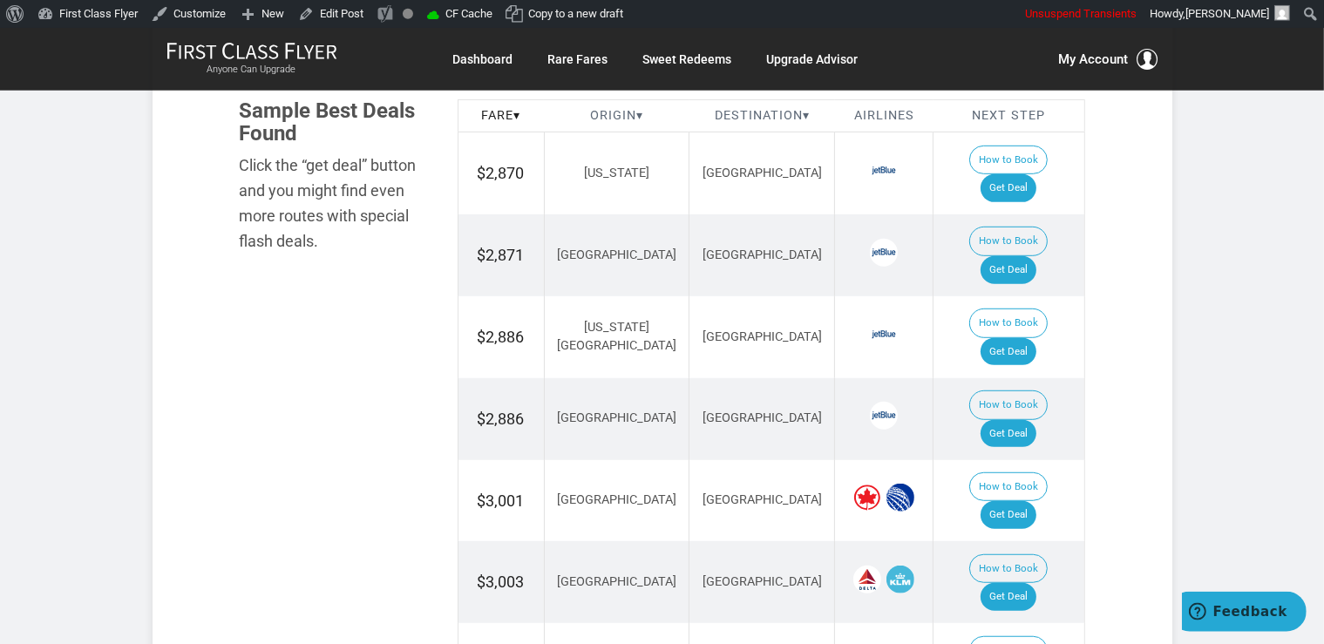
scroll to position [1012, 0]
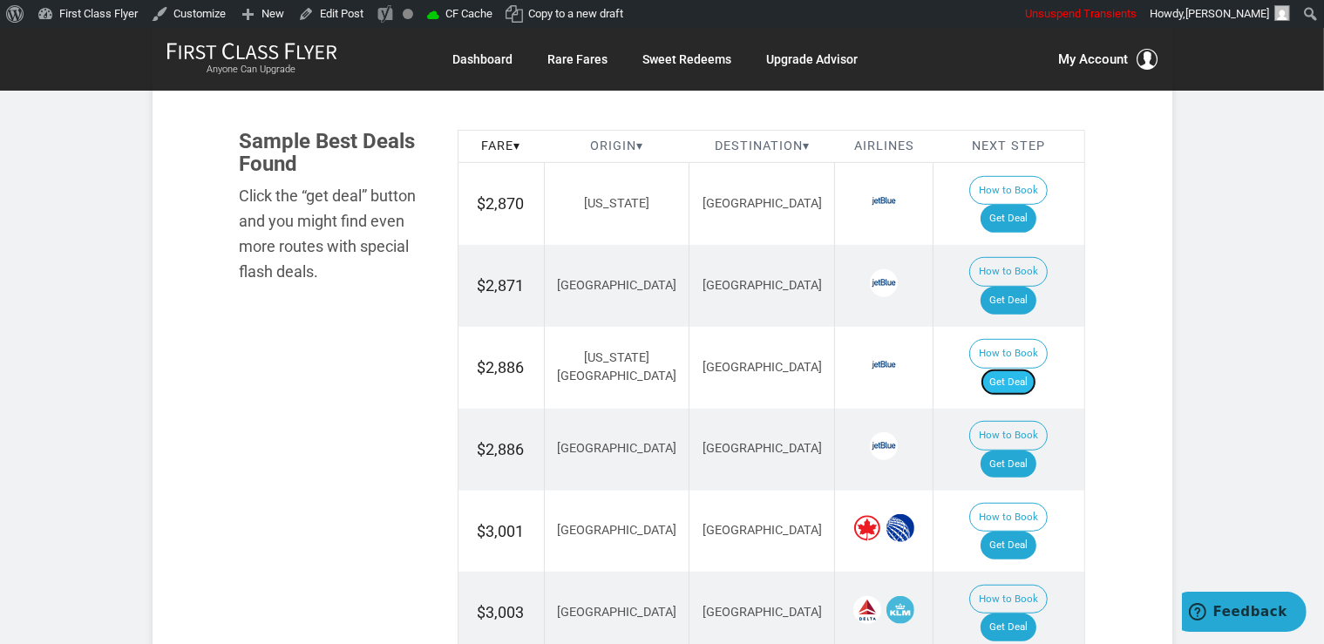
click at [1010, 369] on link "Get Deal" at bounding box center [1008, 383] width 56 height 28
click at [1036, 451] on link "Get Deal" at bounding box center [1008, 465] width 56 height 28
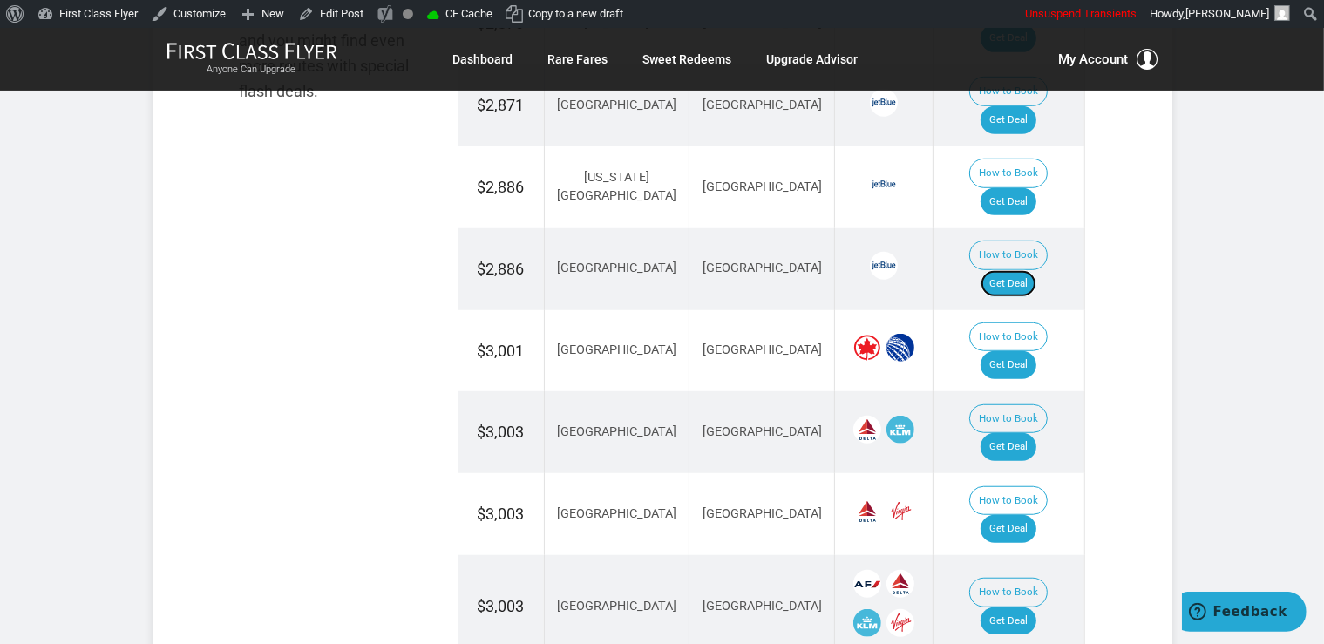
scroll to position [1196, 0]
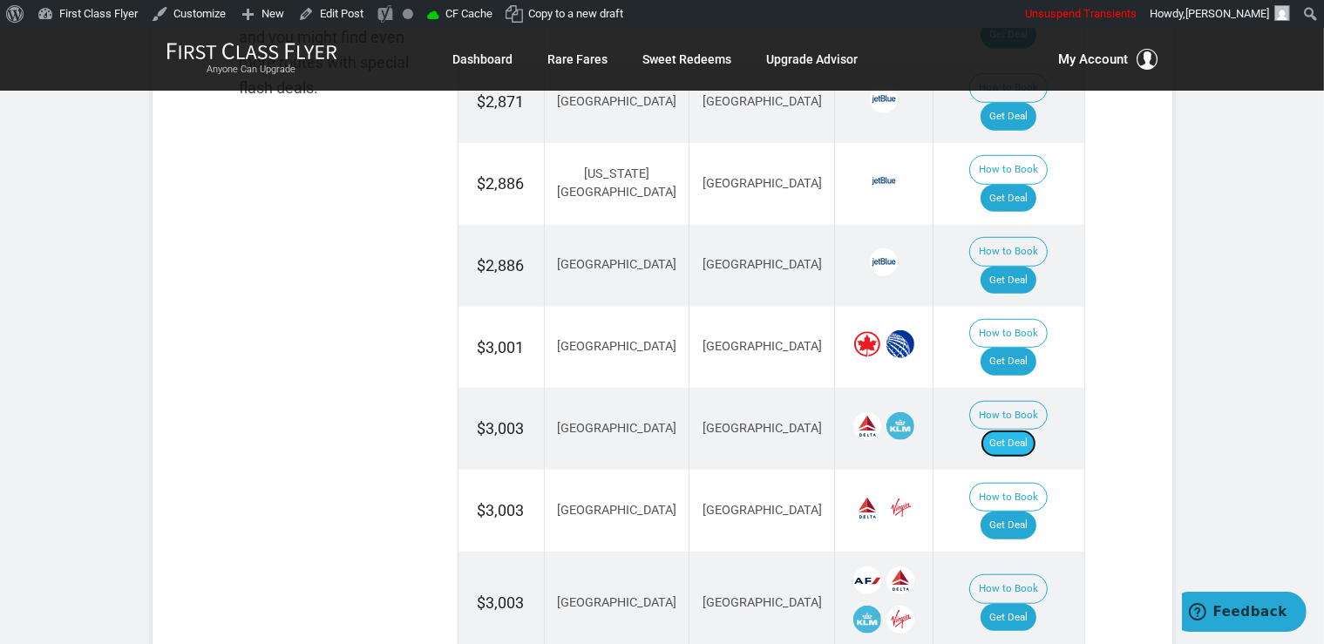
click at [1020, 430] on link "Get Deal" at bounding box center [1008, 444] width 56 height 28
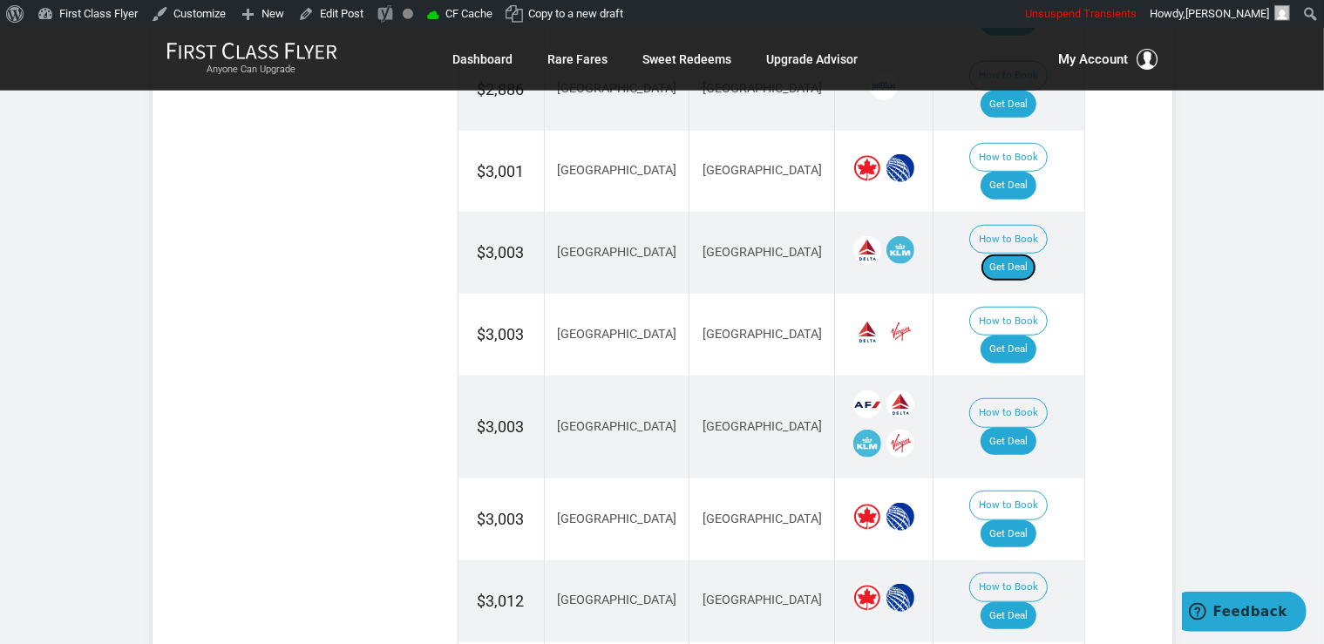
scroll to position [1380, 0]
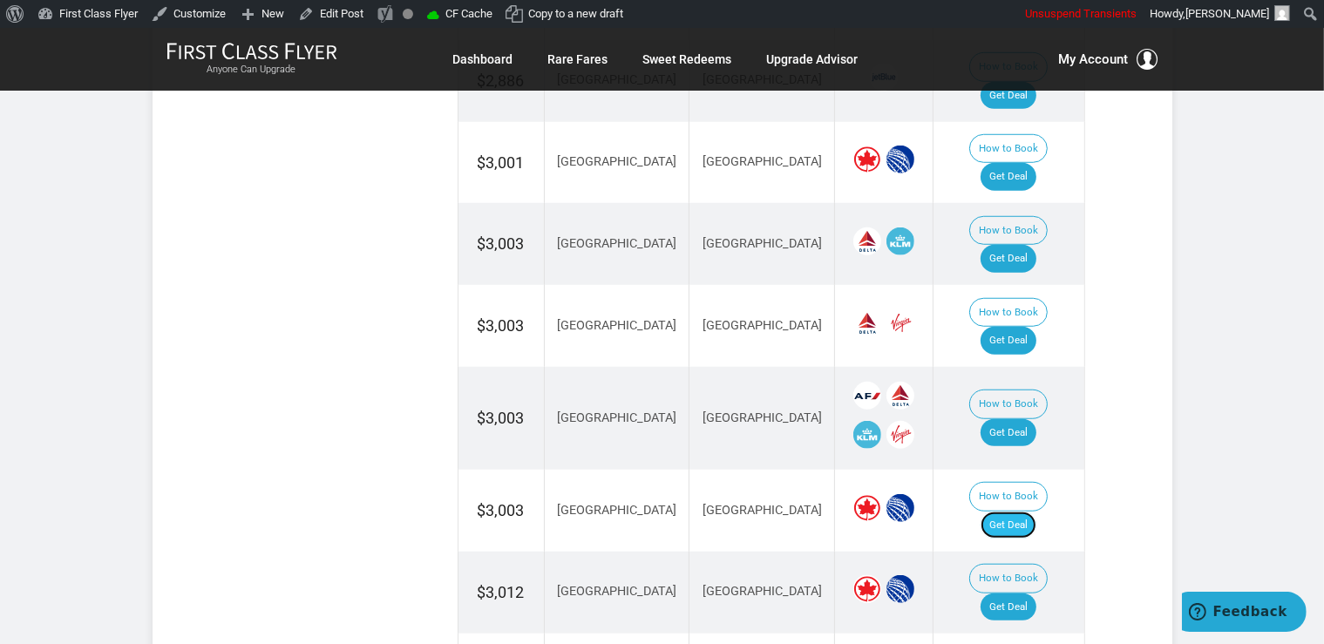
click at [1036, 512] on link "Get Deal" at bounding box center [1008, 526] width 56 height 28
click at [1026, 593] on link "Get Deal" at bounding box center [1008, 607] width 56 height 28
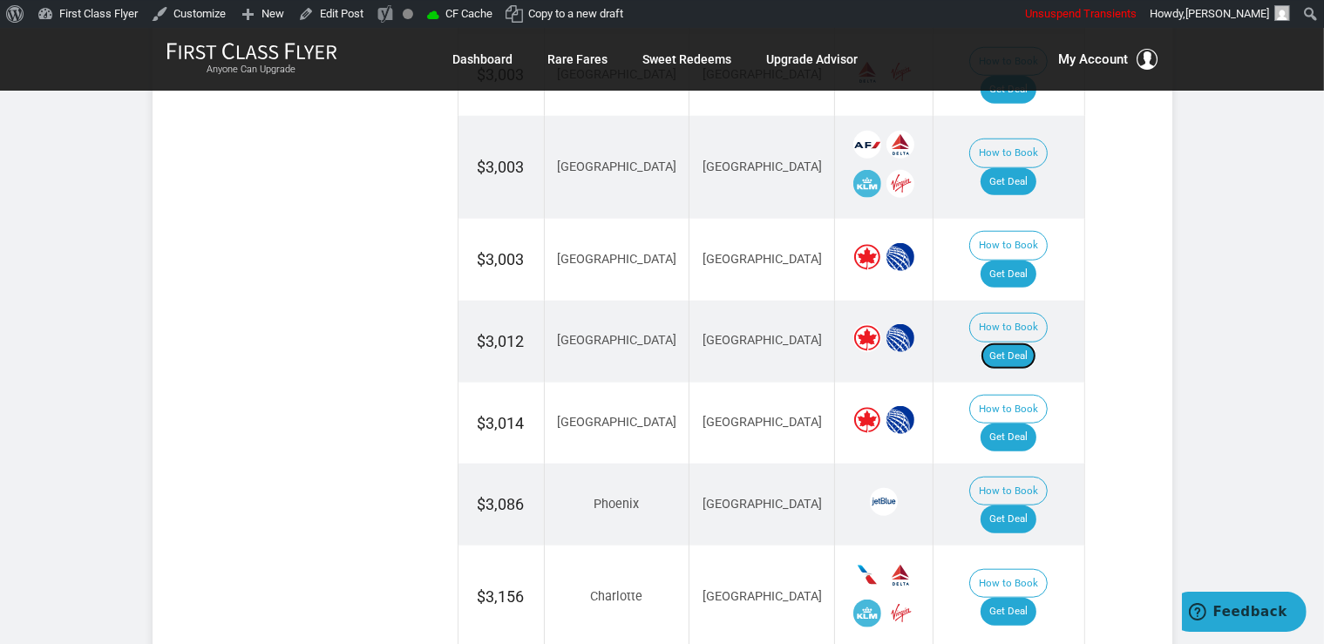
scroll to position [1656, 0]
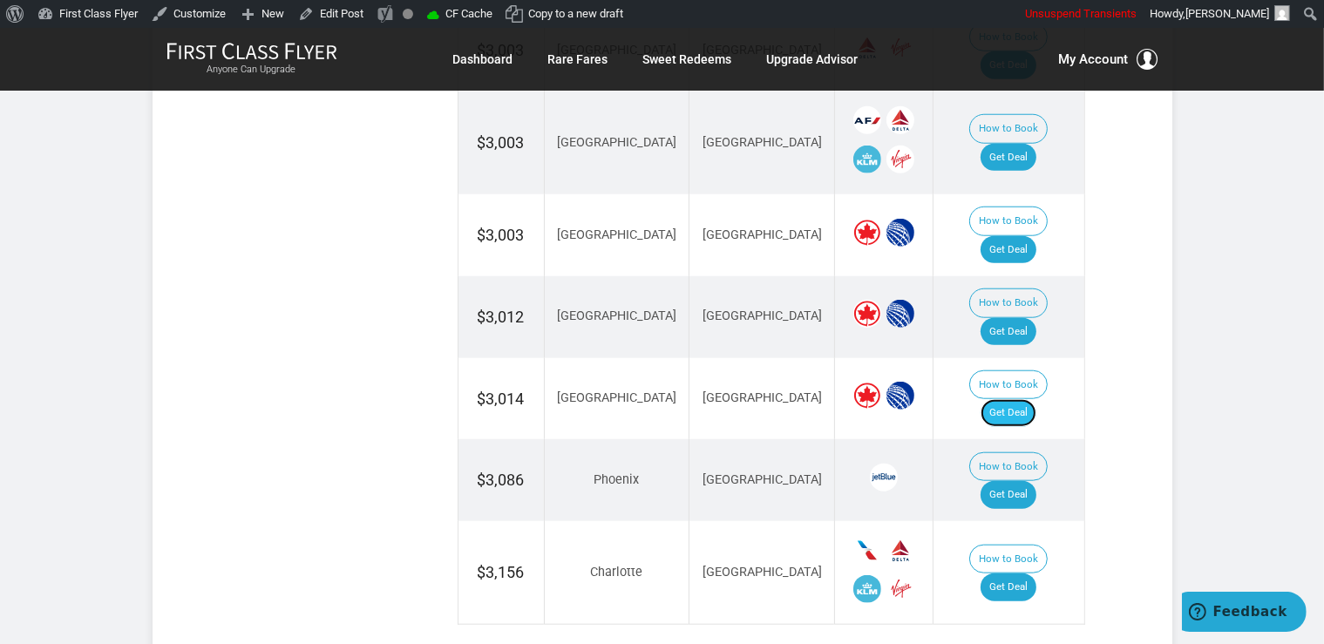
click at [1004, 399] on link "Get Deal" at bounding box center [1008, 413] width 56 height 28
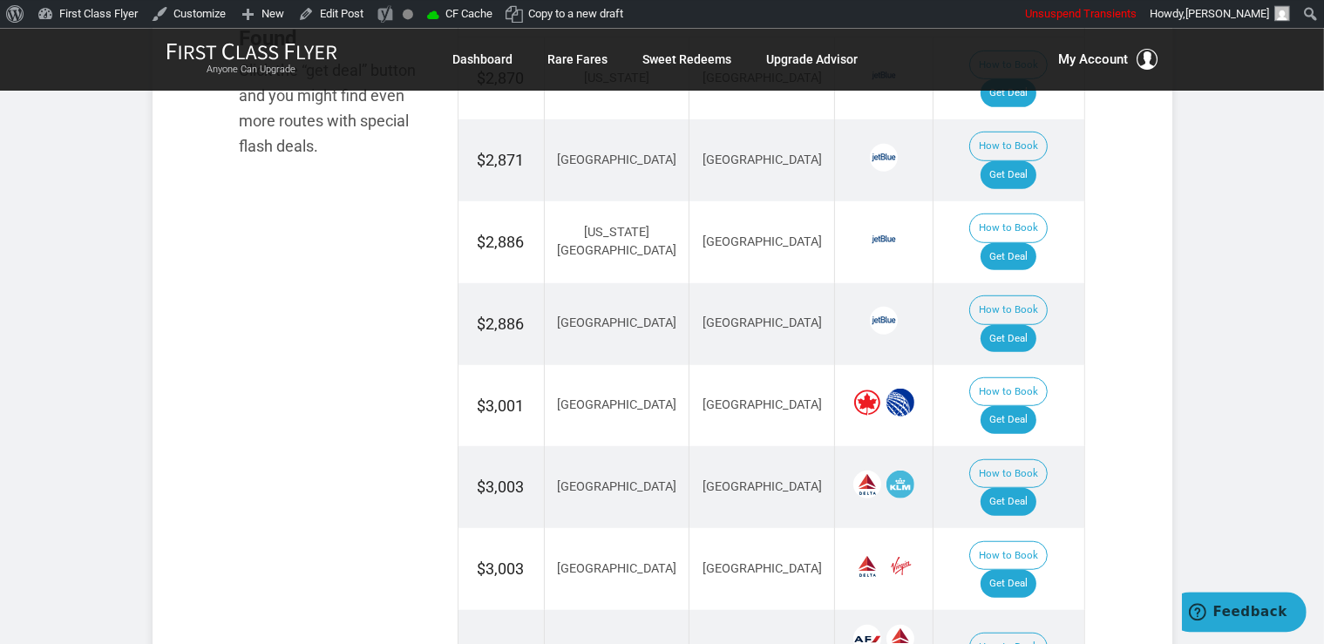
scroll to position [1104, 0]
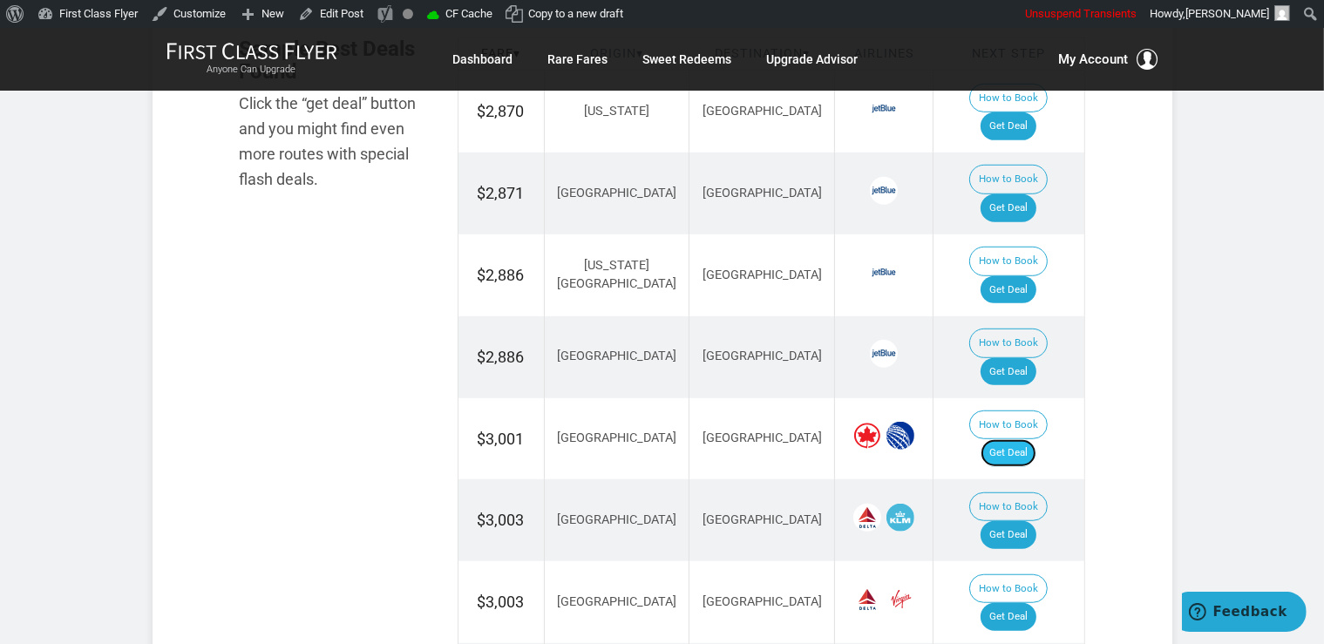
click at [1036, 439] on link "Get Deal" at bounding box center [1008, 453] width 56 height 28
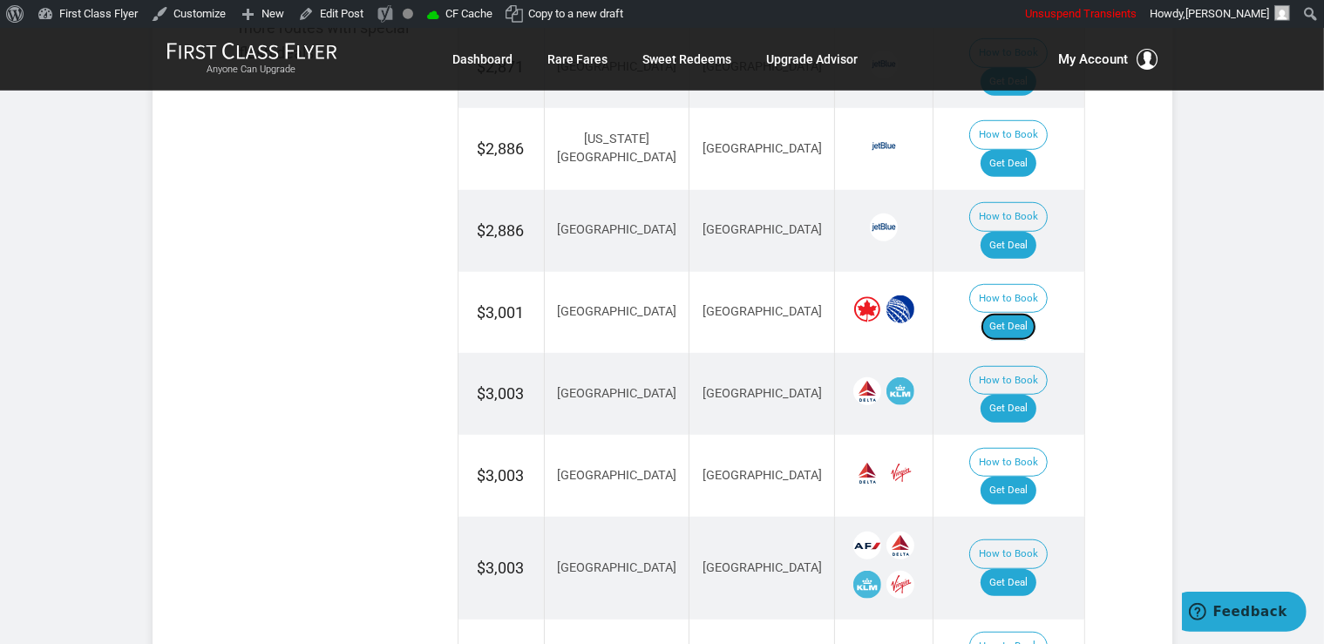
scroll to position [1288, 0]
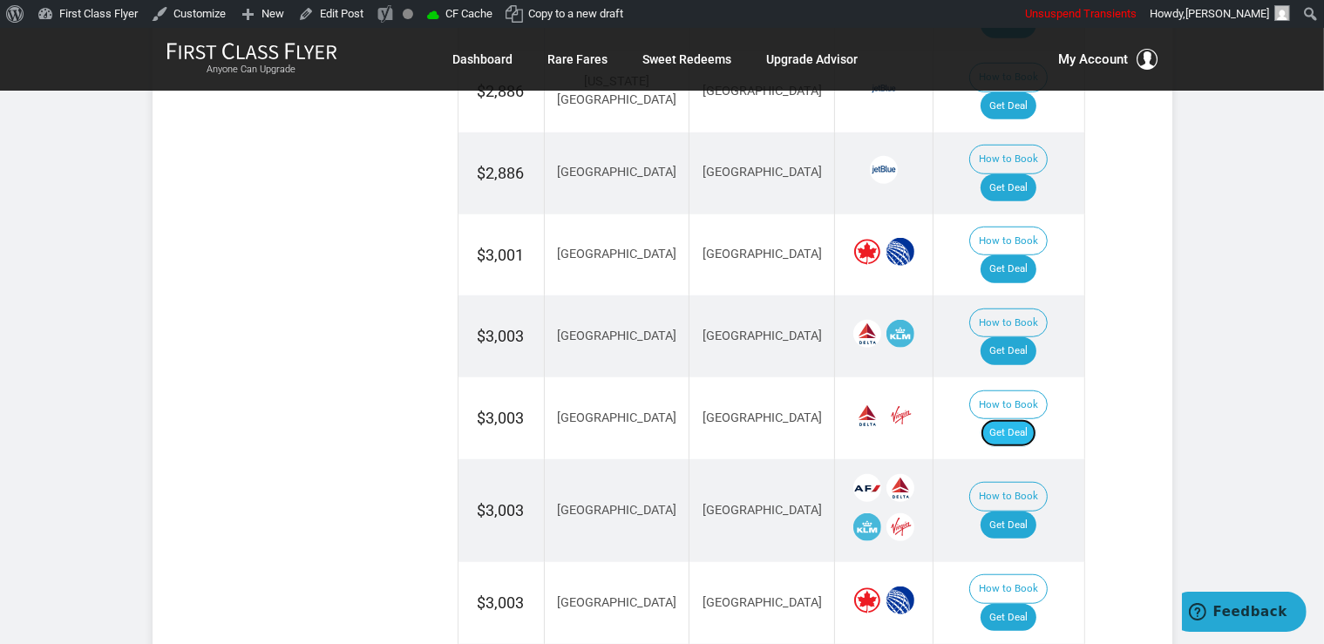
click at [1034, 419] on link "Get Deal" at bounding box center [1008, 433] width 56 height 28
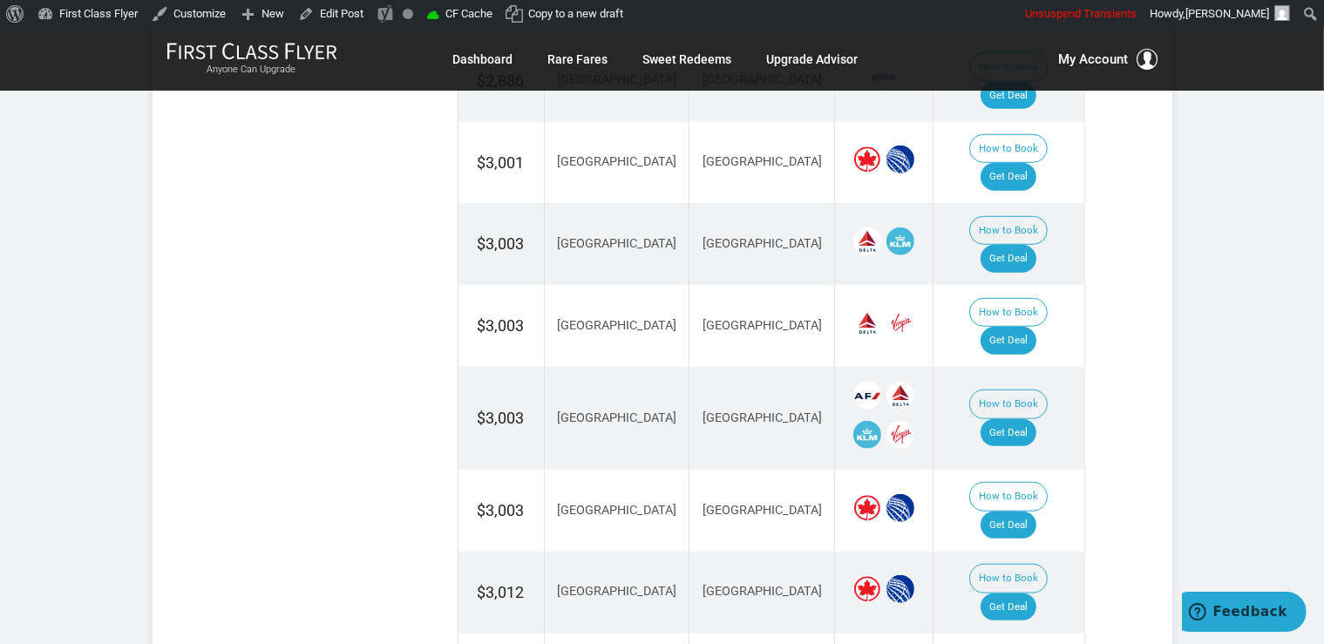
click at [1018, 367] on td "How to Book Get Deal" at bounding box center [1008, 418] width 151 height 103
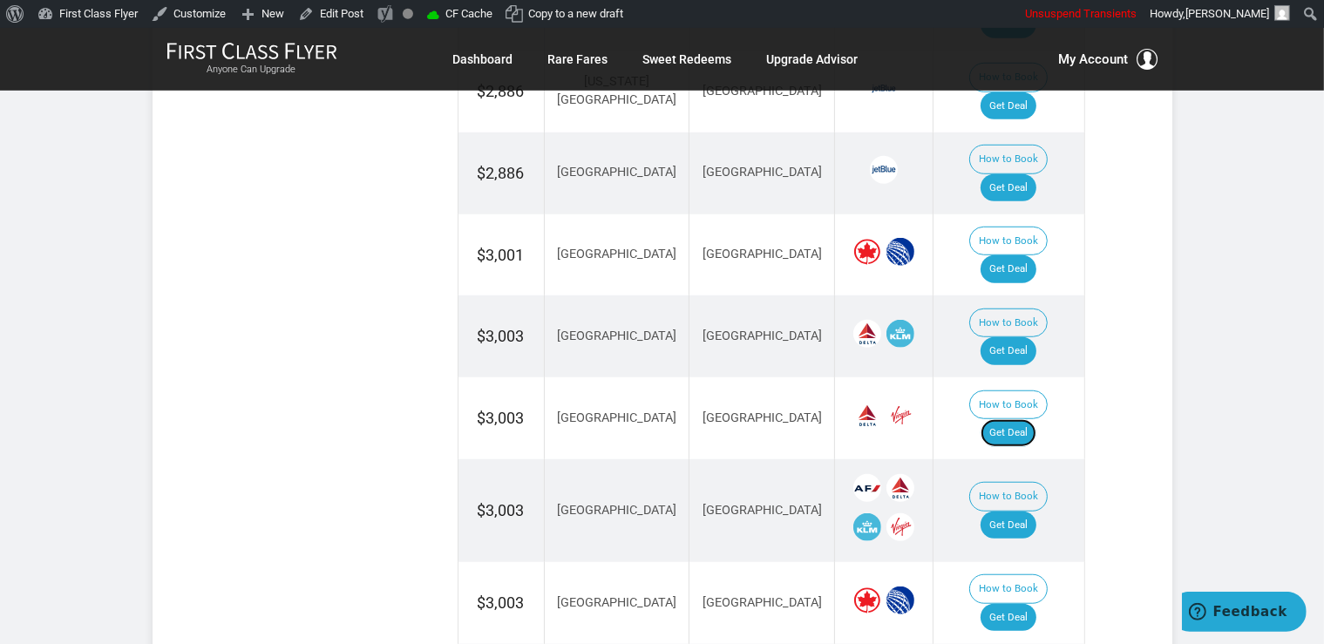
click at [1022, 377] on td "How to Book Get Deal" at bounding box center [1008, 418] width 151 height 82
click at [1025, 512] on link "Get Deal" at bounding box center [1008, 526] width 56 height 28
click at [1036, 604] on link "Get Deal" at bounding box center [1008, 618] width 56 height 28
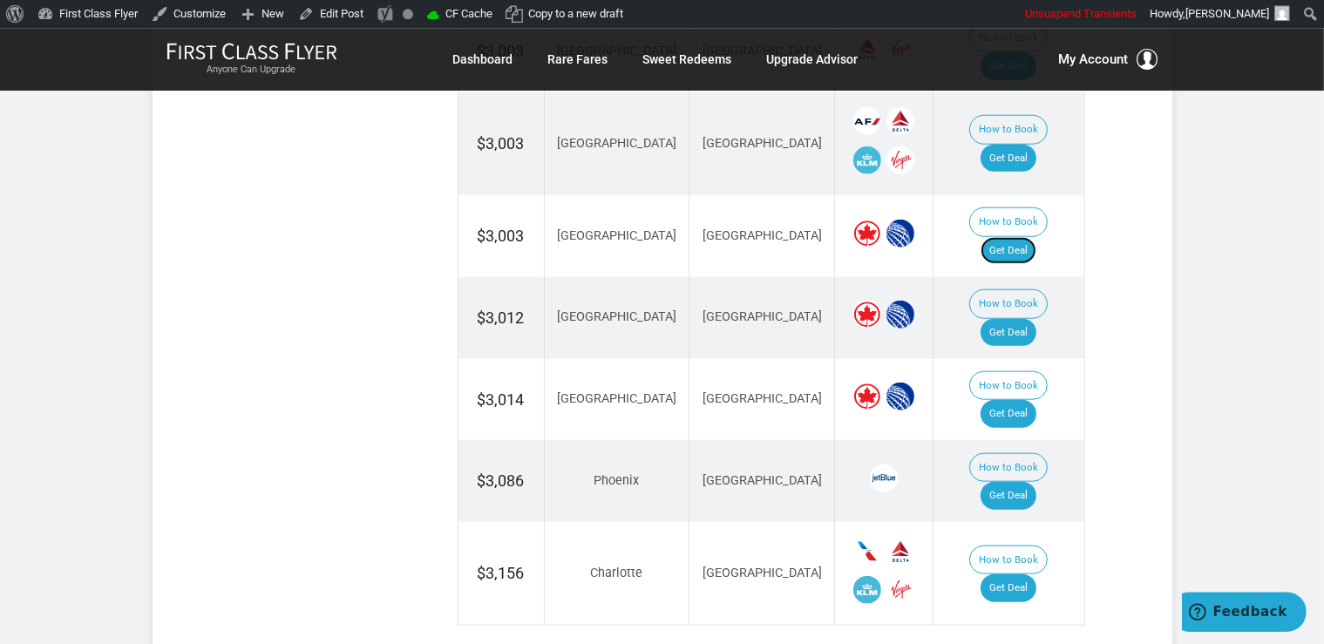
scroll to position [1656, 0]
click at [1020, 573] on link "Get Deal" at bounding box center [1008, 587] width 56 height 28
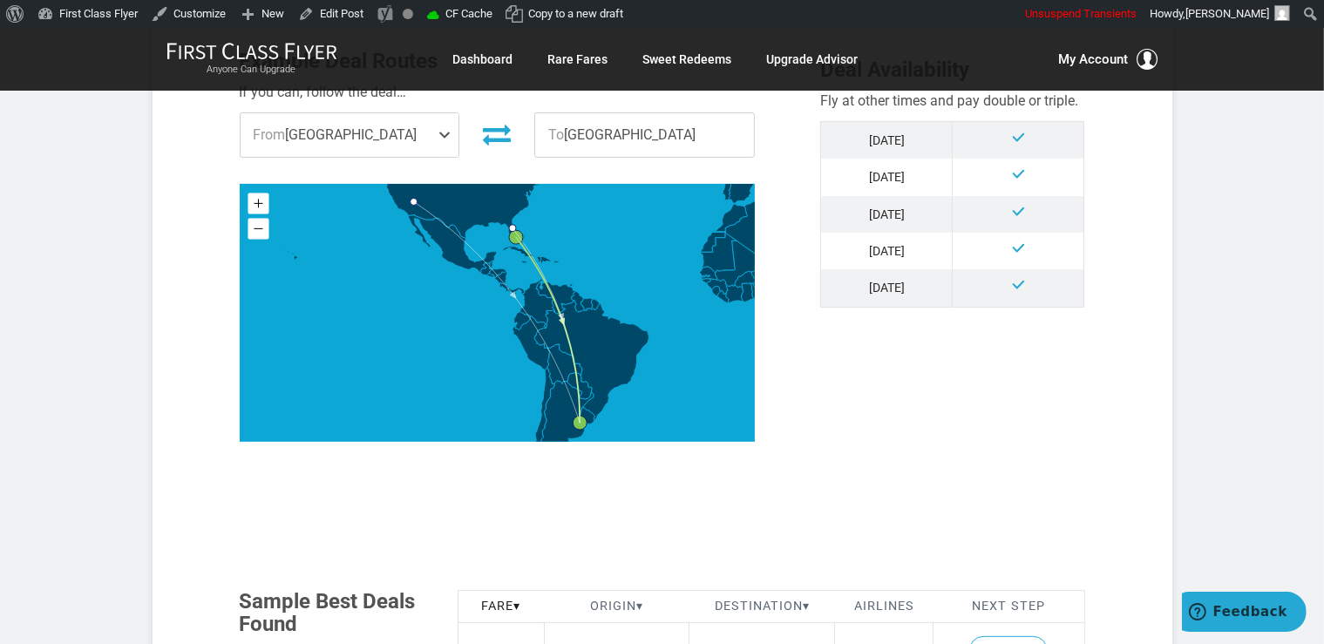
scroll to position [920, 0]
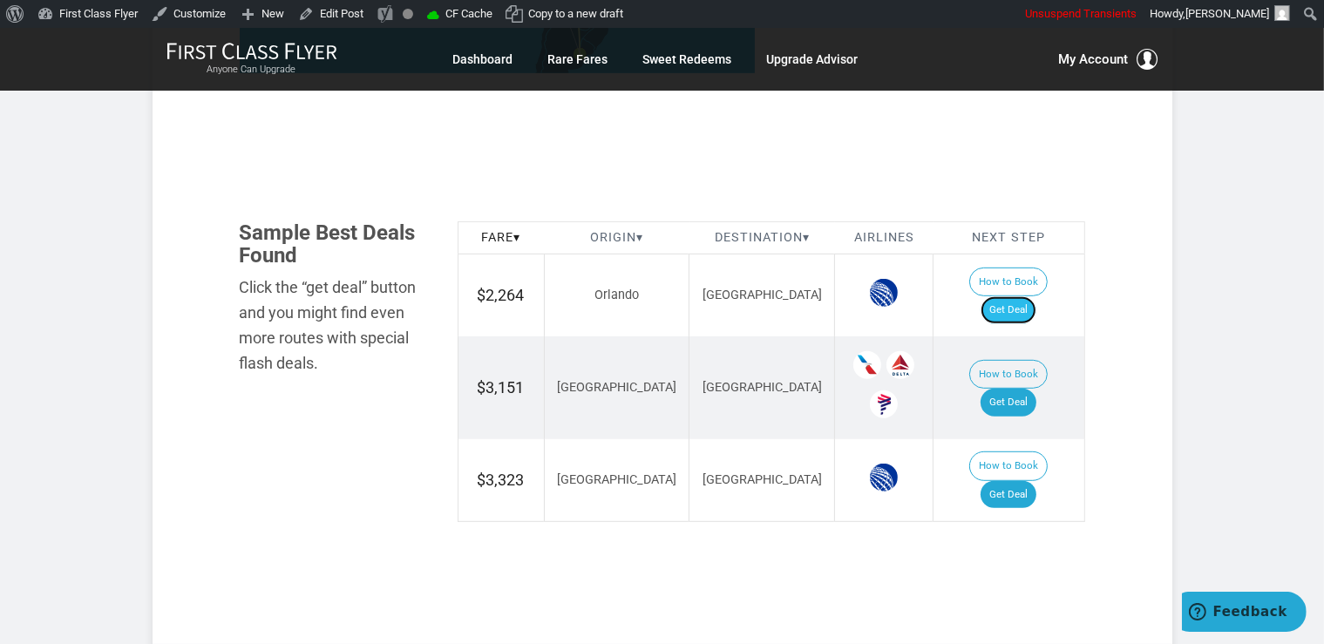
click at [1006, 296] on link "Get Deal" at bounding box center [1008, 310] width 56 height 28
click at [1000, 389] on link "Get Deal" at bounding box center [1008, 403] width 56 height 28
click at [1021, 481] on link "Get Deal" at bounding box center [1008, 495] width 56 height 28
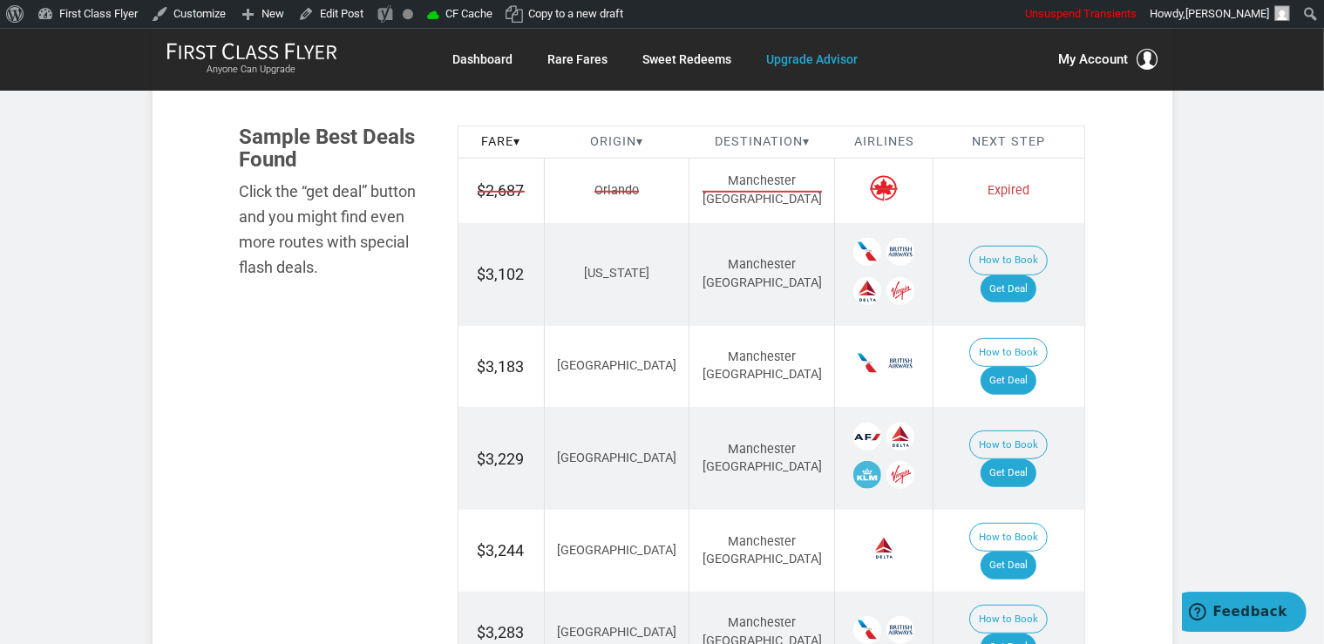
scroll to position [1104, 0]
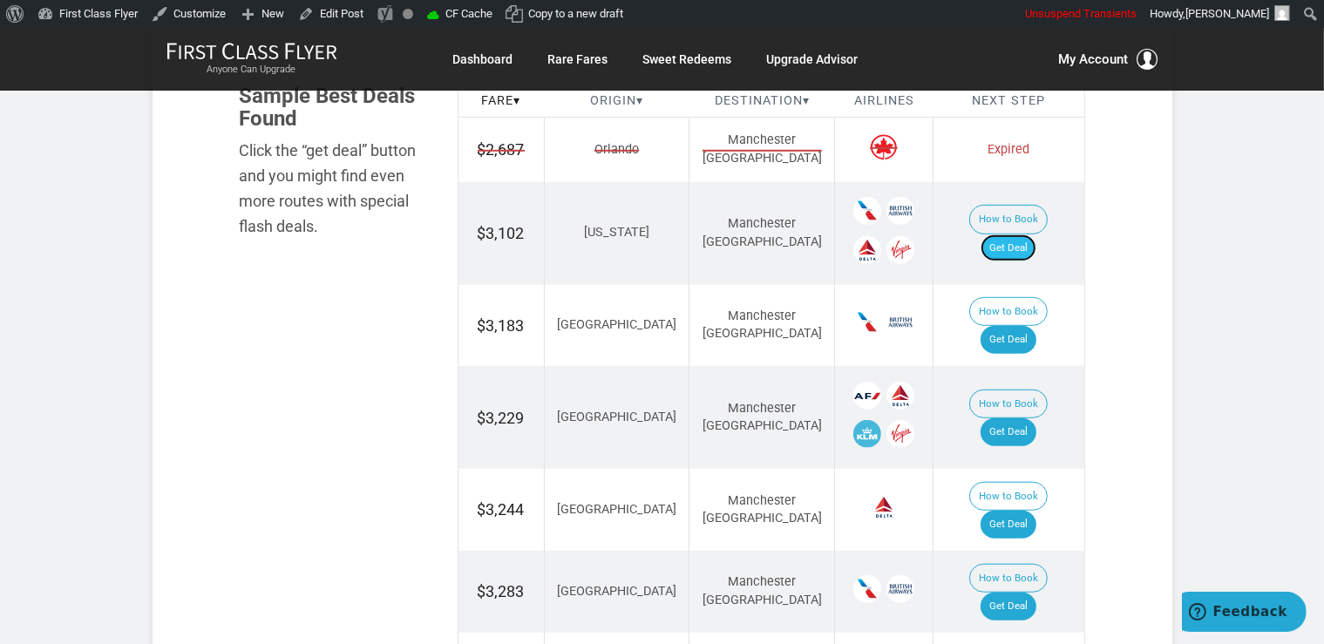
click at [1031, 234] on link "Get Deal" at bounding box center [1008, 248] width 56 height 28
click at [1004, 418] on link "Get Deal" at bounding box center [1008, 432] width 56 height 28
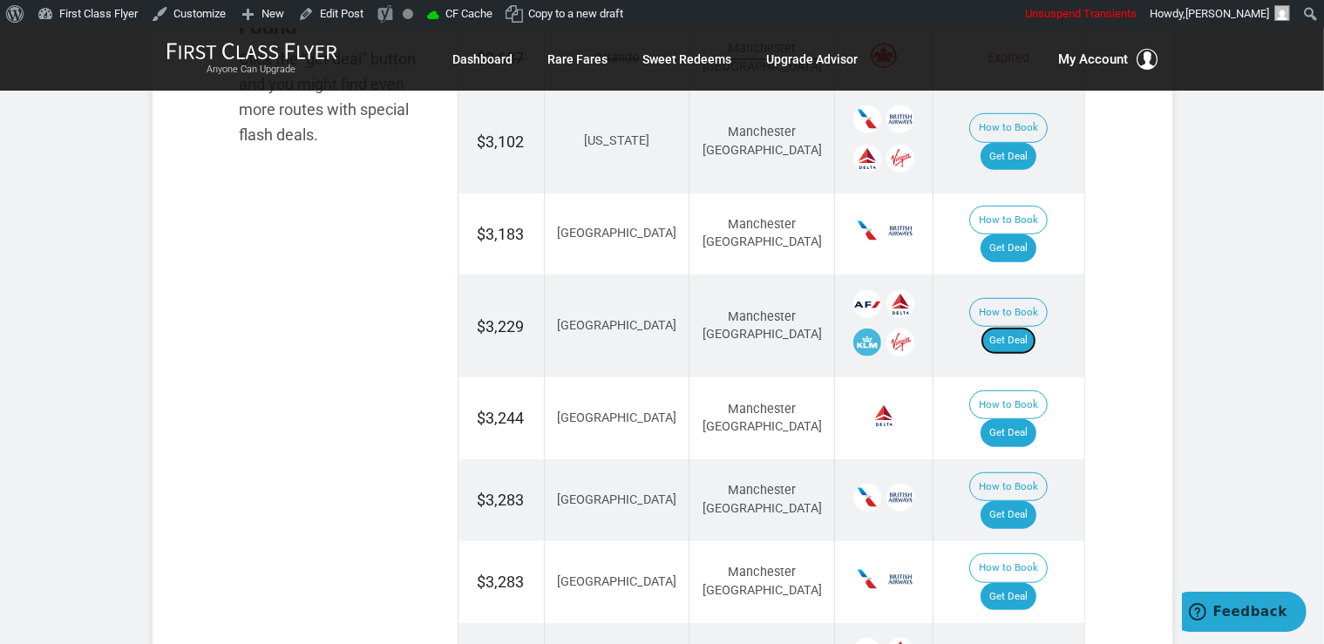
scroll to position [1012, 0]
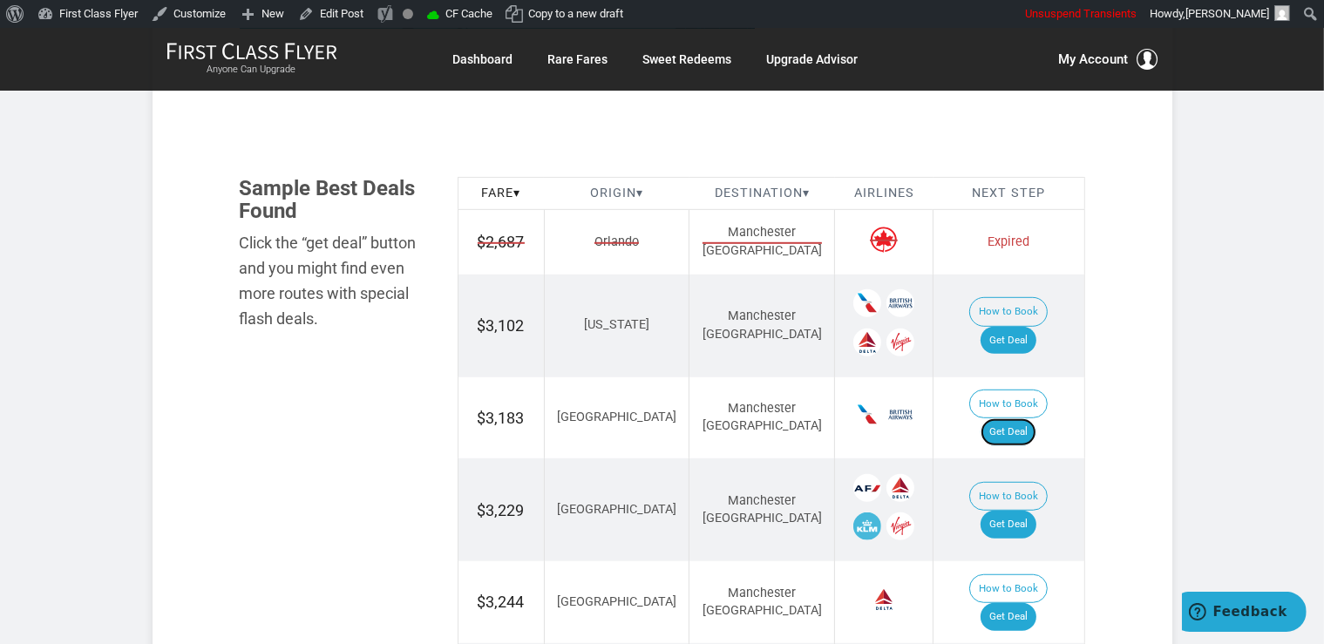
drag, startPoint x: 1016, startPoint y: 350, endPoint x: 1015, endPoint y: 341, distance: 9.6
click at [1016, 418] on link "Get Deal" at bounding box center [1008, 432] width 56 height 28
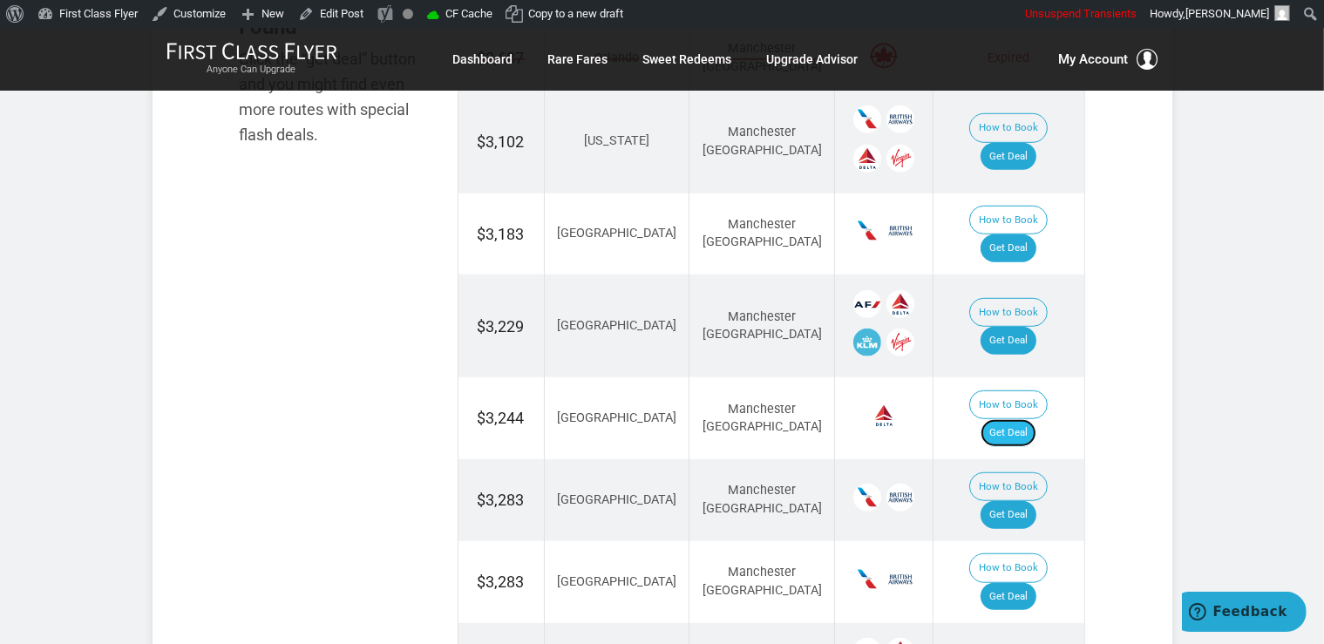
click at [1027, 419] on link "Get Deal" at bounding box center [1008, 433] width 56 height 28
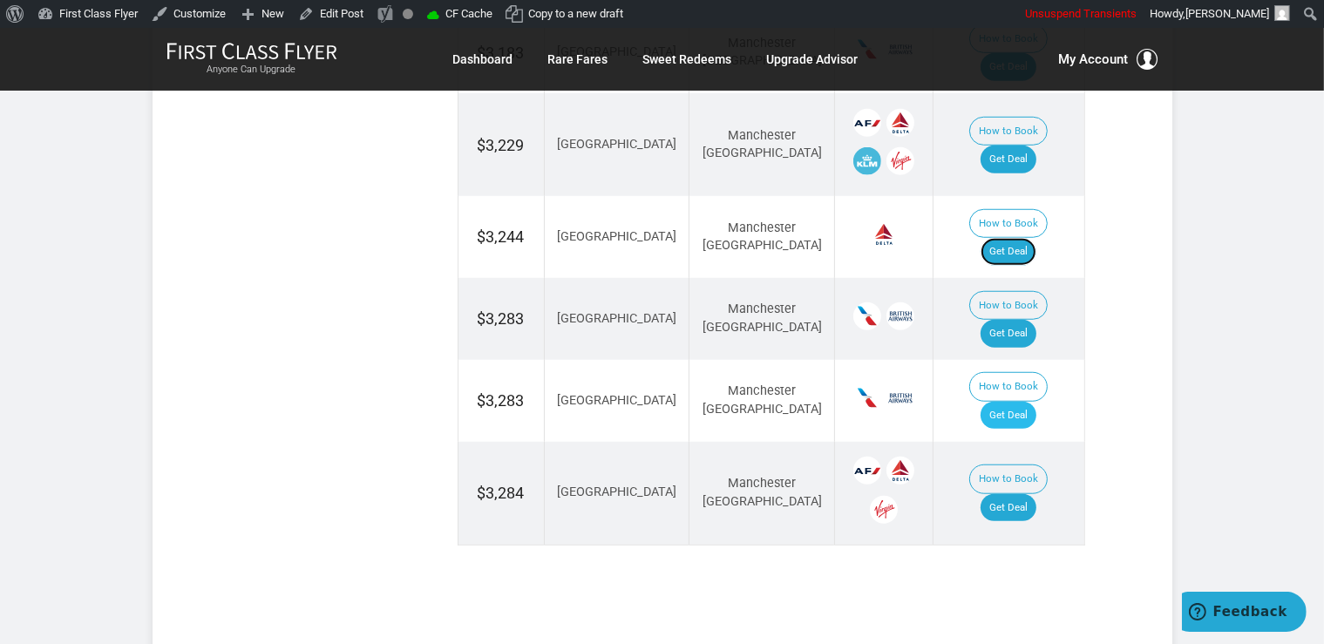
scroll to position [1380, 0]
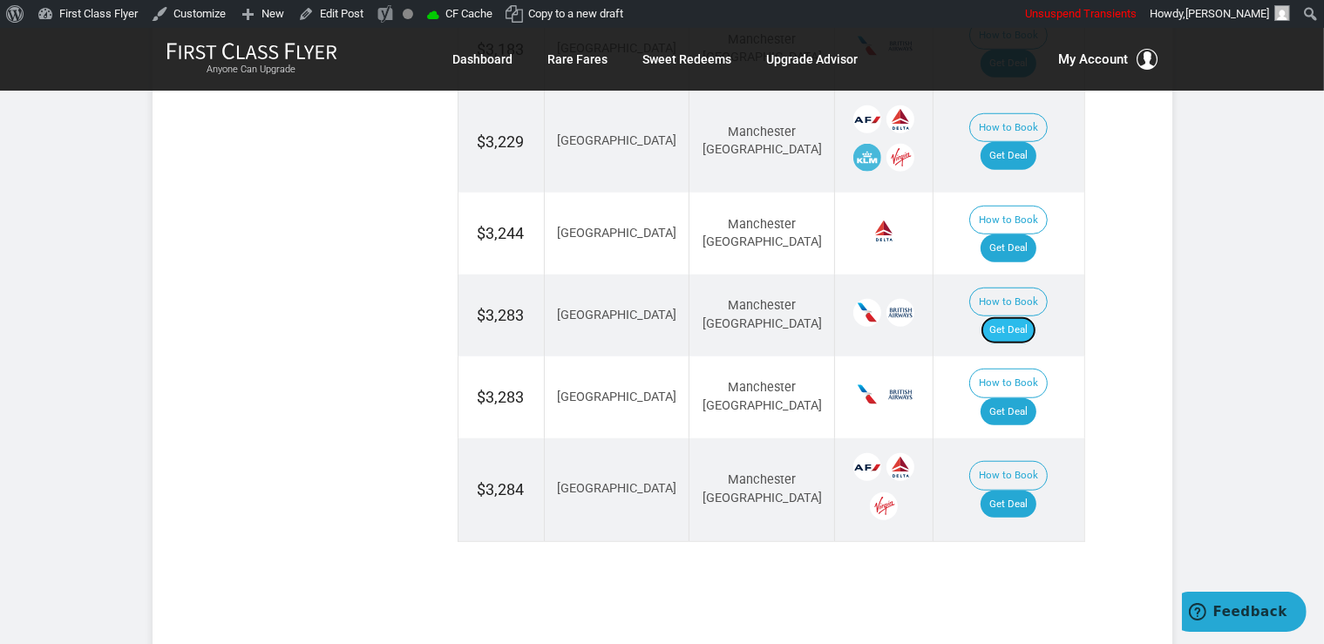
click at [1009, 316] on link "Get Deal" at bounding box center [1008, 330] width 56 height 28
click at [1017, 491] on link "Get Deal" at bounding box center [1008, 505] width 56 height 28
click at [1032, 398] on link "Get Deal" at bounding box center [1008, 412] width 56 height 28
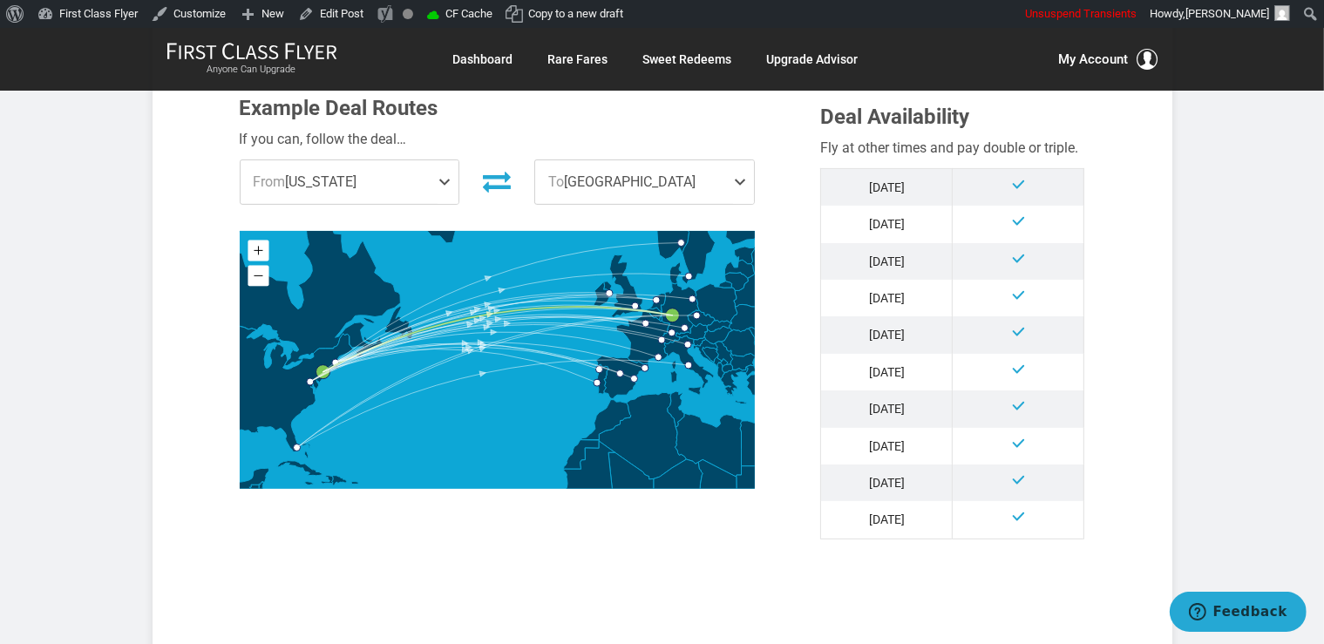
scroll to position [920, 0]
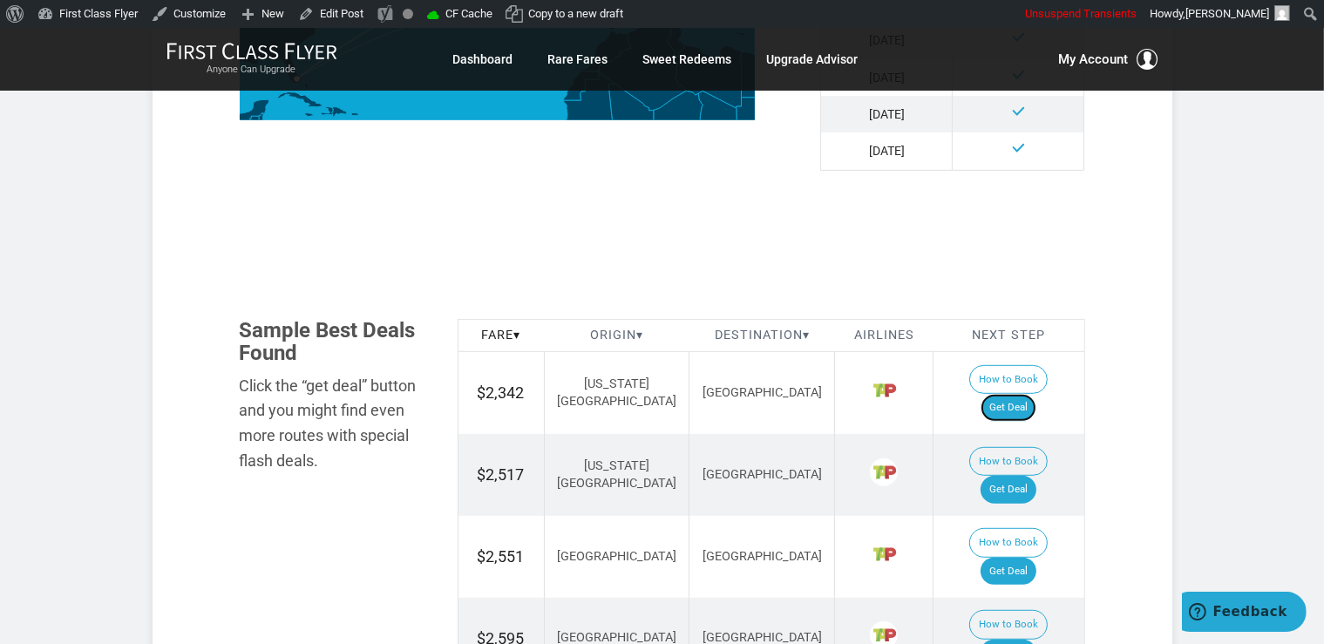
drag, startPoint x: 1034, startPoint y: 335, endPoint x: 1030, endPoint y: 265, distance: 69.8
click at [1033, 394] on link "Get Deal" at bounding box center [1008, 408] width 56 height 28
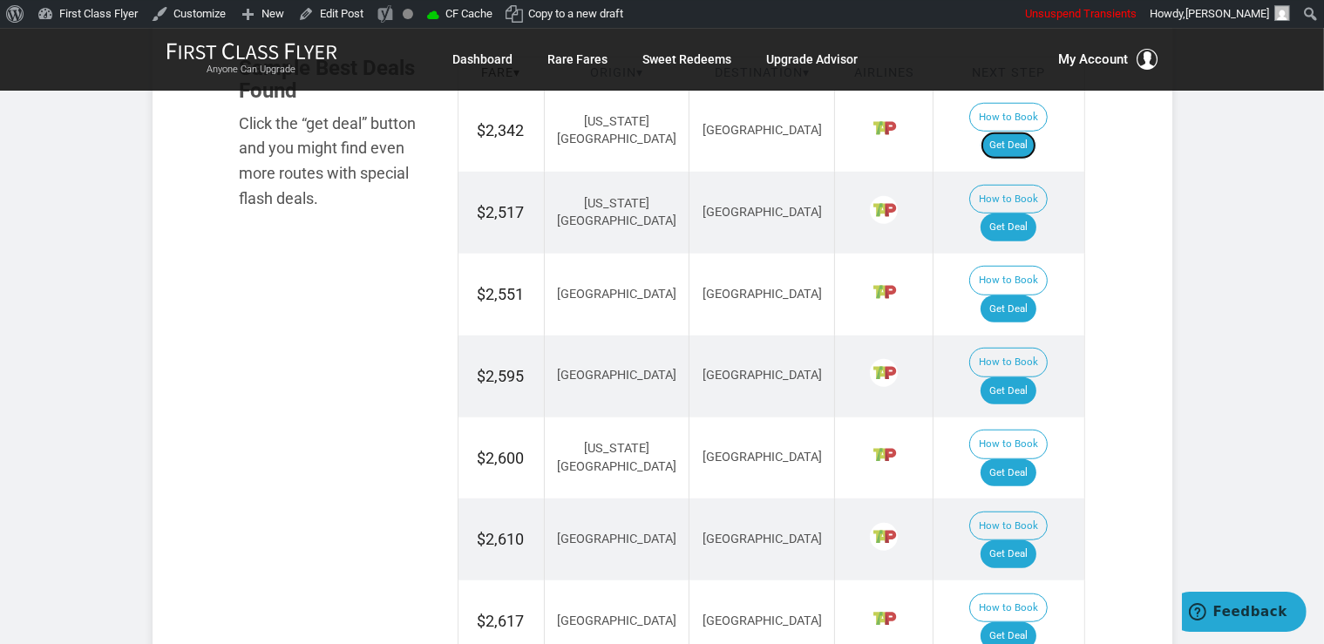
scroll to position [1196, 0]
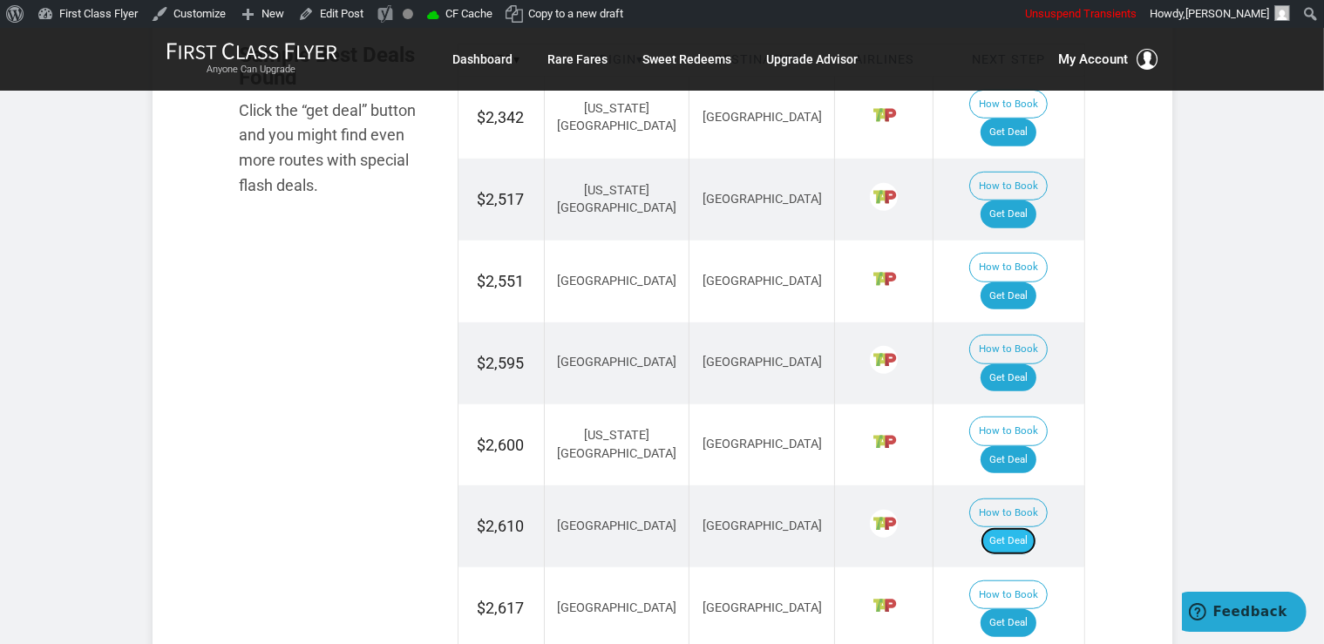
click at [1036, 527] on link "Get Deal" at bounding box center [1008, 541] width 56 height 28
click at [1017, 446] on link "Get Deal" at bounding box center [1008, 460] width 56 height 28
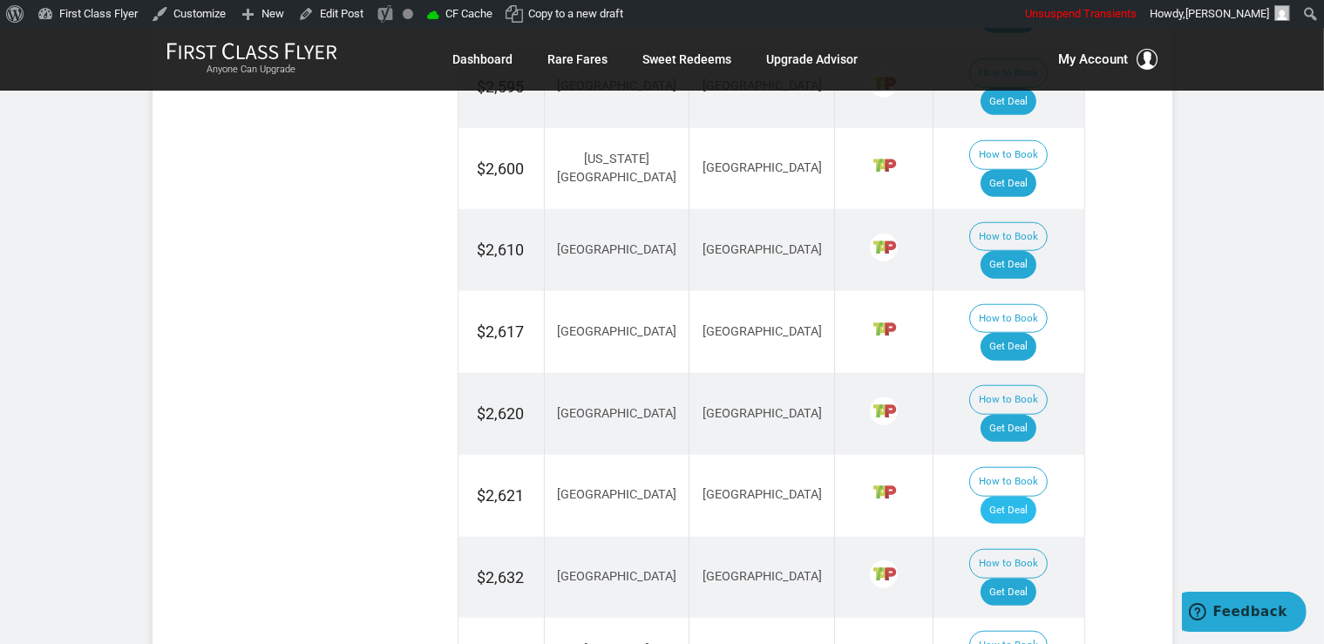
click at [1026, 455] on td "How to Book Get Deal" at bounding box center [1008, 496] width 151 height 82
click at [1022, 497] on link "Get Deal" at bounding box center [1008, 511] width 56 height 28
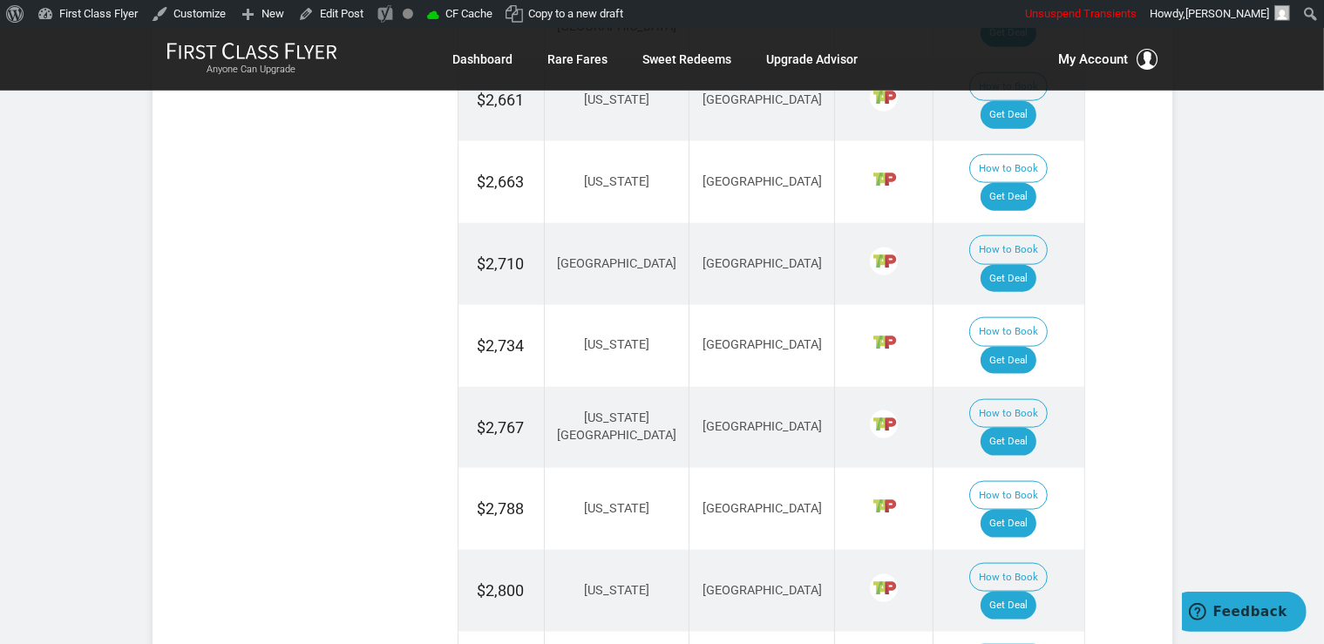
scroll to position [2116, 0]
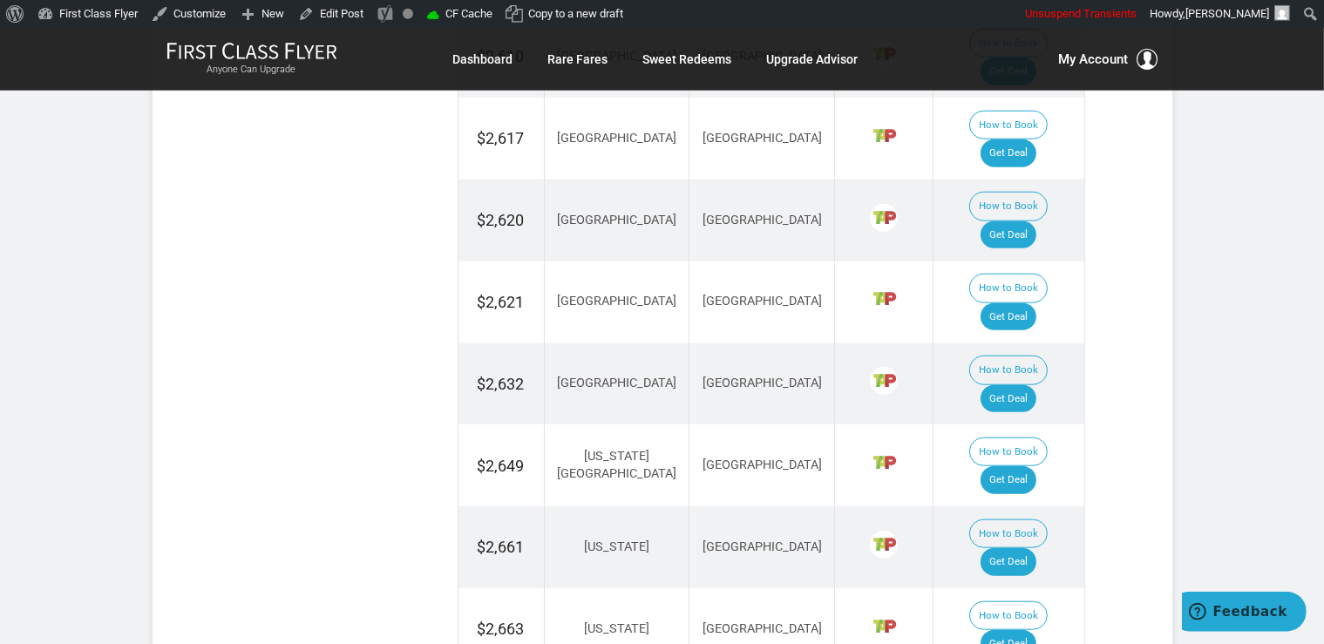
scroll to position [1656, 0]
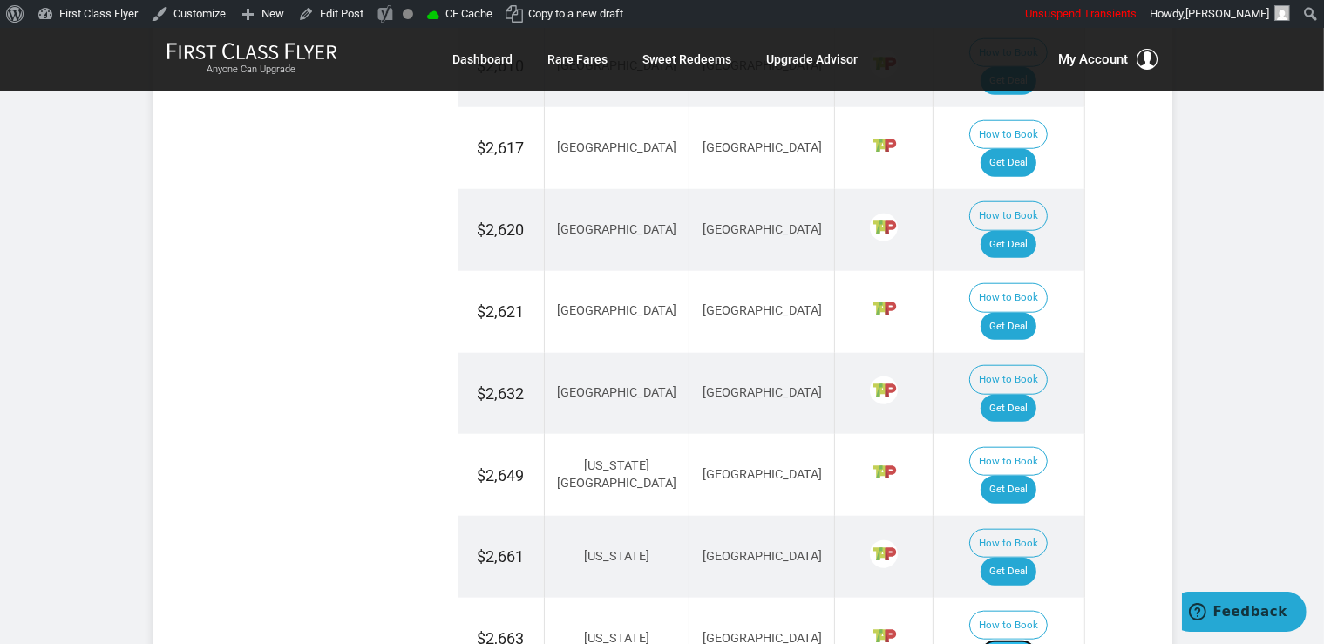
click at [1008, 640] on link "Get Deal" at bounding box center [1008, 654] width 56 height 28
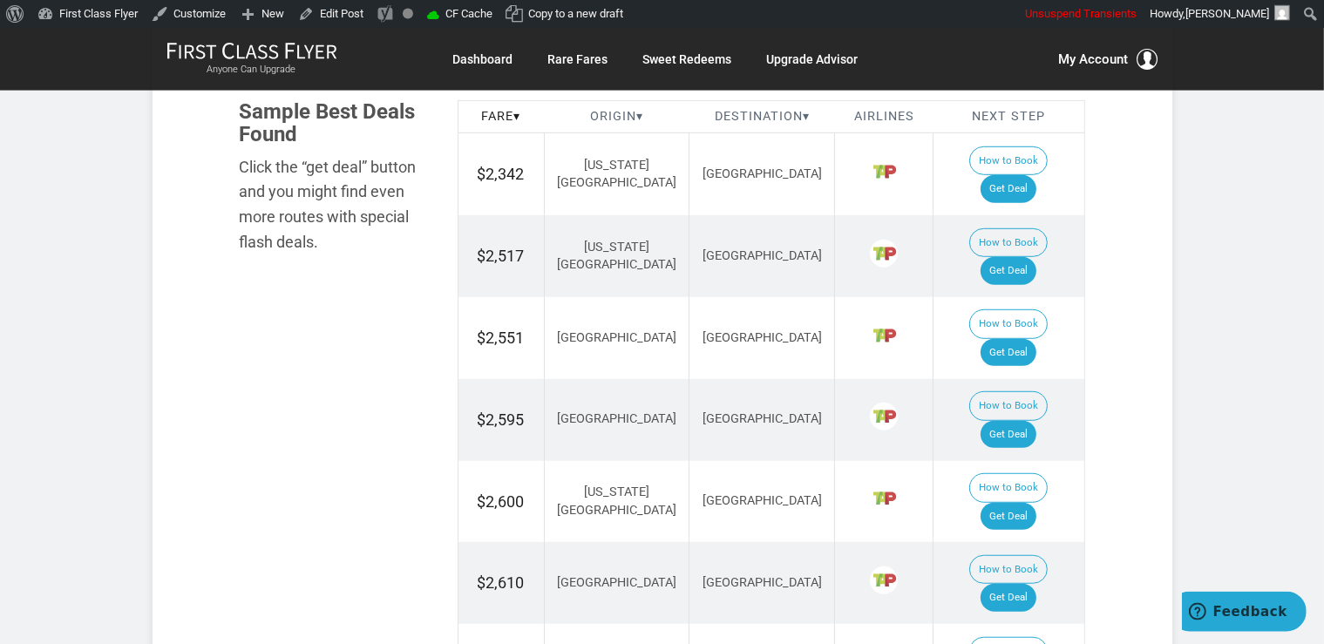
scroll to position [1104, 0]
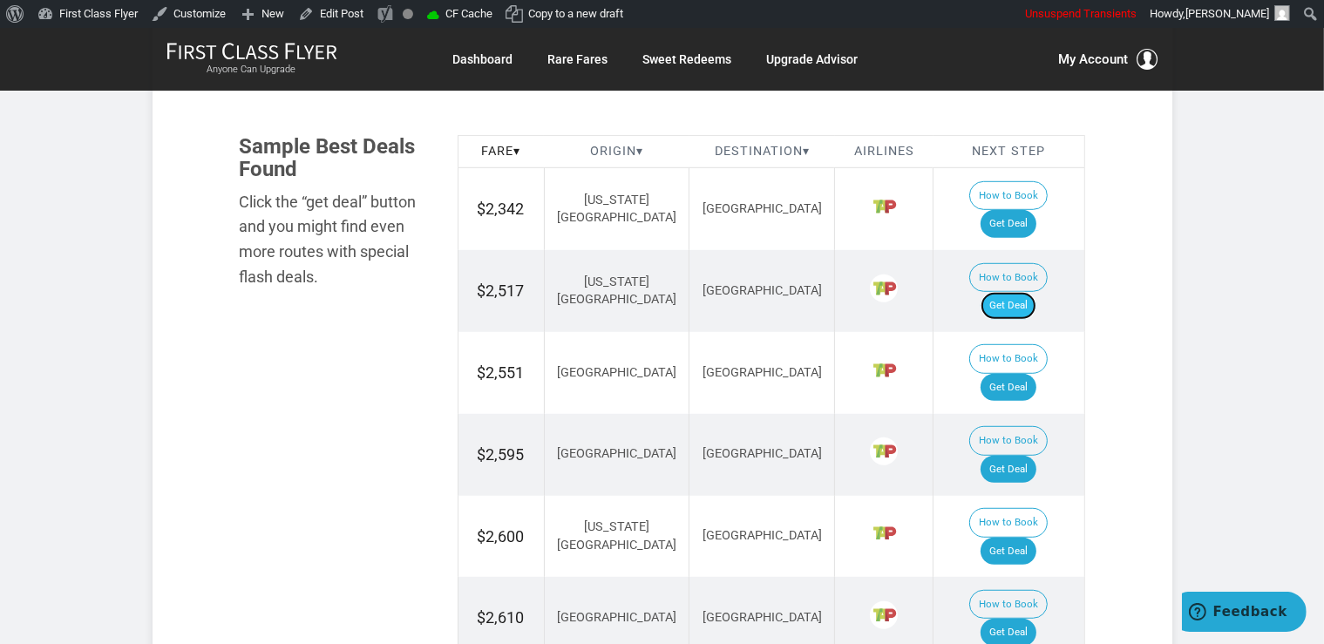
click at [1036, 292] on link "Get Deal" at bounding box center [1008, 306] width 56 height 28
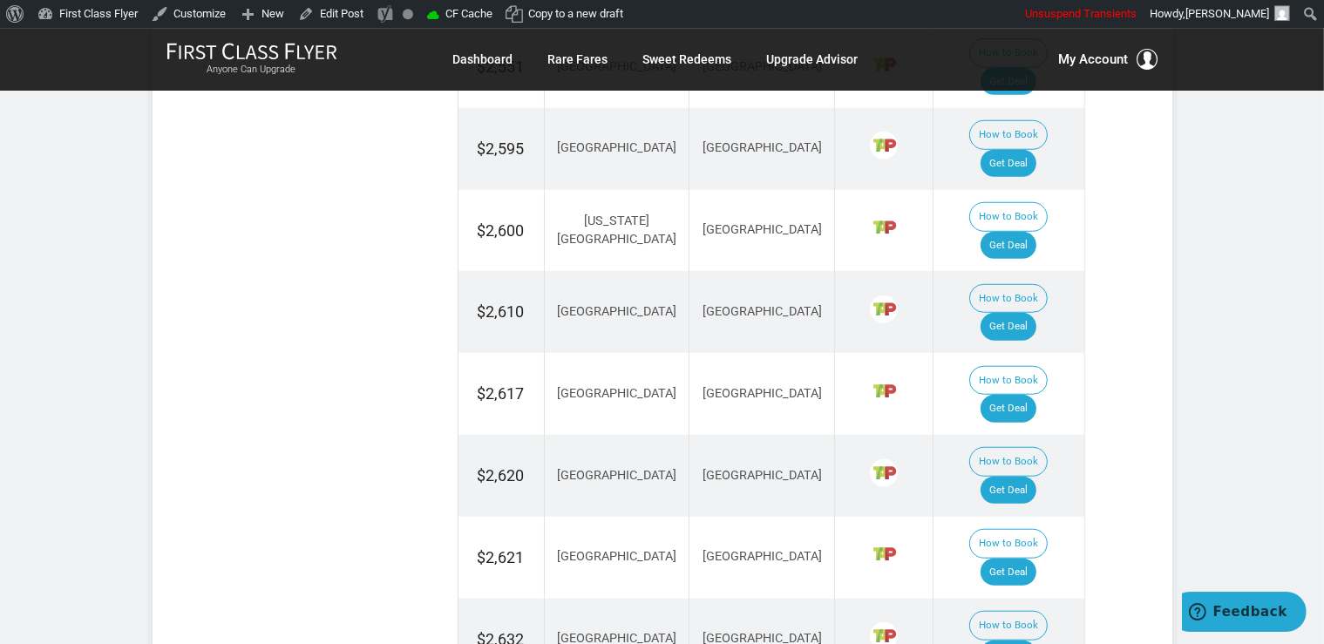
scroll to position [1472, 0]
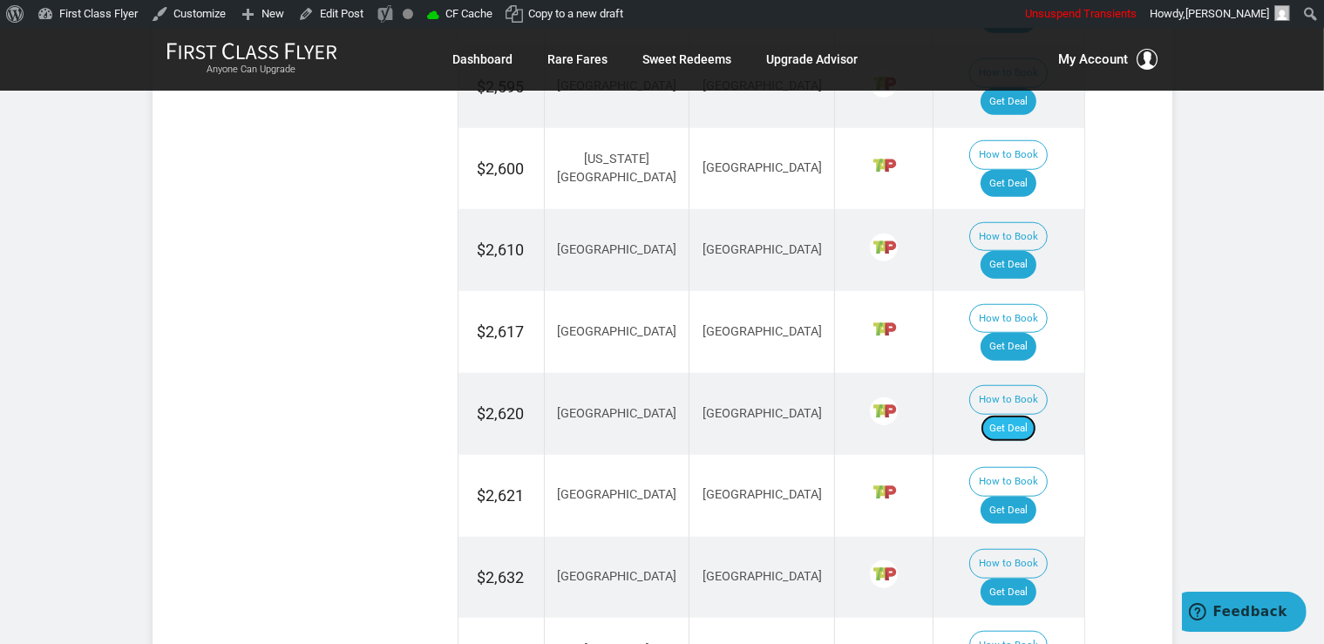
click at [1034, 415] on link "Get Deal" at bounding box center [1008, 429] width 56 height 28
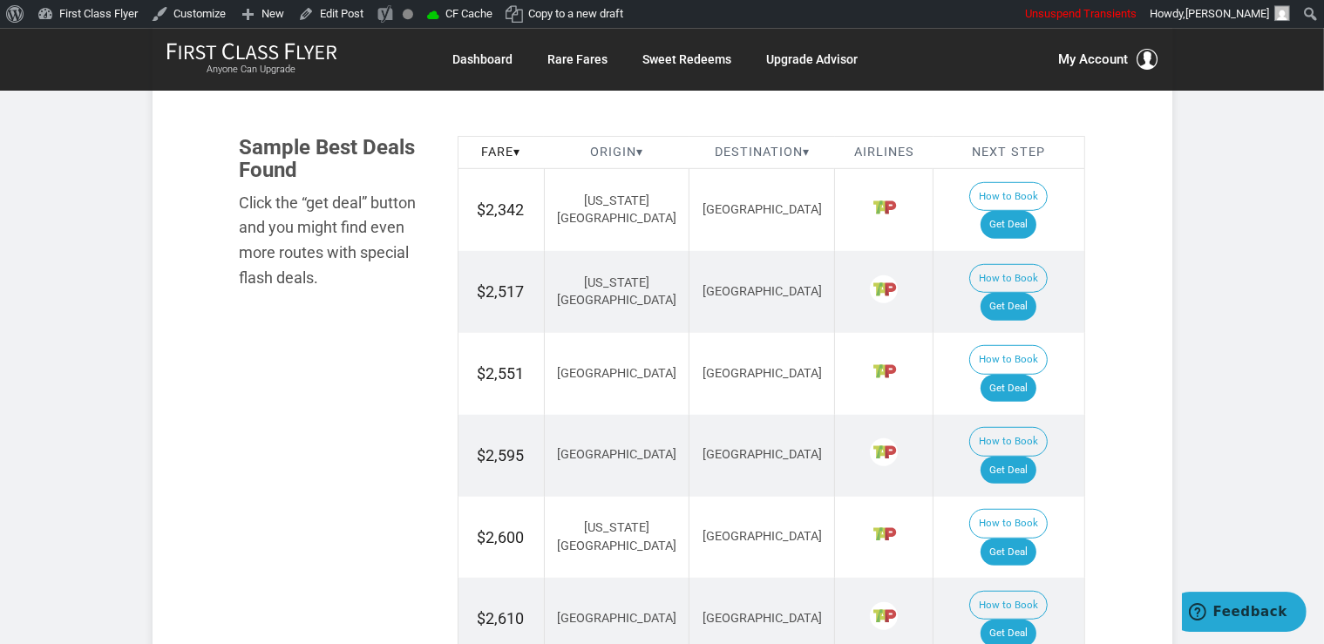
scroll to position [1104, 0]
click at [1010, 374] on link "Get Deal" at bounding box center [1008, 388] width 56 height 28
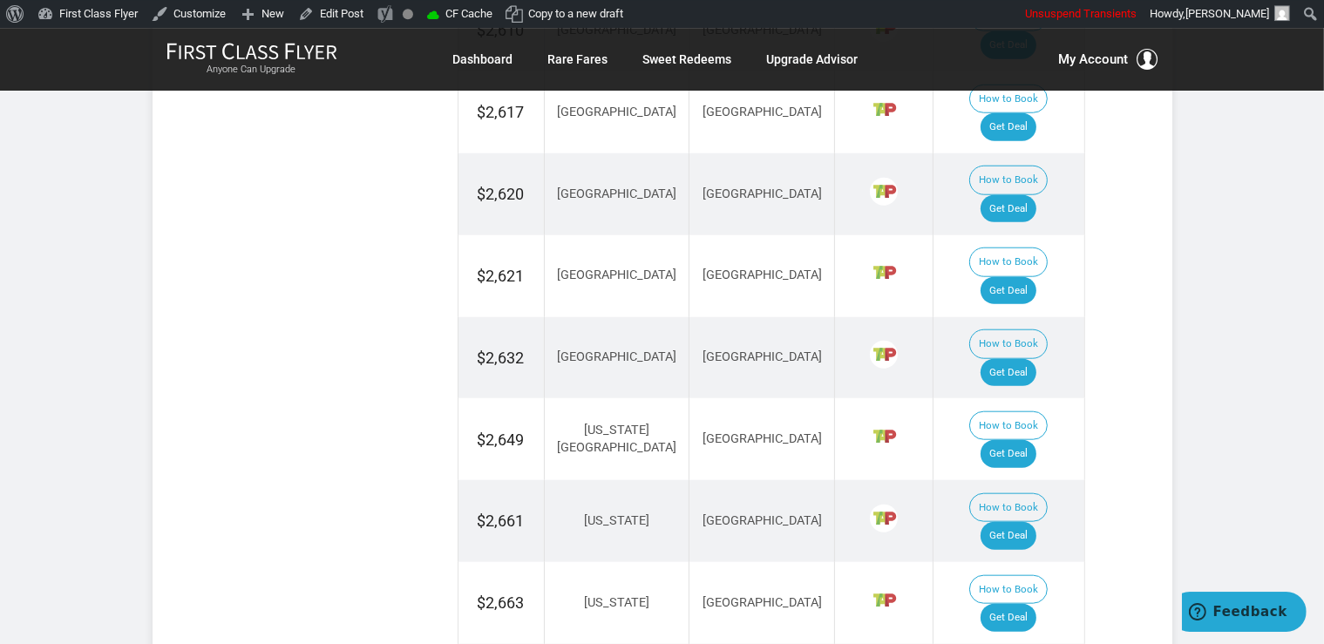
scroll to position [1841, 0]
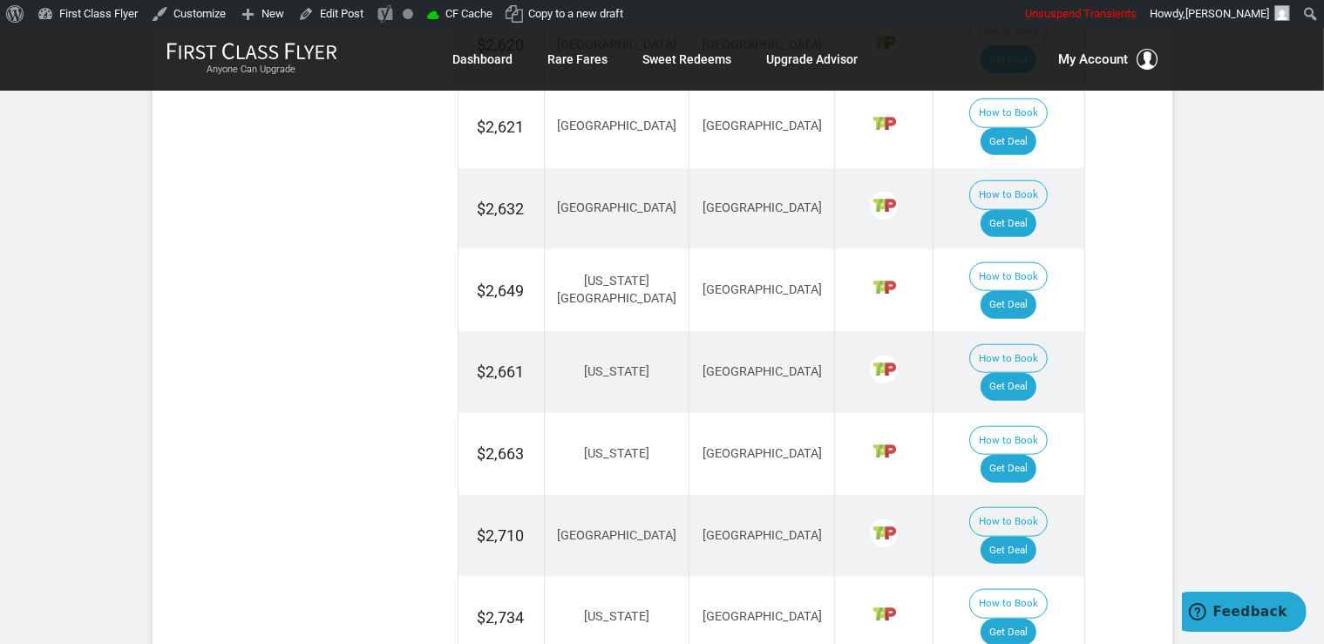
drag, startPoint x: 1007, startPoint y: 363, endPoint x: 1081, endPoint y: 373, distance: 73.9
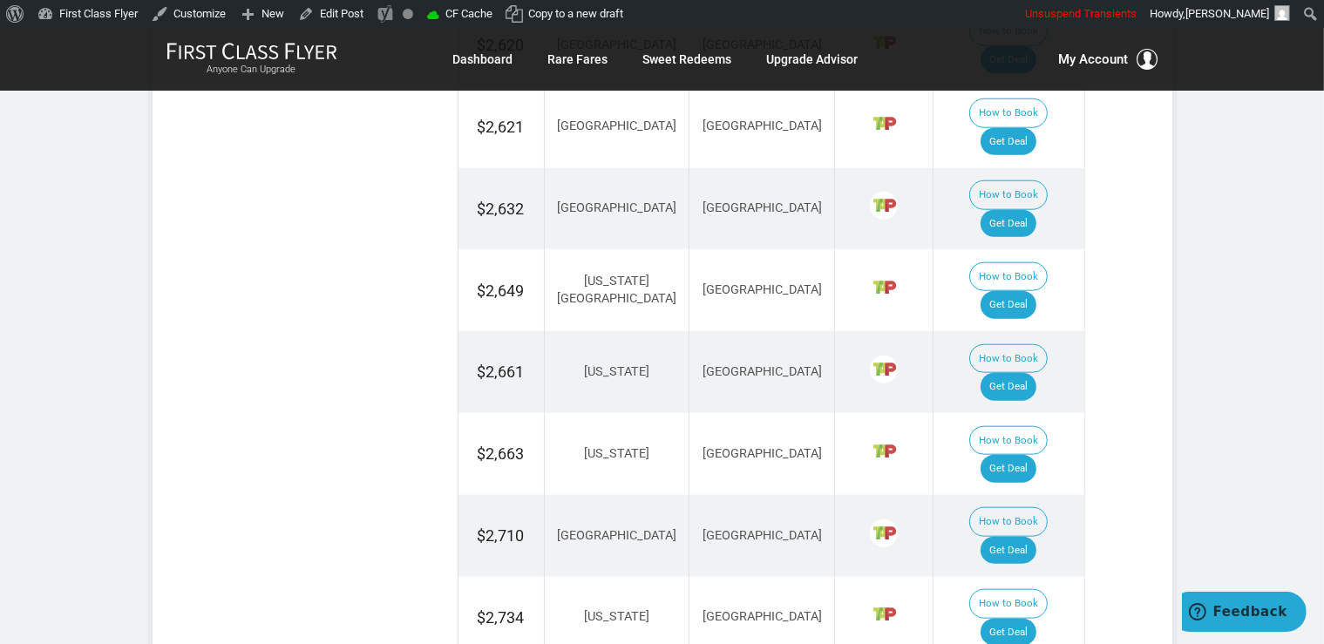
click at [1103, 200] on div "Flash Deal Summary Sample Savings : Washington DC to Berlin goes for $2,342 rou…" at bounding box center [662, 133] width 906 height 3085
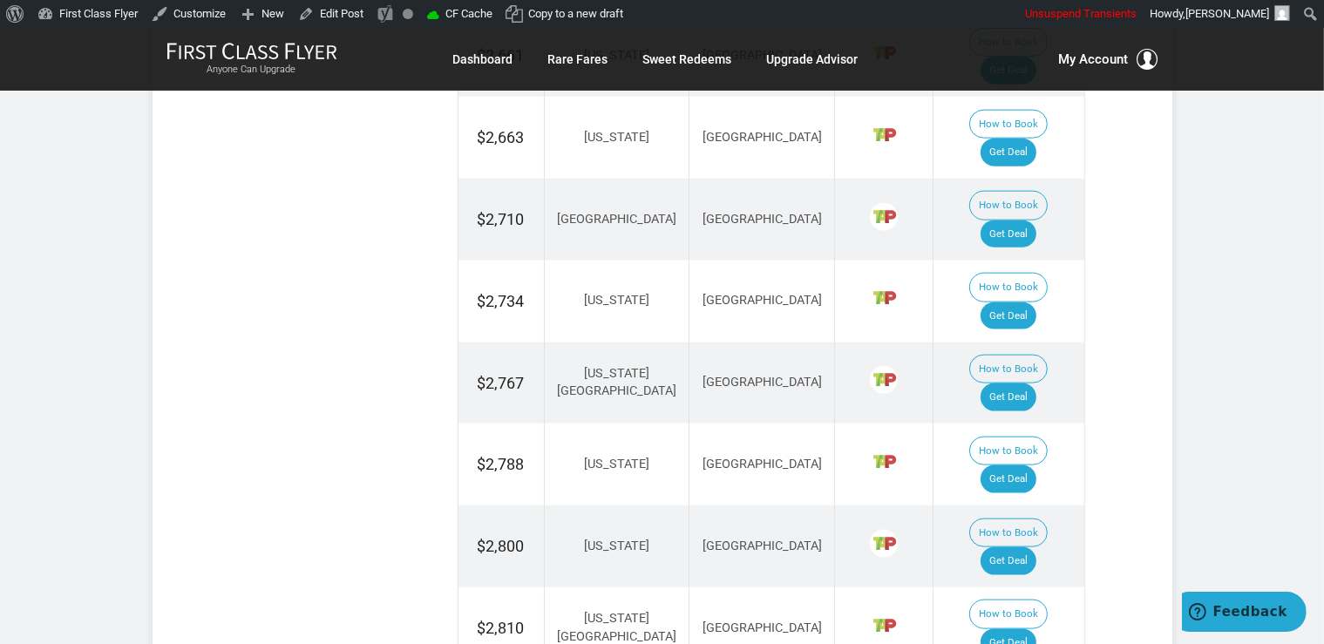
scroll to position [2301, 0]
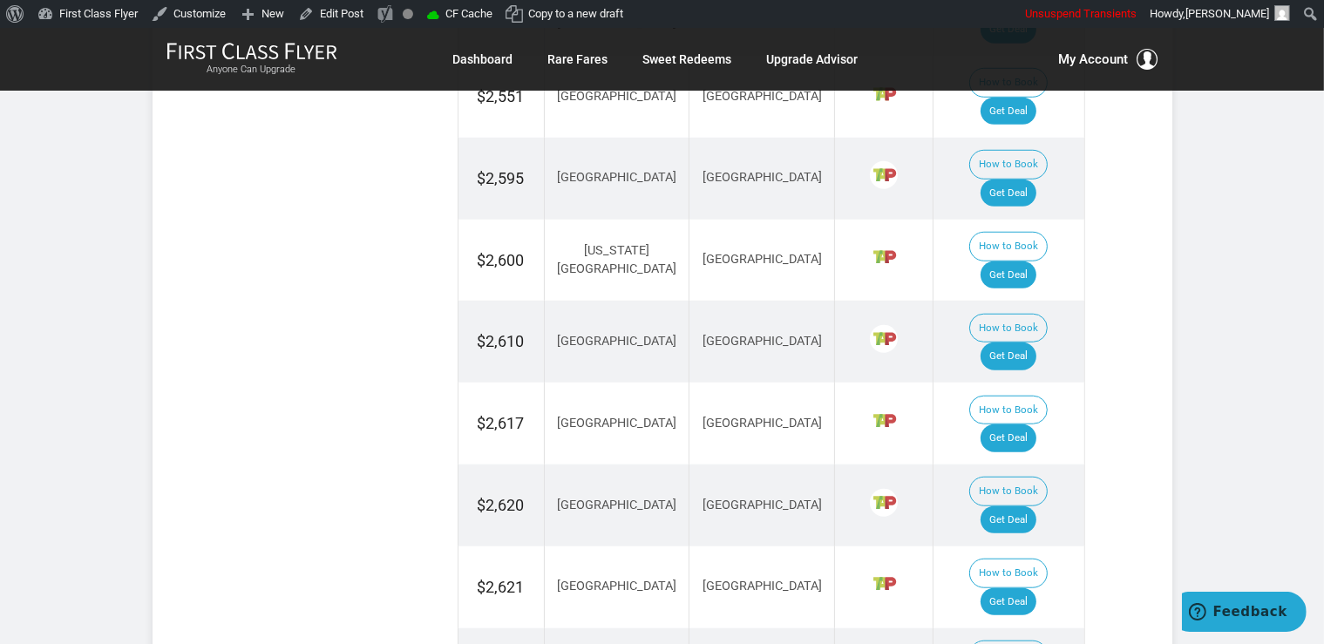
scroll to position [1196, 0]
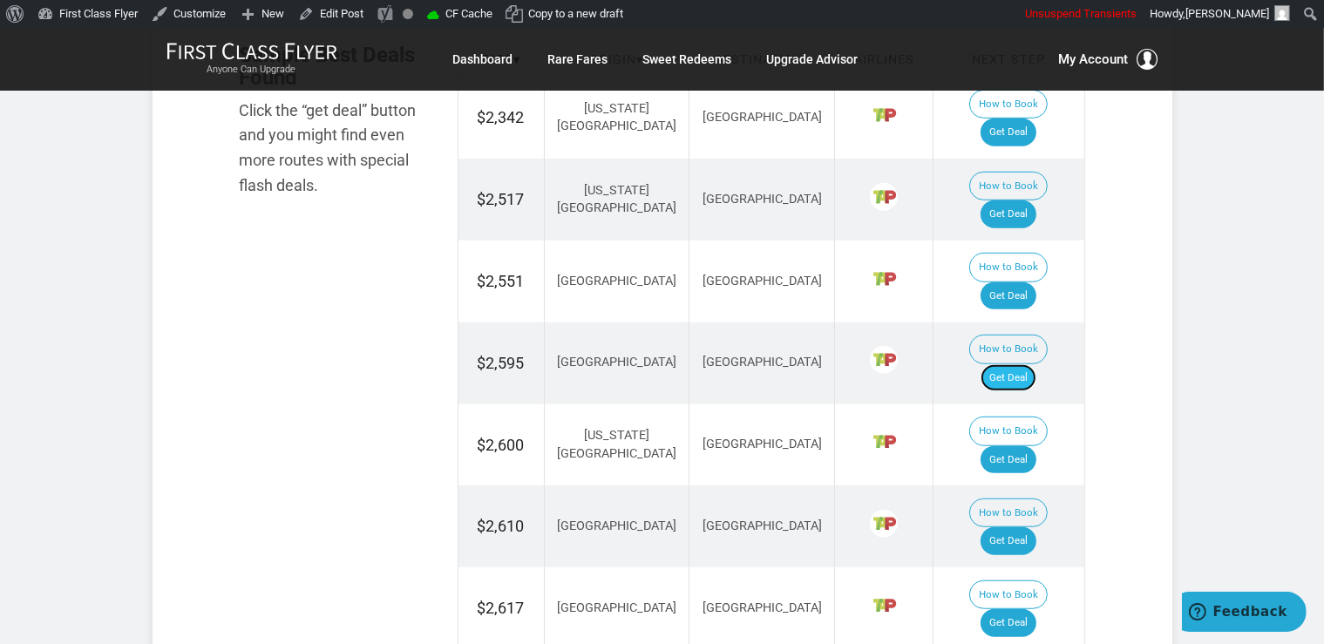
click at [1027, 364] on link "Get Deal" at bounding box center [1008, 378] width 56 height 28
click at [1023, 609] on link "Get Deal" at bounding box center [1008, 623] width 56 height 28
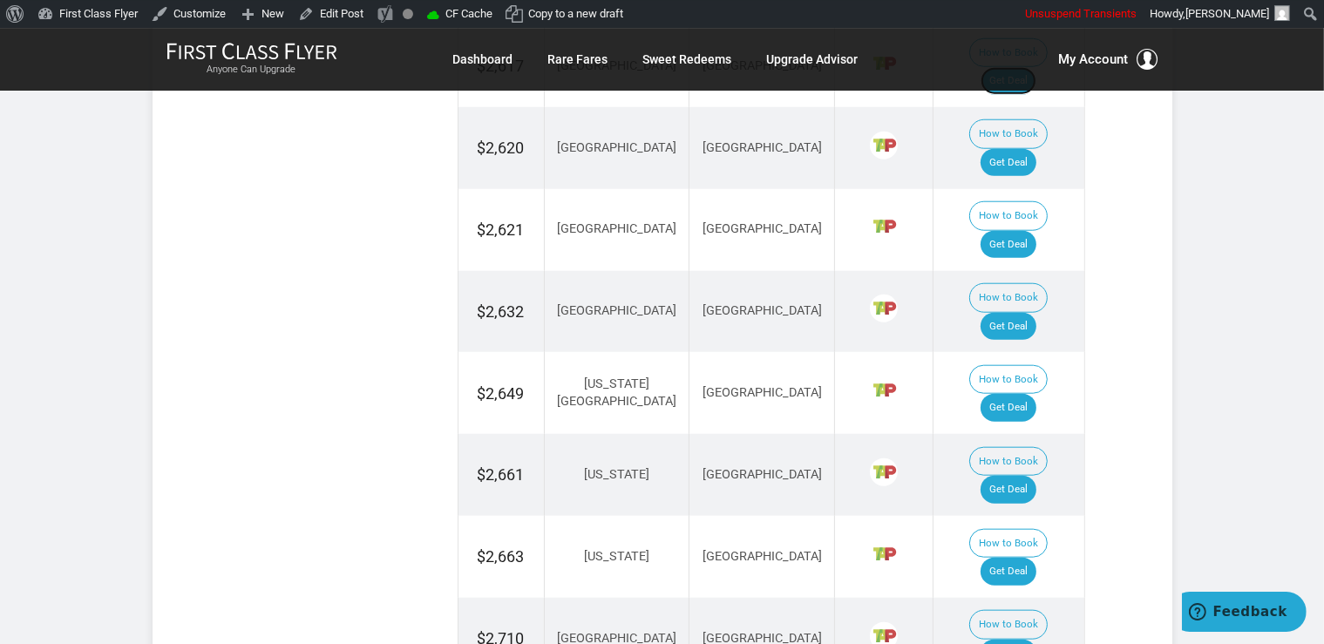
scroll to position [1748, 0]
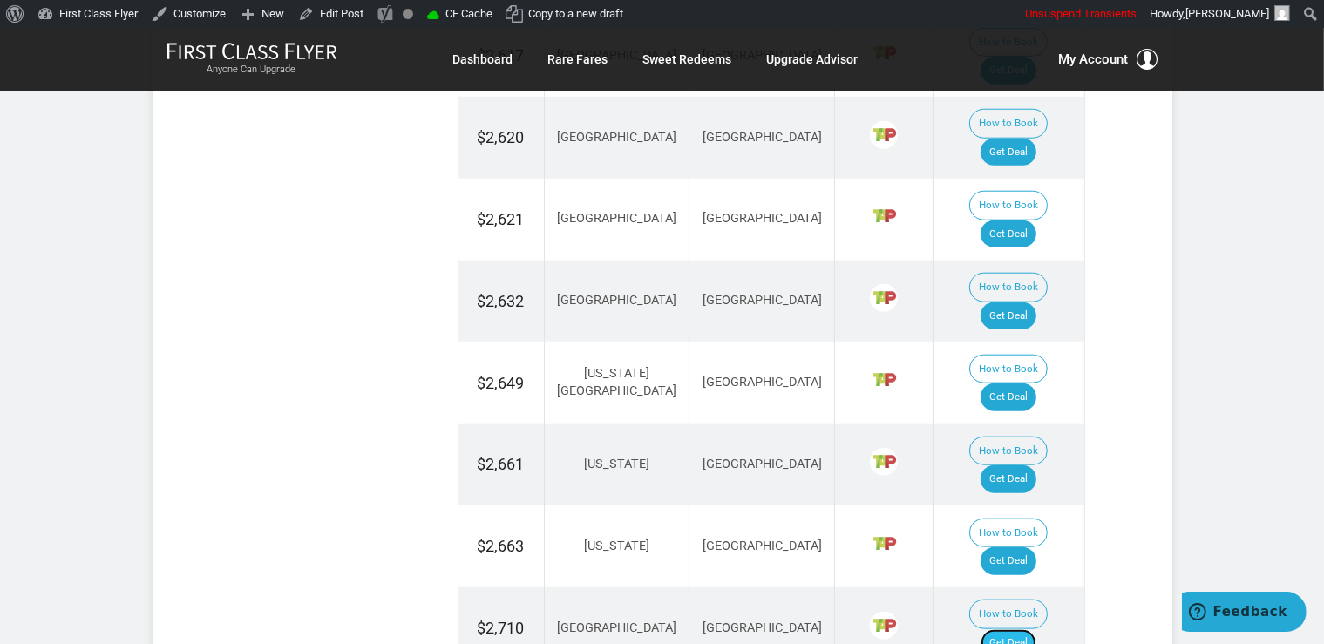
click at [1036, 629] on link "Get Deal" at bounding box center [1008, 643] width 56 height 28
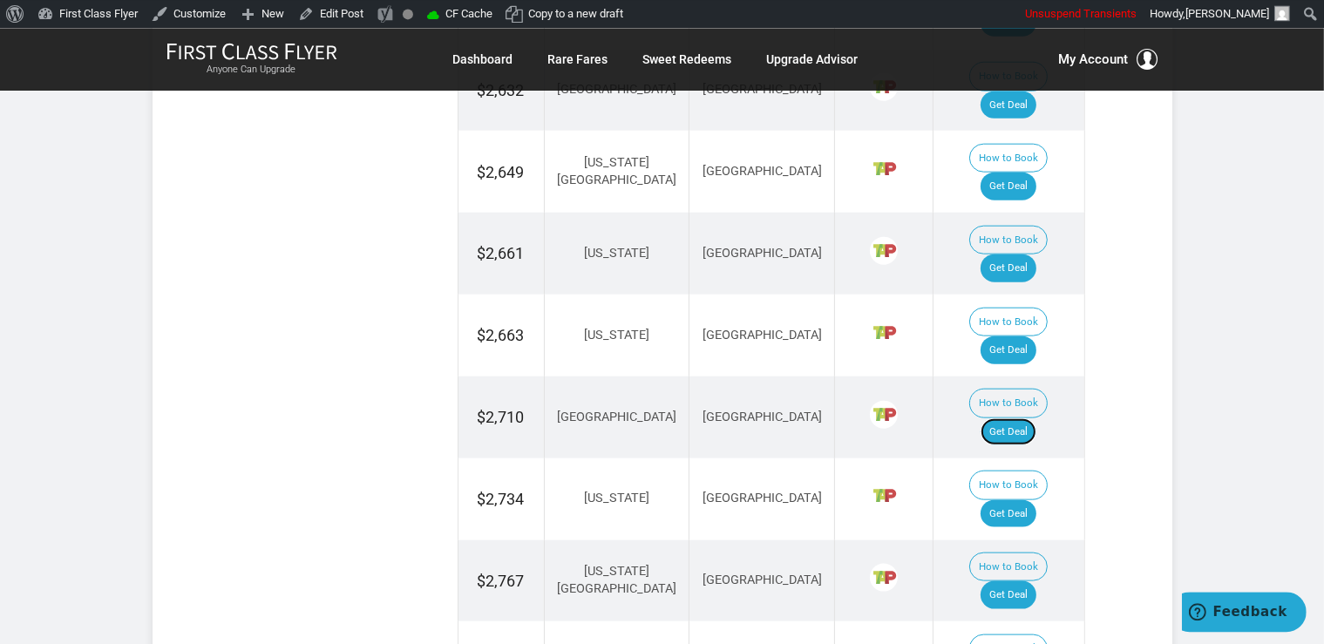
scroll to position [2024, 0]
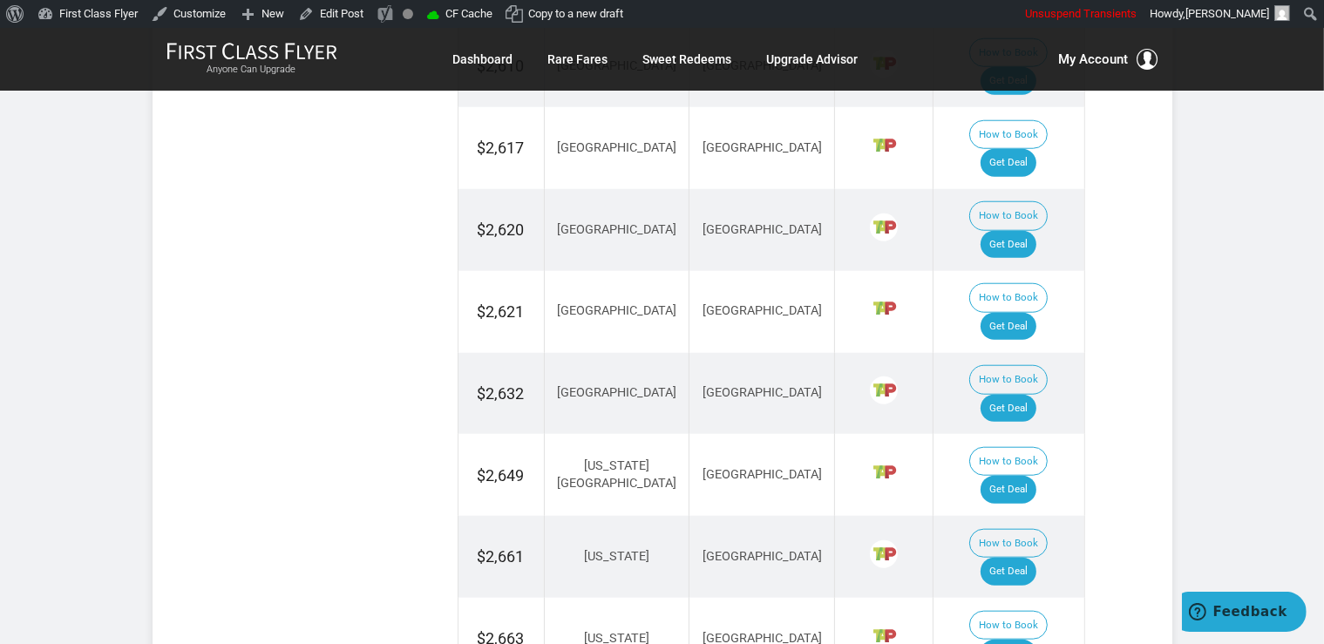
scroll to position [1472, 0]
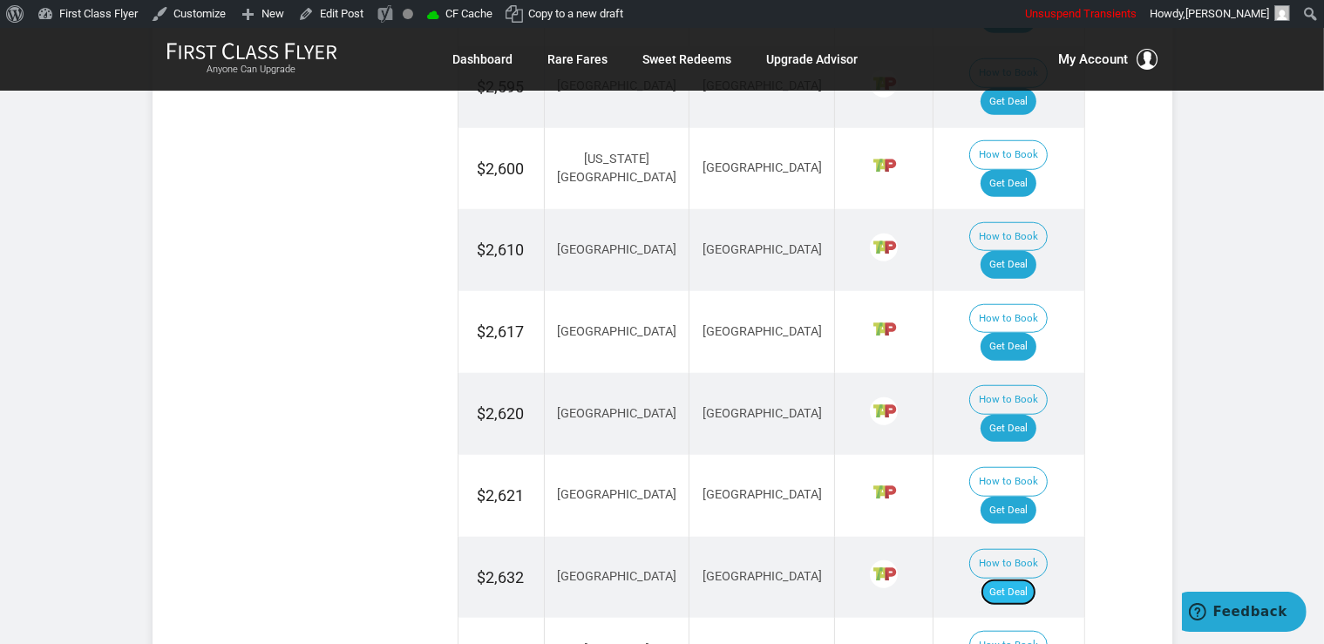
click at [1016, 579] on link "Get Deal" at bounding box center [1008, 593] width 56 height 28
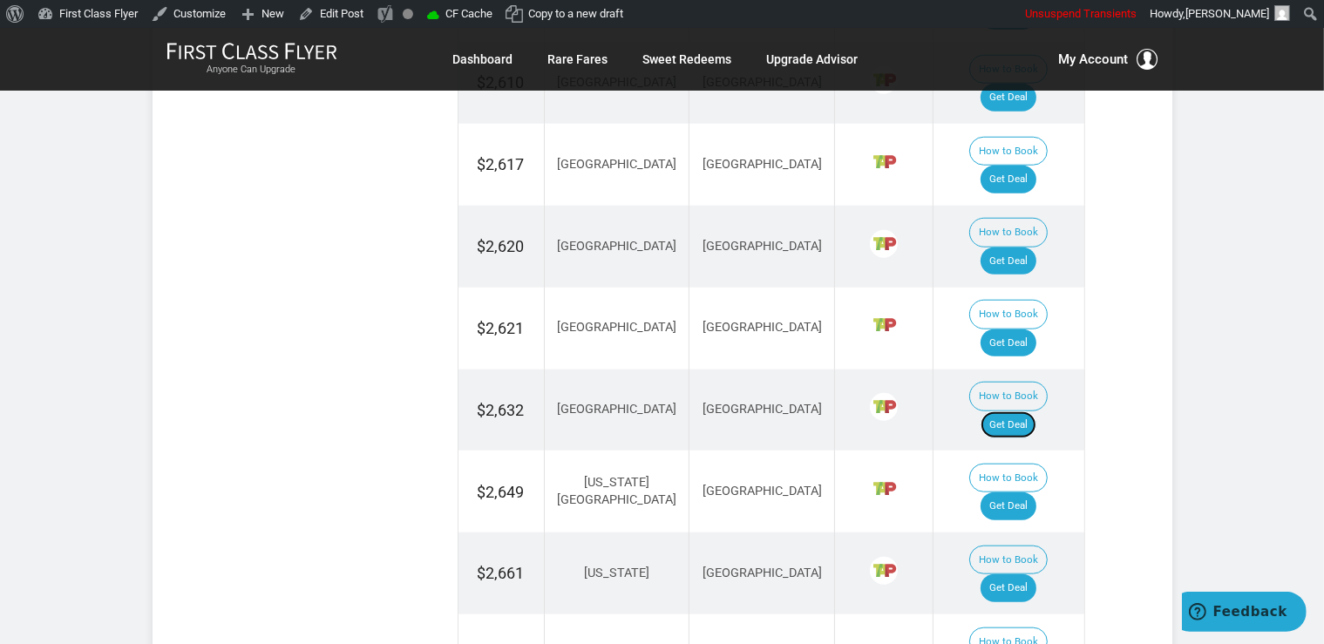
scroll to position [1656, 0]
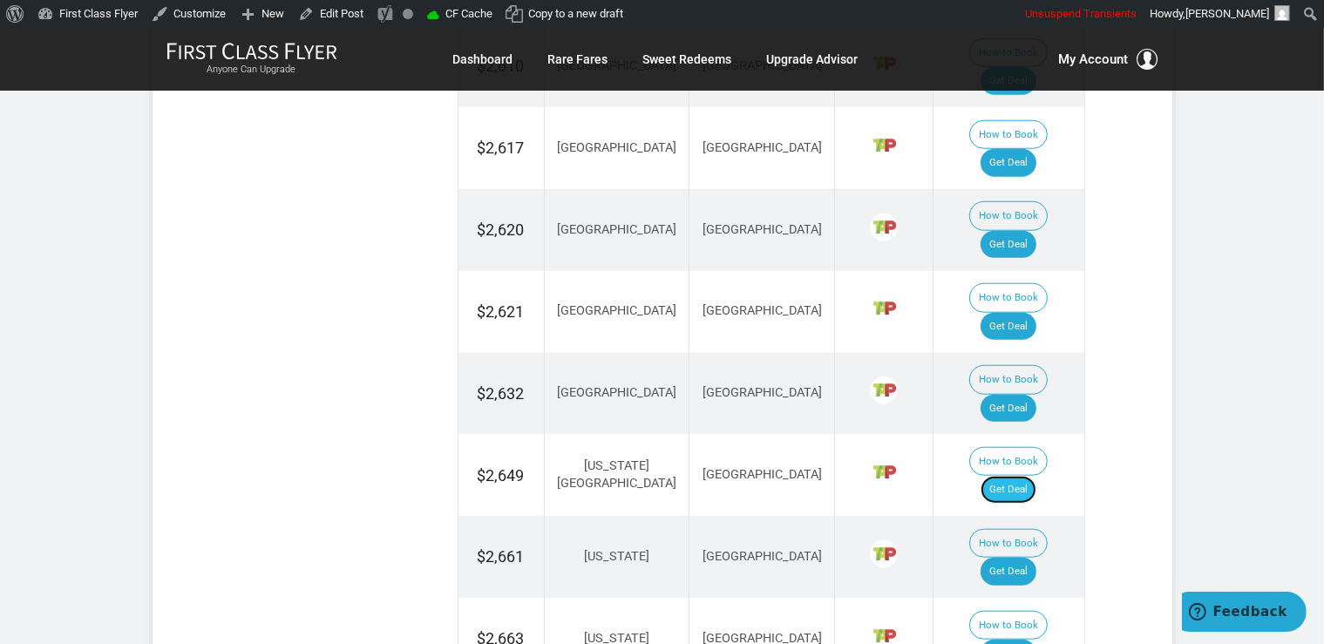
click at [1034, 476] on link "Get Deal" at bounding box center [1008, 490] width 56 height 28
click at [1027, 558] on link "Get Deal" at bounding box center [1008, 572] width 56 height 28
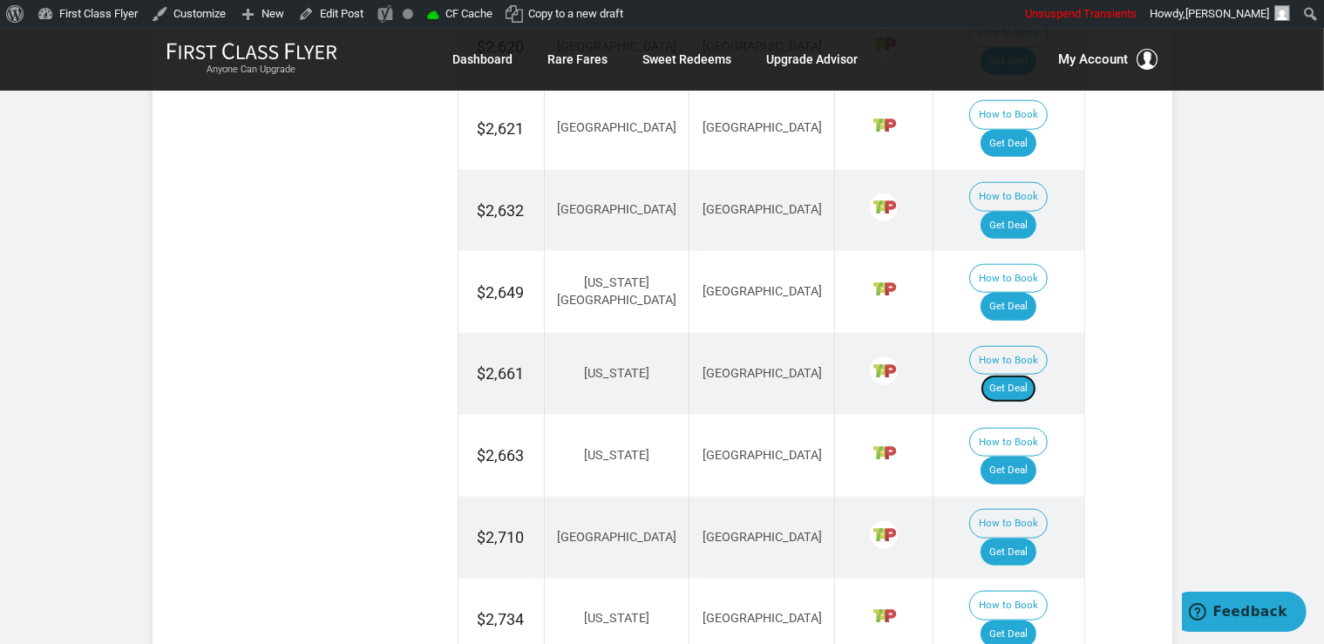
scroll to position [1841, 0]
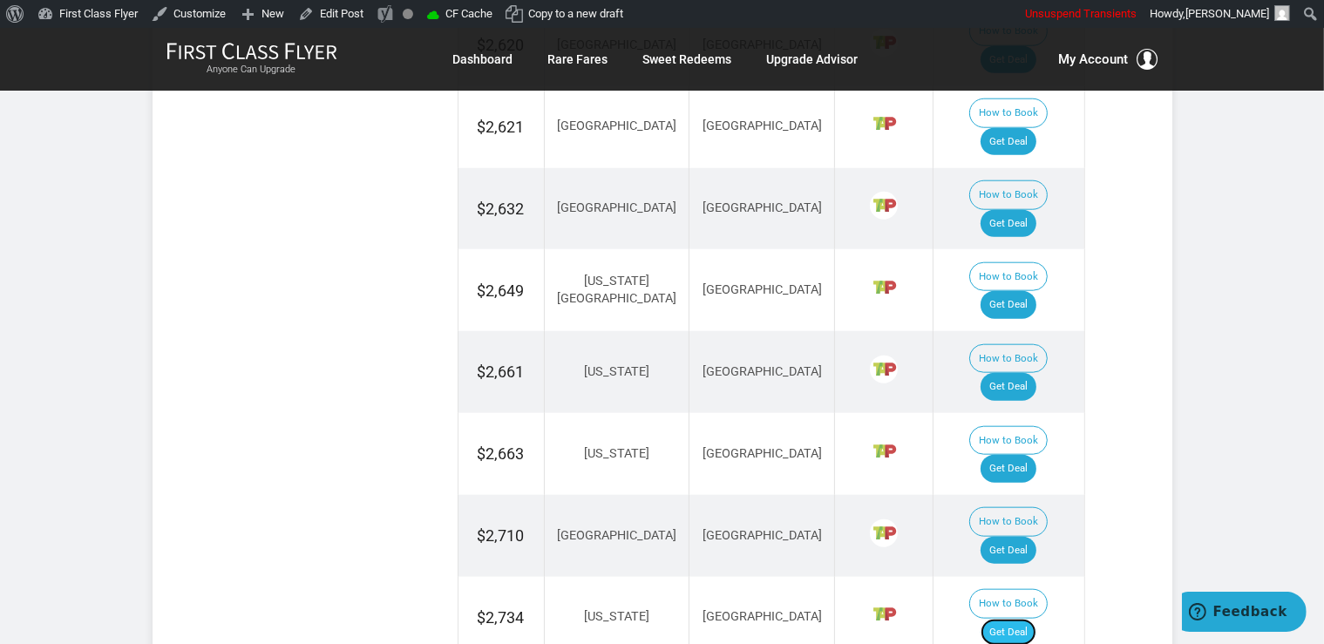
click at [1020, 619] on link "Get Deal" at bounding box center [1008, 633] width 56 height 28
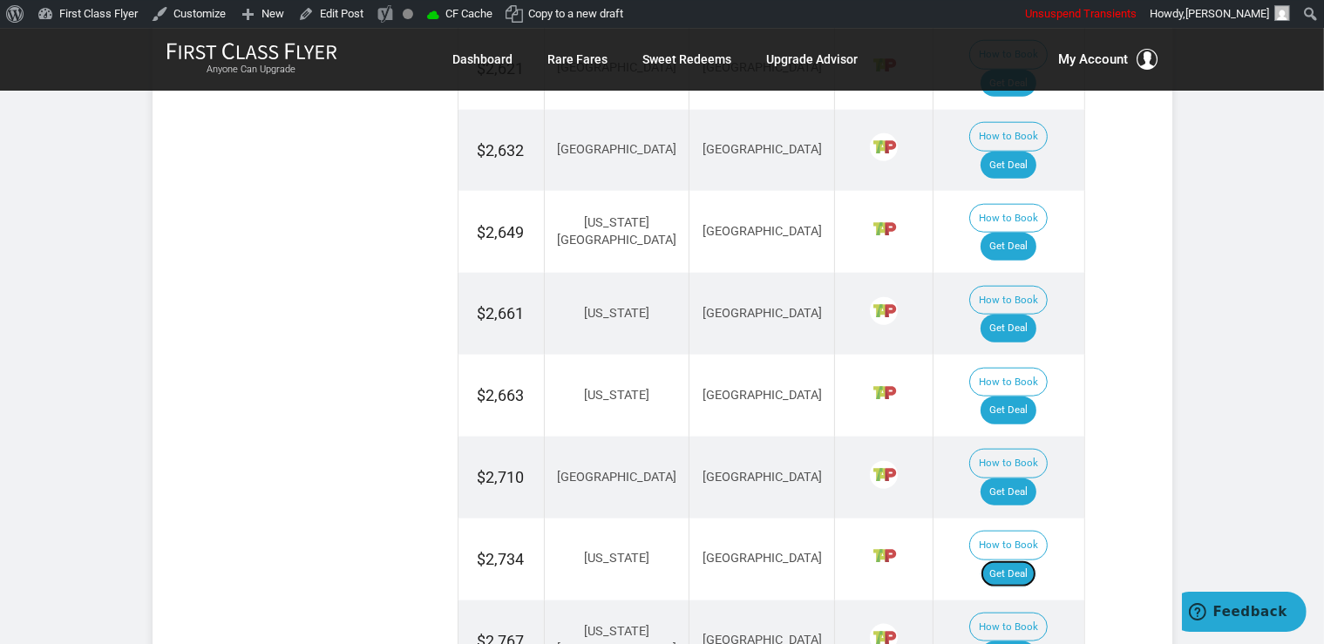
scroll to position [2024, 0]
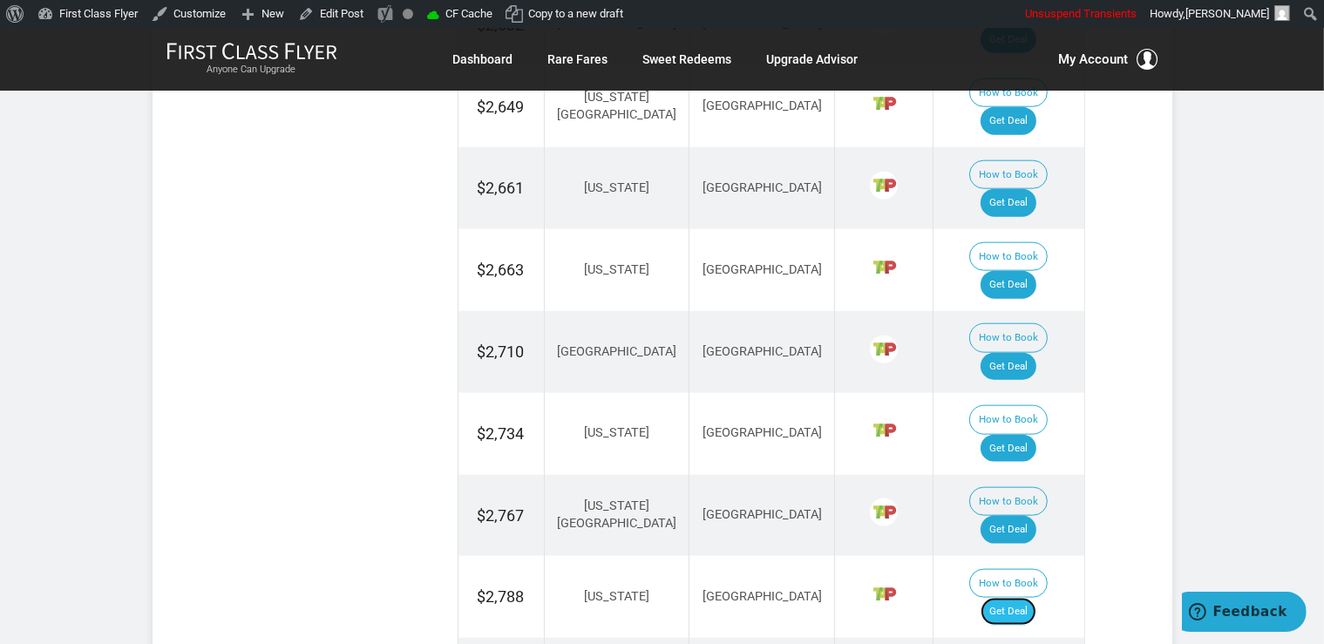
click at [1023, 598] on link "Get Deal" at bounding box center [1008, 612] width 56 height 28
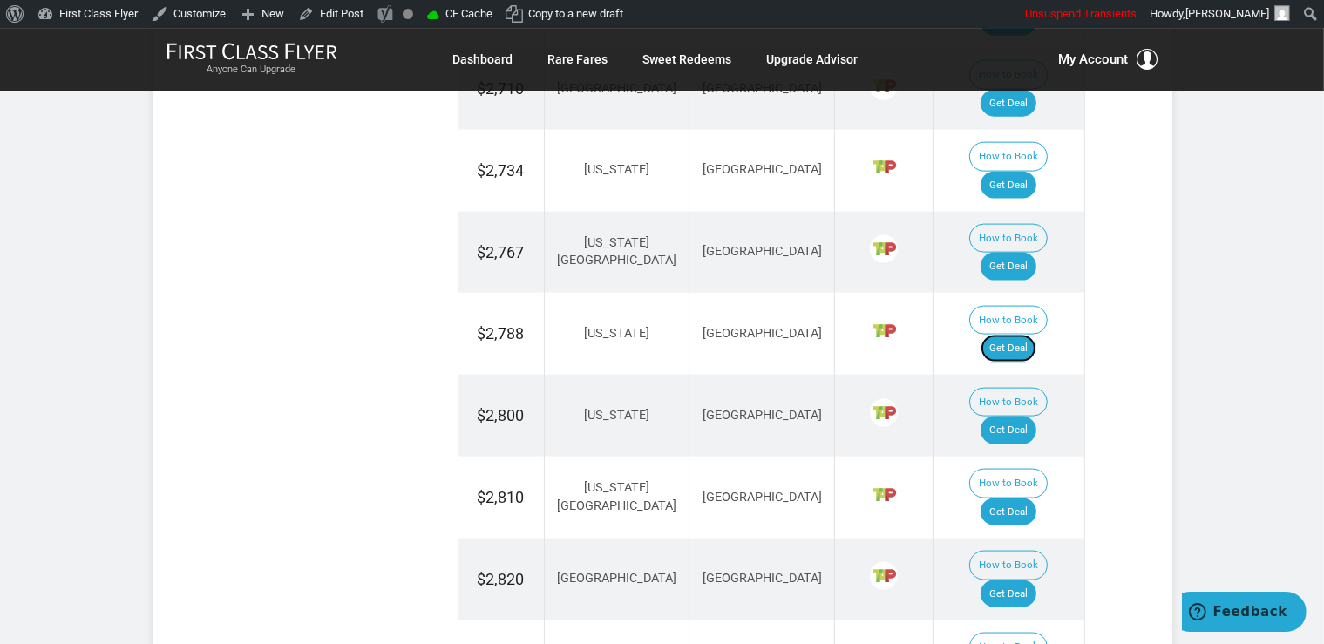
scroll to position [2301, 0]
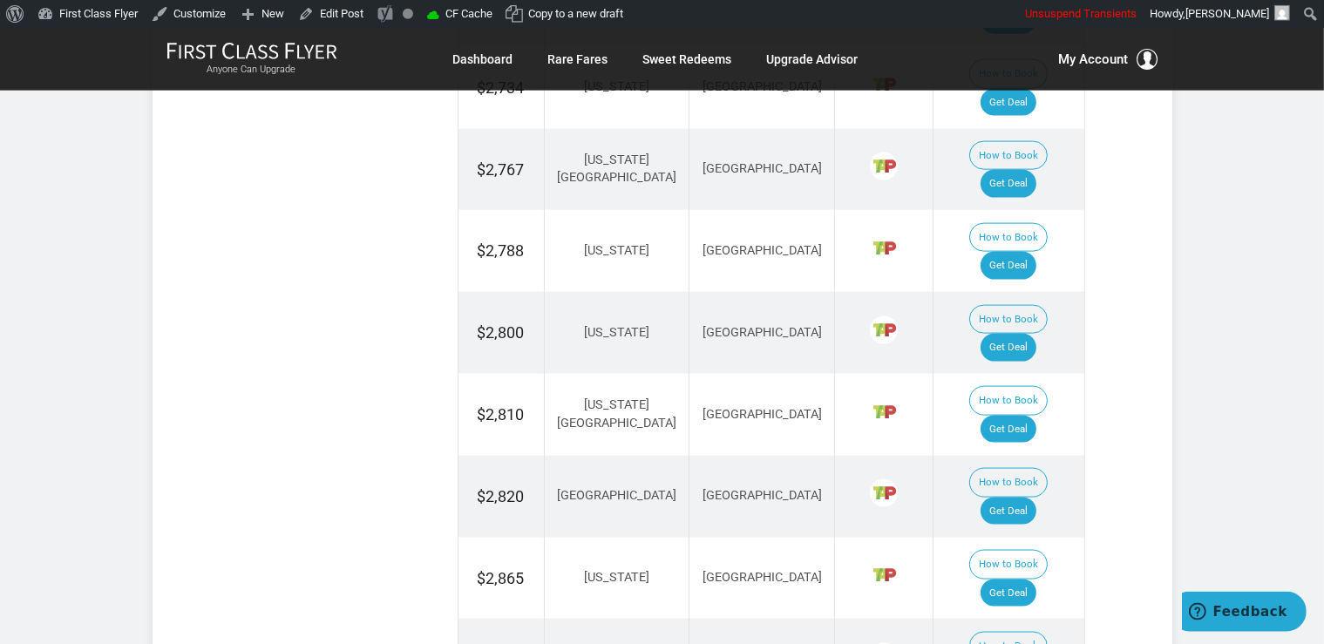
scroll to position [2485, 0]
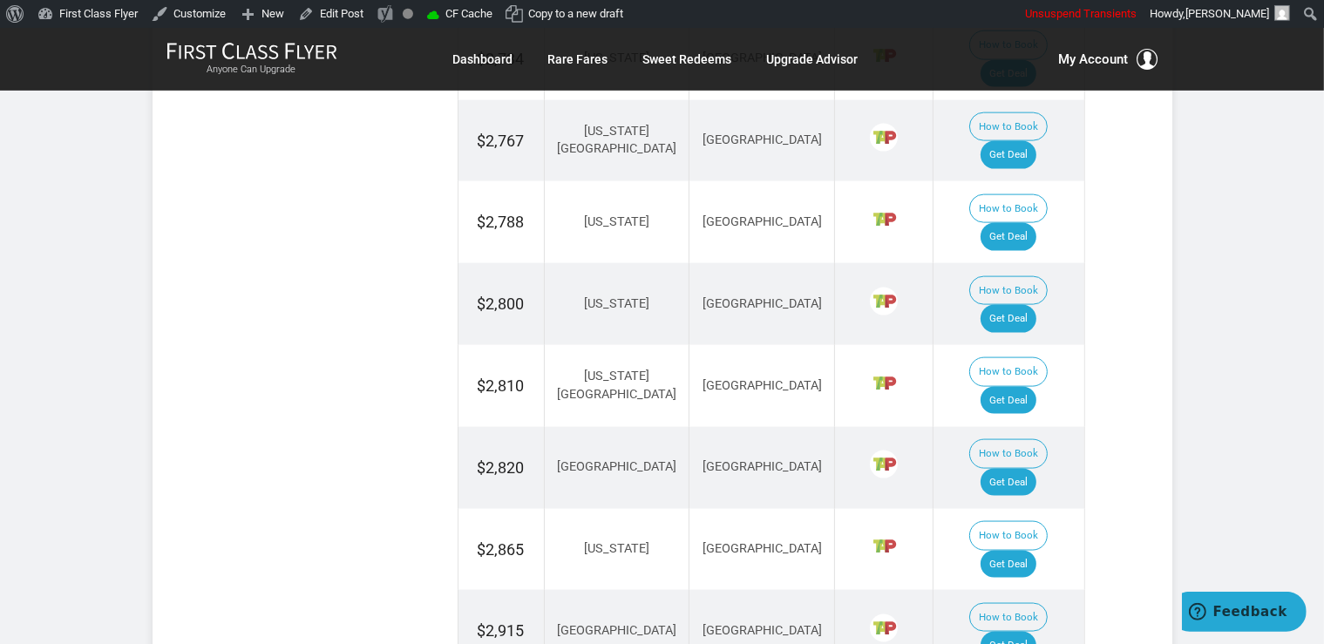
scroll to position [2301, 0]
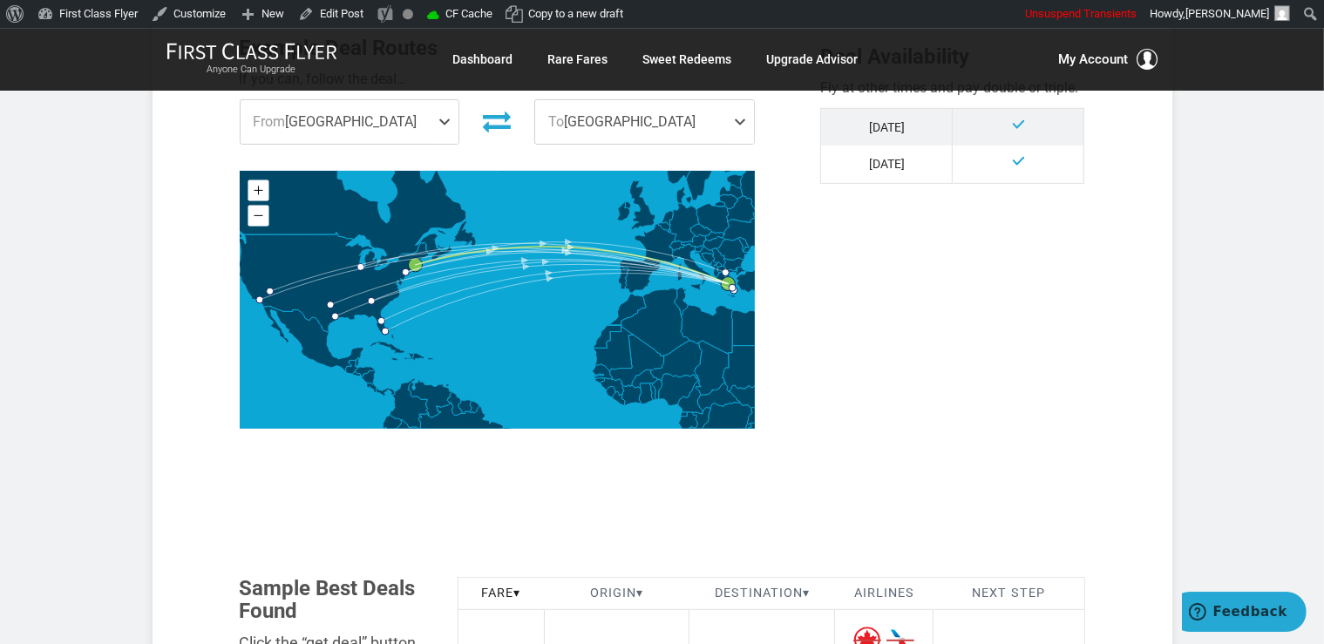
scroll to position [828, 0]
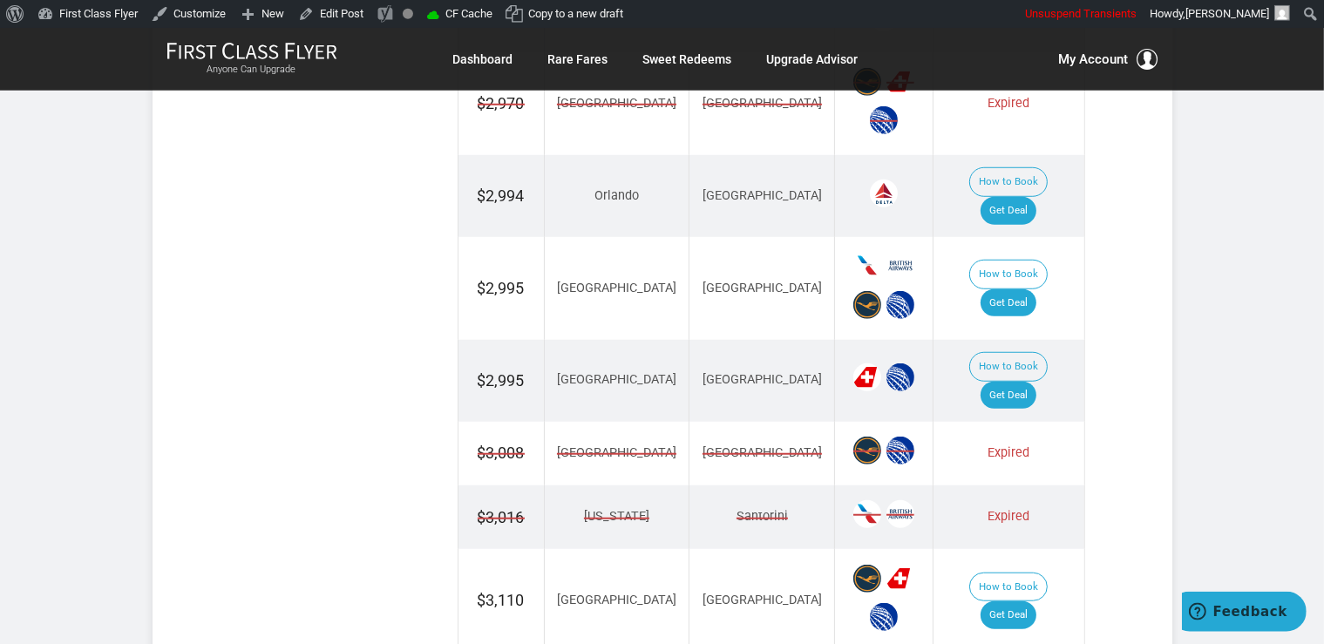
scroll to position [1380, 0]
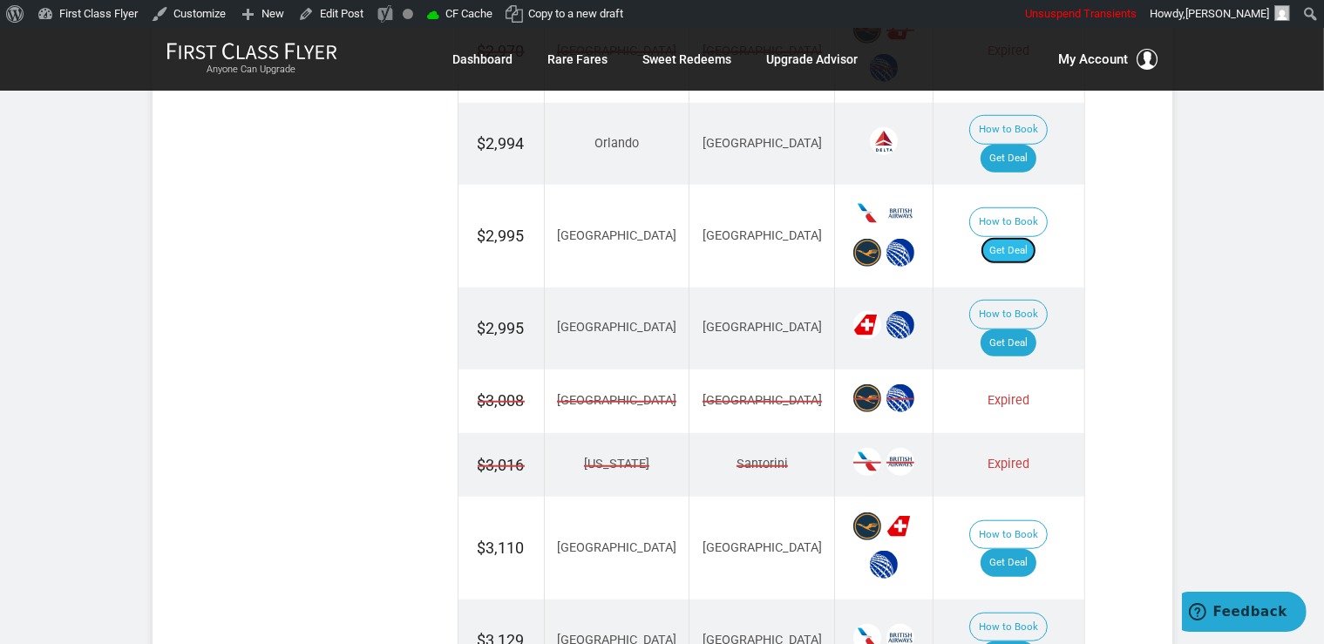
click at [1022, 237] on link "Get Deal" at bounding box center [1008, 251] width 56 height 28
click at [1036, 329] on link "Get Deal" at bounding box center [1008, 343] width 56 height 28
click at [1019, 329] on link "Get Deal" at bounding box center [1008, 343] width 56 height 28
click at [1033, 145] on link "Get Deal" at bounding box center [1008, 159] width 56 height 28
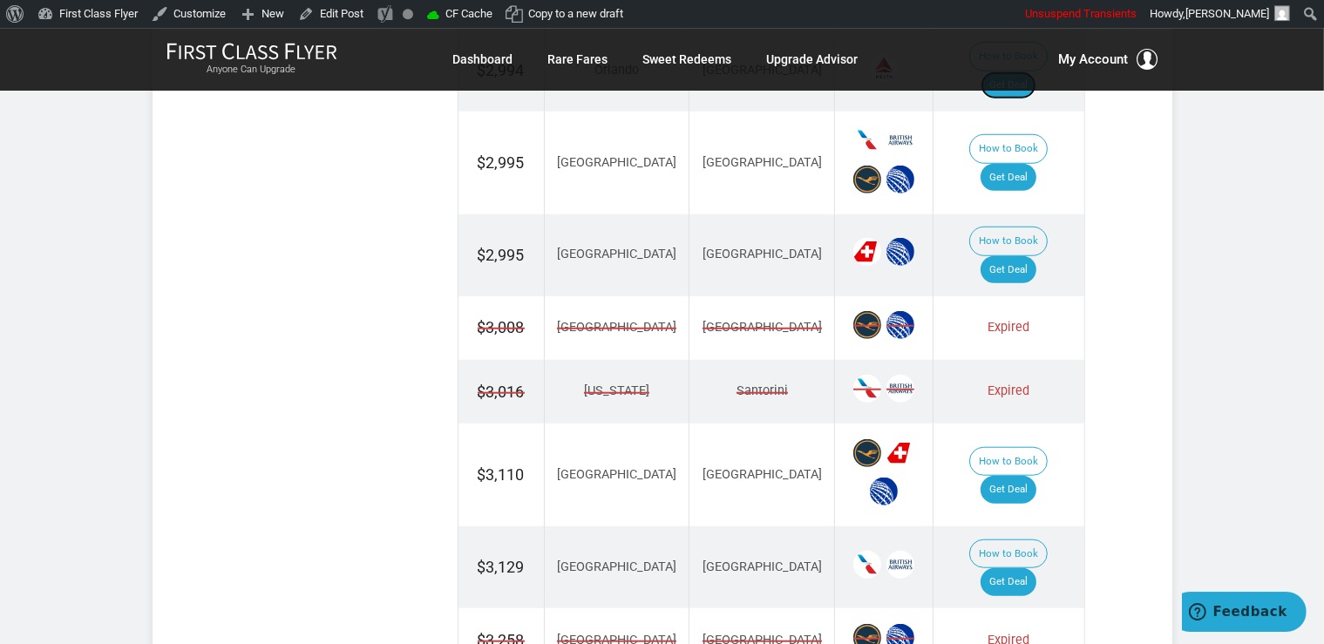
scroll to position [1564, 0]
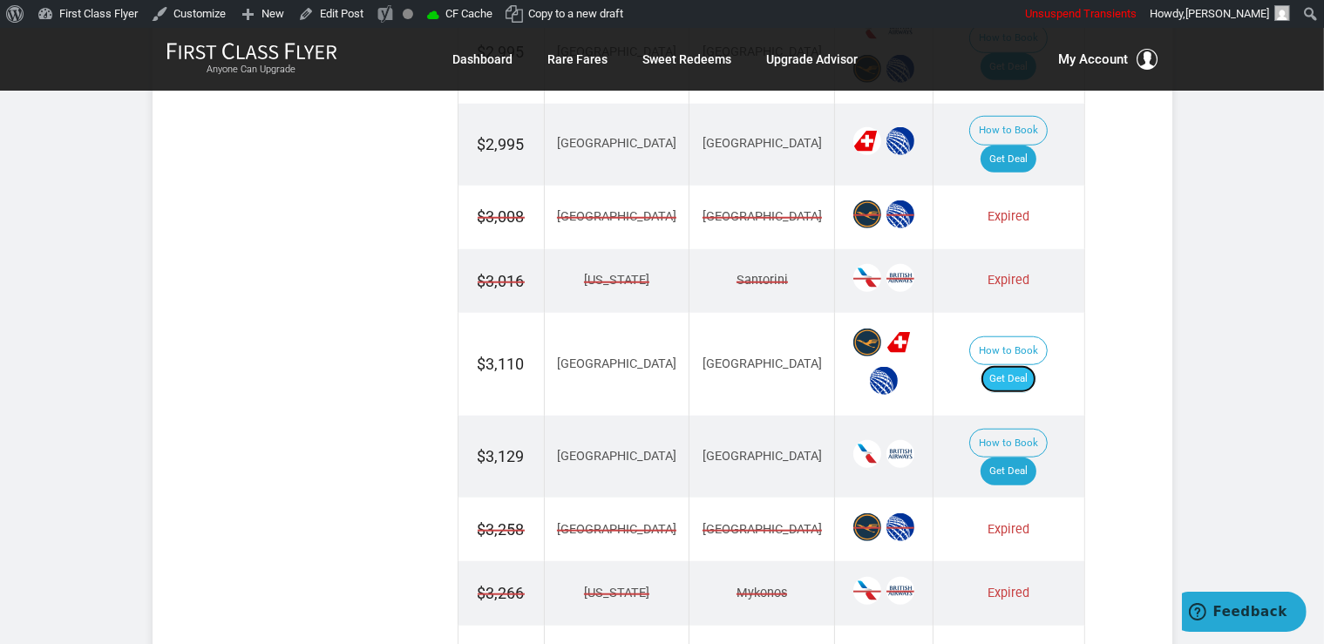
click at [1027, 365] on link "Get Deal" at bounding box center [1008, 379] width 56 height 28
click at [1022, 458] on link "Get Deal" at bounding box center [1008, 472] width 56 height 28
drag, startPoint x: 1020, startPoint y: 391, endPoint x: 1029, endPoint y: 354, distance: 38.5
click at [1020, 458] on link "Get Deal" at bounding box center [1008, 472] width 56 height 28
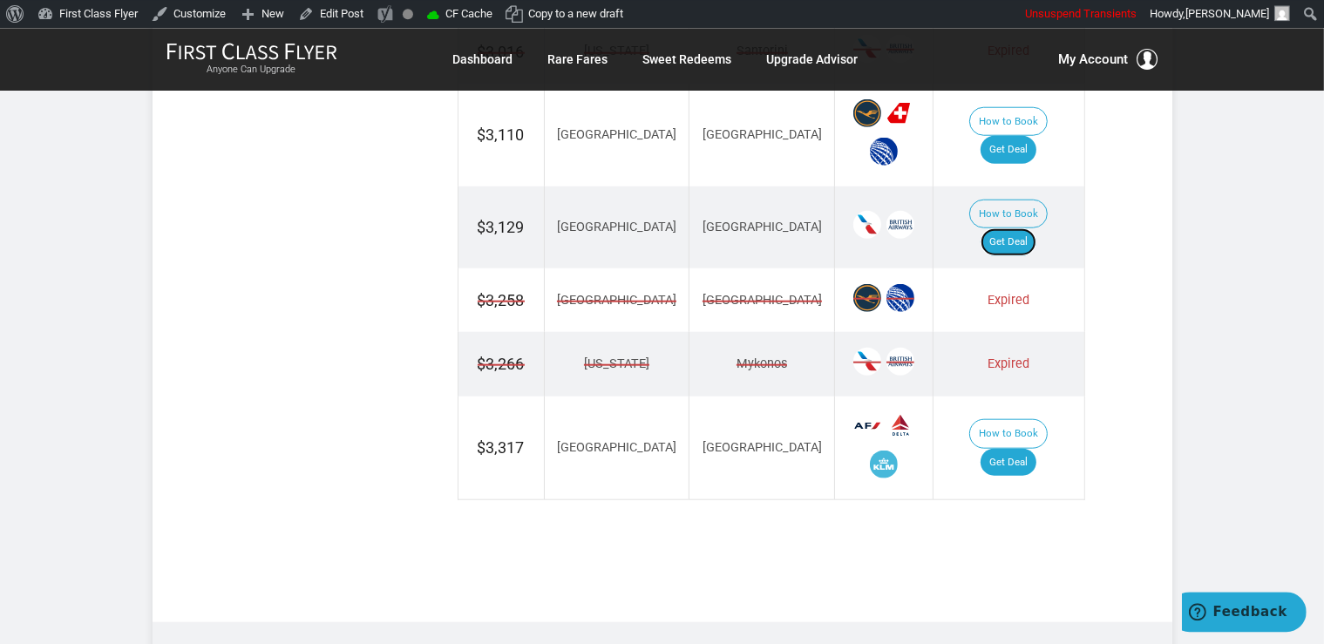
scroll to position [1841, 0]
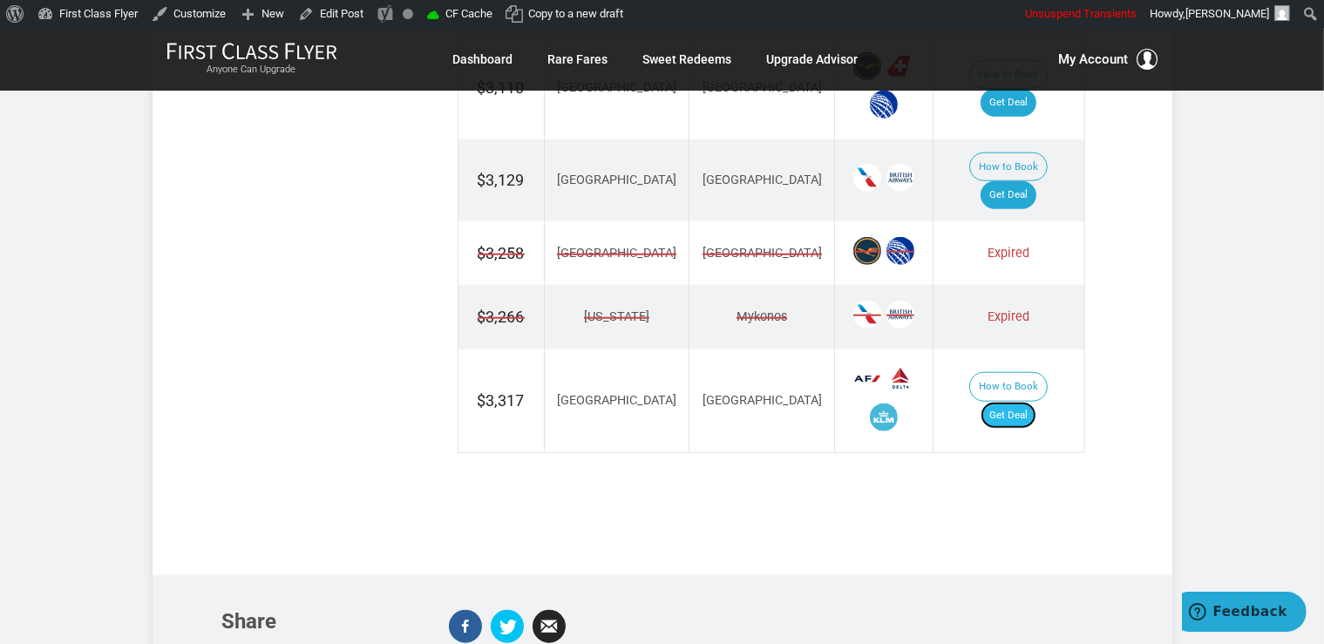
click at [1020, 402] on link "Get Deal" at bounding box center [1008, 416] width 56 height 28
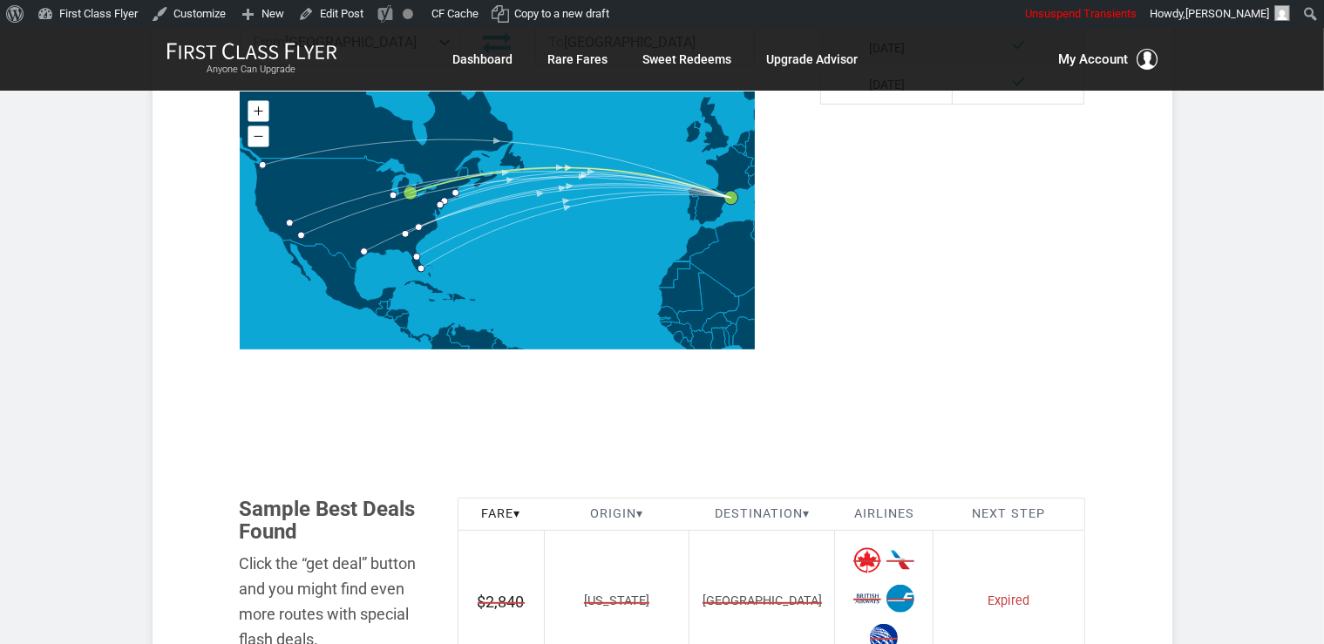
scroll to position [1104, 0]
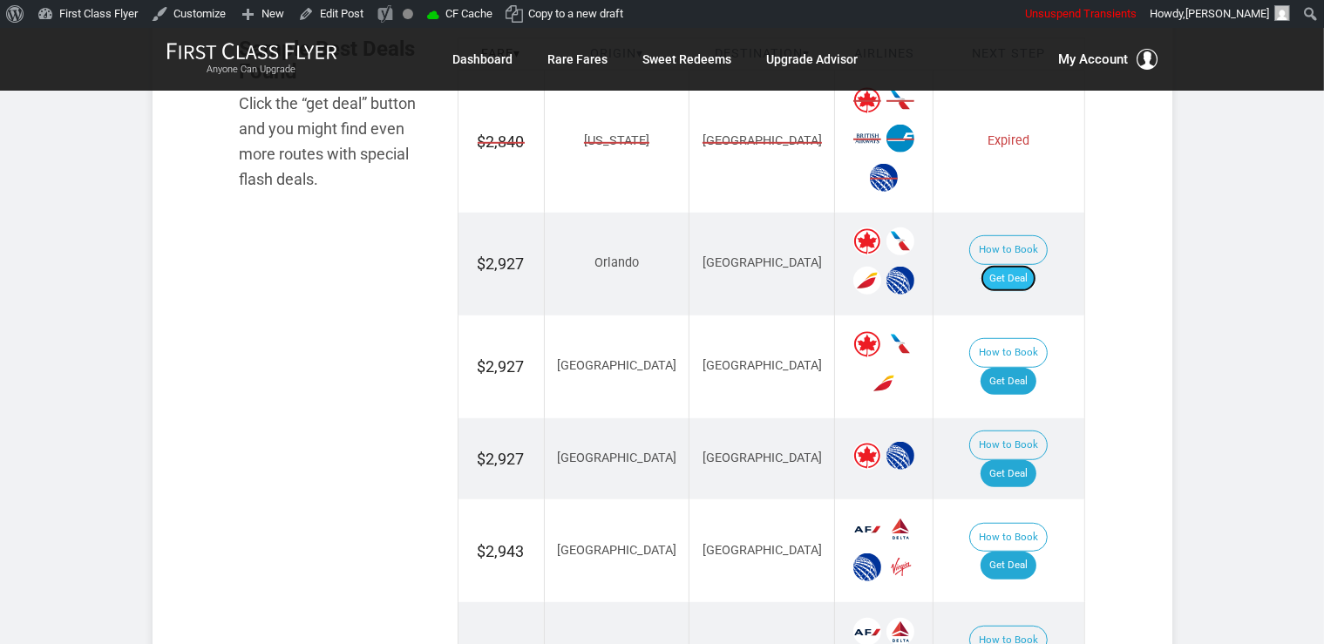
click at [1026, 265] on link "Get Deal" at bounding box center [1008, 279] width 56 height 28
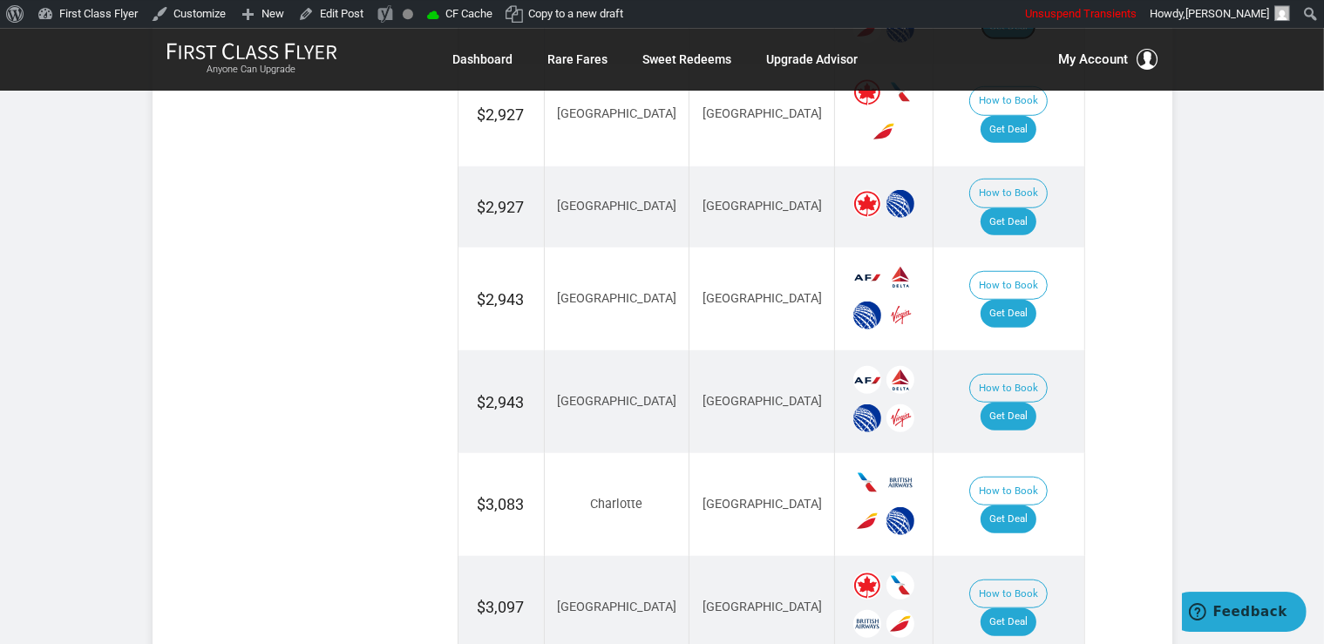
scroll to position [1380, 0]
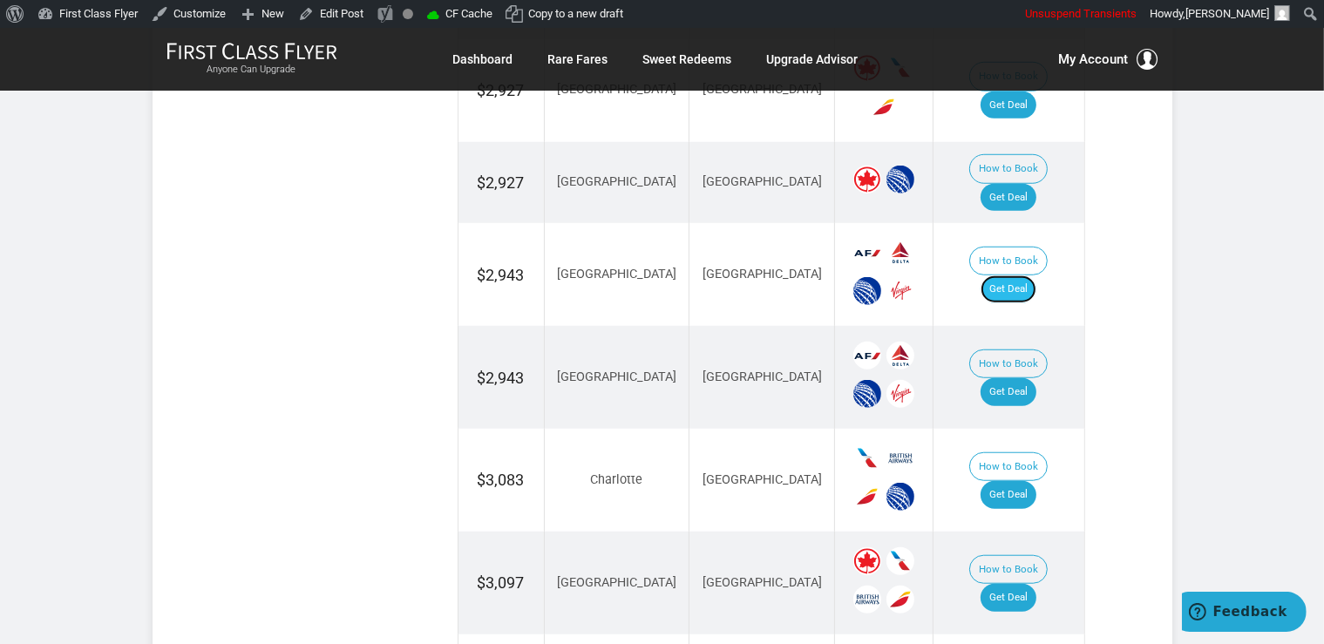
click at [999, 275] on link "Get Deal" at bounding box center [1008, 289] width 56 height 28
click at [1013, 378] on link "Get Deal" at bounding box center [1008, 392] width 56 height 28
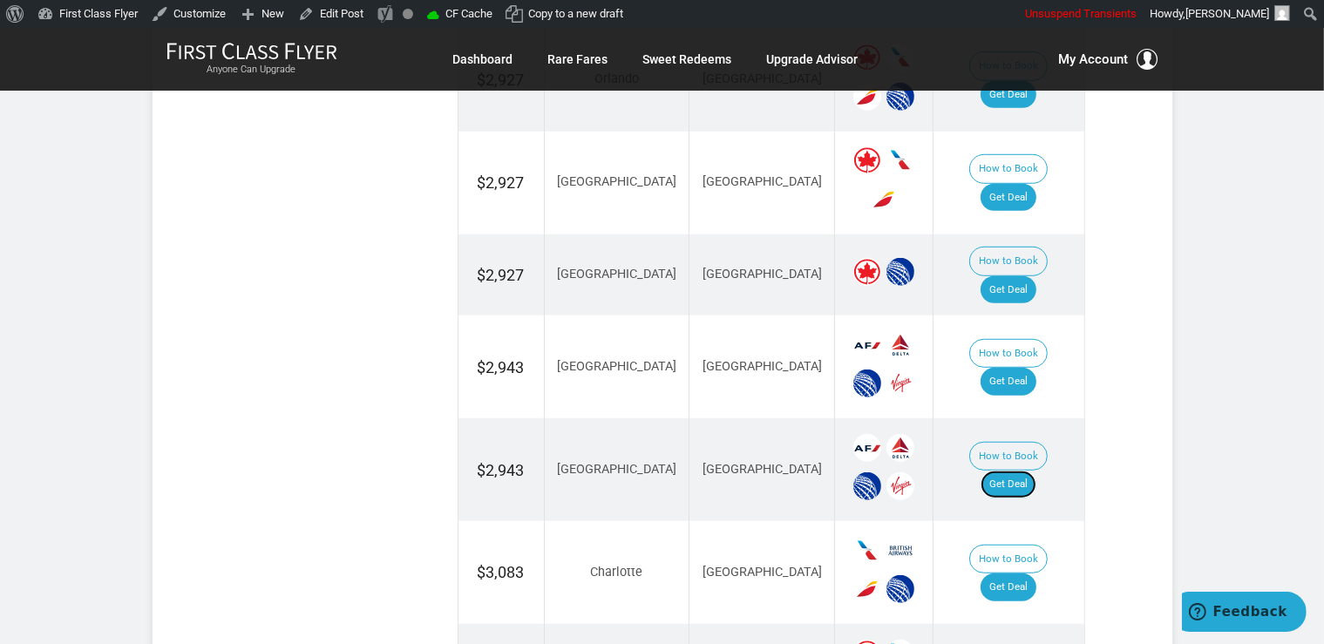
scroll to position [1104, 0]
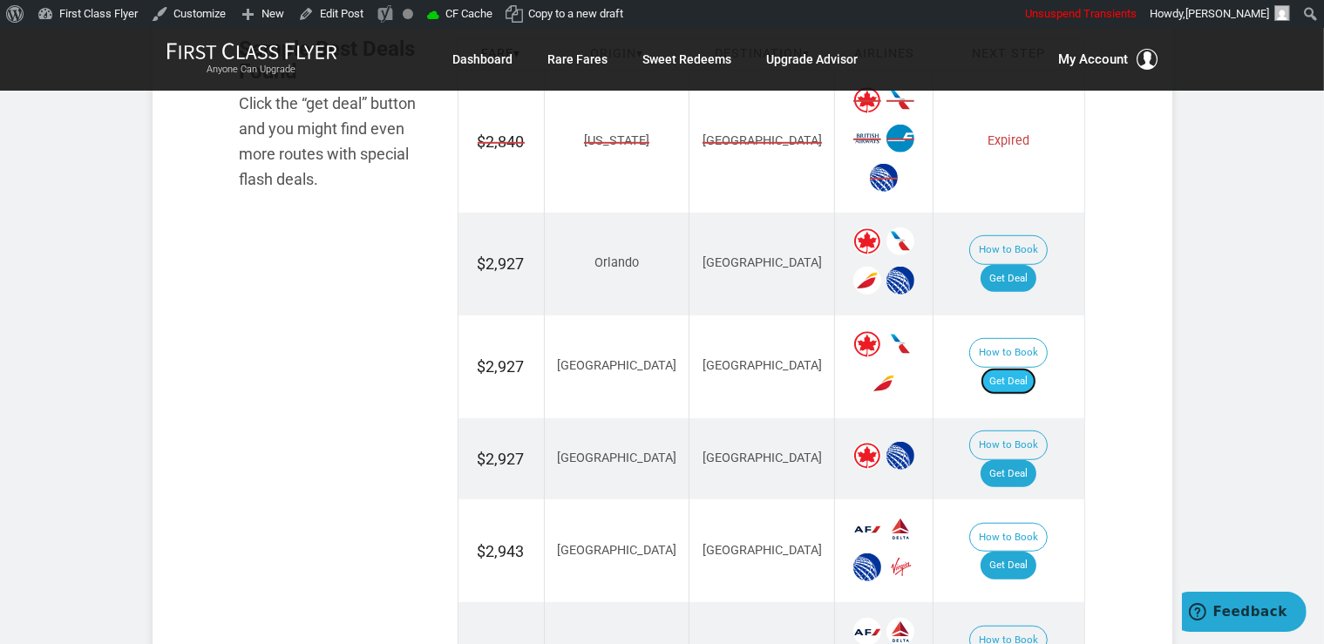
click at [1028, 368] on link "Get Deal" at bounding box center [1008, 382] width 56 height 28
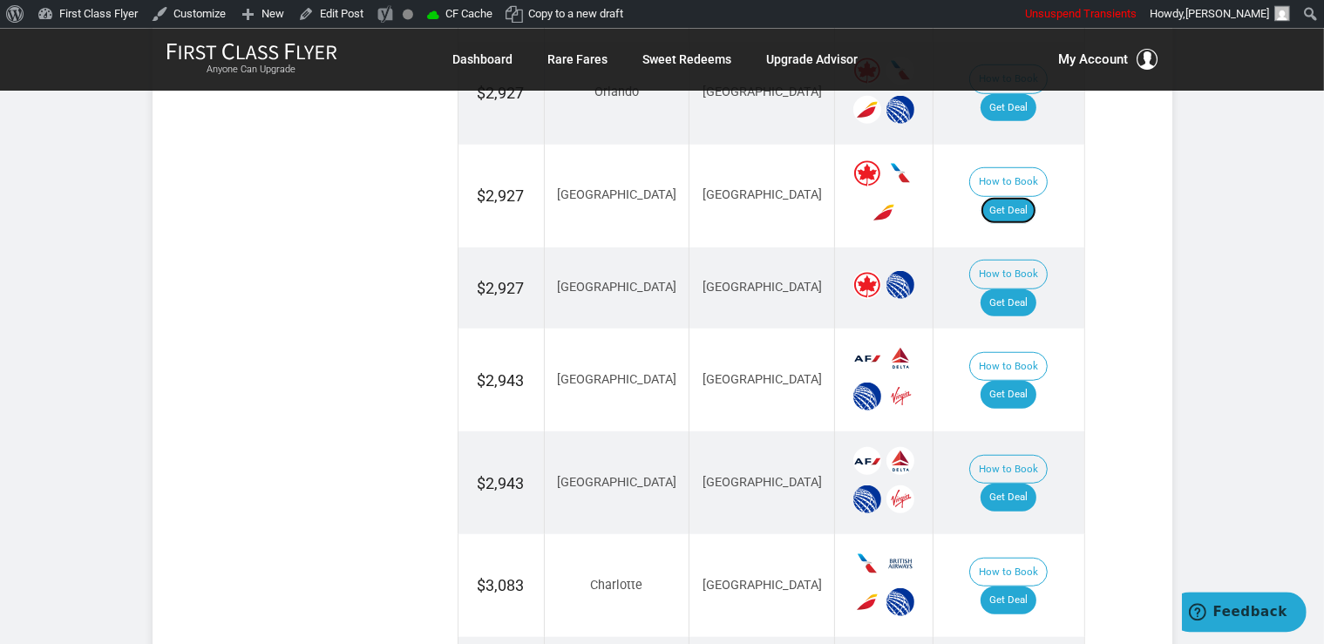
scroll to position [1288, 0]
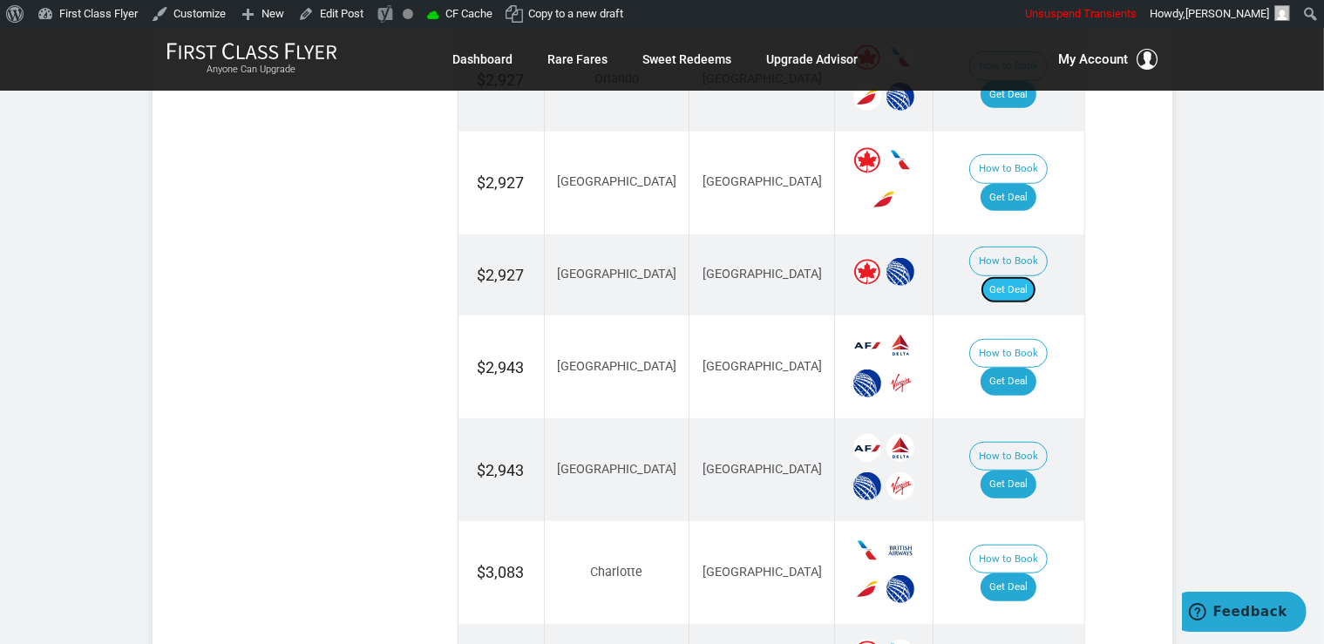
click at [1012, 276] on link "Get Deal" at bounding box center [1008, 290] width 56 height 28
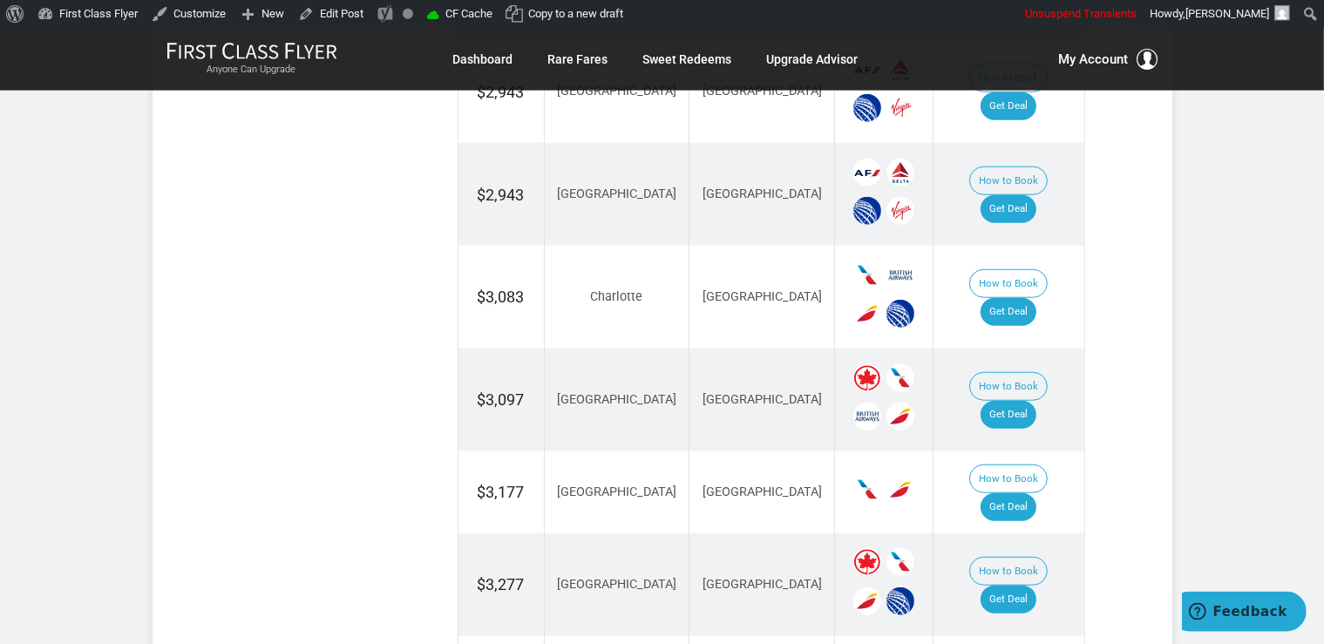
scroll to position [1564, 0]
click at [1013, 297] on link "Get Deal" at bounding box center [1008, 311] width 56 height 28
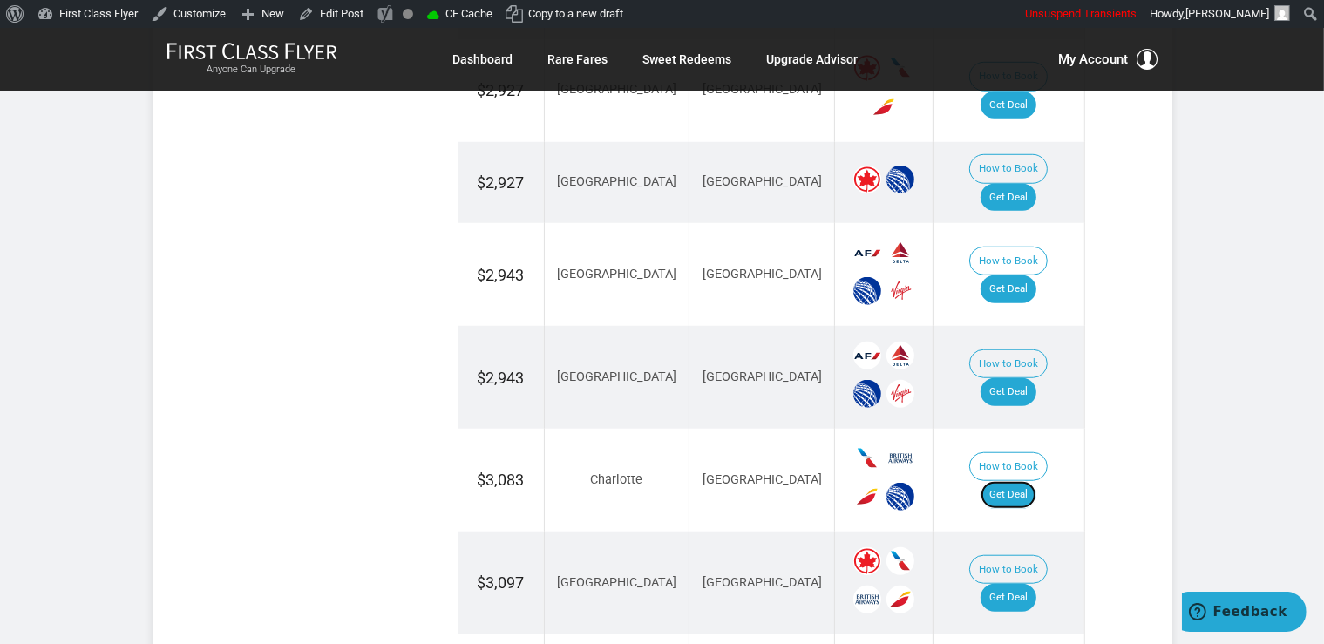
scroll to position [1472, 0]
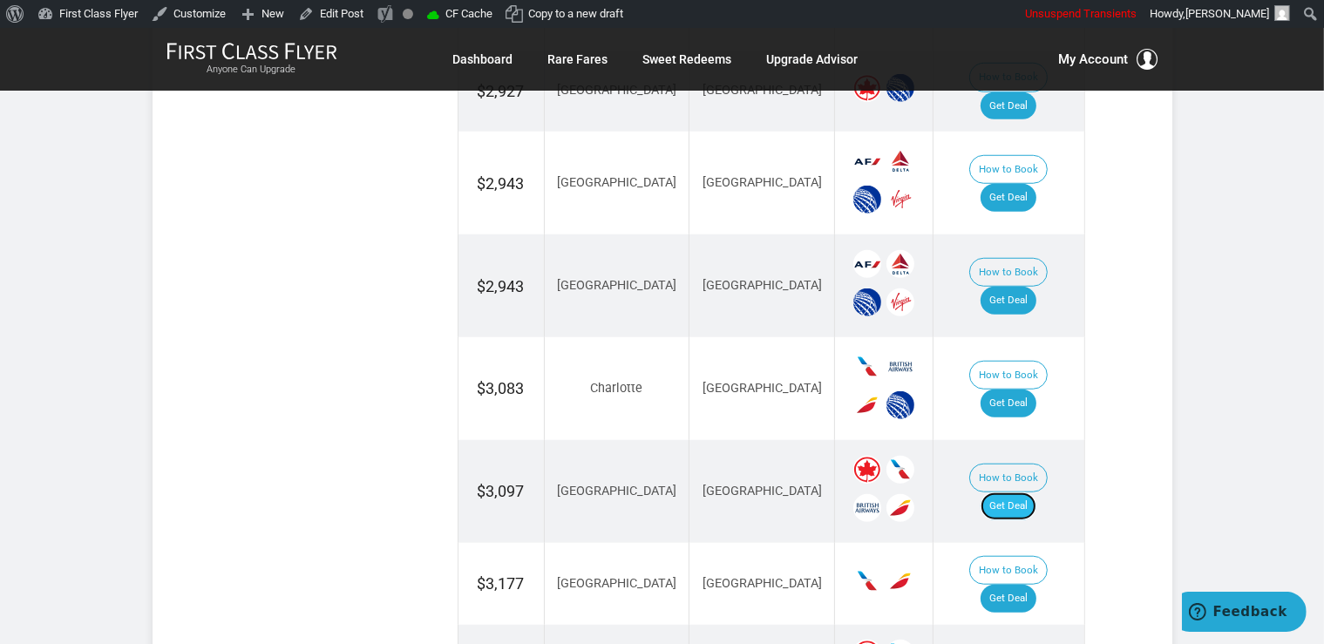
click at [1018, 492] on link "Get Deal" at bounding box center [1008, 506] width 56 height 28
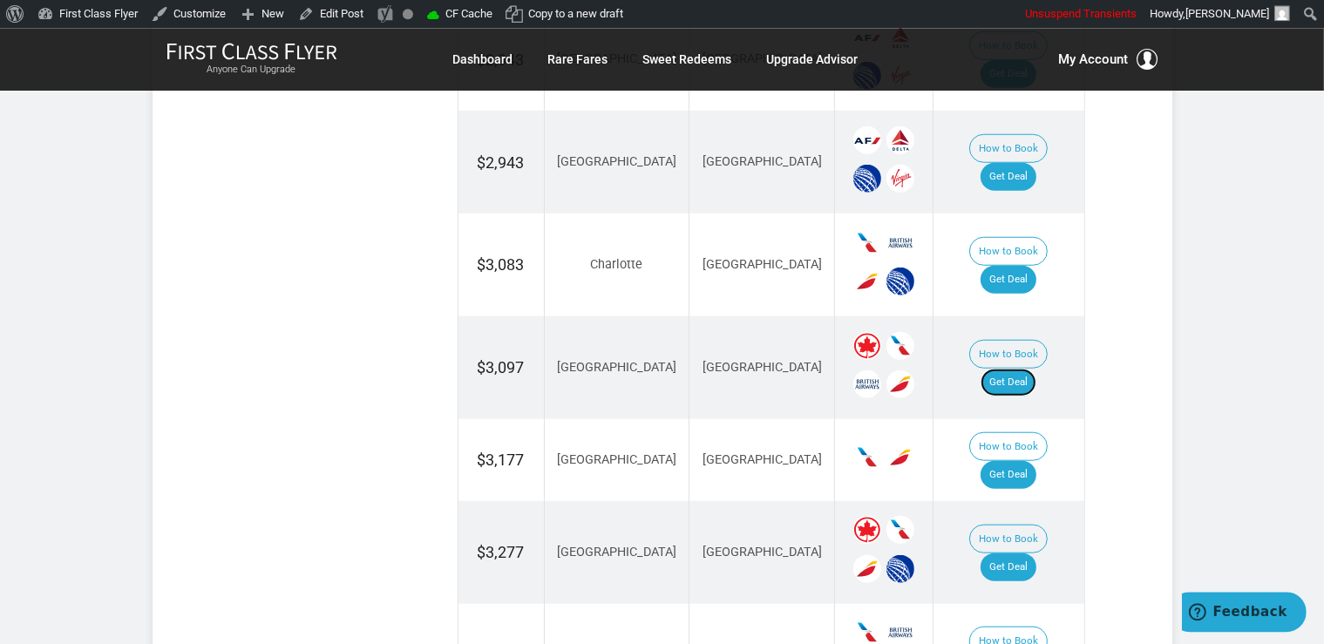
scroll to position [1841, 0]
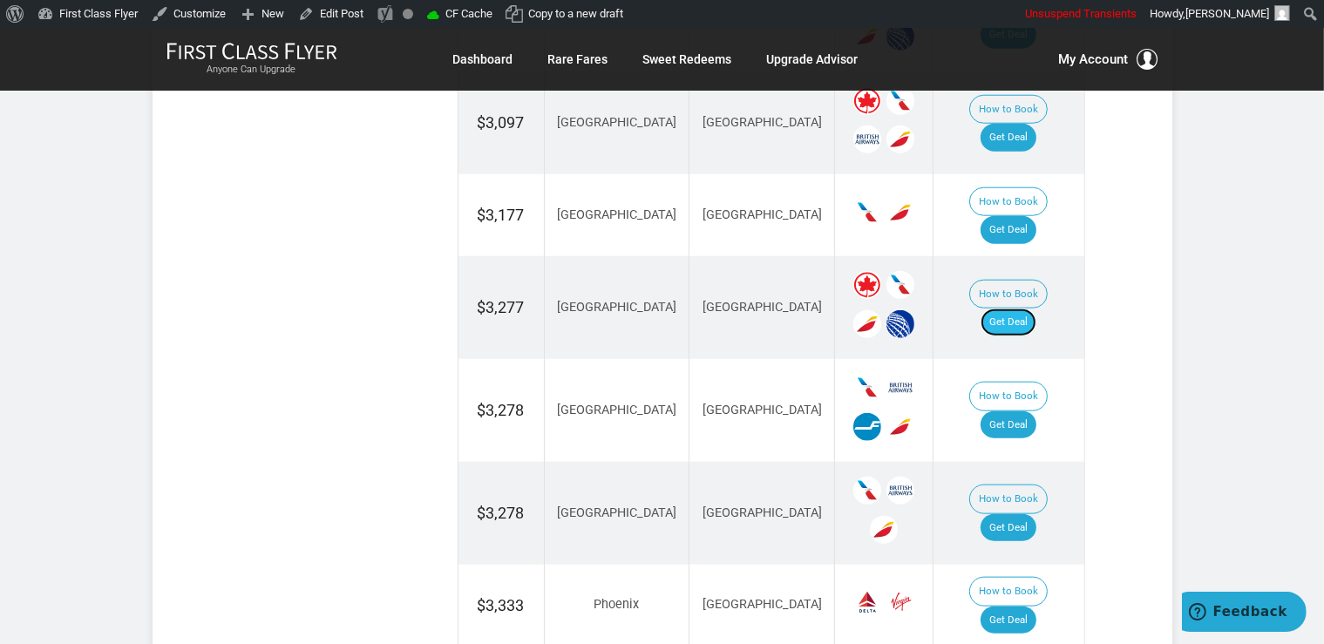
click at [1032, 308] on link "Get Deal" at bounding box center [1008, 322] width 56 height 28
click at [1029, 359] on td "How to Book Get Deal" at bounding box center [1008, 410] width 151 height 103
click at [1027, 411] on link "Get Deal" at bounding box center [1008, 425] width 56 height 28
click at [1027, 514] on link "Get Deal" at bounding box center [1008, 528] width 56 height 28
click at [1025, 216] on link "Get Deal" at bounding box center [1008, 230] width 56 height 28
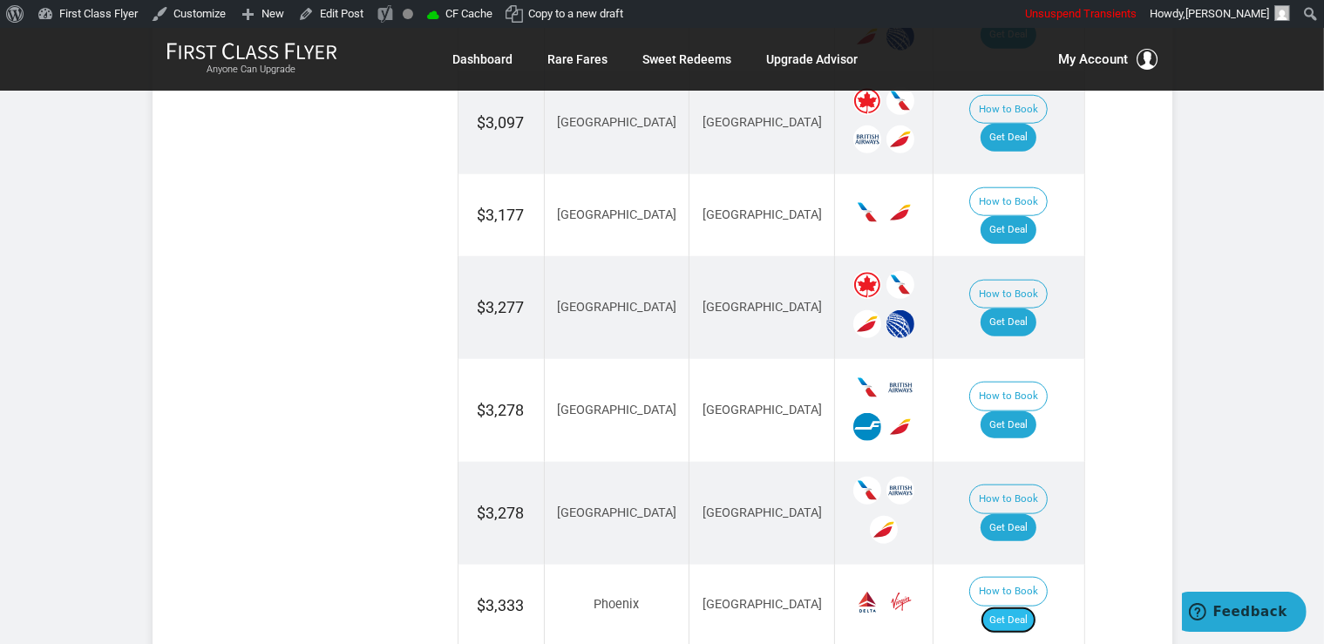
click at [1021, 607] on link "Get Deal" at bounding box center [1008, 621] width 56 height 28
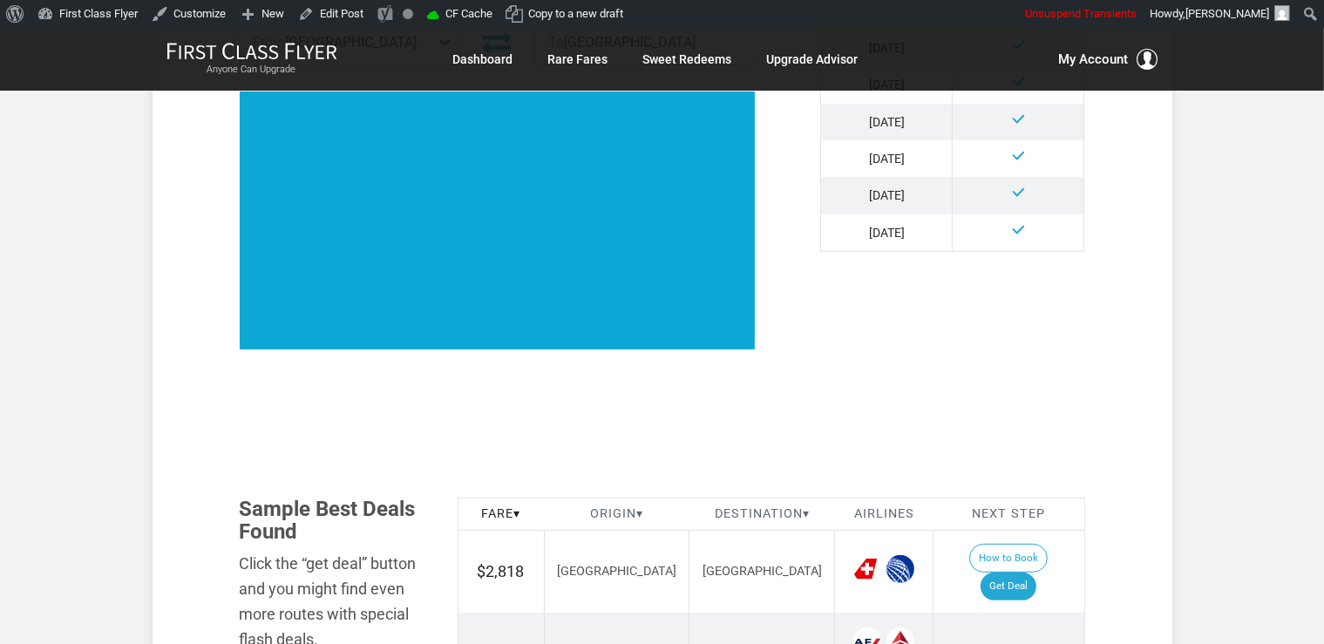
scroll to position [920, 0]
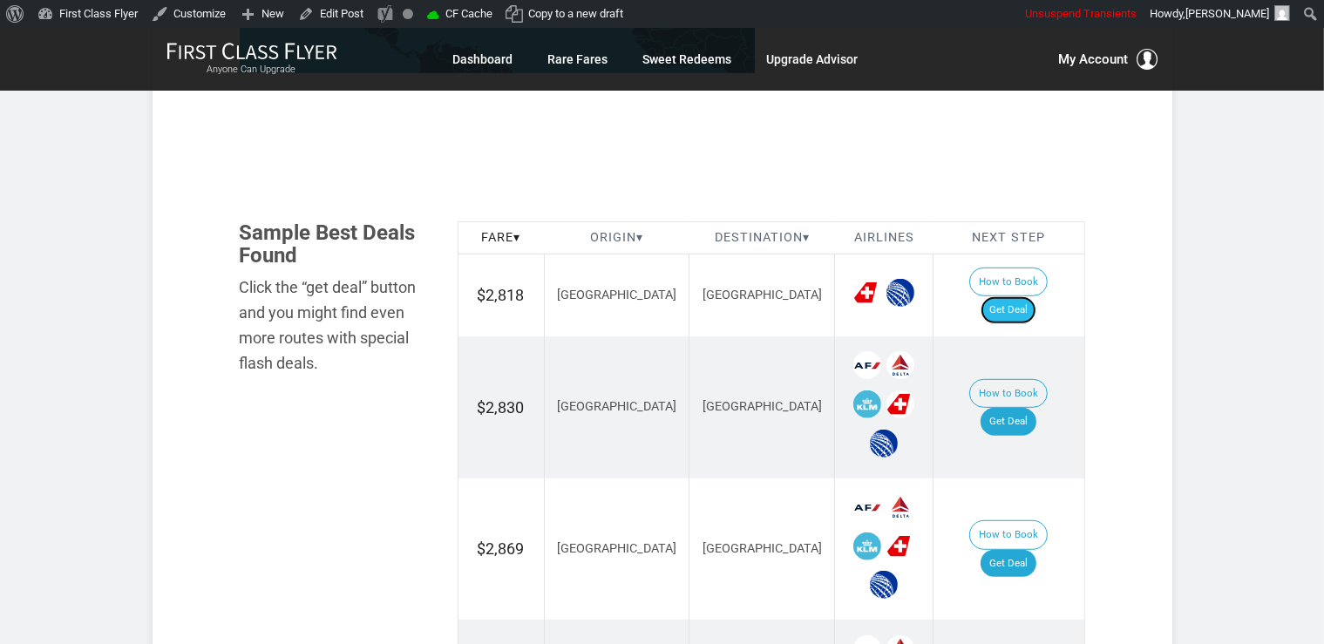
click at [1020, 296] on link "Get Deal" at bounding box center [1008, 310] width 56 height 28
click at [1023, 408] on link "Get Deal" at bounding box center [1008, 422] width 56 height 28
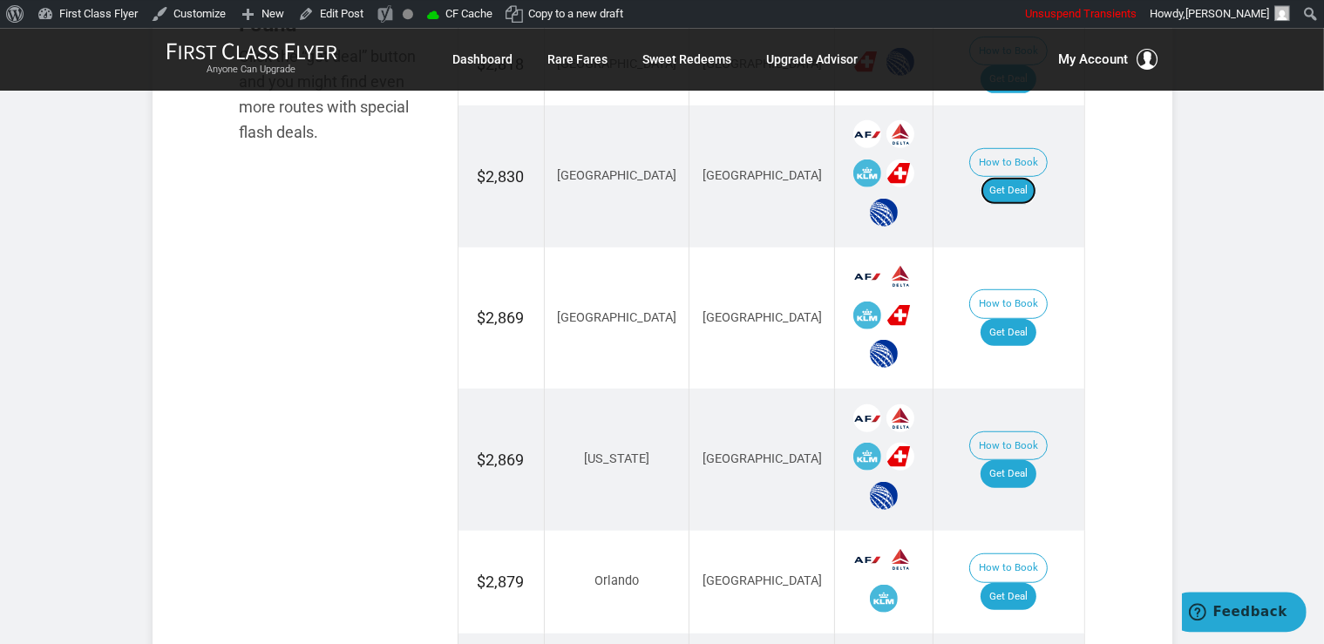
scroll to position [1196, 0]
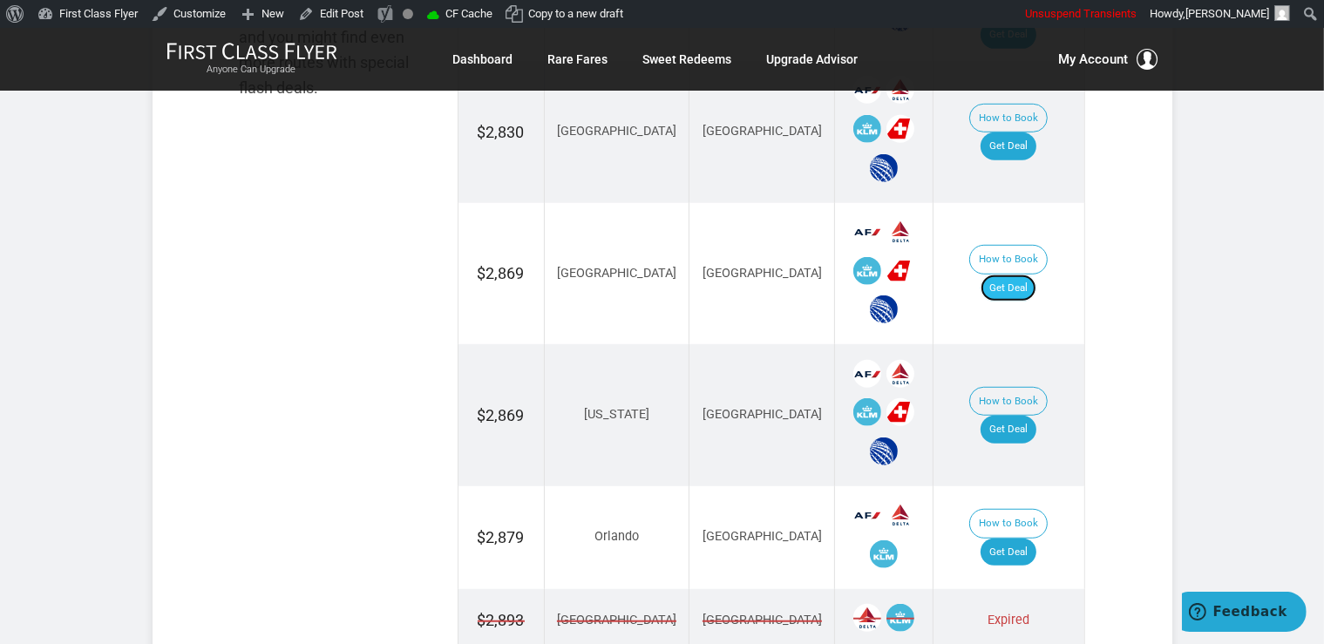
click at [1013, 275] on link "Get Deal" at bounding box center [1008, 289] width 56 height 28
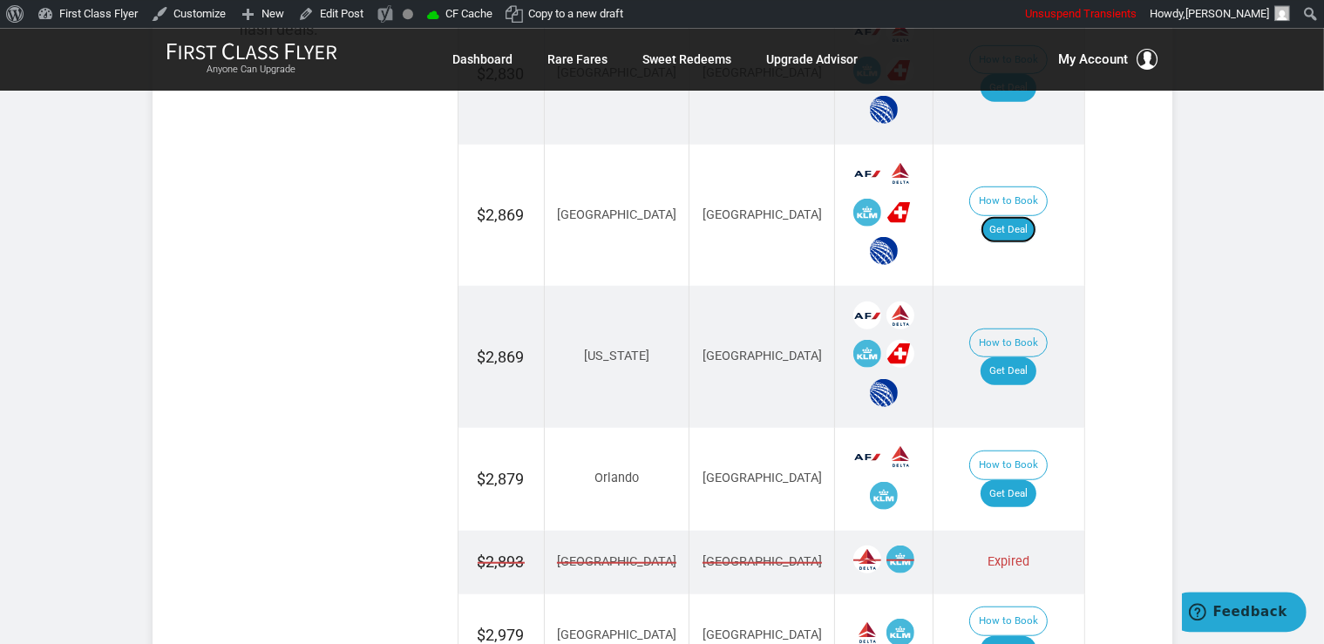
scroll to position [1380, 0]
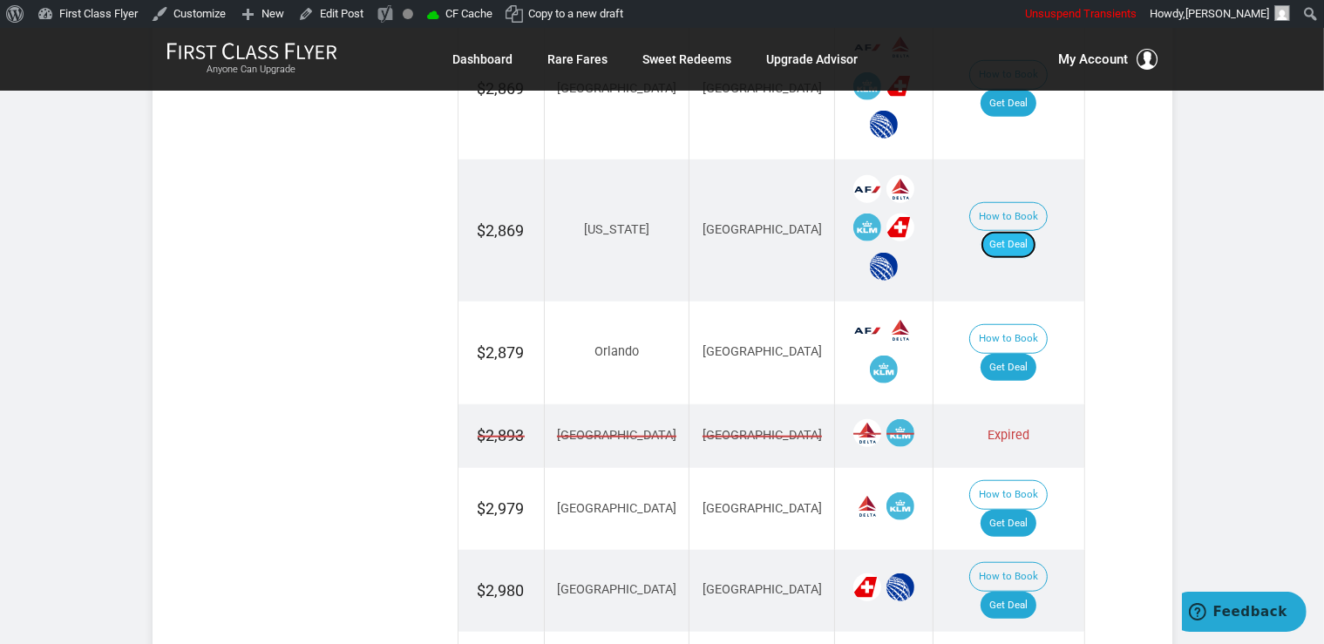
click at [1032, 231] on link "Get Deal" at bounding box center [1008, 245] width 56 height 28
click at [1014, 231] on link "Get Deal" at bounding box center [1008, 245] width 56 height 28
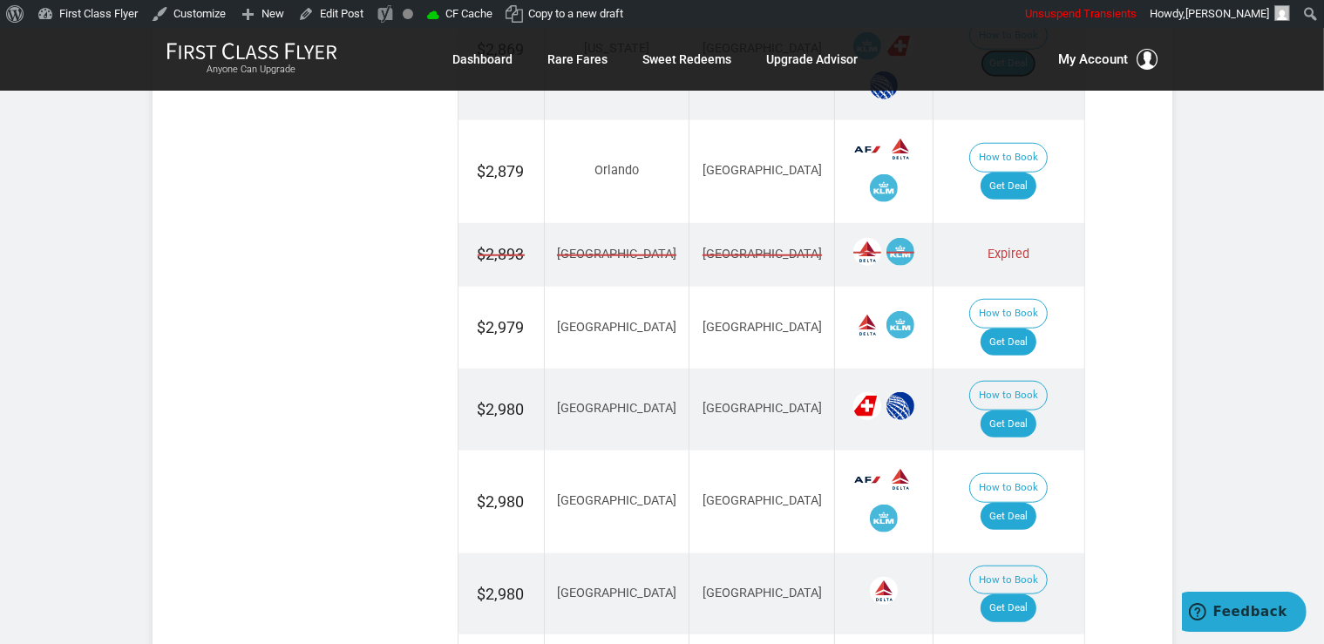
scroll to position [1564, 0]
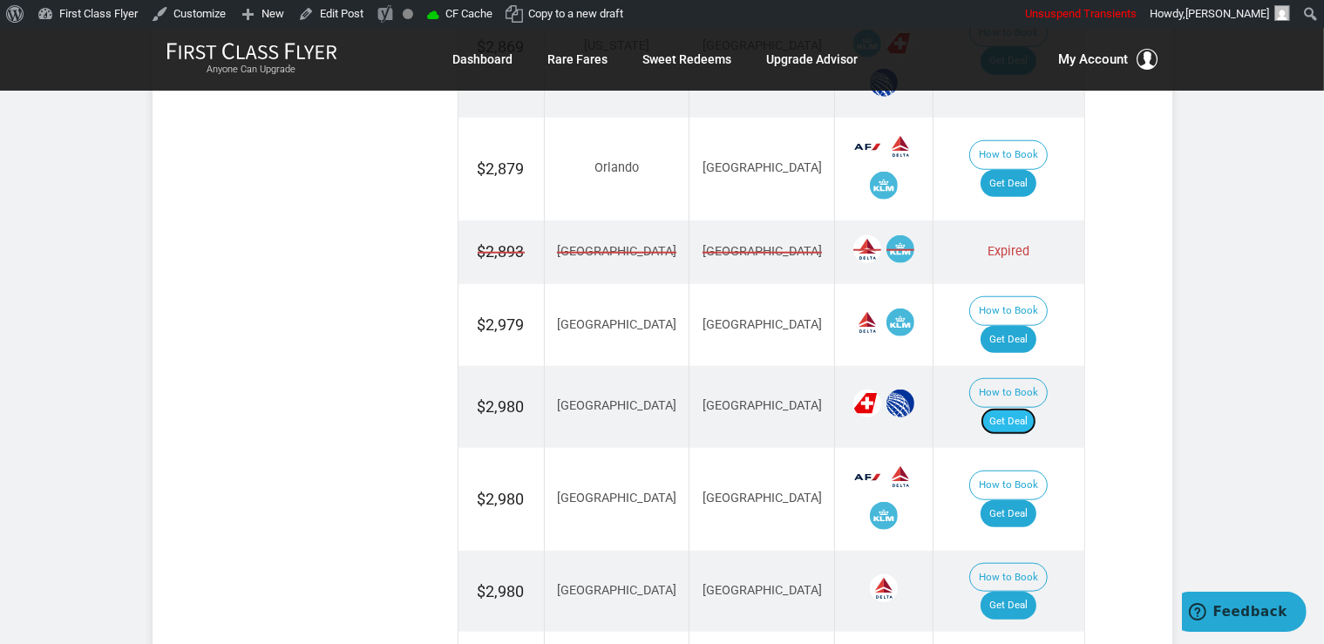
click at [1032, 408] on link "Get Deal" at bounding box center [1008, 422] width 56 height 28
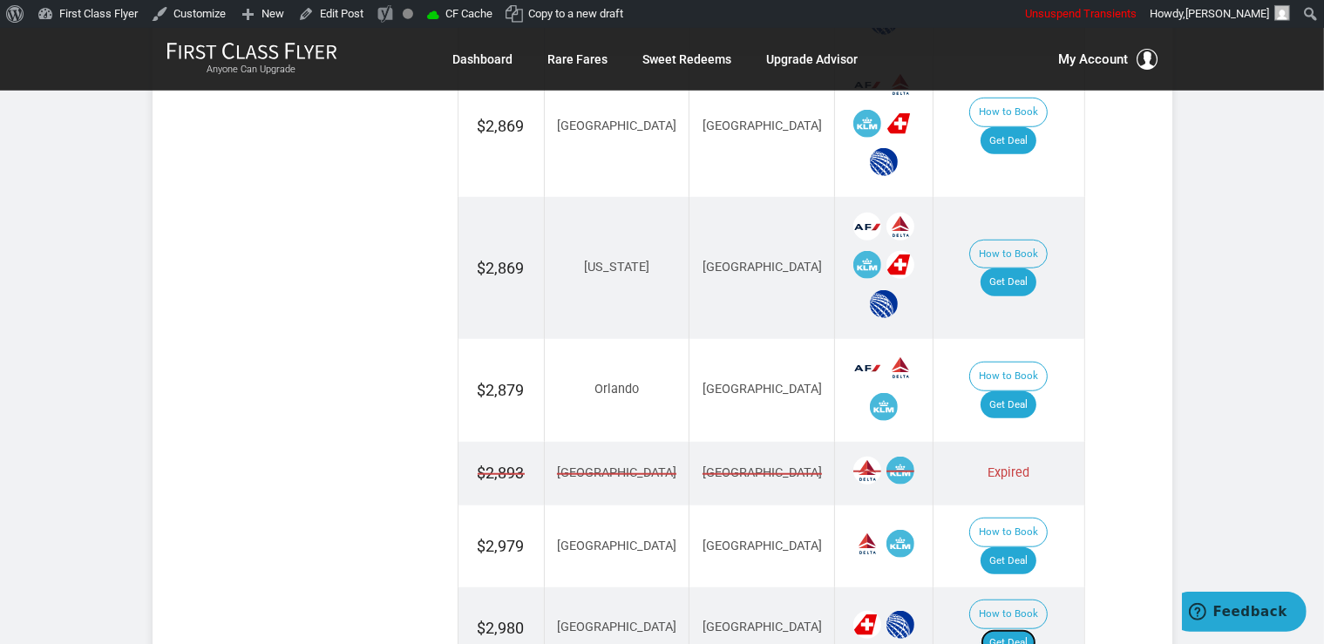
scroll to position [1380, 0]
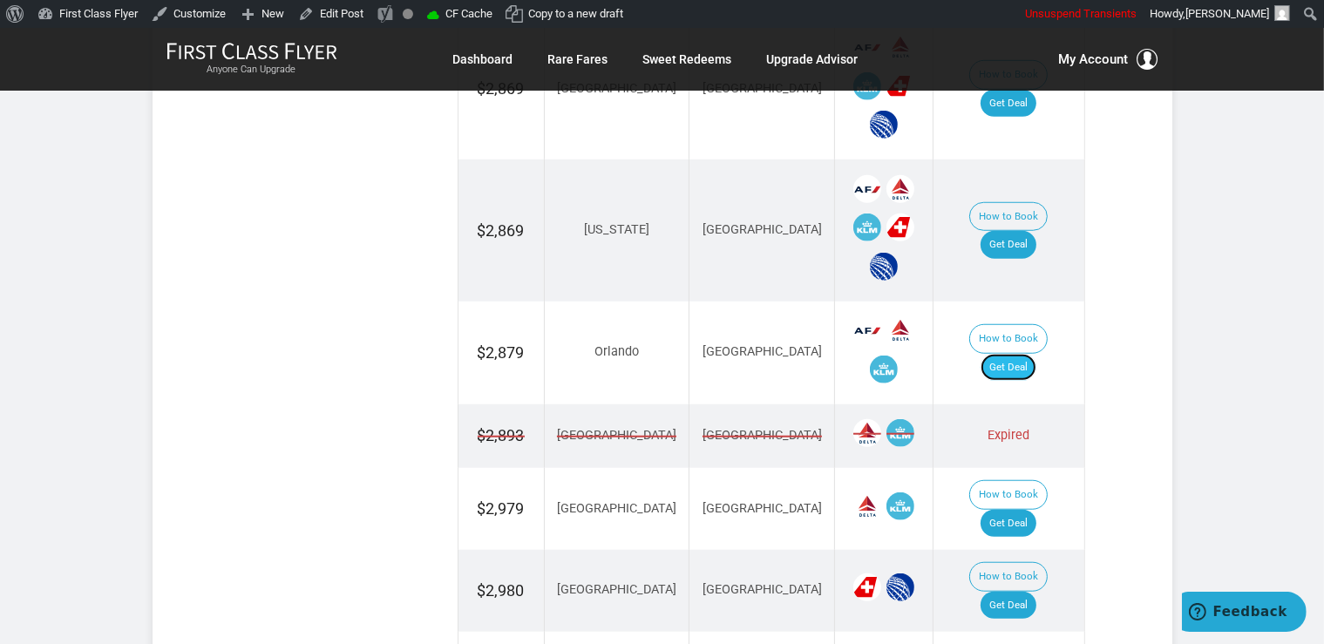
click at [1016, 354] on link "Get Deal" at bounding box center [1008, 368] width 56 height 28
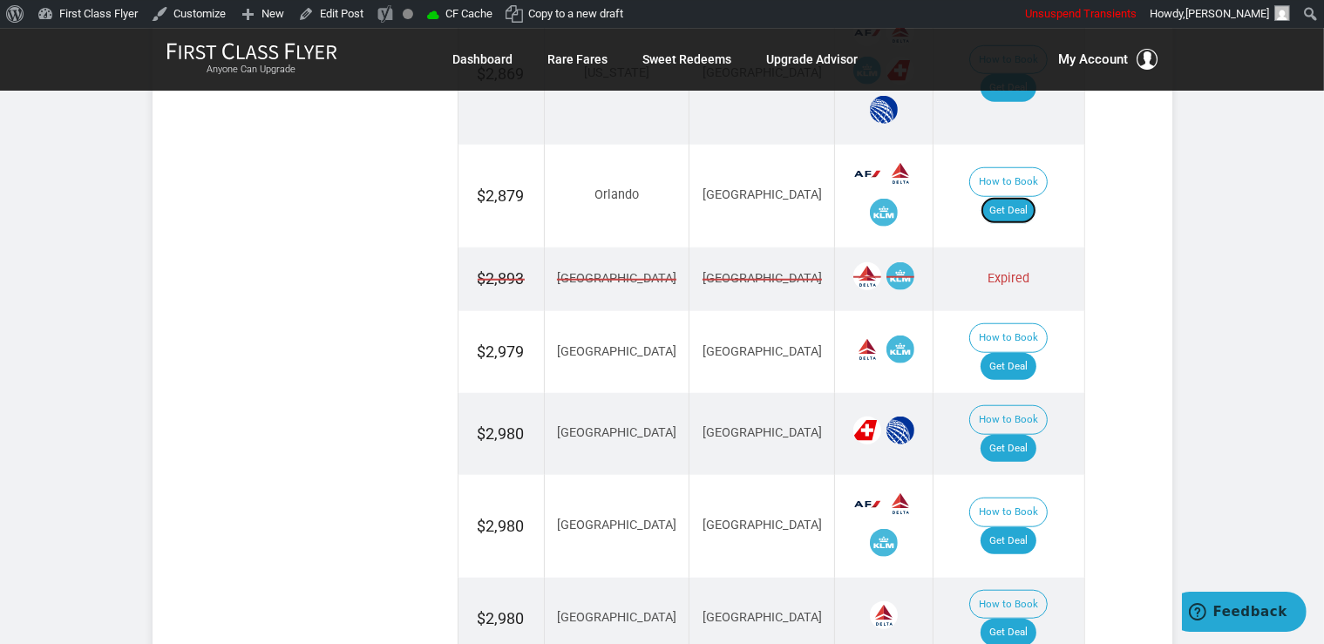
scroll to position [1564, 0]
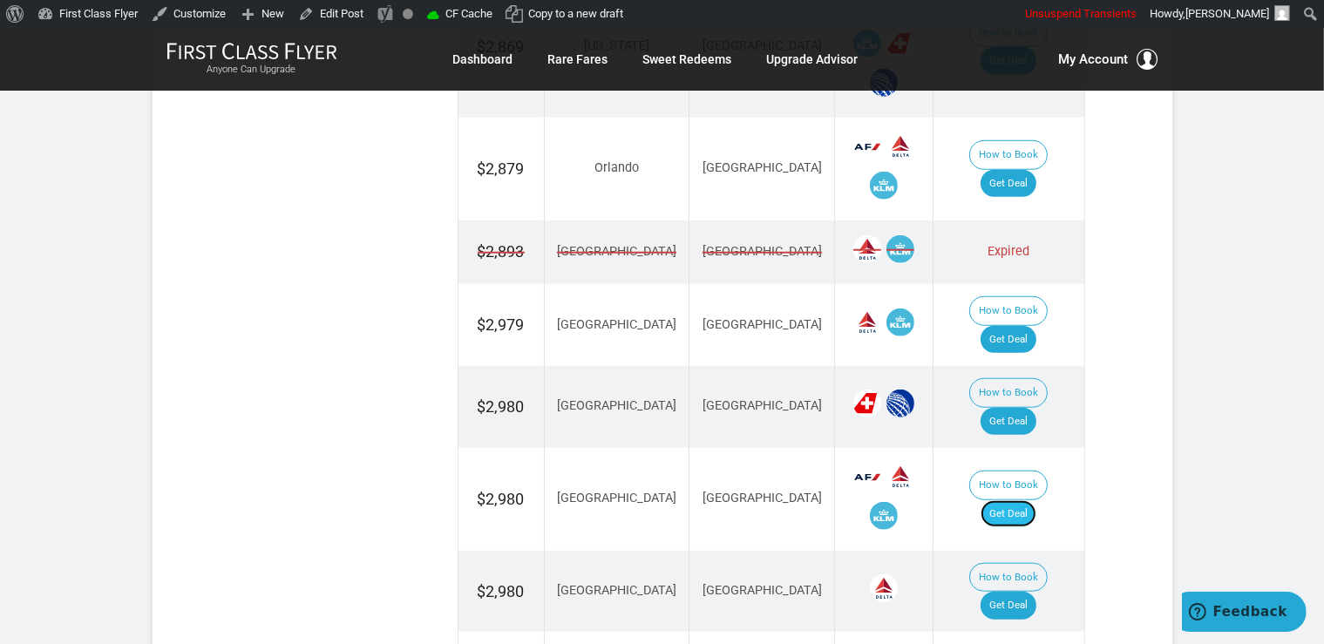
click at [1006, 500] on link "Get Deal" at bounding box center [1008, 514] width 56 height 28
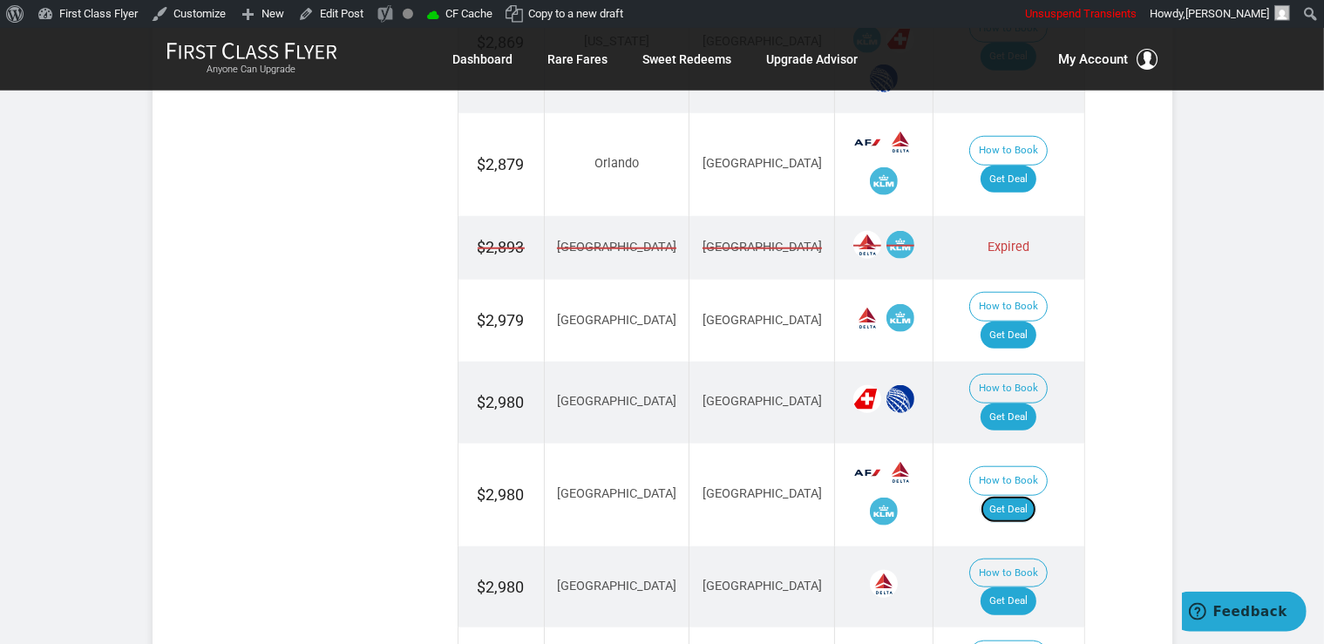
scroll to position [1472, 0]
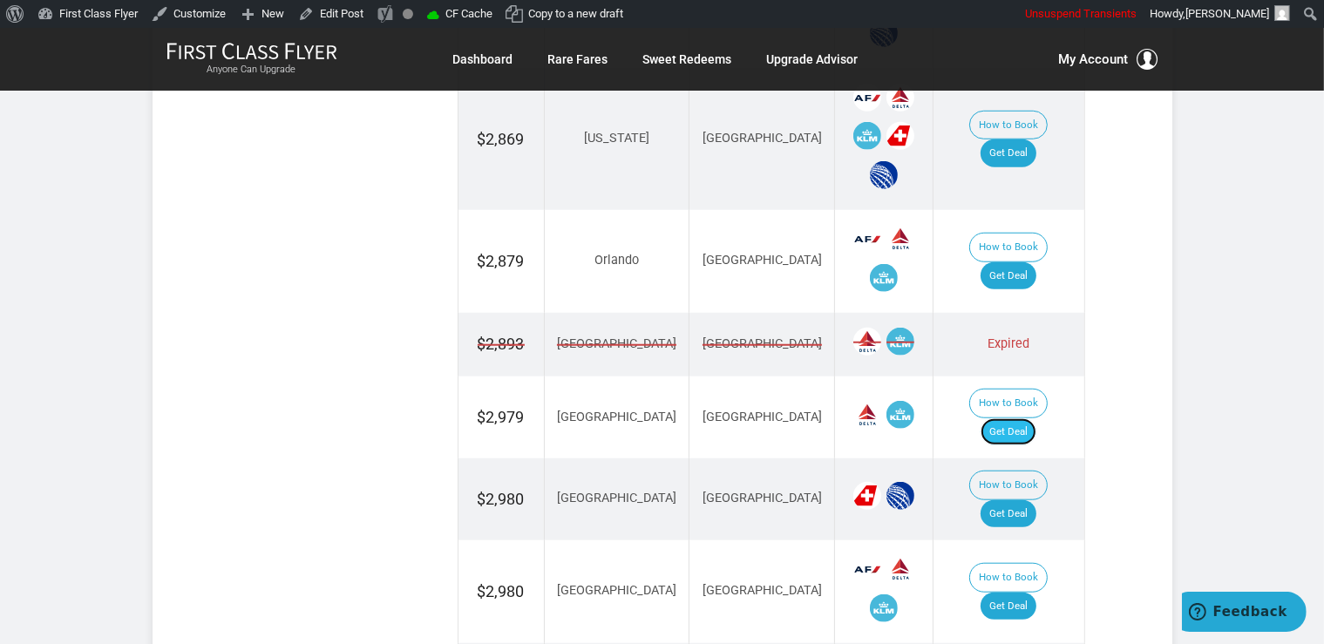
click at [1032, 418] on link "Get Deal" at bounding box center [1008, 432] width 56 height 28
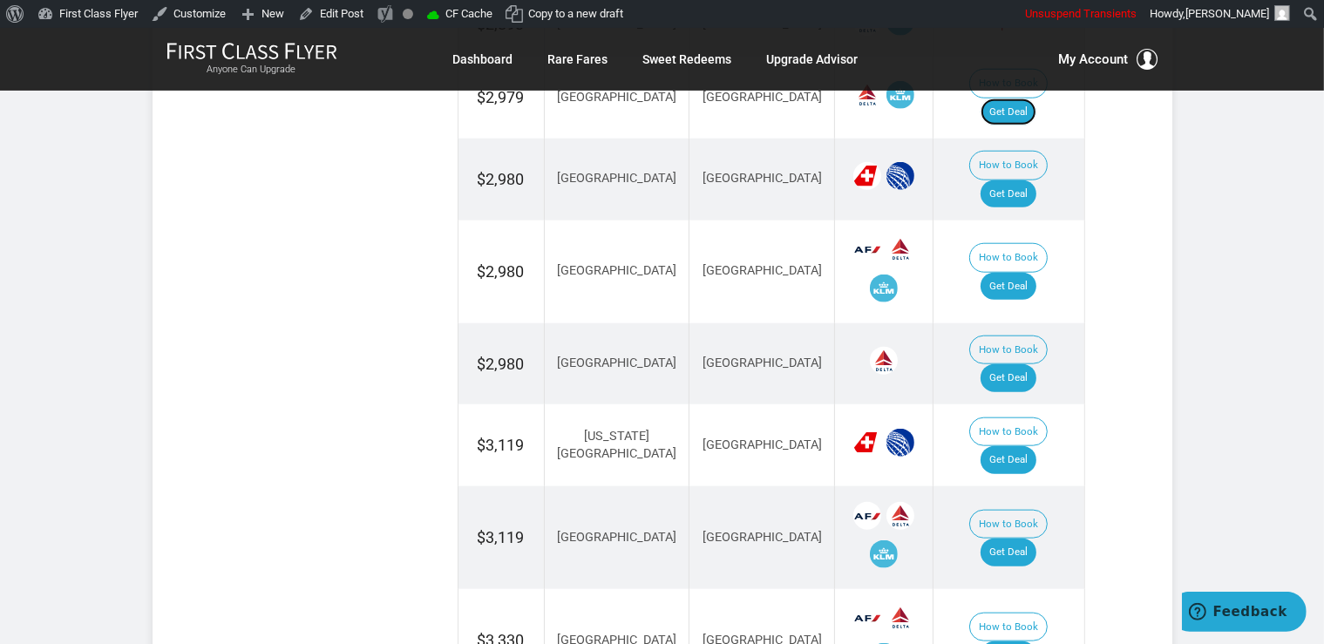
scroll to position [1841, 0]
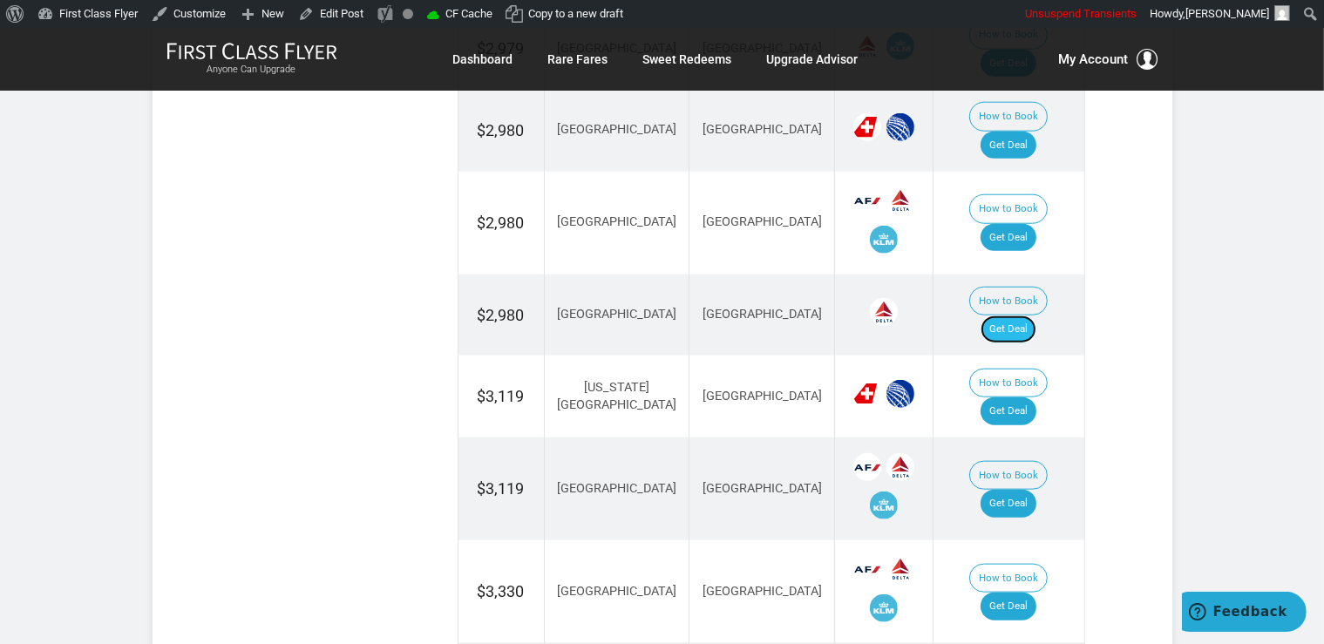
click at [1020, 315] on link "Get Deal" at bounding box center [1008, 329] width 56 height 28
click at [1023, 397] on link "Get Deal" at bounding box center [1008, 411] width 56 height 28
click at [1020, 490] on link "Get Deal" at bounding box center [1008, 504] width 56 height 28
click at [1009, 593] on link "Get Deal" at bounding box center [1008, 607] width 56 height 28
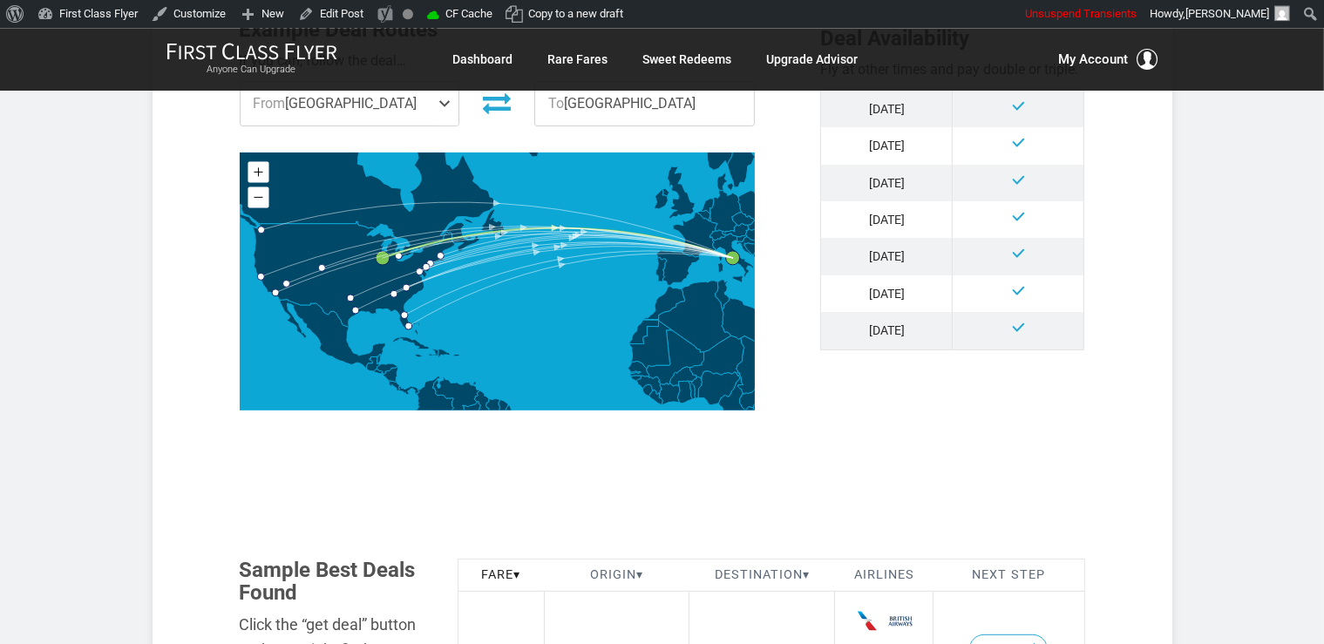
scroll to position [1104, 0]
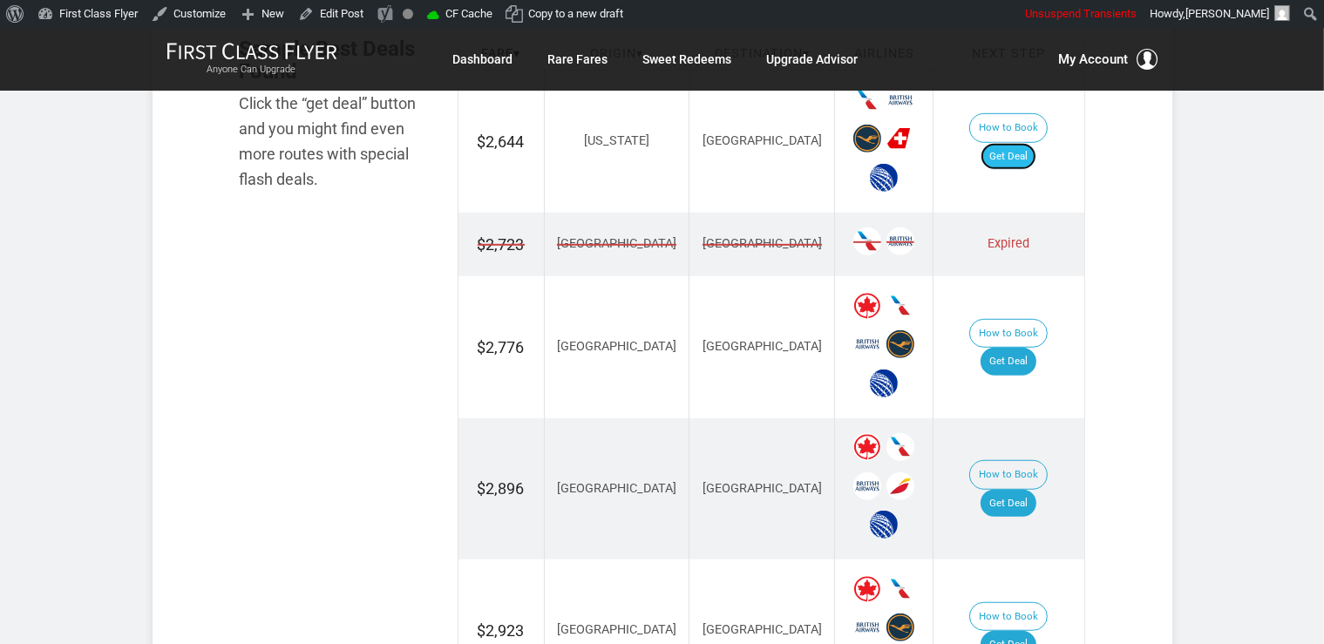
click at [1036, 143] on link "Get Deal" at bounding box center [1008, 157] width 56 height 28
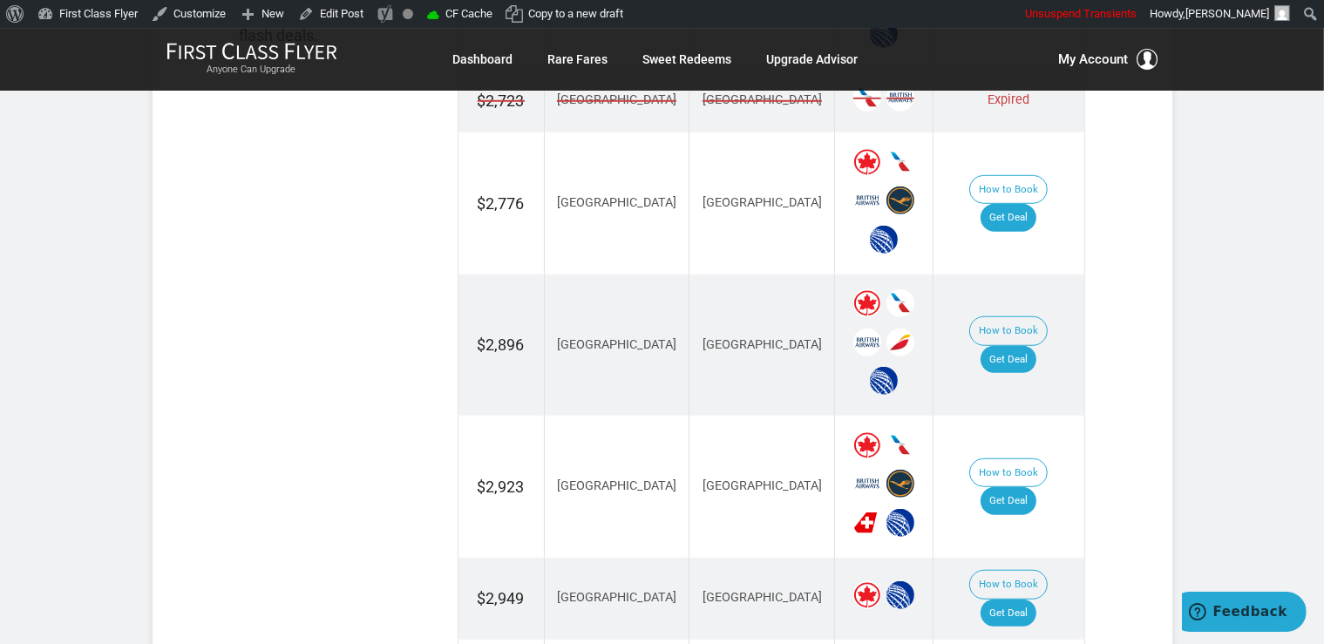
scroll to position [1380, 0]
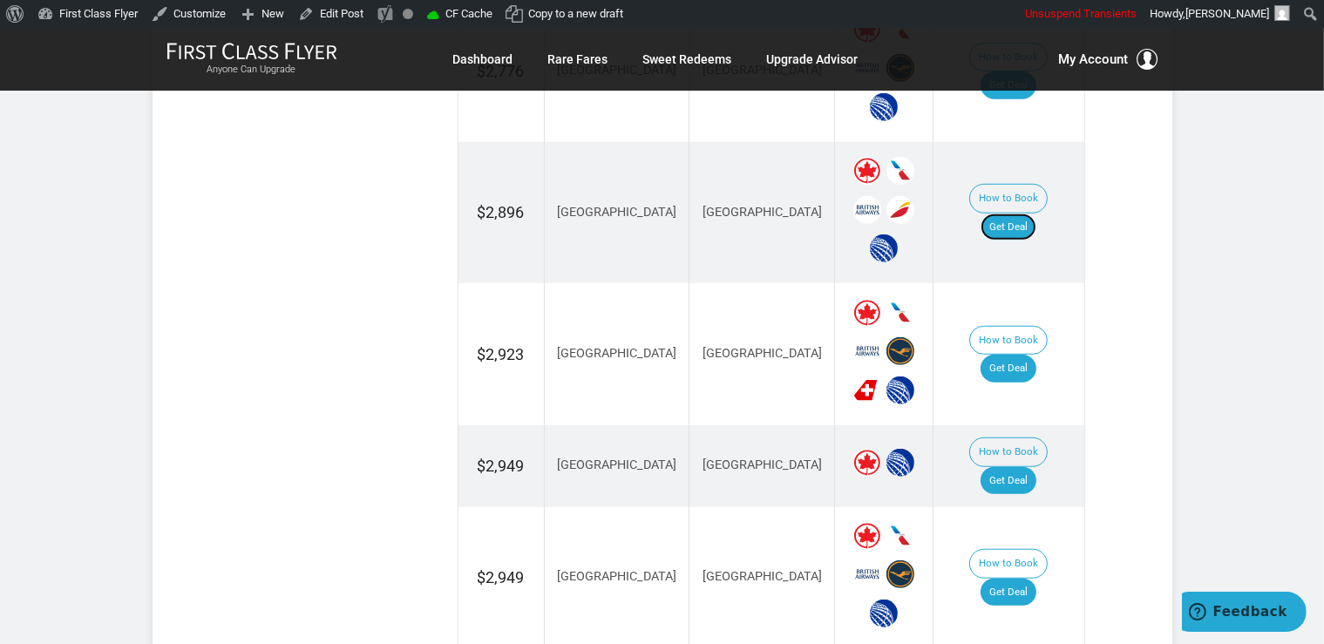
click at [1011, 214] on link "Get Deal" at bounding box center [1008, 228] width 56 height 28
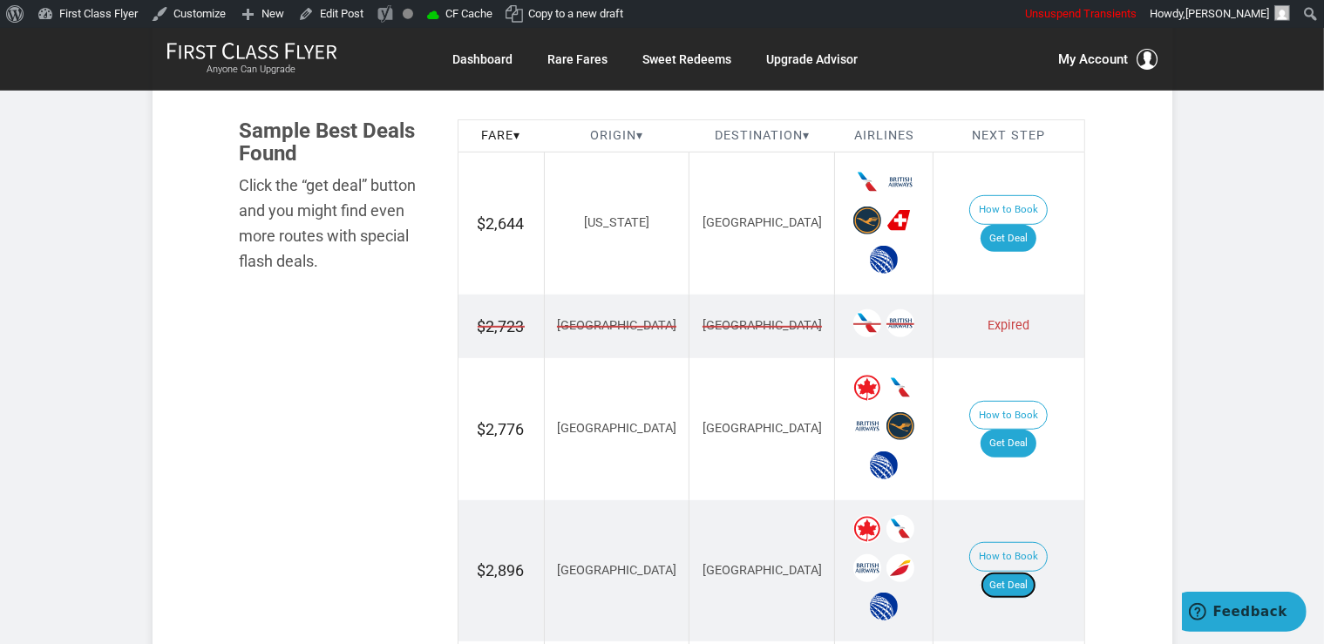
scroll to position [1104, 0]
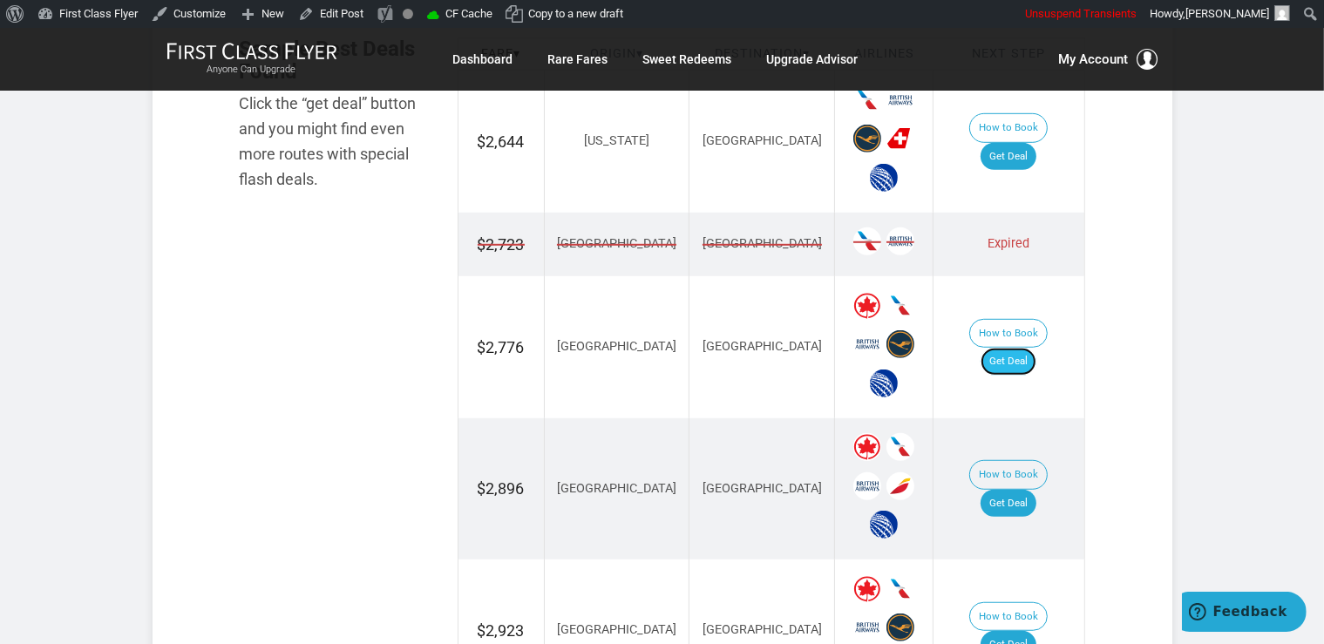
click at [1033, 348] on link "Get Deal" at bounding box center [1008, 362] width 56 height 28
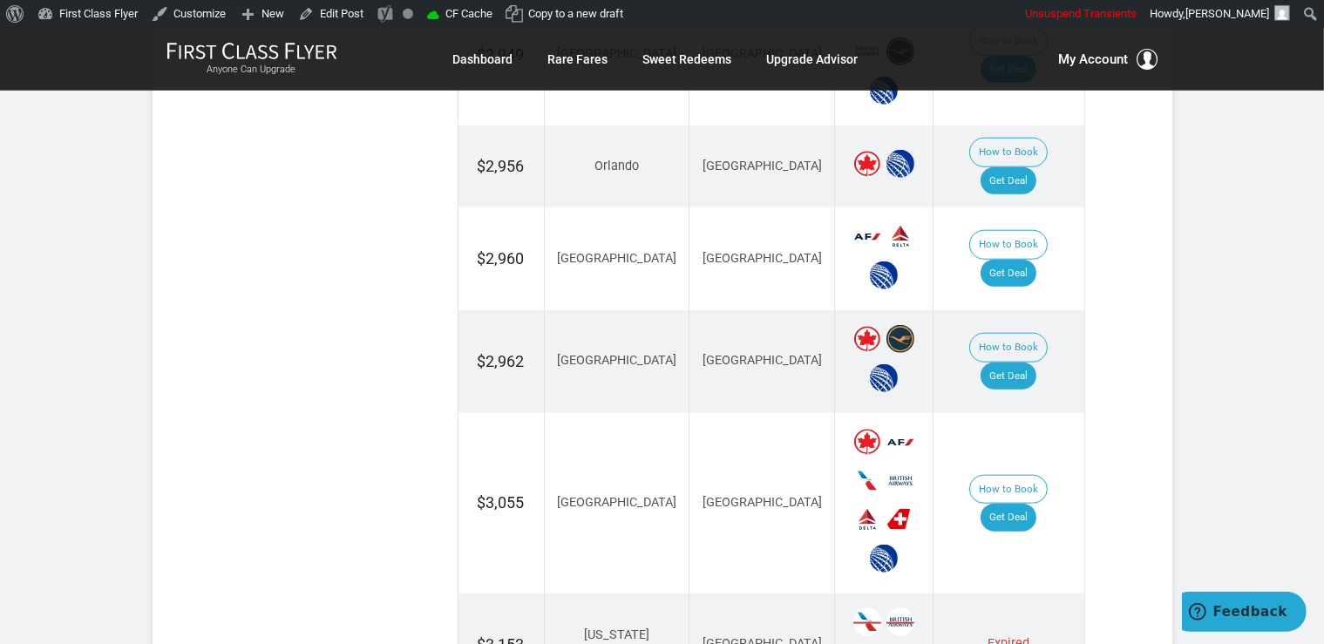
scroll to position [2116, 0]
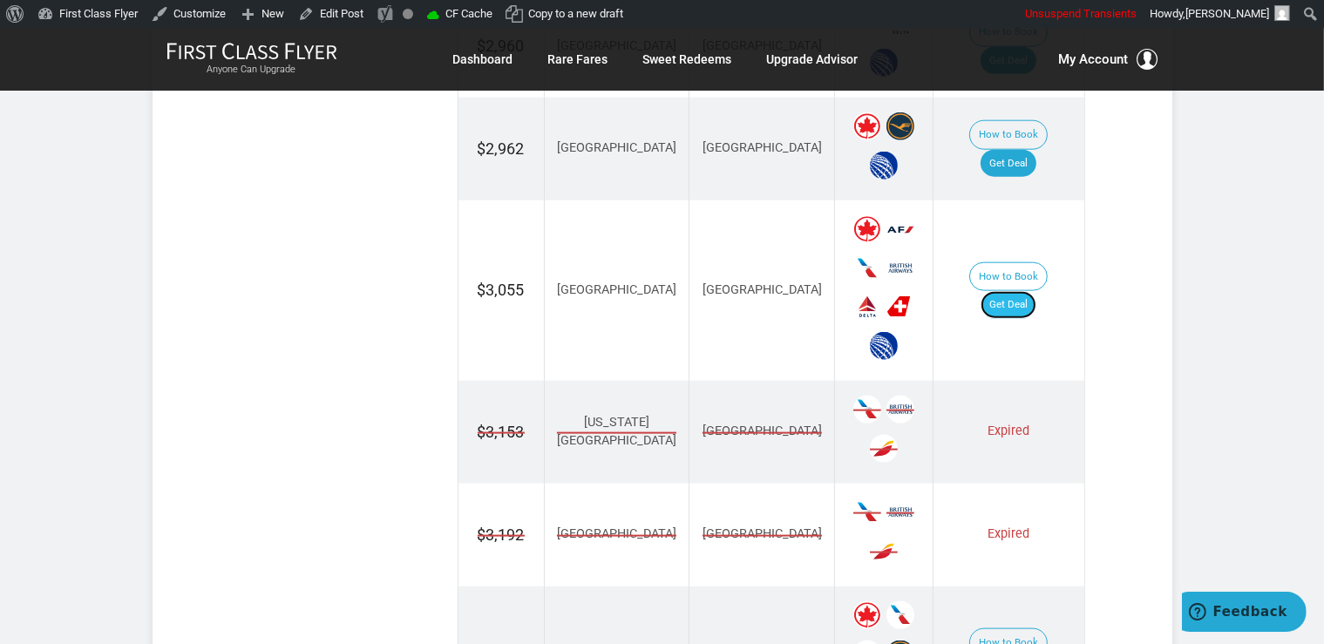
click at [1013, 291] on link "Get Deal" at bounding box center [1008, 305] width 56 height 28
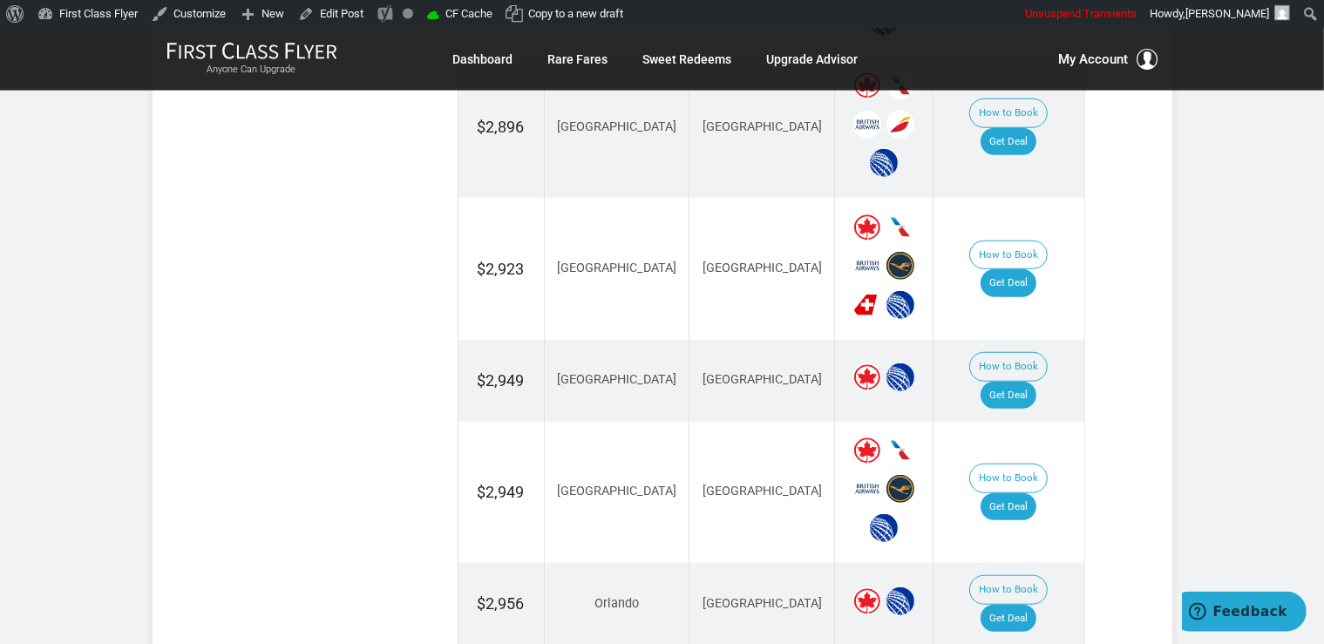
scroll to position [1288, 0]
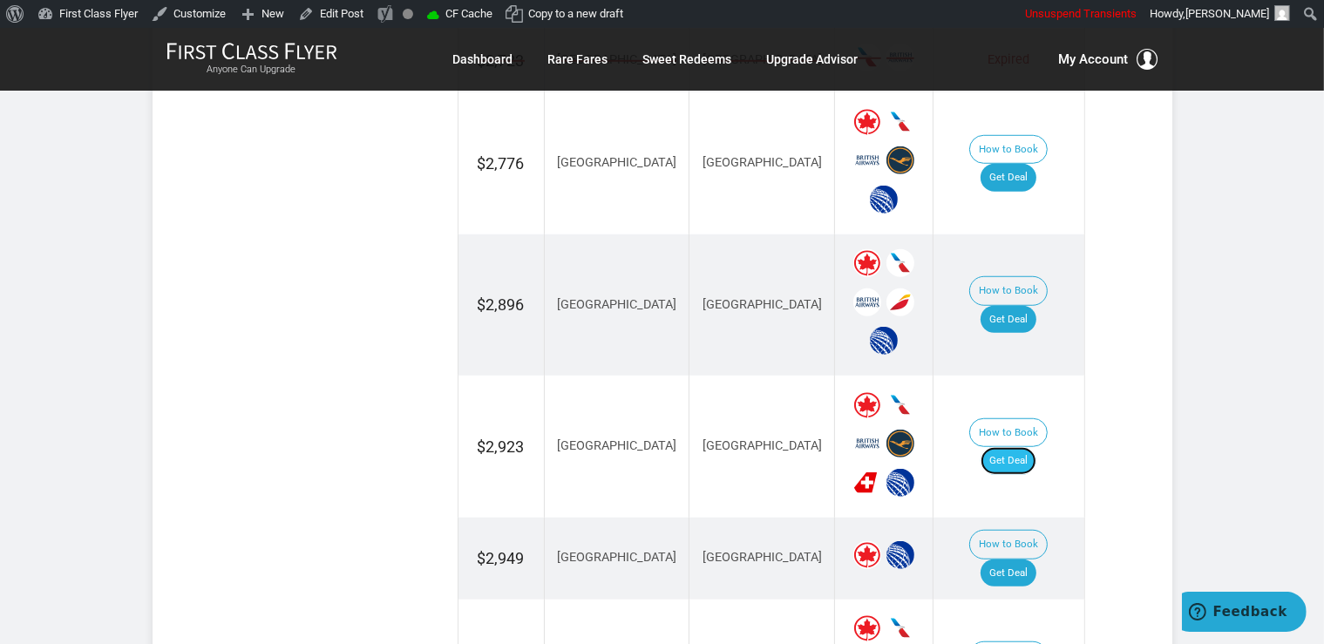
click at [1023, 447] on link "Get Deal" at bounding box center [1008, 461] width 56 height 28
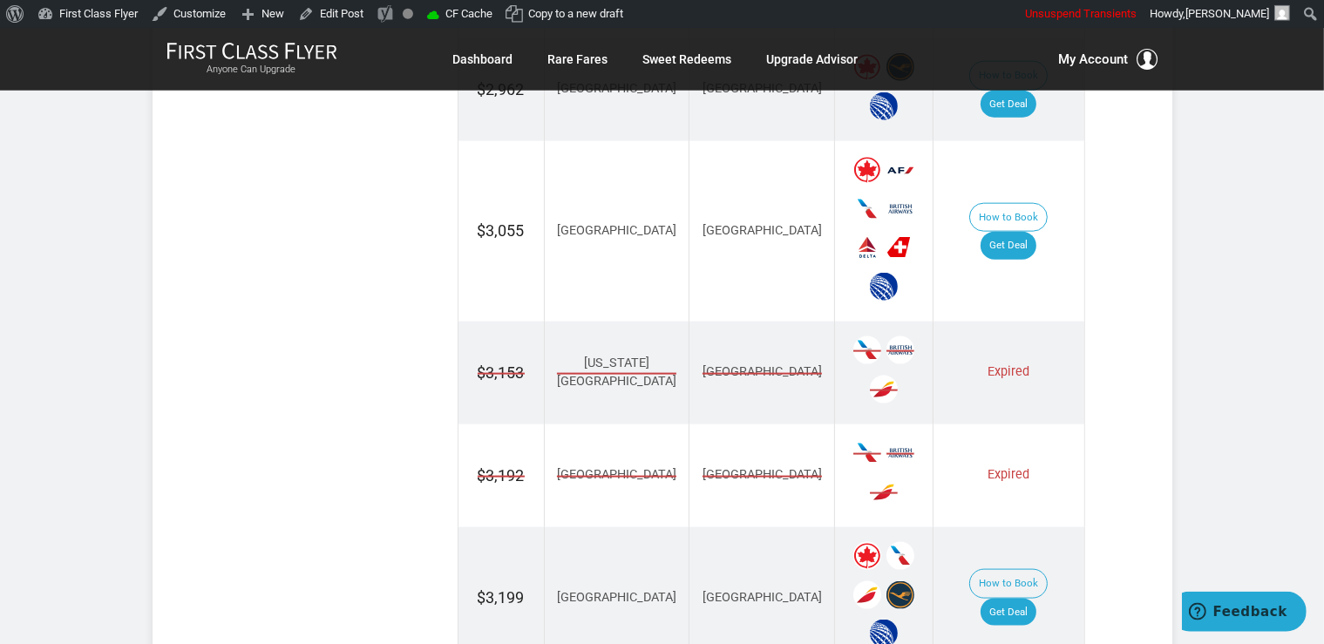
scroll to position [1807, 0]
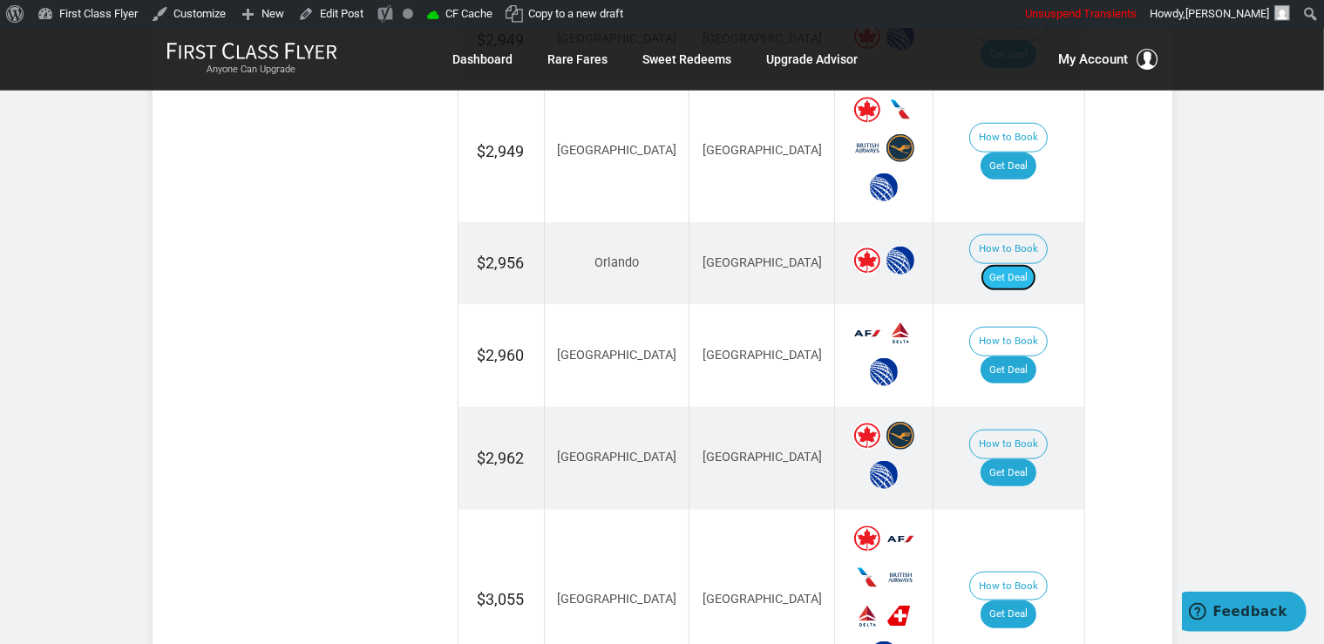
click at [1011, 264] on link "Get Deal" at bounding box center [1008, 278] width 56 height 28
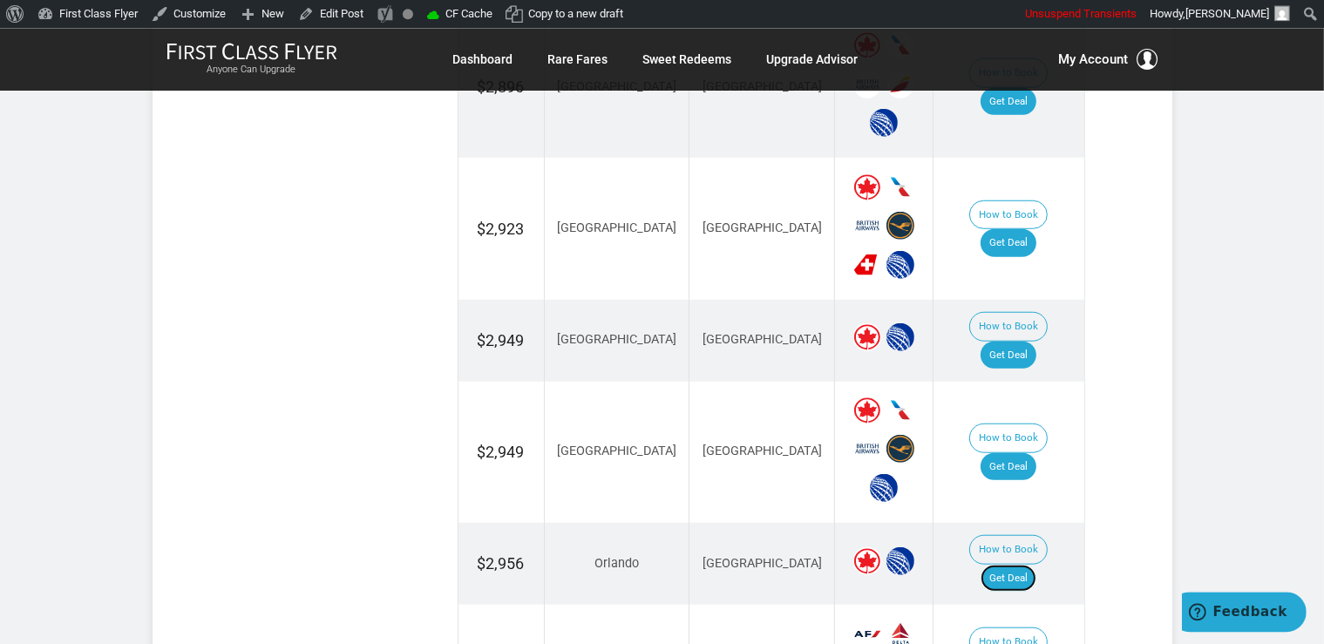
scroll to position [1530, 0]
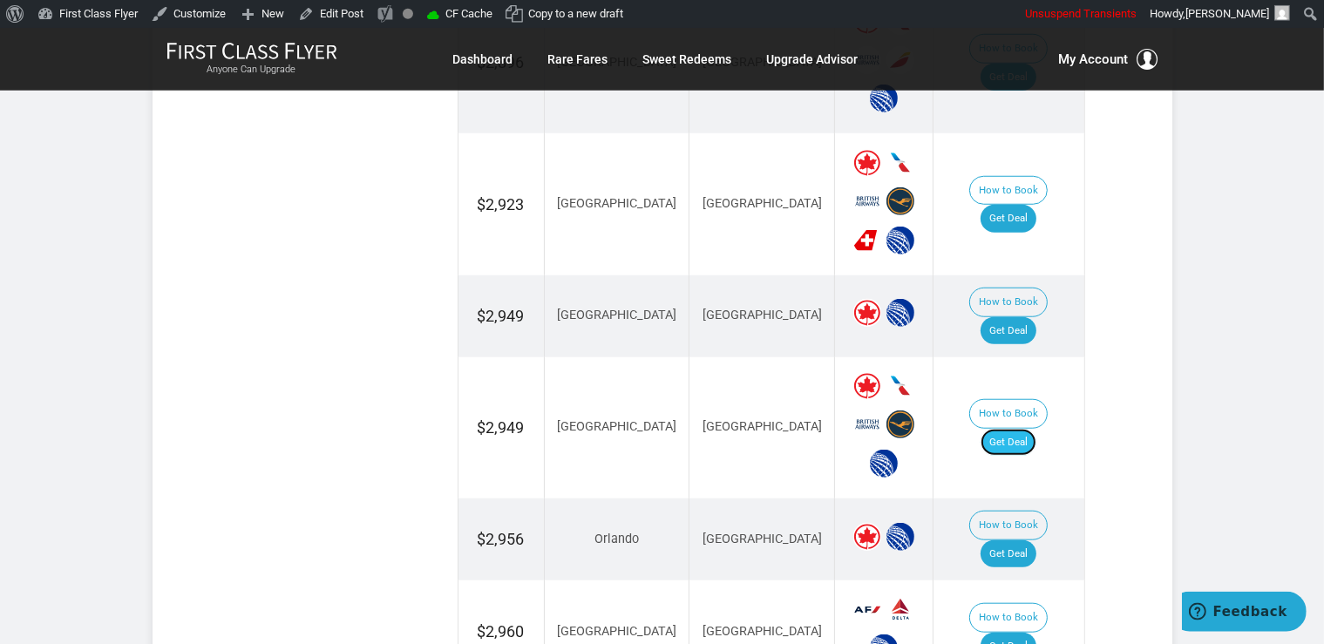
click at [1021, 429] on link "Get Deal" at bounding box center [1008, 443] width 56 height 28
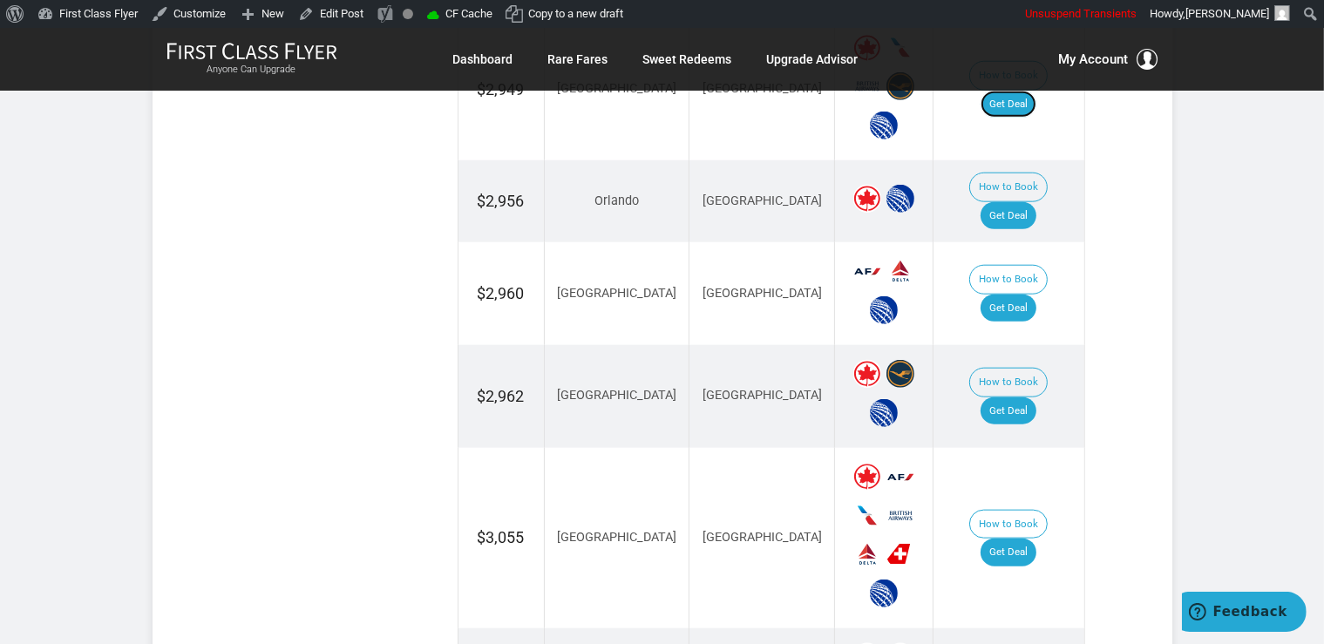
scroll to position [1899, 0]
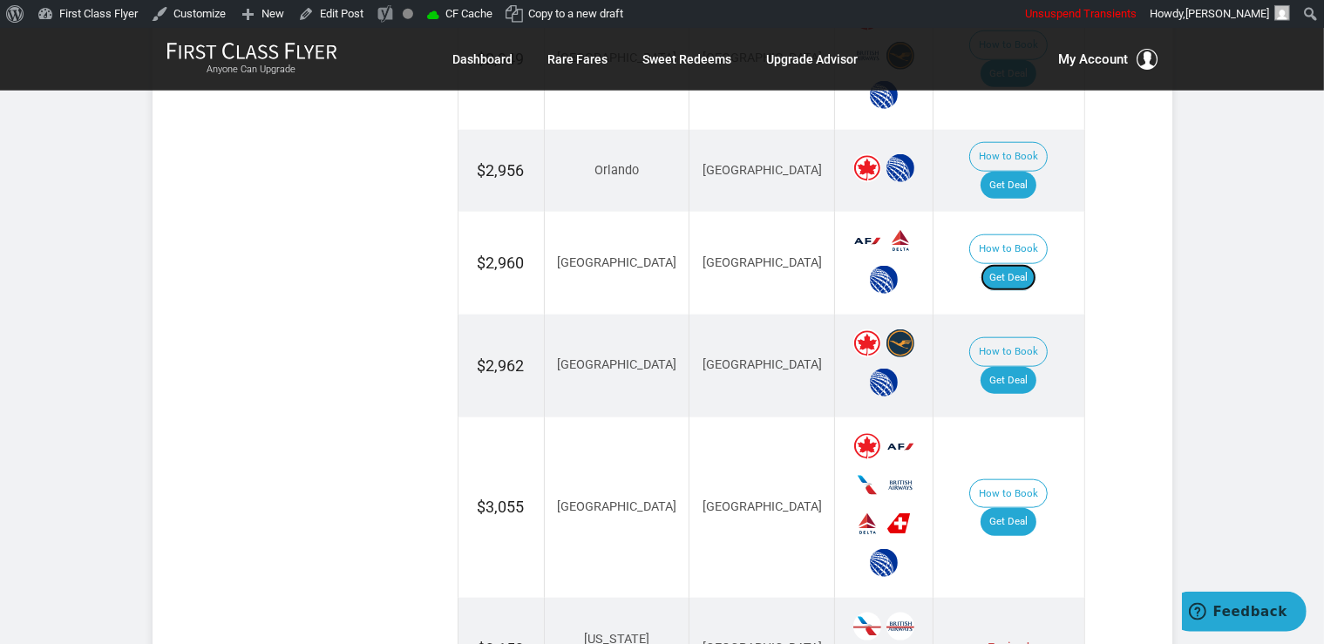
click at [1036, 264] on link "Get Deal" at bounding box center [1008, 278] width 56 height 28
click at [1013, 367] on link "Get Deal" at bounding box center [1008, 381] width 56 height 28
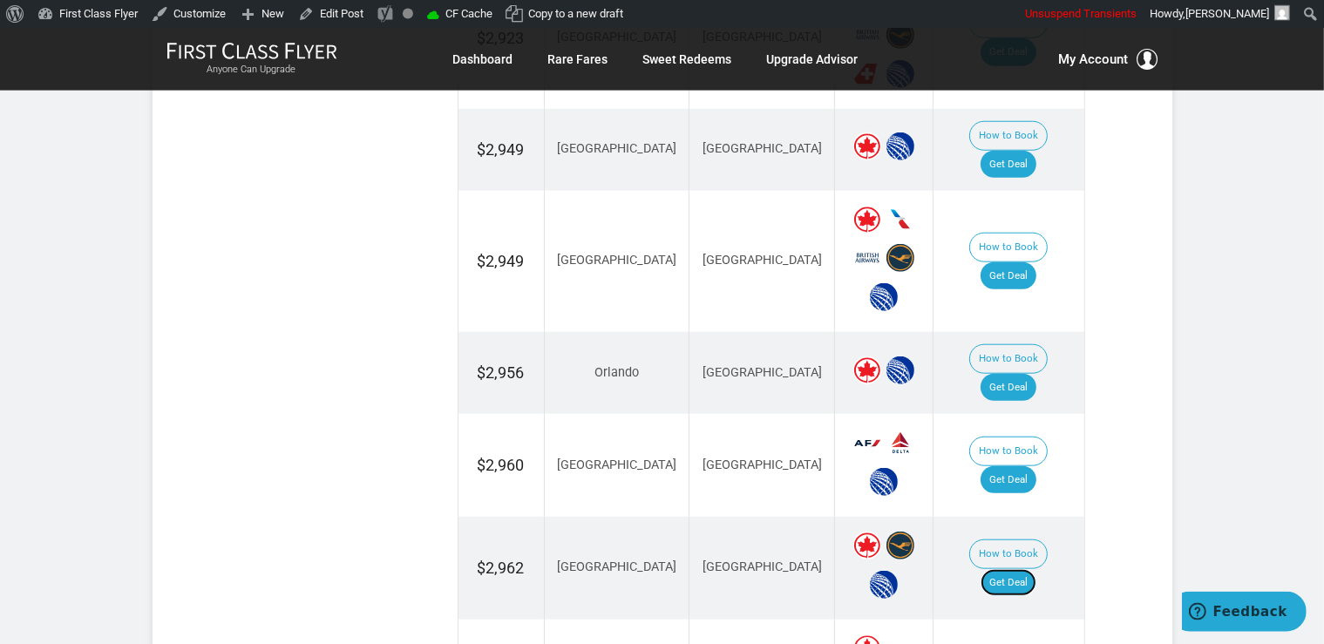
scroll to position [1530, 0]
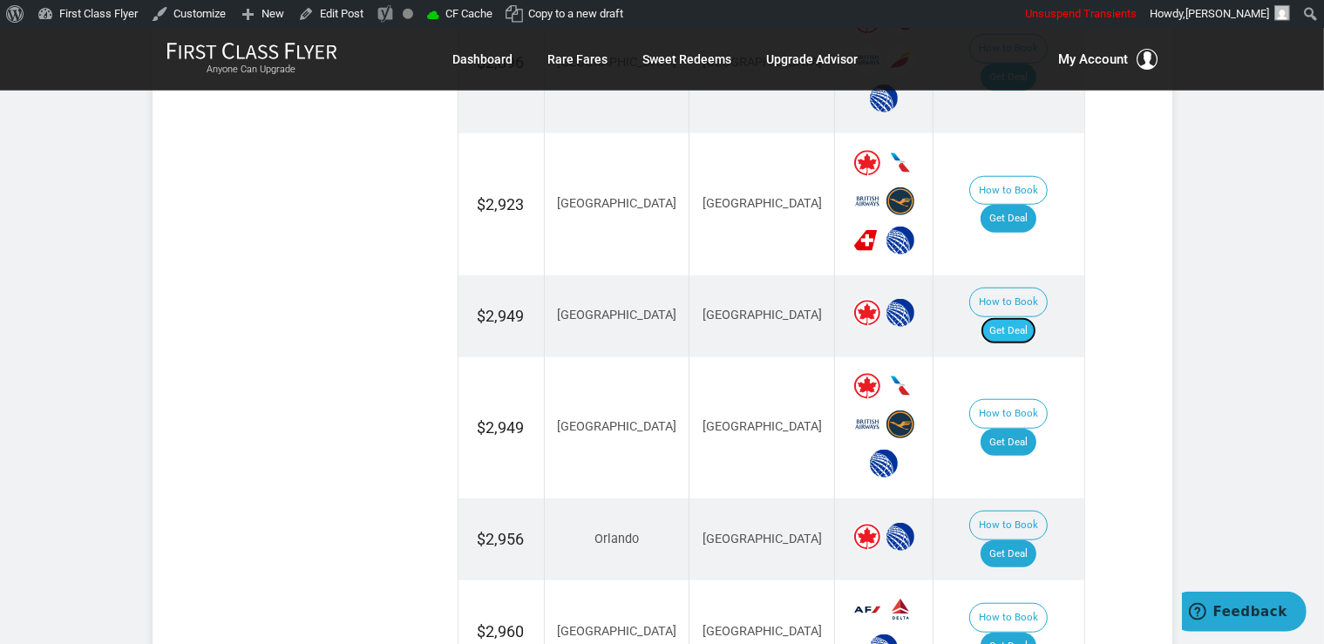
click at [1006, 317] on link "Get Deal" at bounding box center [1008, 331] width 56 height 28
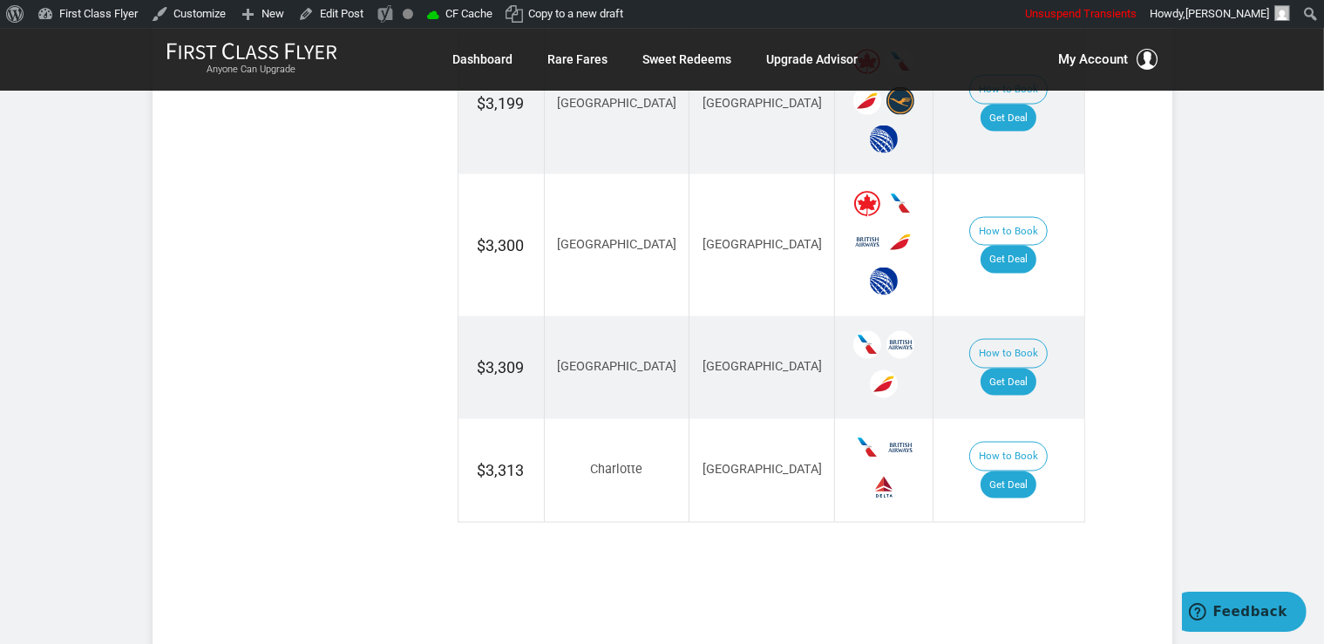
scroll to position [2635, 0]
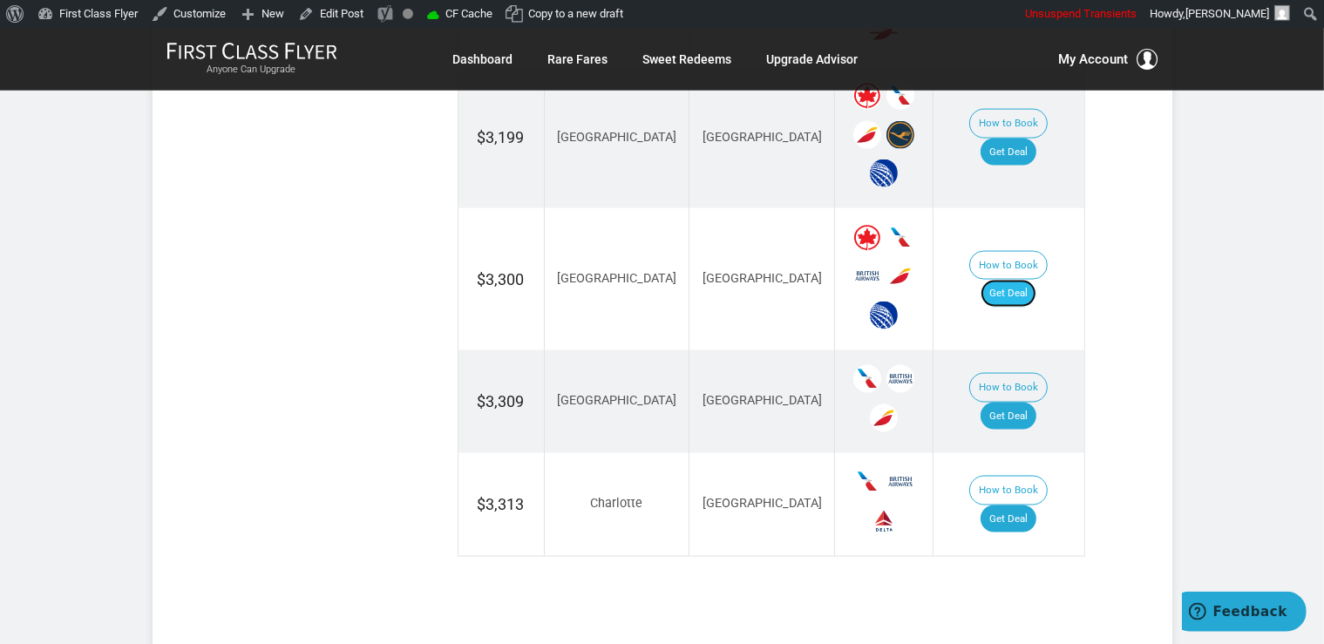
click at [1007, 280] on link "Get Deal" at bounding box center [1008, 294] width 56 height 28
click at [1020, 505] on link "Get Deal" at bounding box center [1008, 519] width 56 height 28
click at [1002, 403] on link "Get Deal" at bounding box center [1008, 417] width 56 height 28
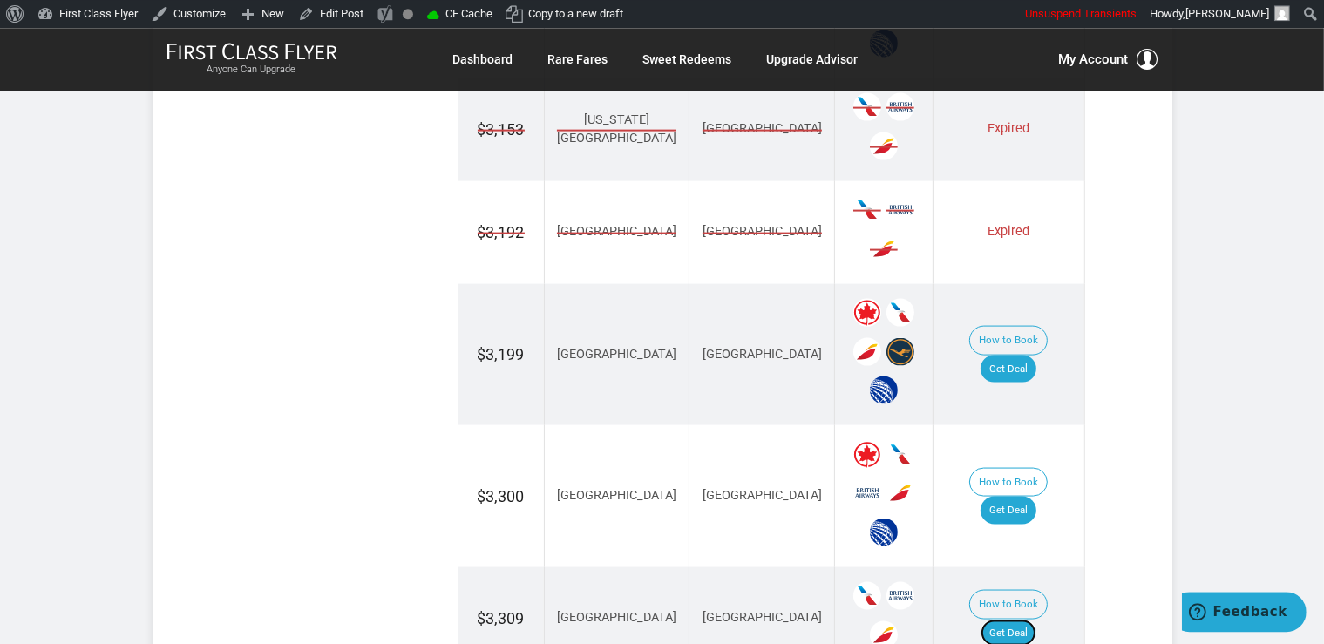
scroll to position [2359, 0]
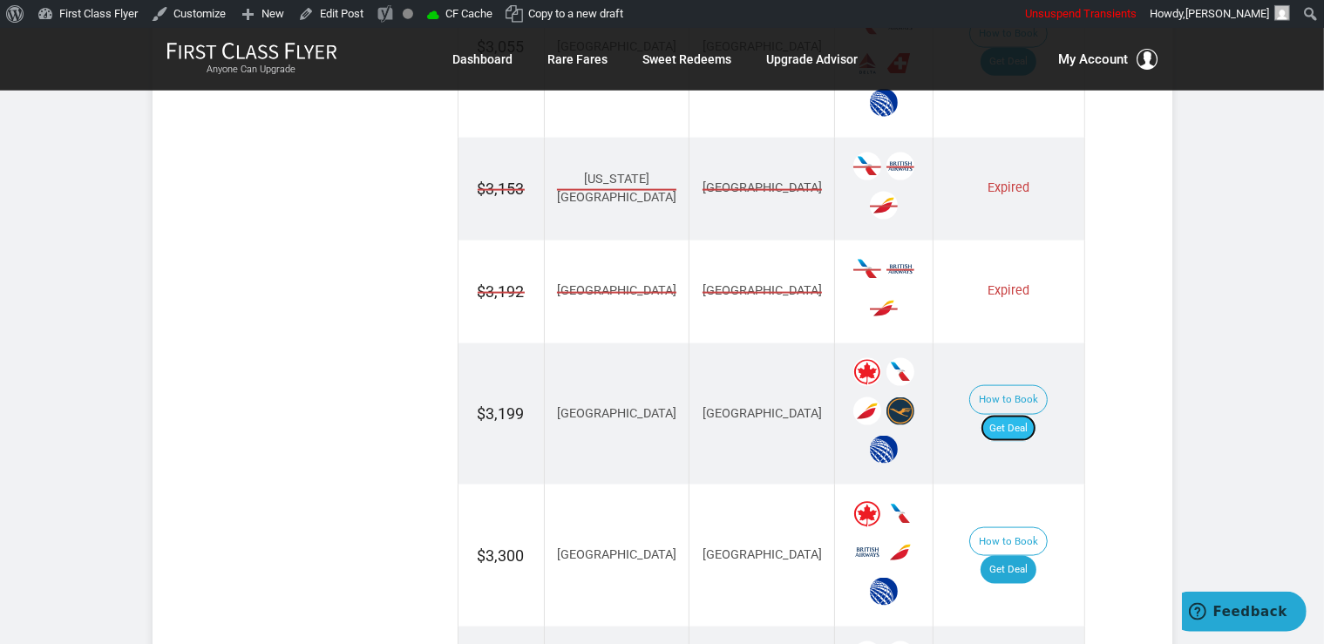
click at [1020, 415] on link "Get Deal" at bounding box center [1008, 429] width 56 height 28
